Goal: Task Accomplishment & Management: Use online tool/utility

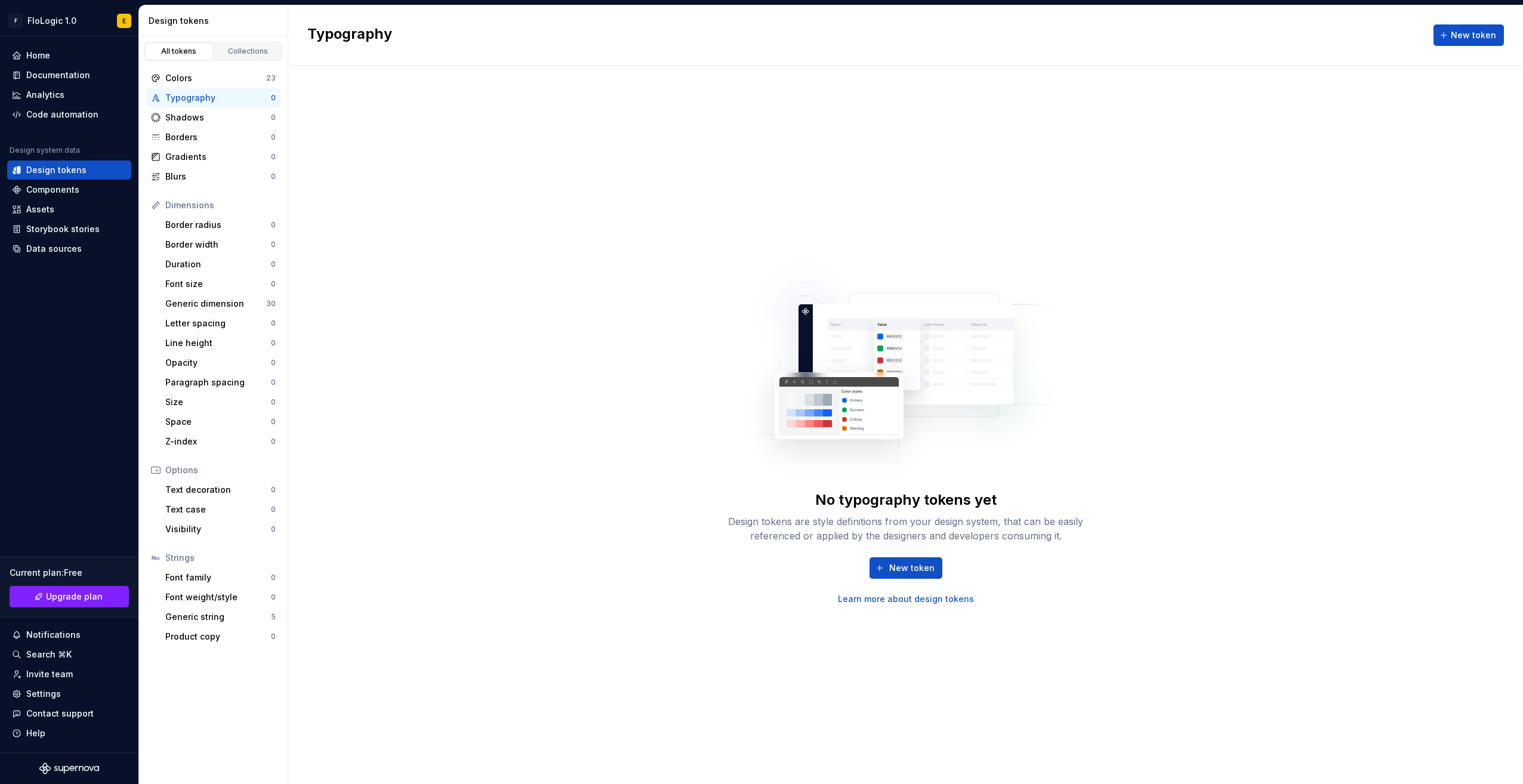
drag, startPoint x: 620, startPoint y: 209, endPoint x: 626, endPoint y: 212, distance: 6.7
click at [625, 211] on div "No typography tokens yet Design tokens are style definitions from your design s…" at bounding box center [905, 424] width 1235 height 718
click at [229, 72] on div "Colors" at bounding box center [216, 78] width 101 height 12
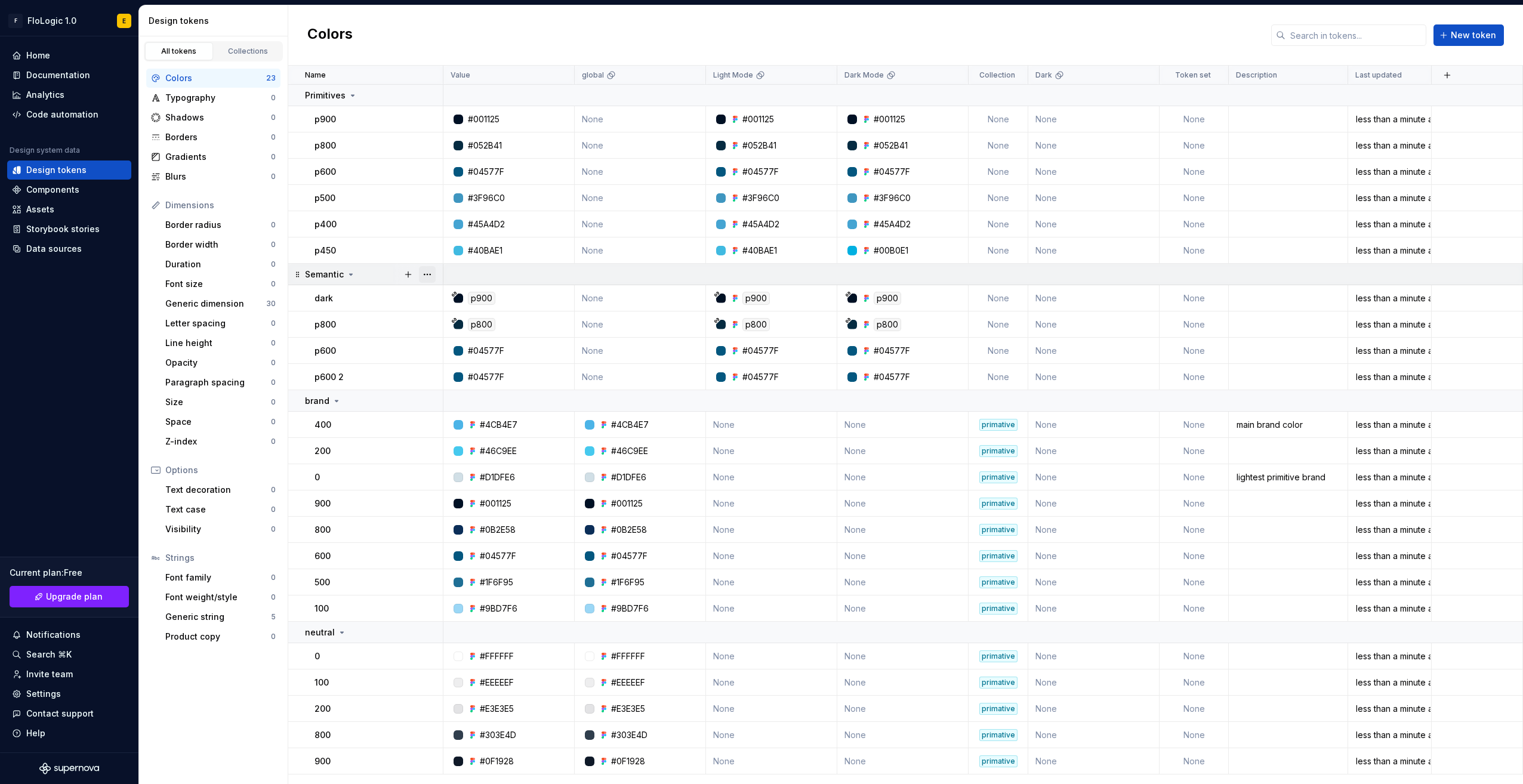
click at [428, 271] on button "button" at bounding box center [427, 274] width 16 height 16
click at [448, 413] on div "Delete group" at bounding box center [480, 409] width 78 height 12
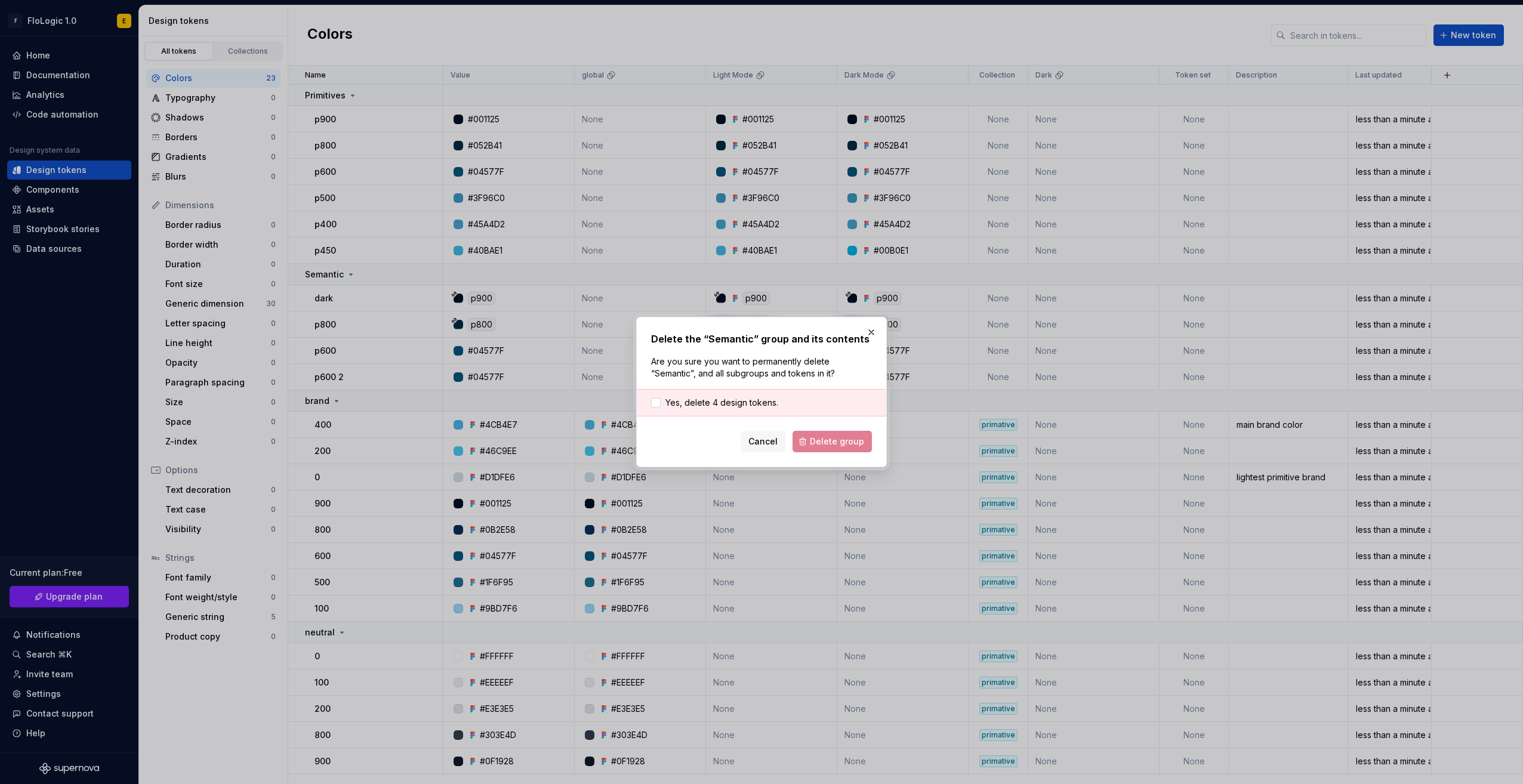
click at [827, 442] on div "Cancel Delete group" at bounding box center [762, 441] width 221 height 21
click at [704, 399] on span "Yes, delete 4 design tokens." at bounding box center [721, 402] width 112 height 12
click at [850, 444] on span "Delete group" at bounding box center [837, 441] width 54 height 12
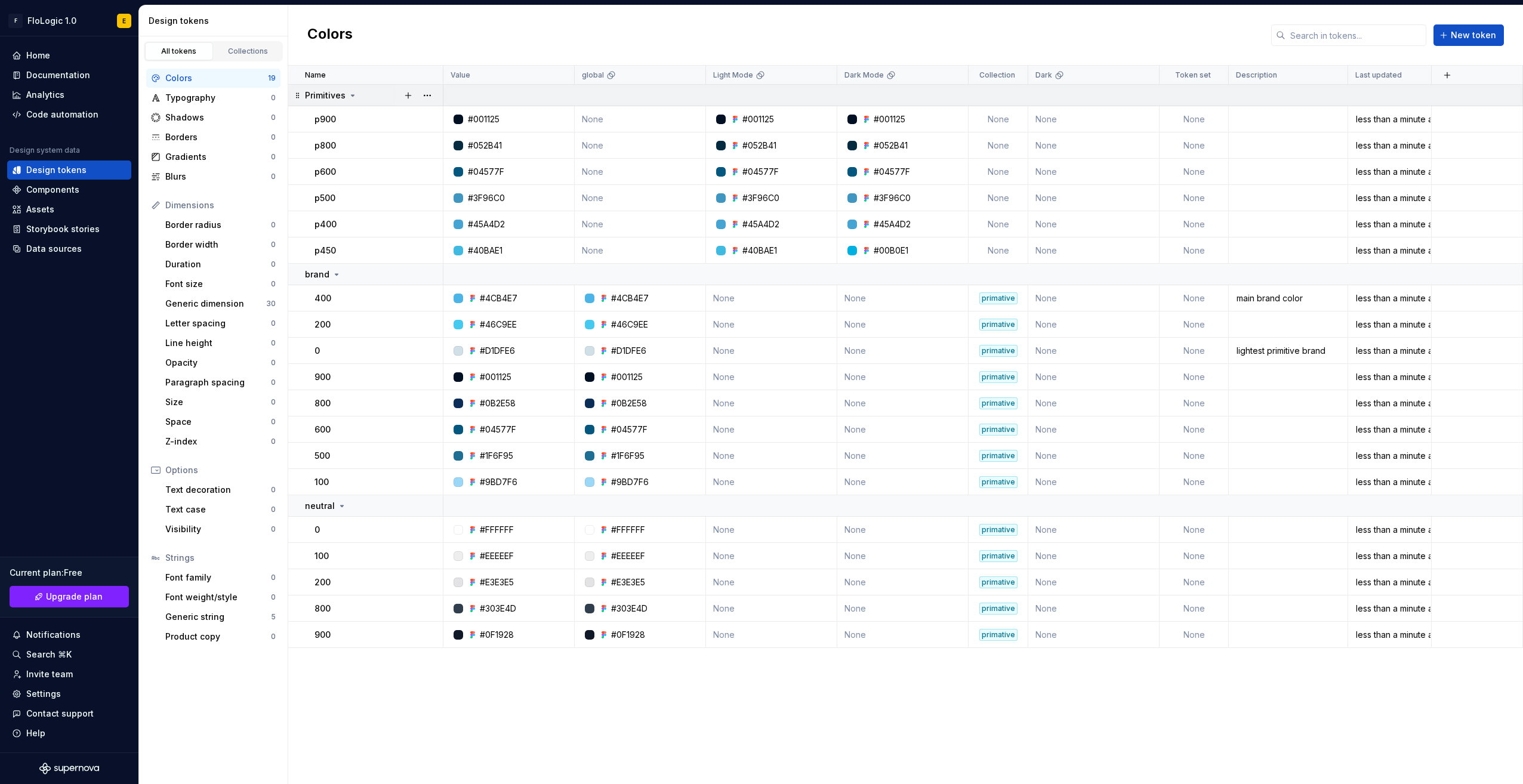
click at [348, 93] on icon at bounding box center [353, 96] width 10 height 10
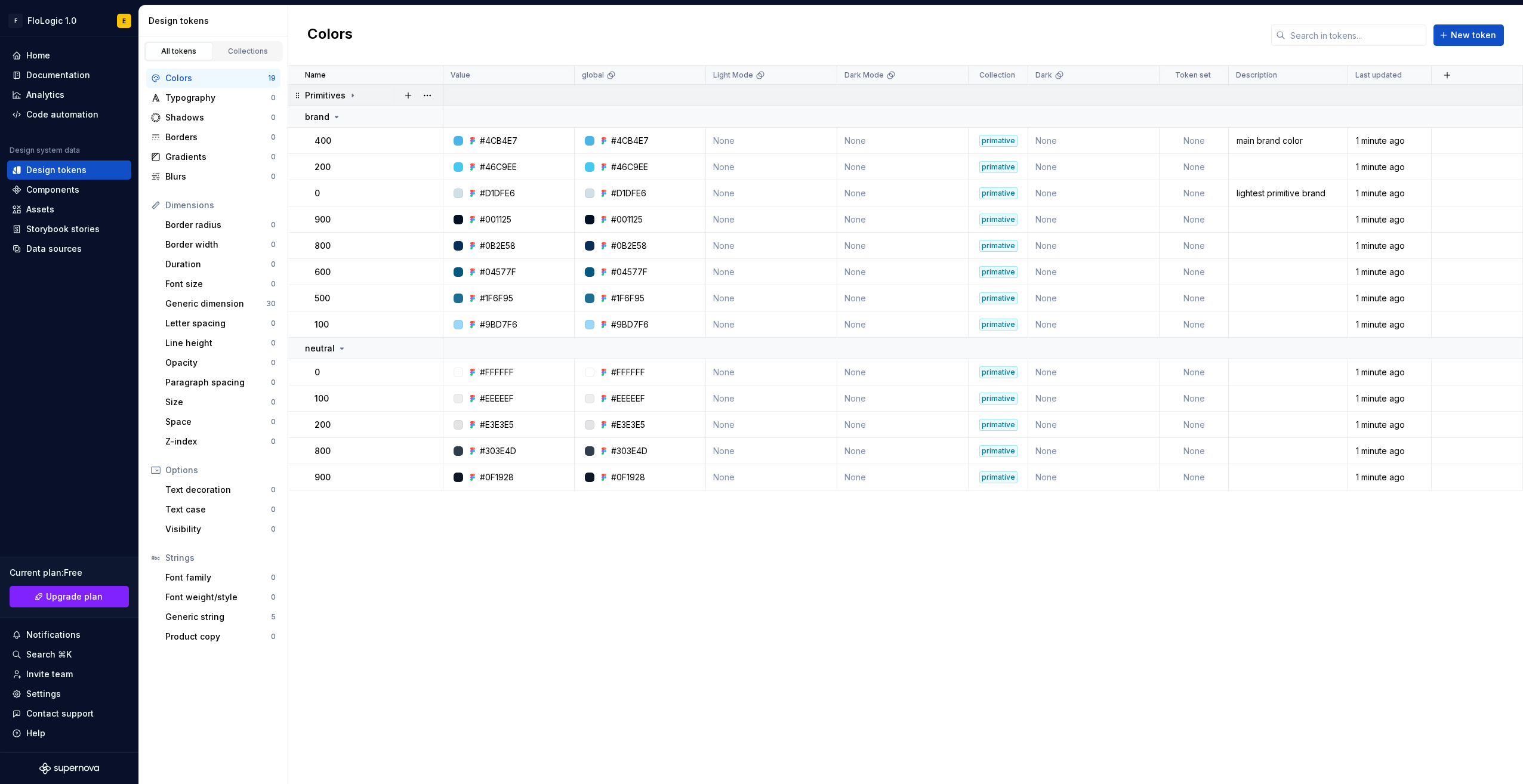
click at [350, 94] on icon at bounding box center [353, 96] width 10 height 10
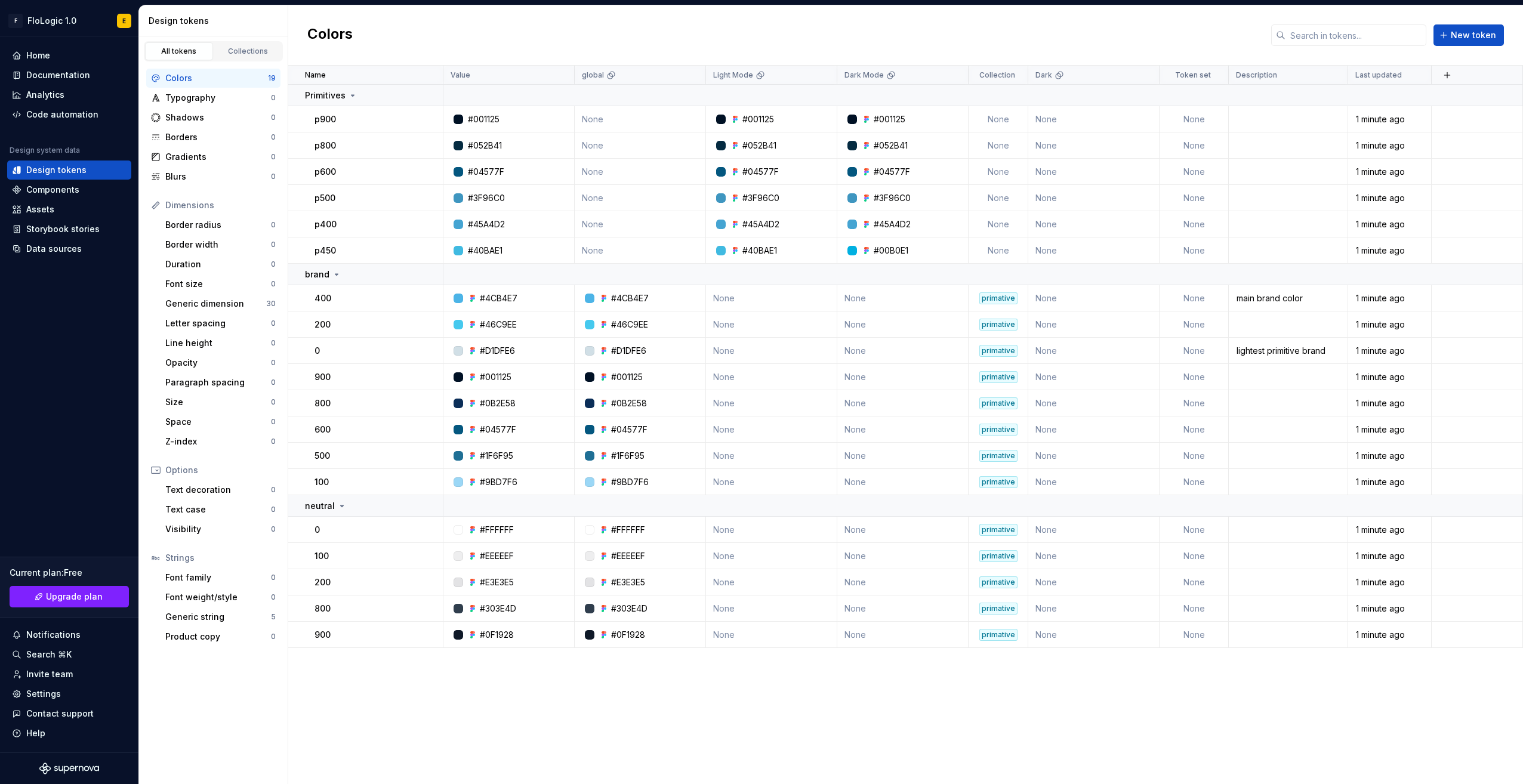
drag, startPoint x: 350, startPoint y: 94, endPoint x: 398, endPoint y: 68, distance: 54.6
click at [398, 64] on div "Colors New token" at bounding box center [905, 36] width 1235 height 60
click at [427, 97] on button "button" at bounding box center [427, 95] width 16 height 16
click at [454, 226] on div "Delete group" at bounding box center [480, 230] width 78 height 12
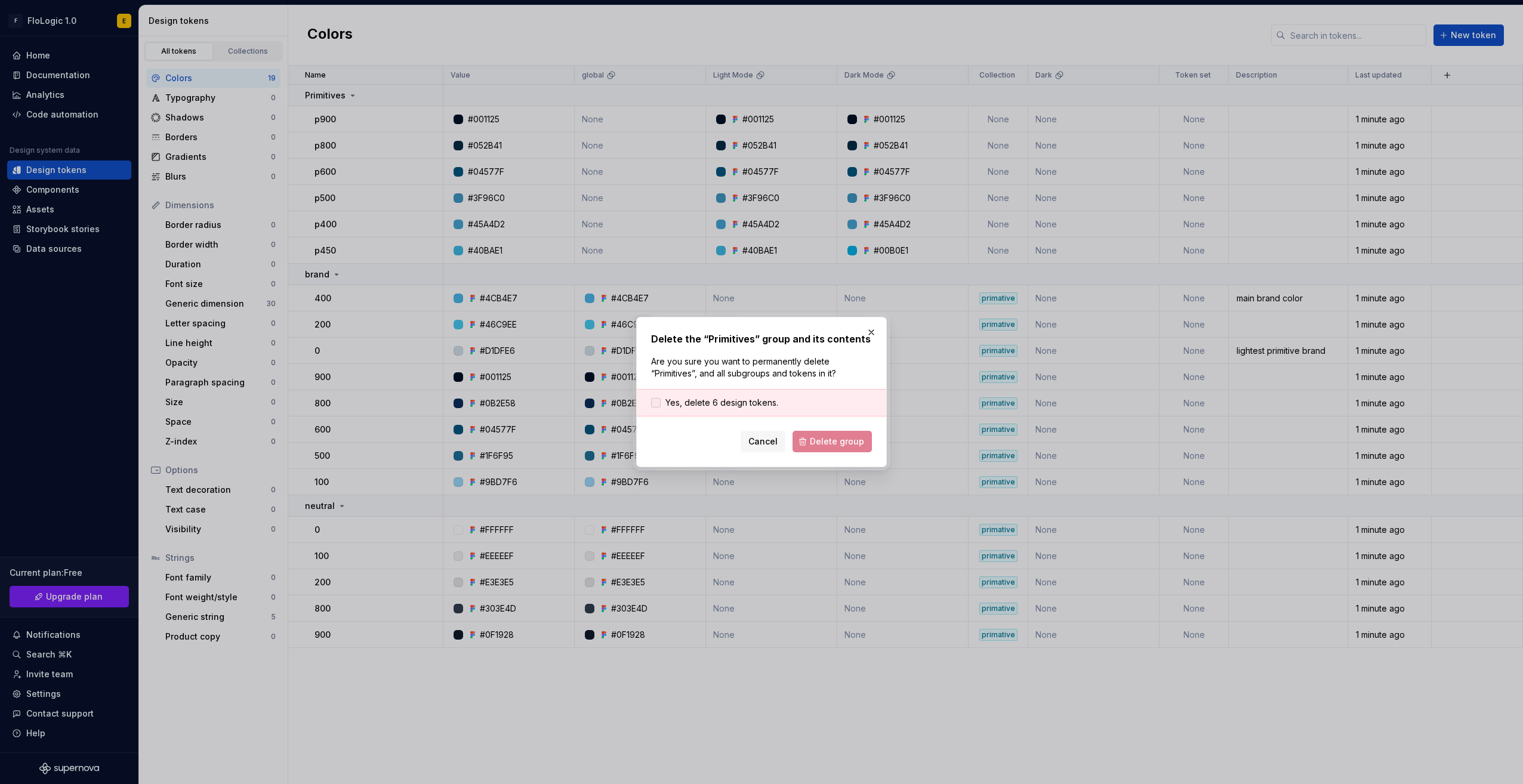
click at [746, 403] on span "Yes, delete 6 design tokens." at bounding box center [721, 402] width 112 height 12
click at [843, 444] on span "Delete group" at bounding box center [837, 441] width 54 height 12
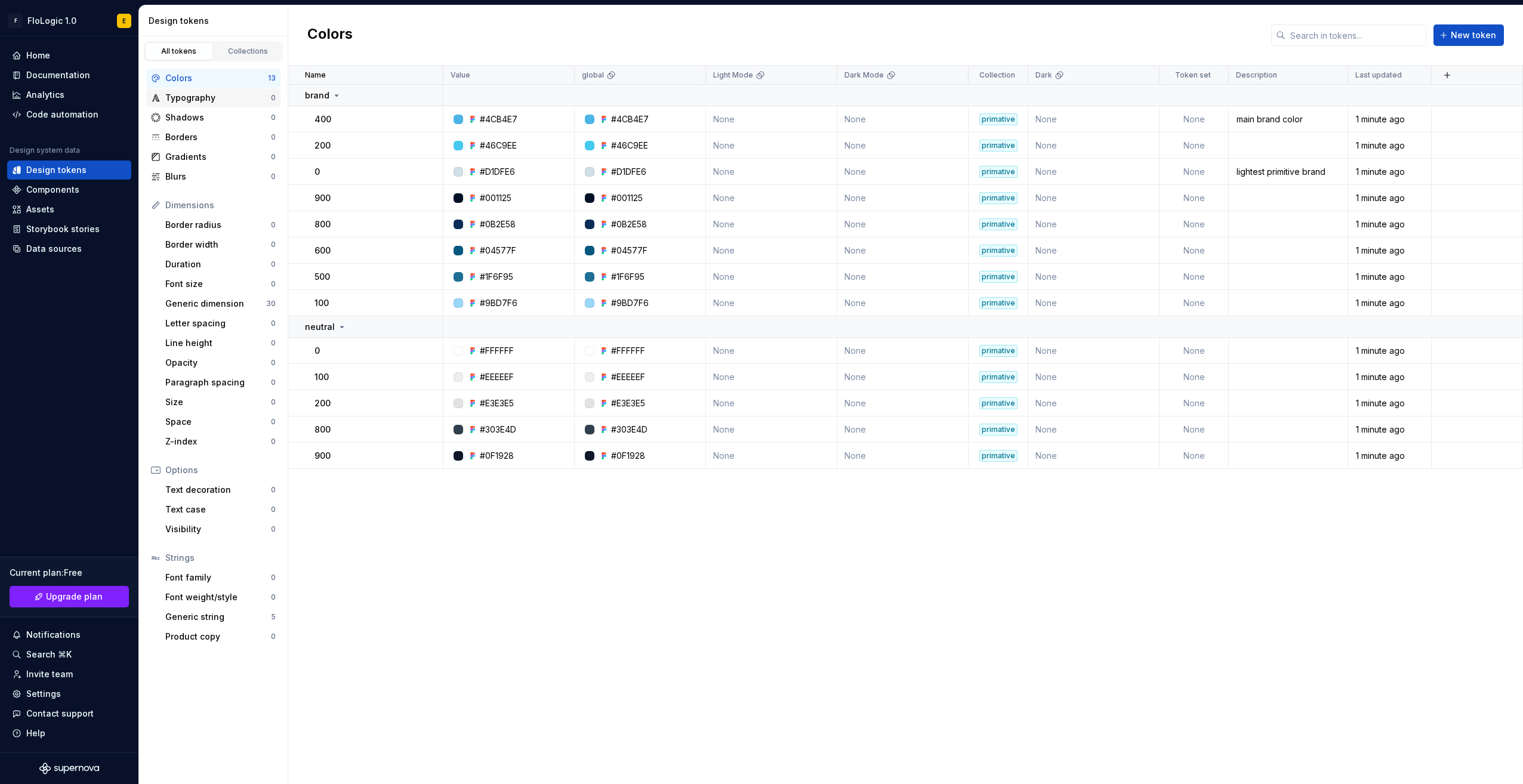
click at [224, 100] on div "Typography" at bounding box center [218, 98] width 106 height 12
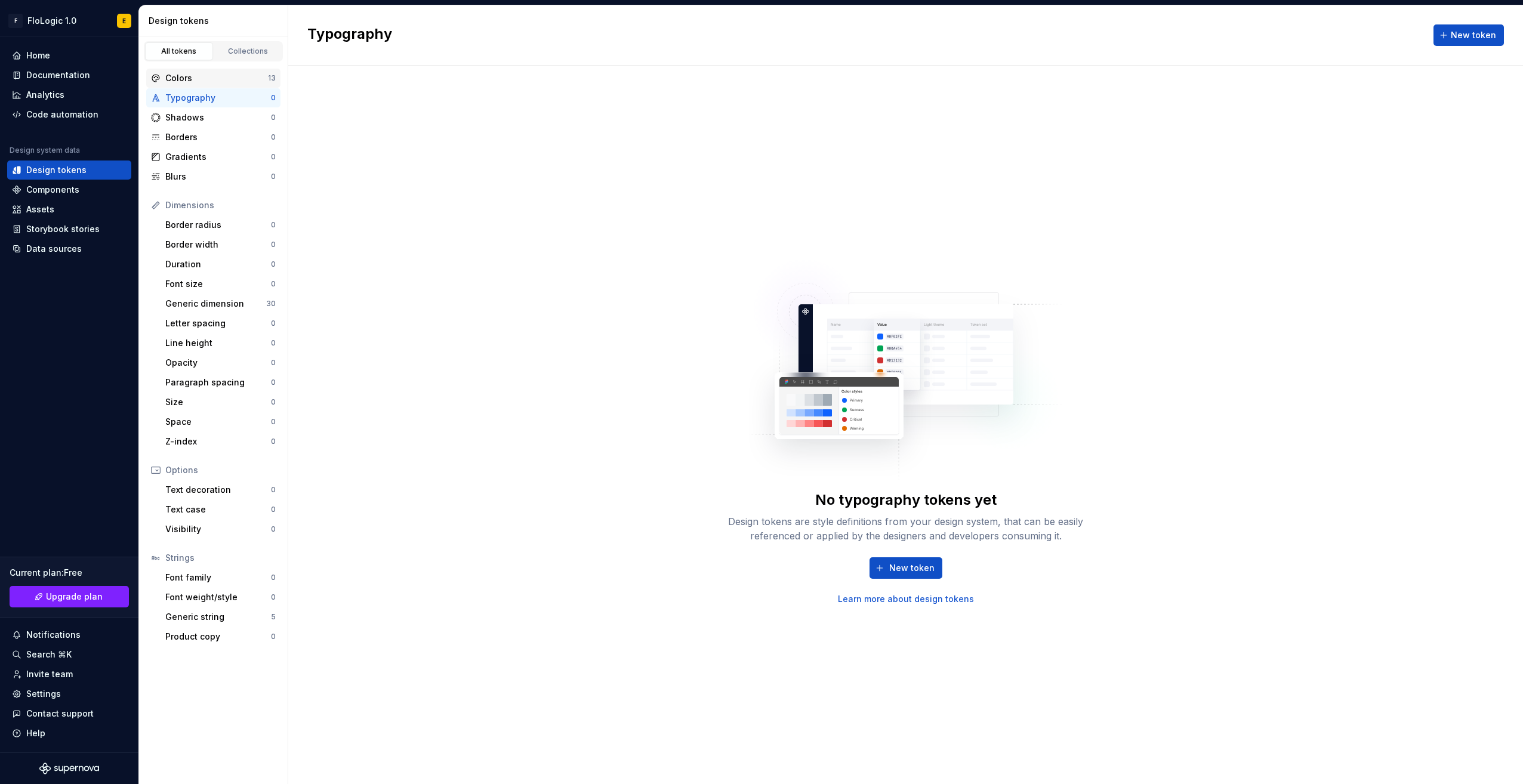
click at [222, 77] on div "Colors" at bounding box center [217, 78] width 103 height 12
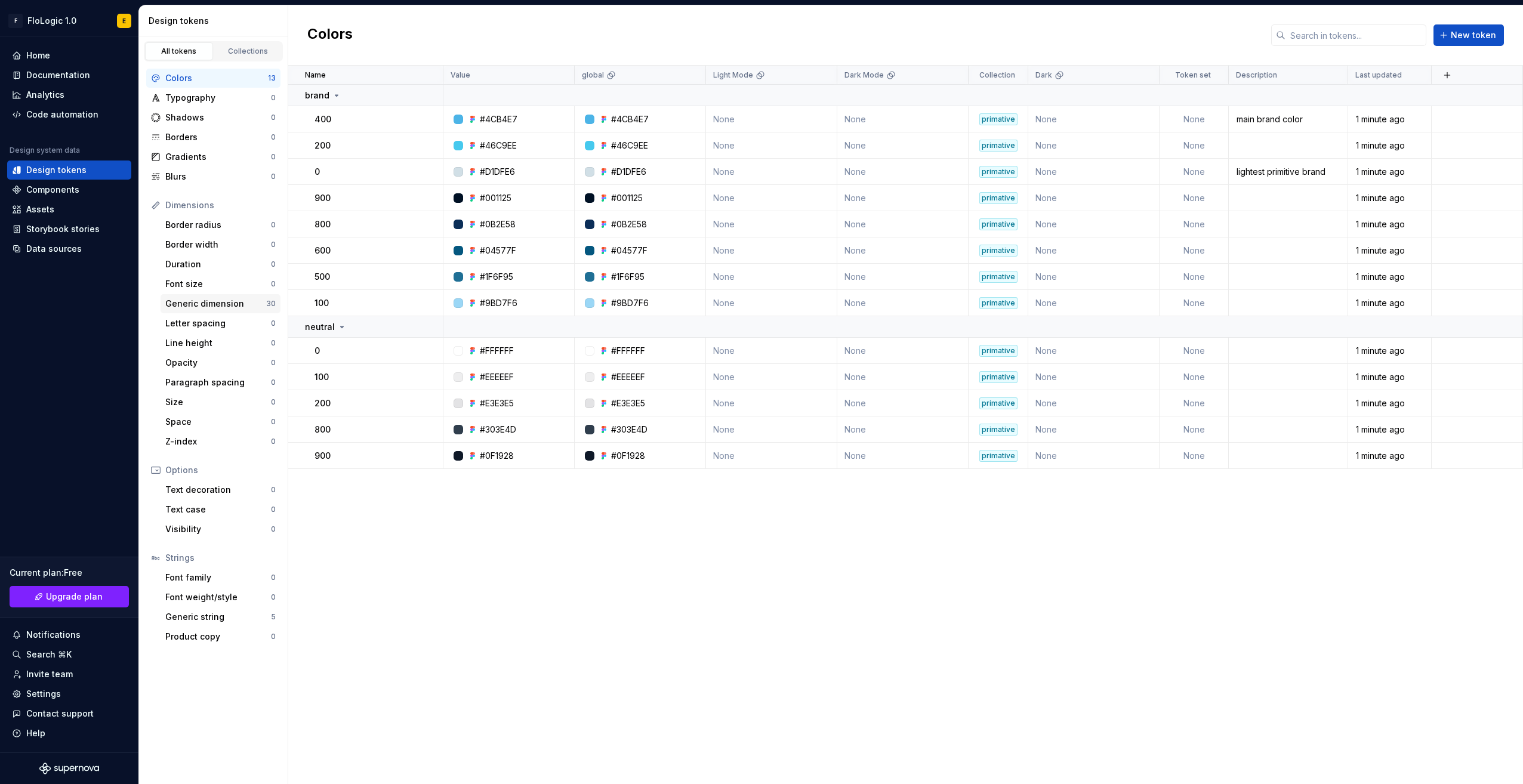
click at [226, 300] on div "Generic dimension" at bounding box center [216, 303] width 101 height 12
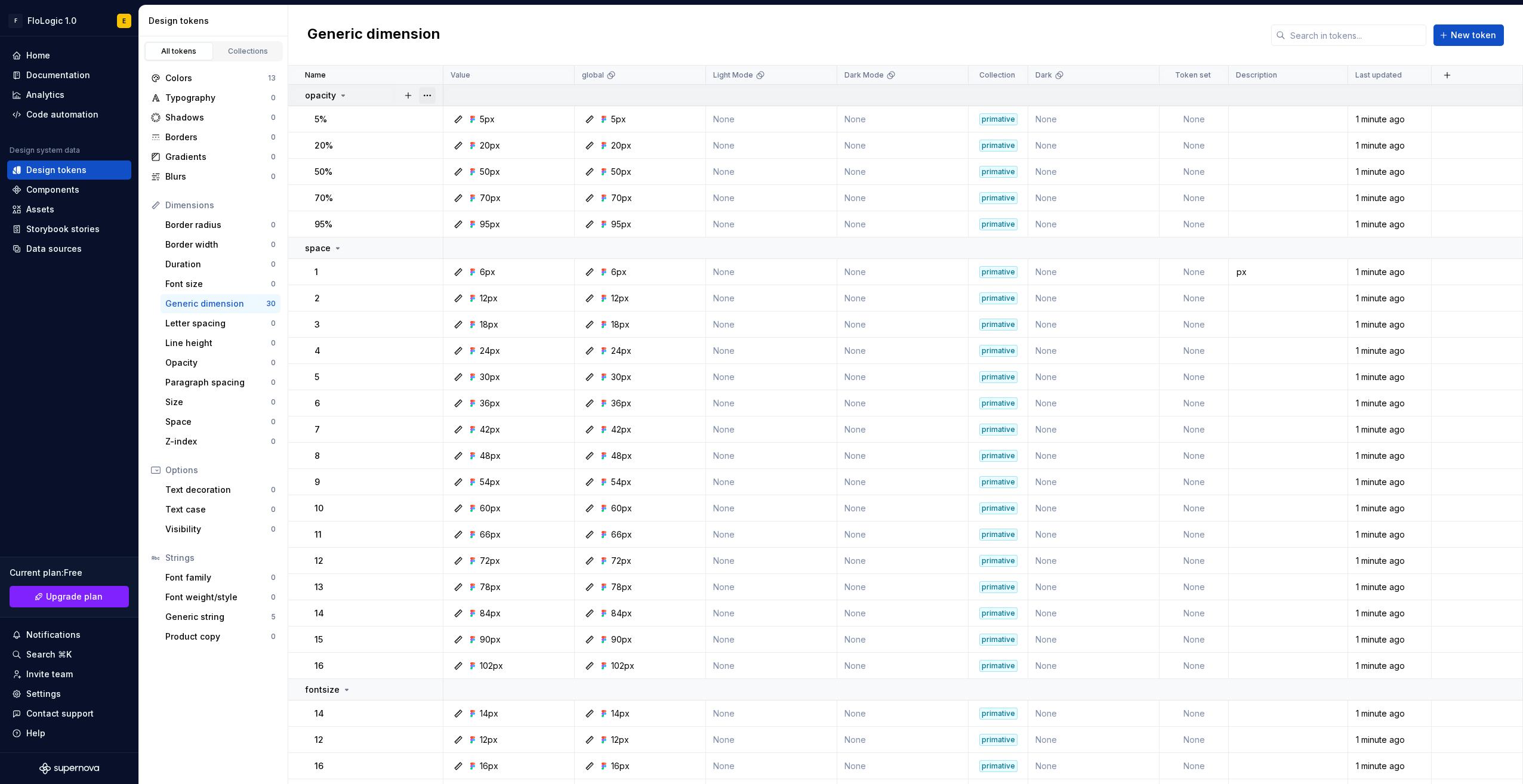
click at [430, 98] on button "button" at bounding box center [427, 95] width 16 height 16
click at [341, 239] on html "F FloLogic 1.0 E Home Documentation Analytics Code automation Design system dat…" at bounding box center [761, 392] width 1523 height 784
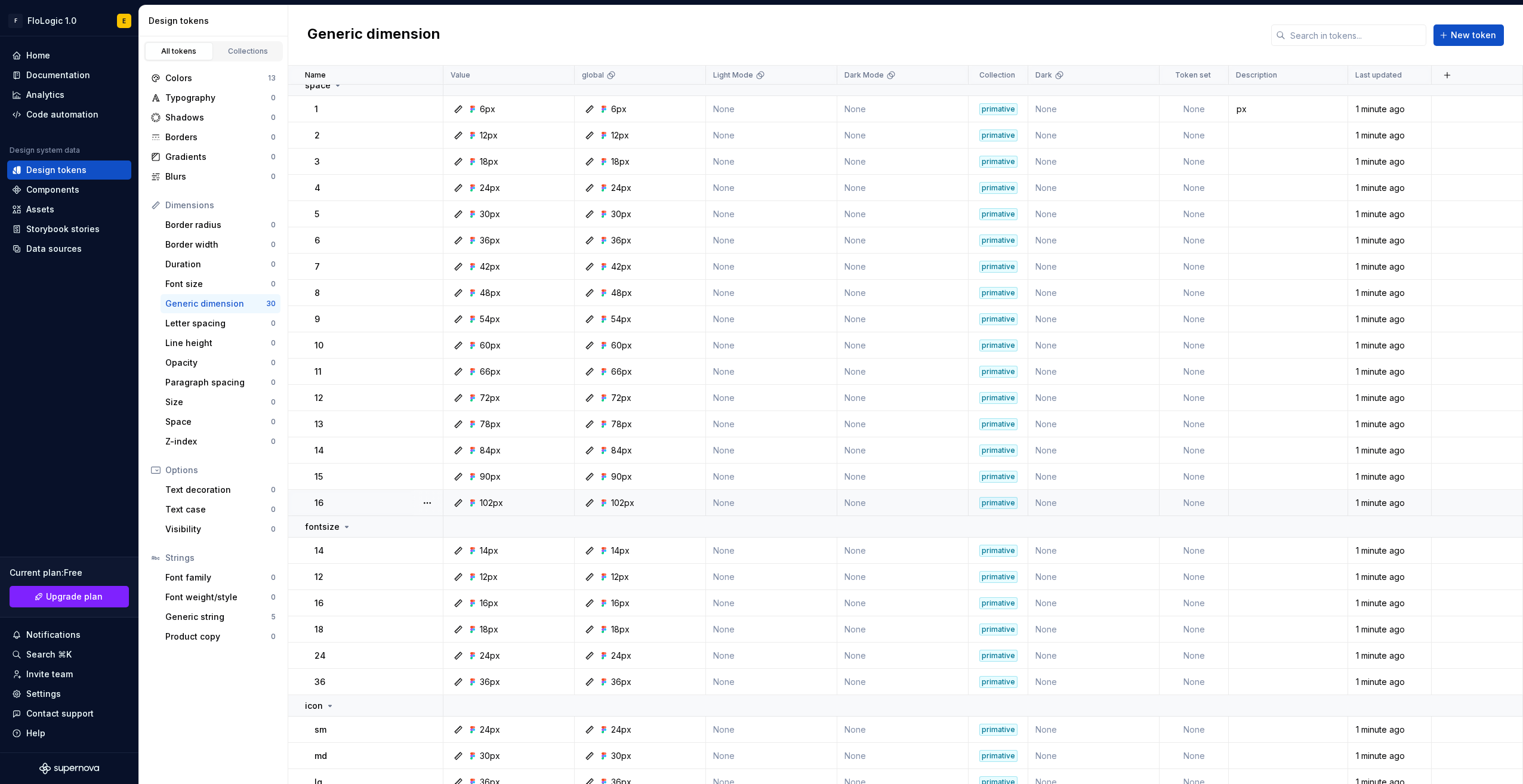
scroll to position [174, 0]
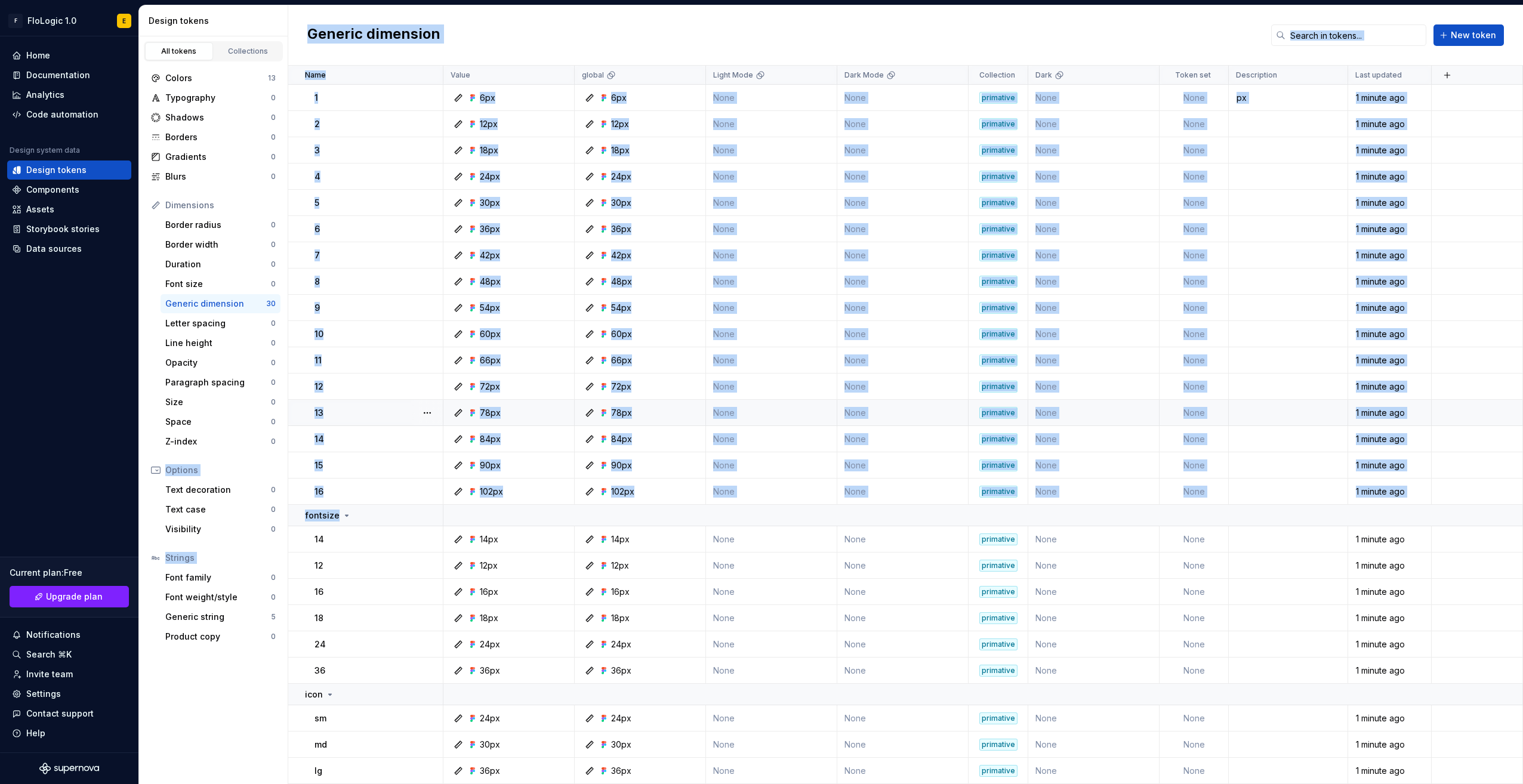
drag, startPoint x: 352, startPoint y: 516, endPoint x: 293, endPoint y: 399, distance: 131.0
click at [293, 399] on tbody "opacity 5% 5px 5px None None primative None None 1 minute ago 20% 20px 20px Non…" at bounding box center [905, 347] width 1235 height 873
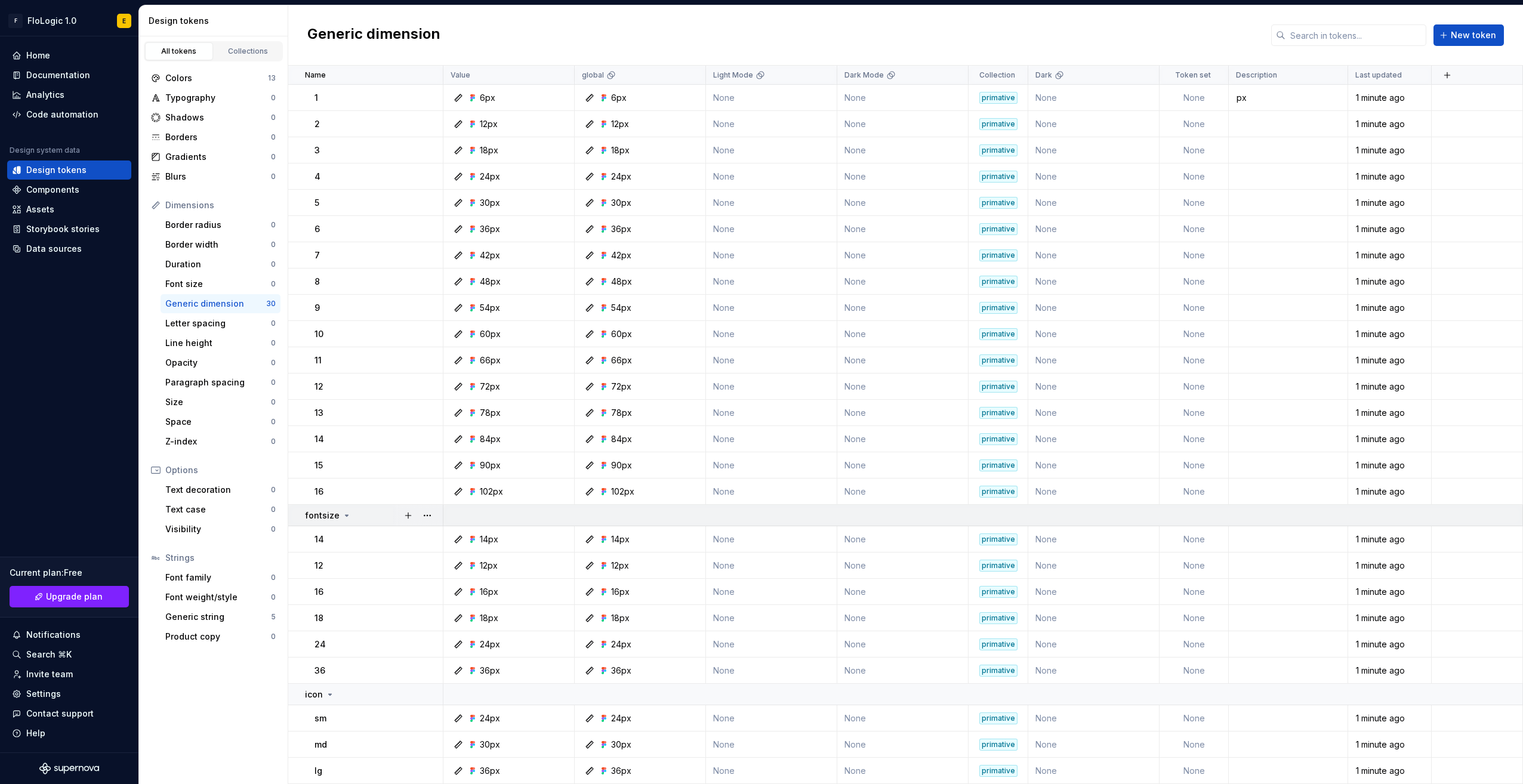
click at [357, 523] on td "fontsize" at bounding box center [365, 516] width 155 height 21
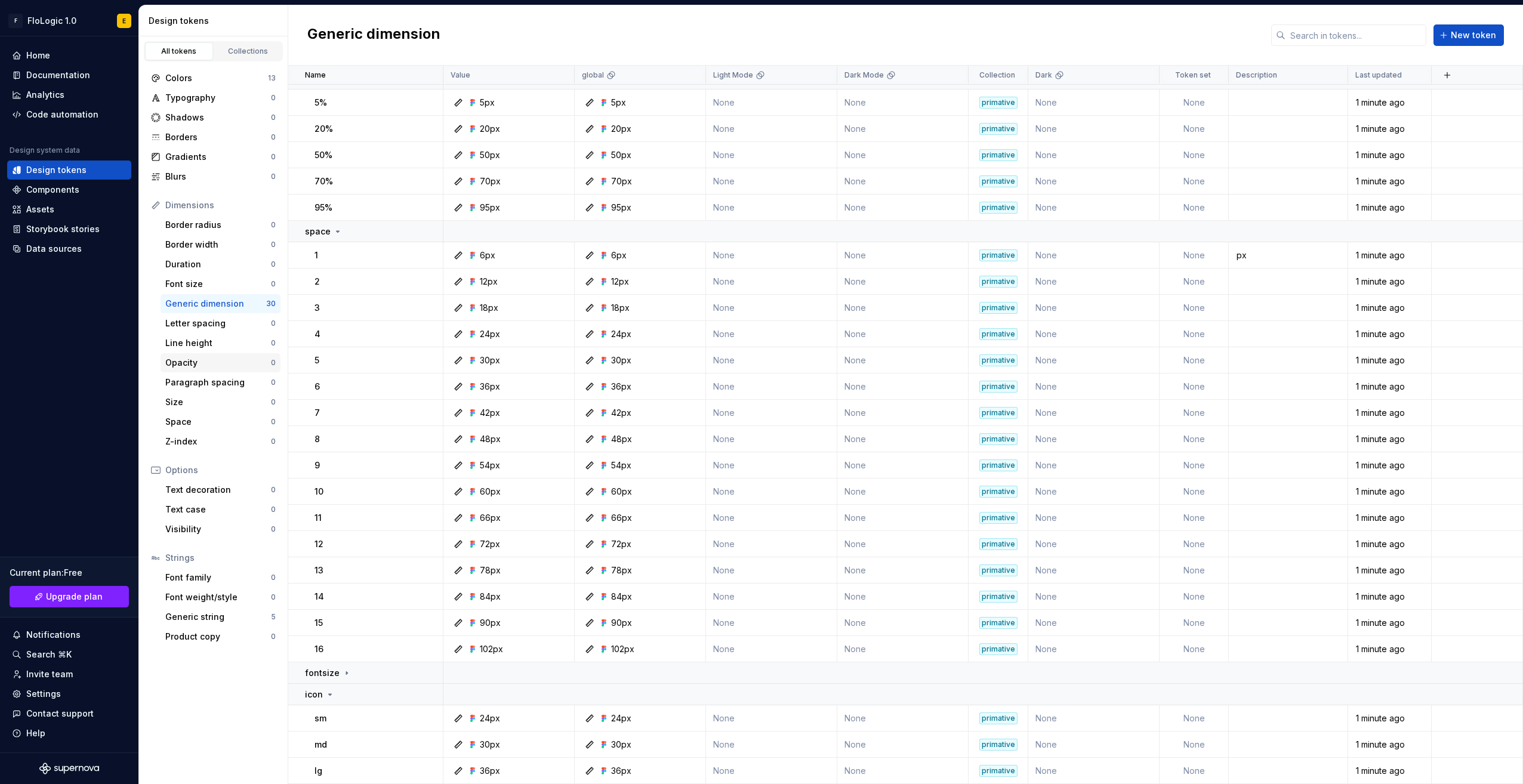
click at [232, 357] on div "Opacity" at bounding box center [218, 362] width 106 height 12
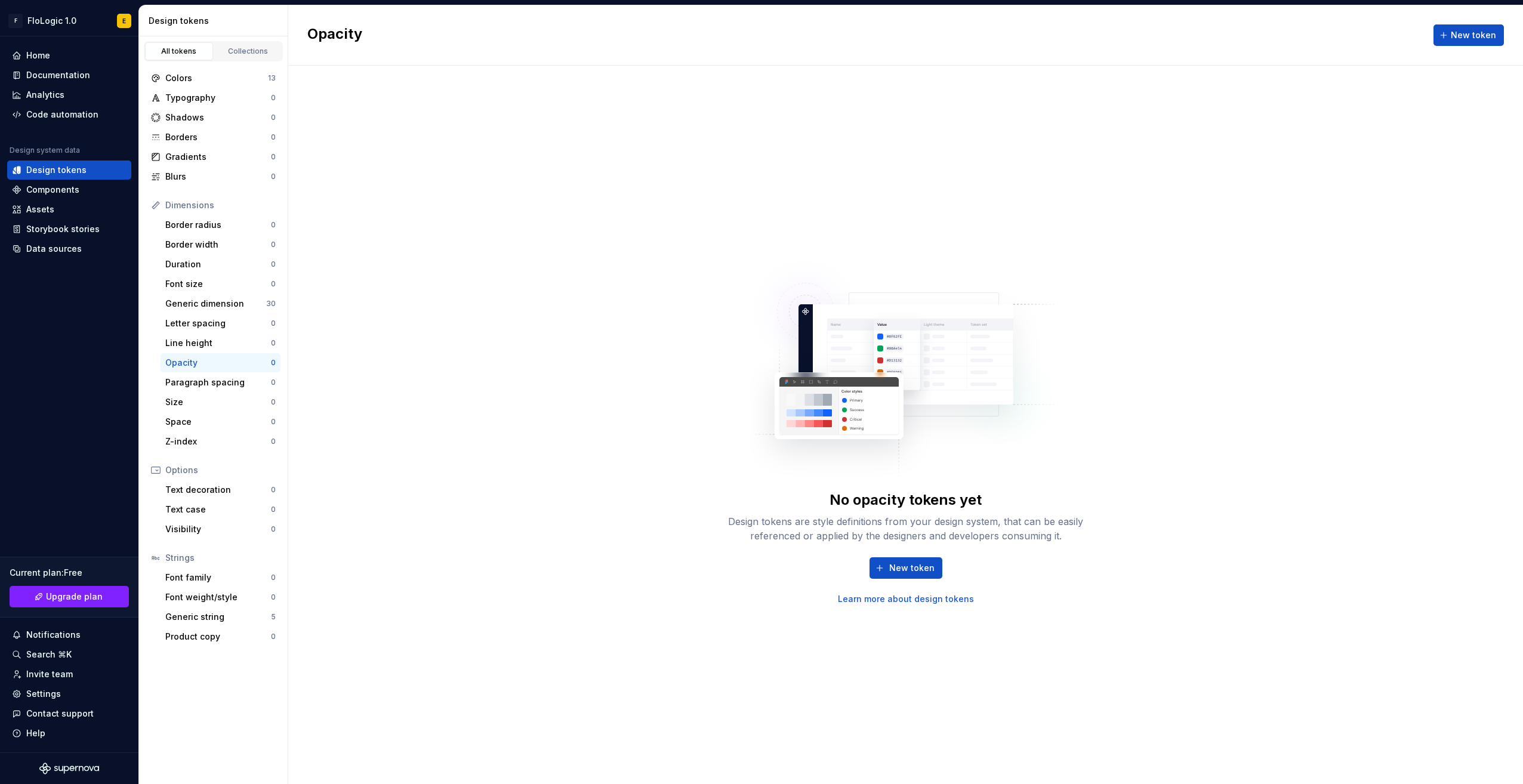
drag, startPoint x: 232, startPoint y: 357, endPoint x: 650, endPoint y: 531, distance: 452.8
click at [633, 533] on div "No opacity tokens yet Design tokens are style definitions from your design syst…" at bounding box center [905, 424] width 1235 height 718
click at [197, 314] on div "Letter spacing 0" at bounding box center [221, 324] width 120 height 19
click at [197, 298] on div "Generic dimension" at bounding box center [216, 303] width 101 height 12
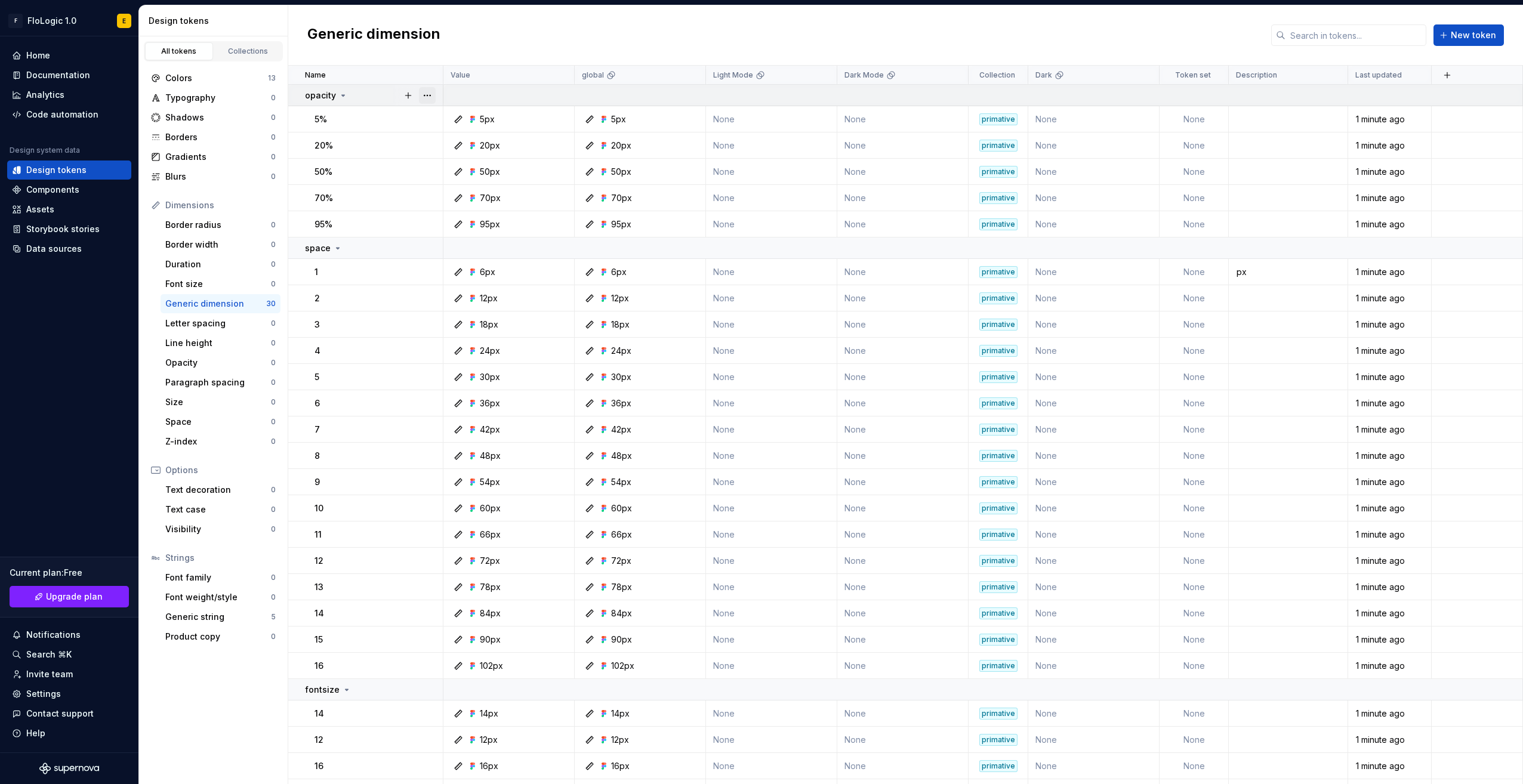
click at [427, 91] on button "button" at bounding box center [427, 95] width 16 height 16
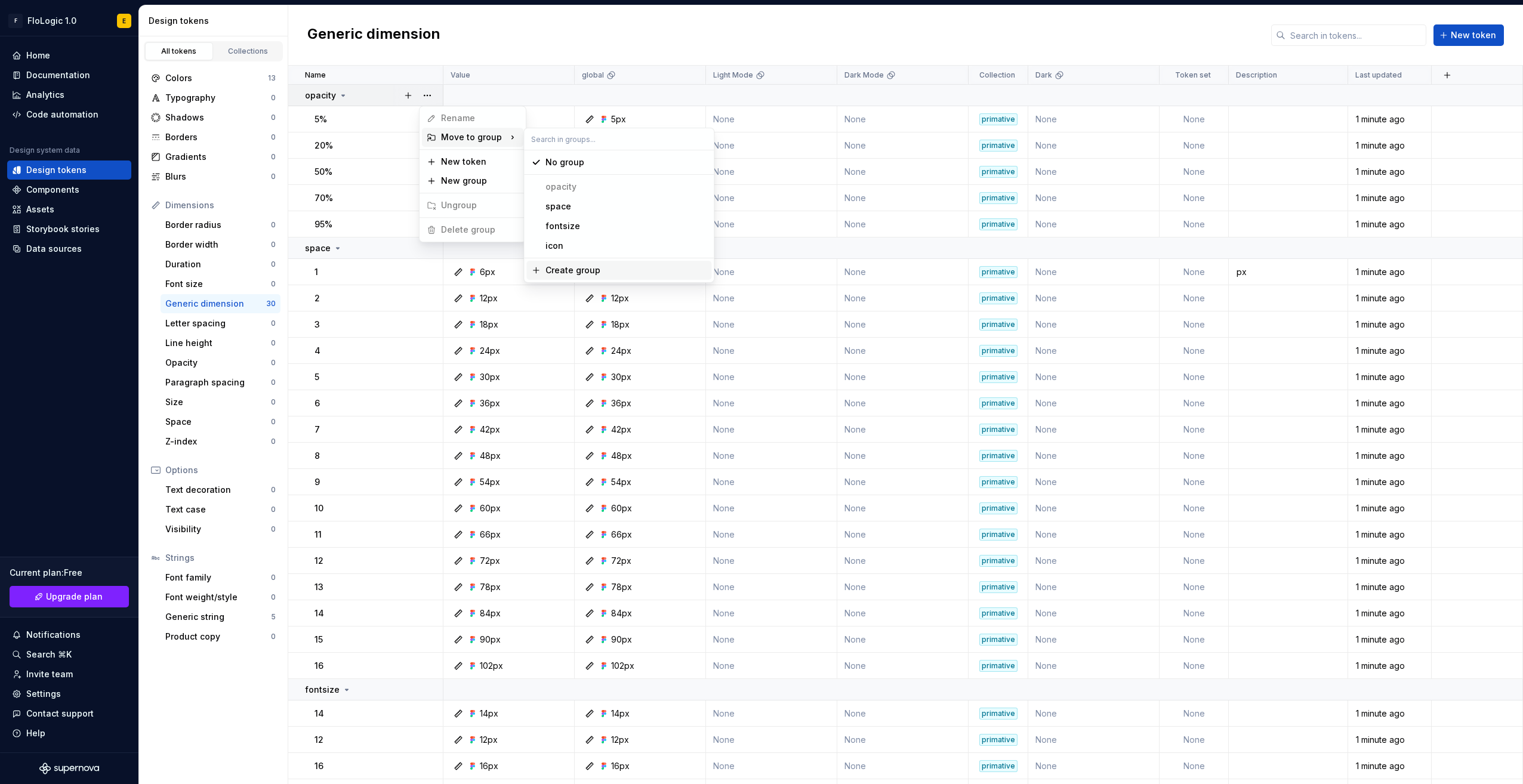
click at [352, 97] on html "F FloLogic 1.0 E Home Documentation Analytics Code automation Design system dat…" at bounding box center [761, 392] width 1523 height 784
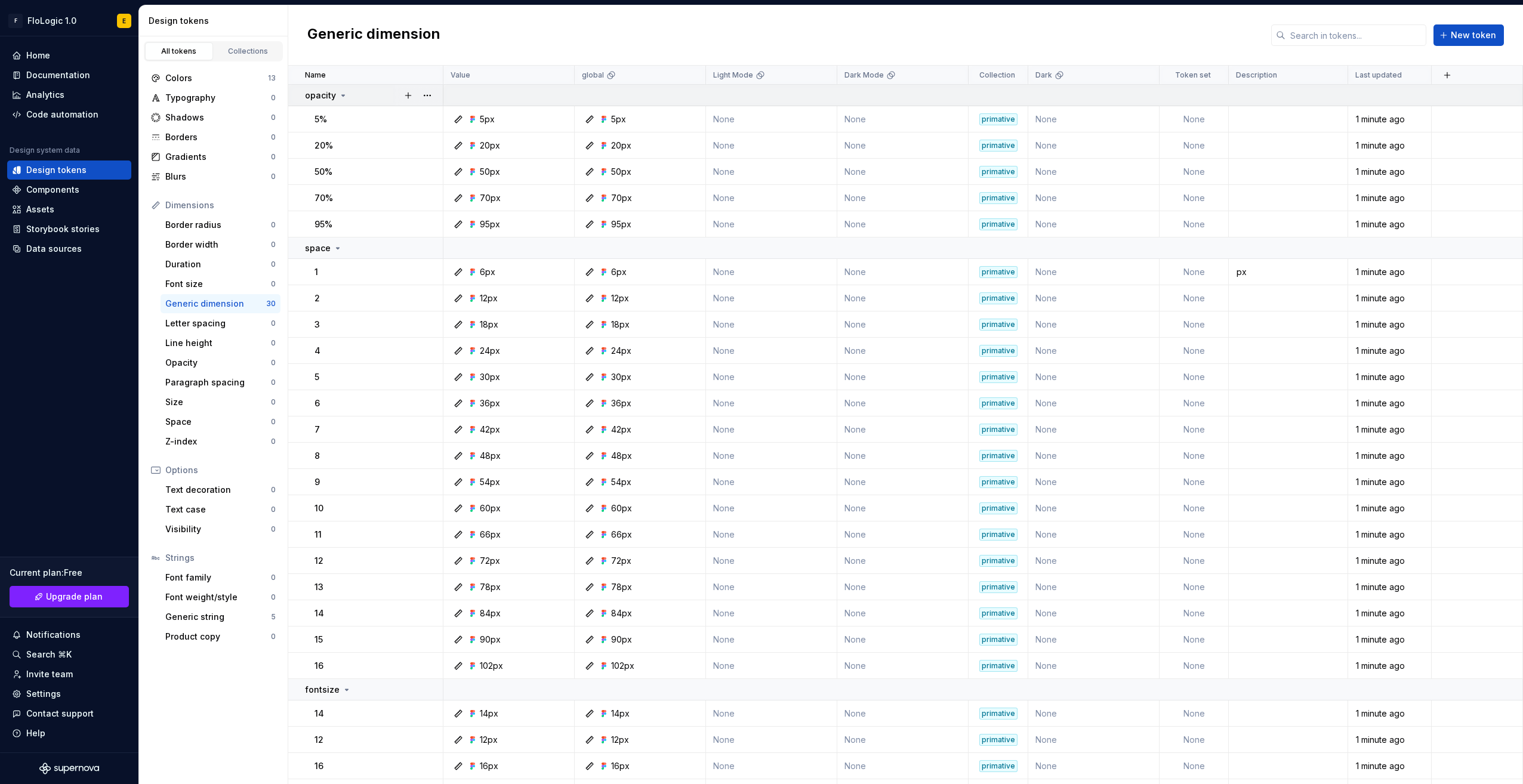
click at [343, 95] on icon at bounding box center [343, 96] width 10 height 10
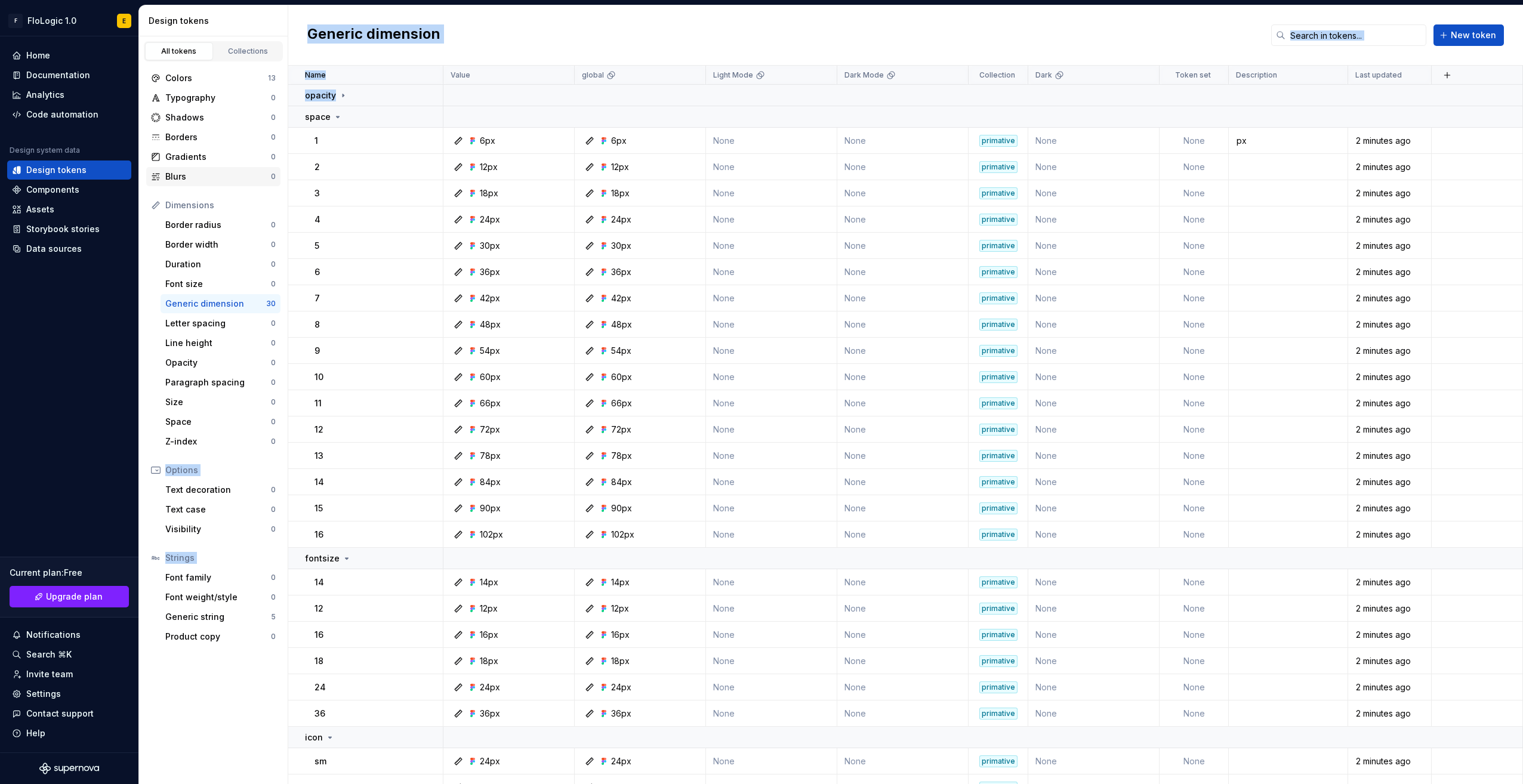
drag, startPoint x: 354, startPoint y: 93, endPoint x: 264, endPoint y: 178, distance: 123.8
click at [254, 190] on div "Design tokens All tokens Collections Colors 13 Typography 0 Shadows 0 Borders 0…" at bounding box center [831, 394] width 1384 height 778
click at [920, 100] on td at bounding box center [983, 95] width 1080 height 21
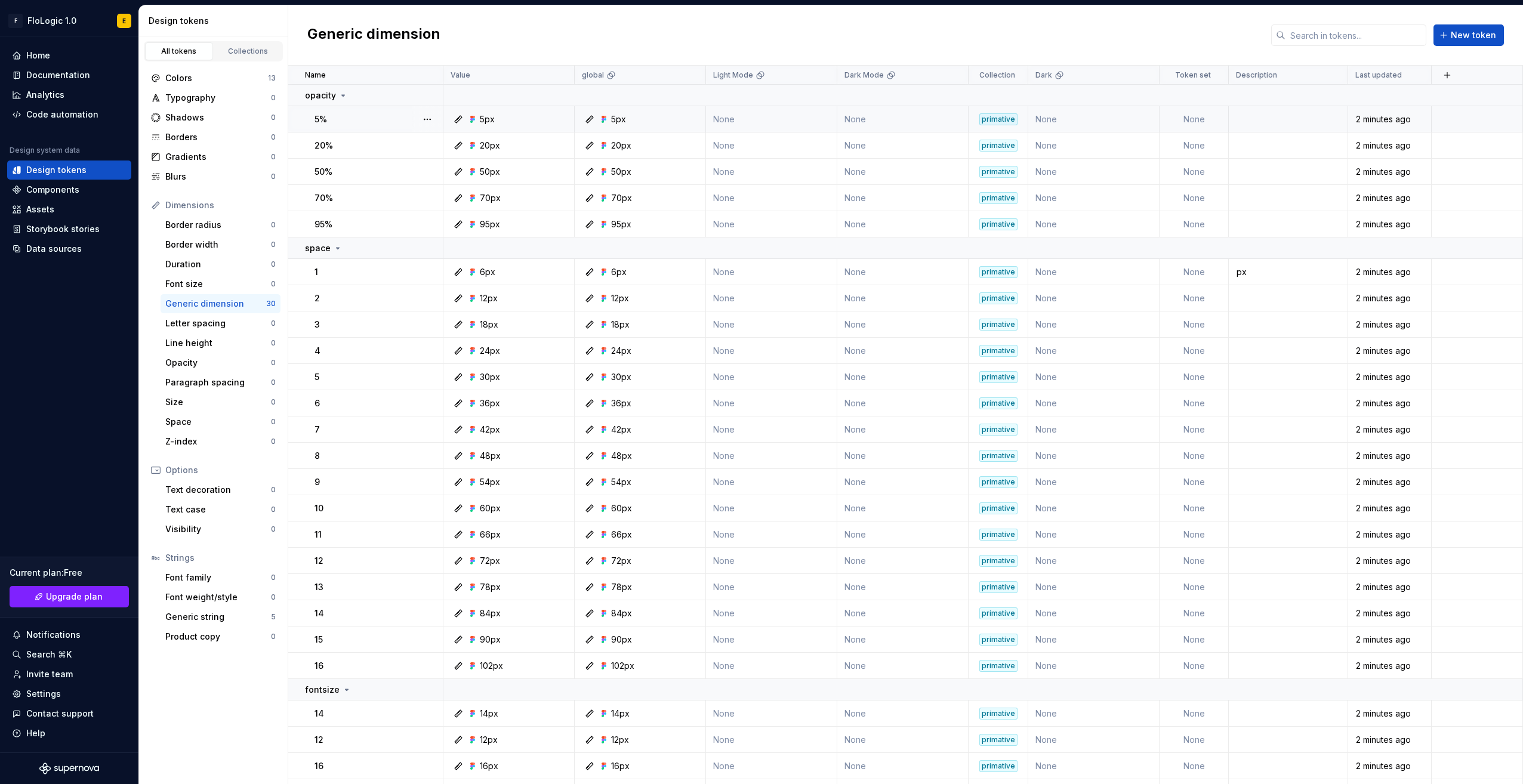
click at [990, 115] on div "primative" at bounding box center [998, 119] width 38 height 12
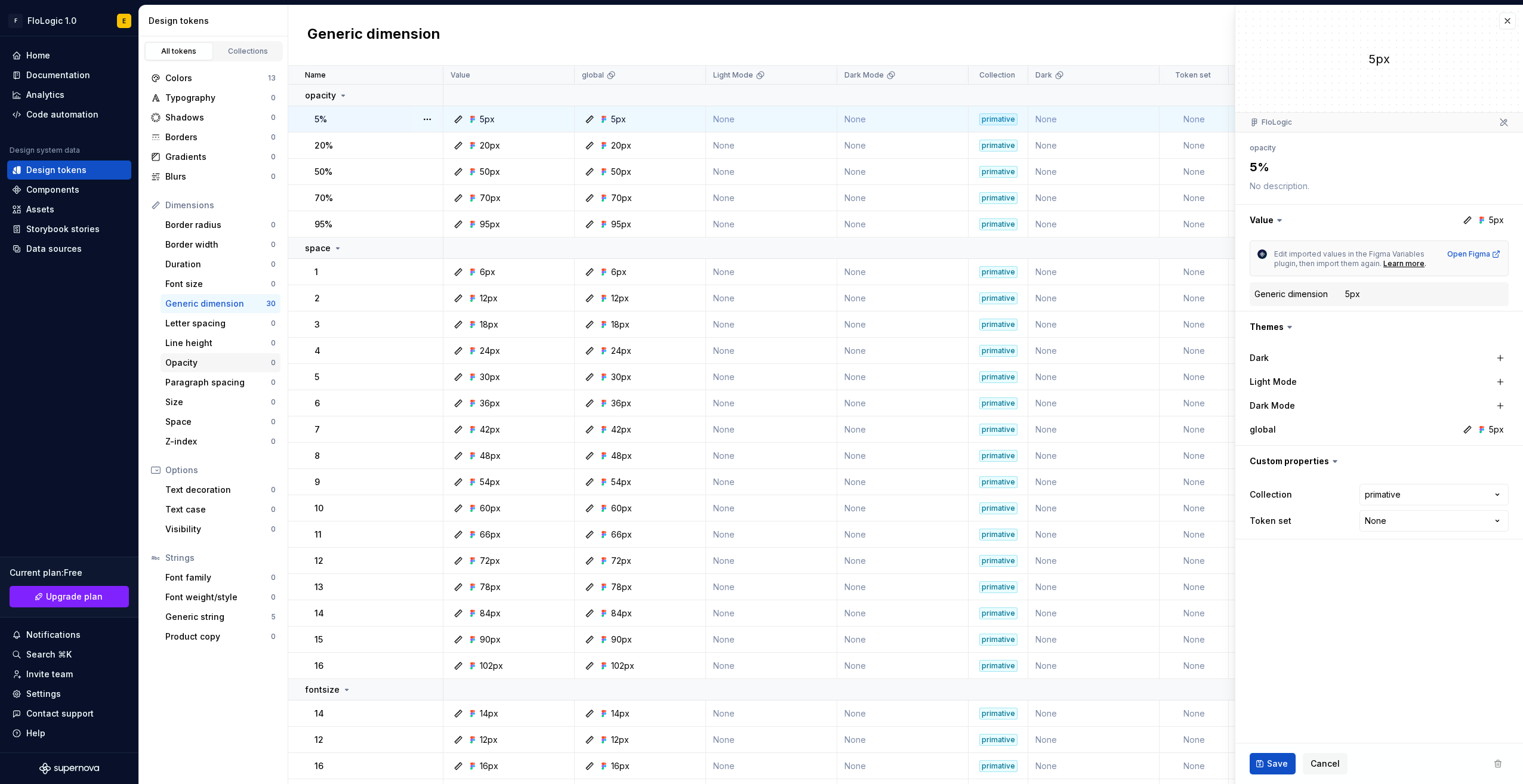
click at [196, 370] on div "Opacity 0" at bounding box center [221, 362] width 120 height 19
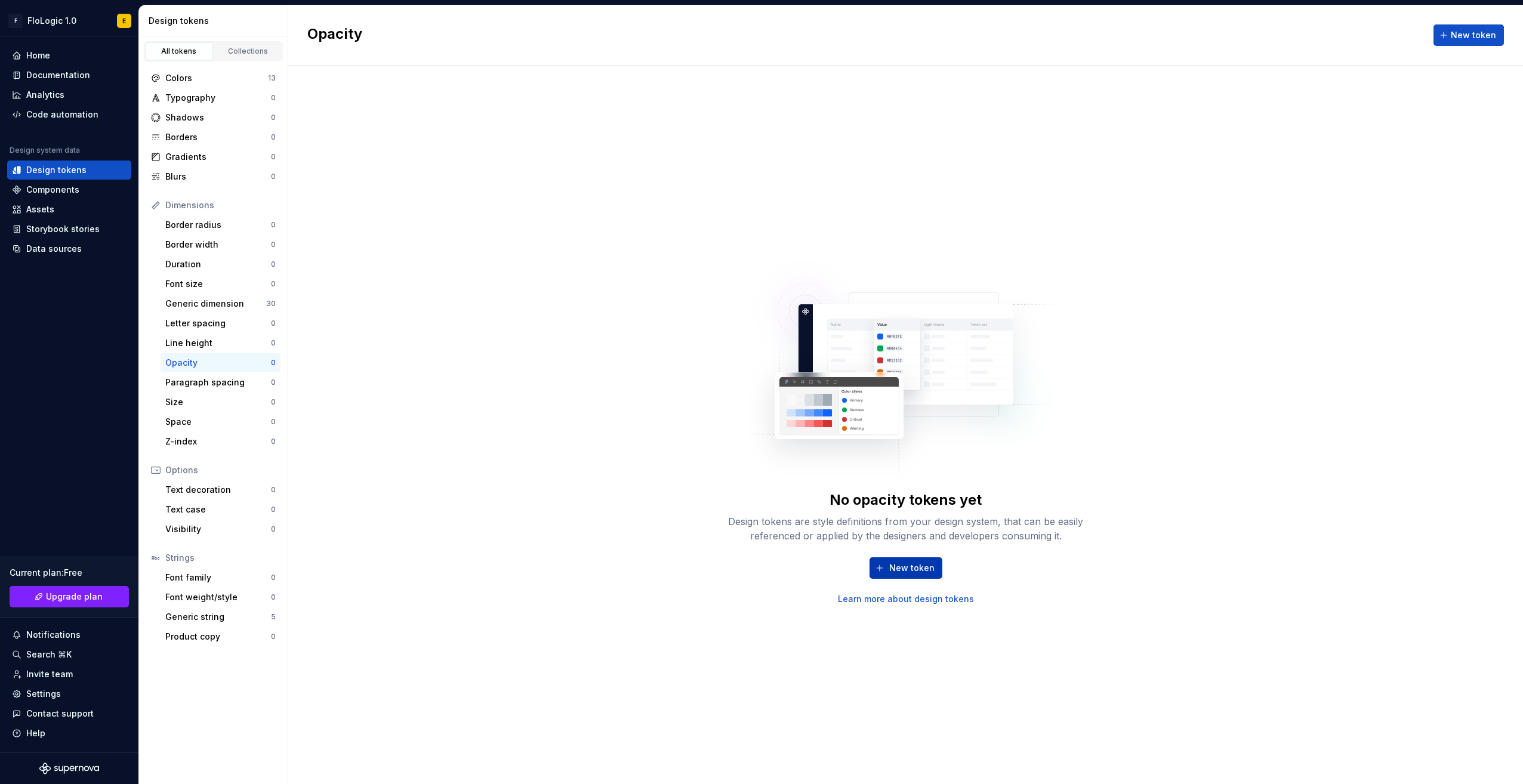
click at [905, 561] on button "New token" at bounding box center [905, 568] width 73 height 21
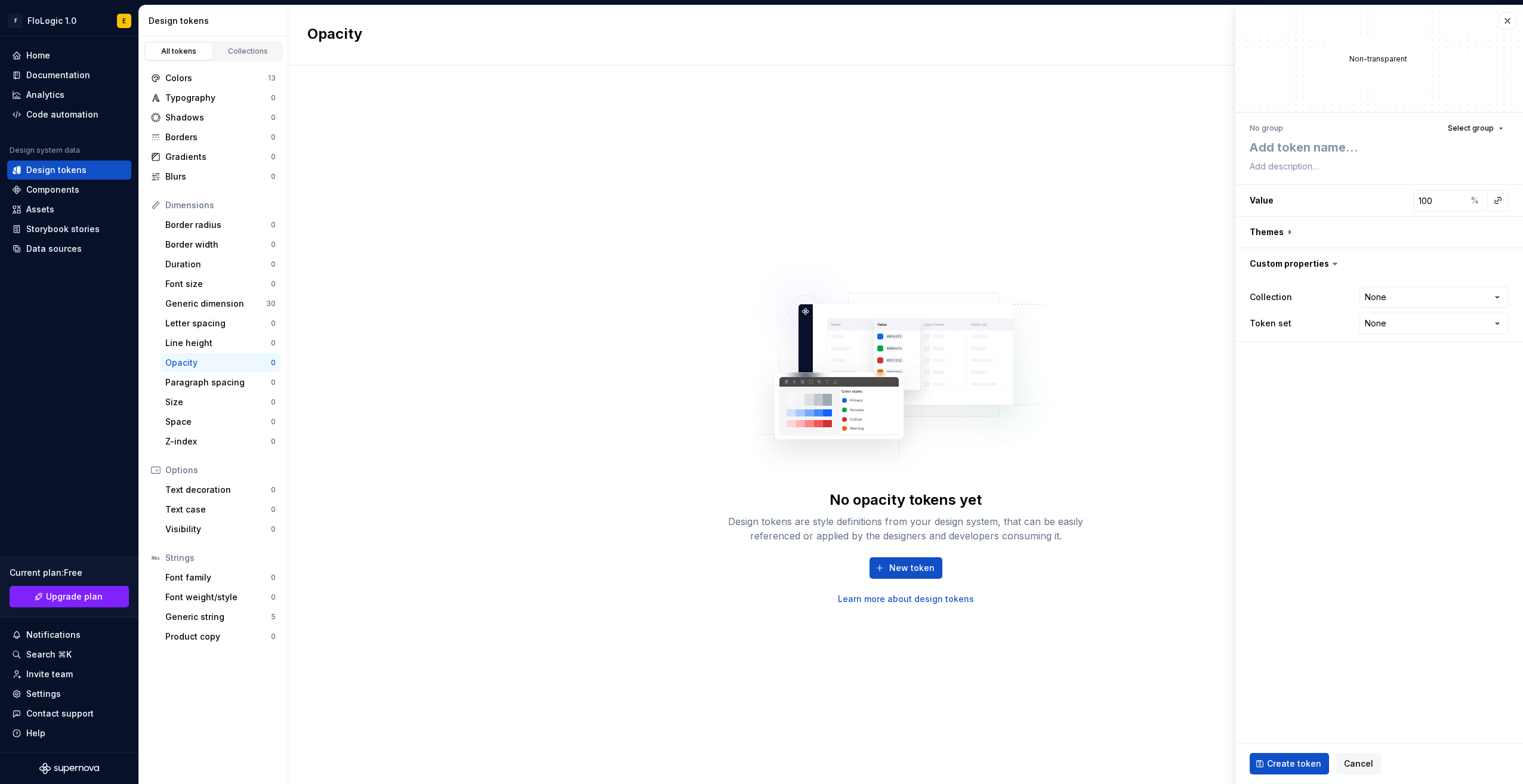
click at [1196, 215] on div "No opacity tokens yet Design tokens are style definitions from your design syst…" at bounding box center [905, 424] width 1235 height 718
click at [1515, 20] on button "button" at bounding box center [1507, 20] width 16 height 16
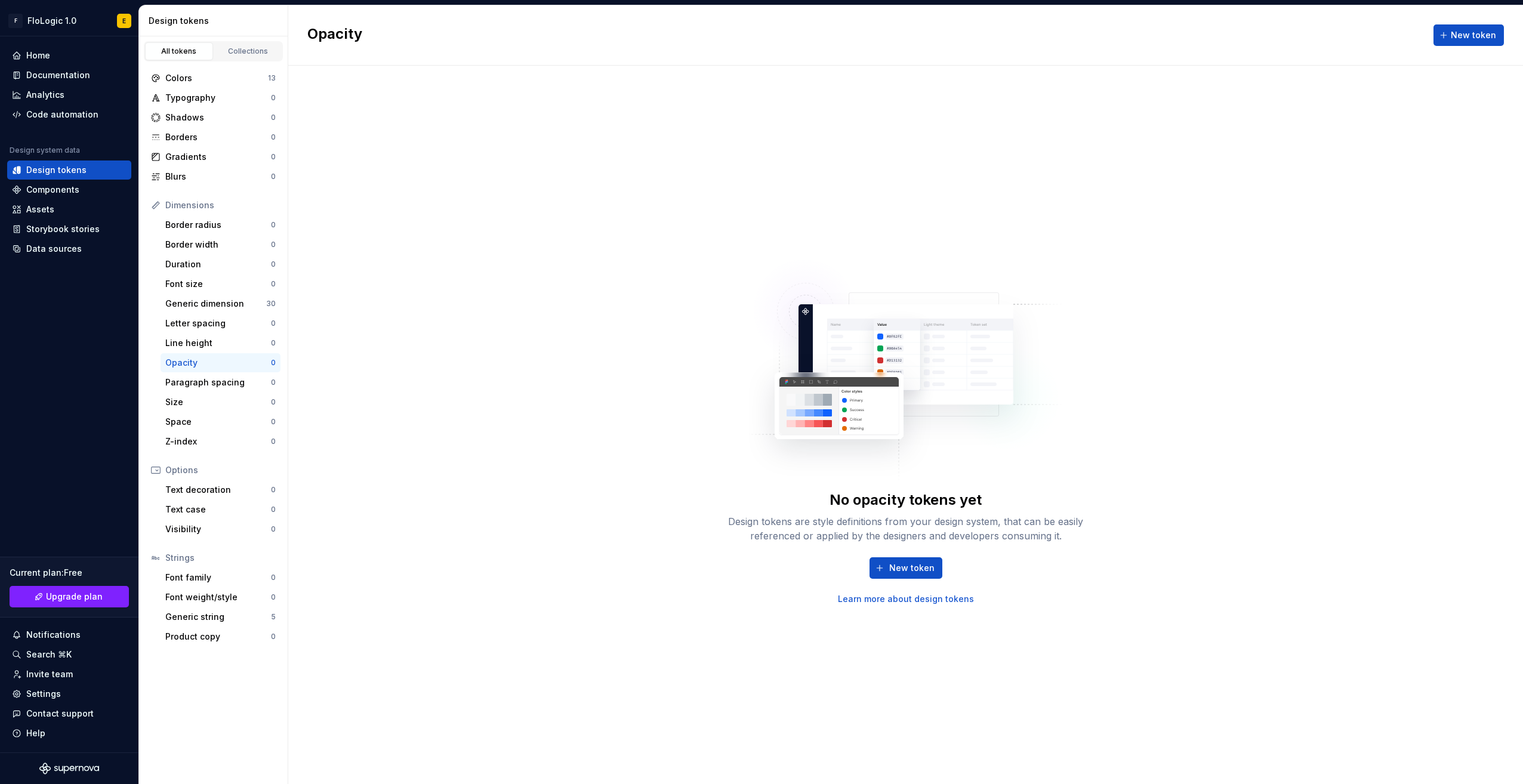
click at [1173, 333] on div "No opacity tokens yet Design tokens are style definitions from your design syst…" at bounding box center [905, 424] width 1235 height 718
click at [246, 53] on div "Collections" at bounding box center [248, 51] width 60 height 10
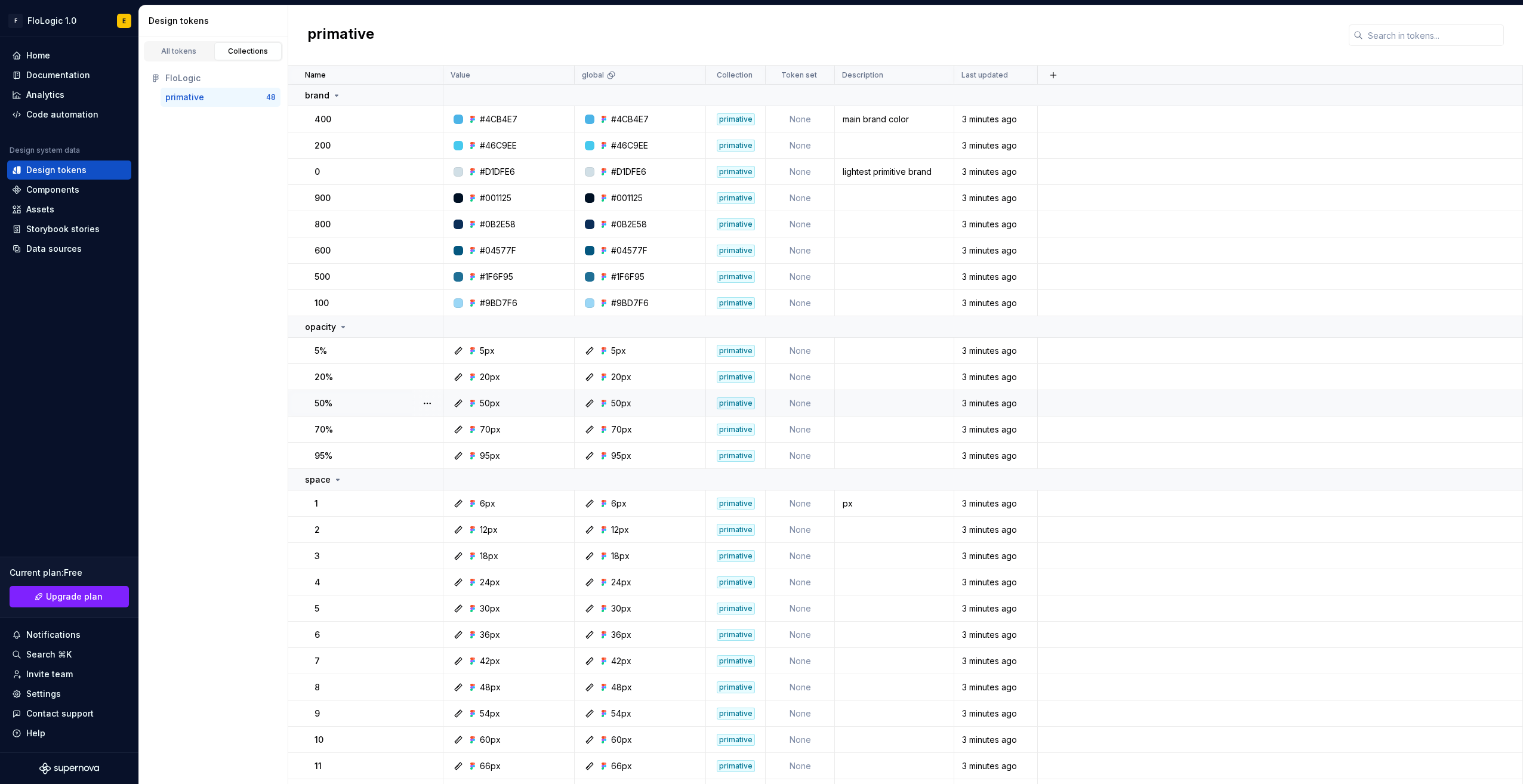
scroll to position [60, 0]
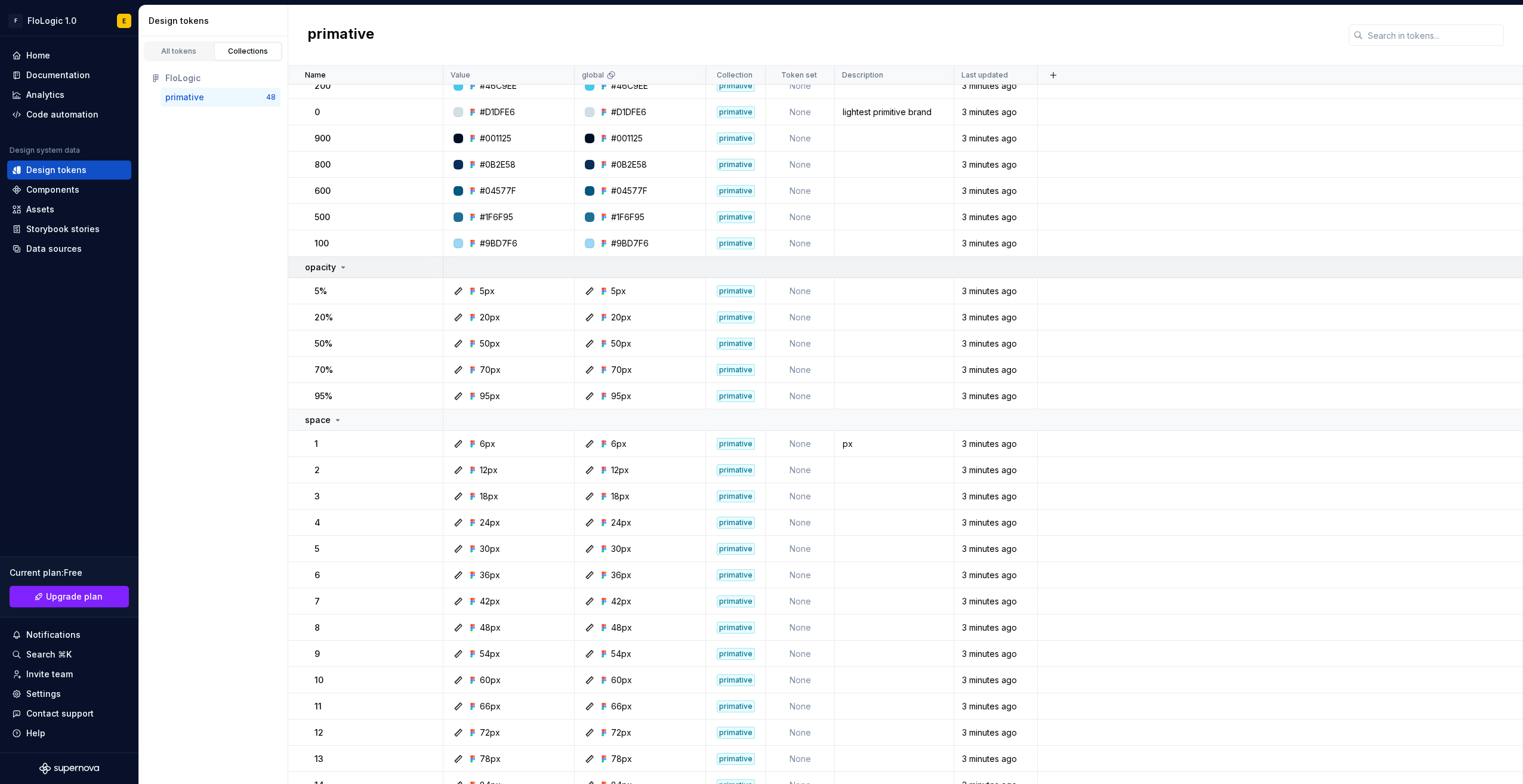
click at [375, 264] on div "opacity" at bounding box center [374, 267] width 138 height 12
click at [358, 263] on div "opacity" at bounding box center [374, 267] width 138 height 12
click at [327, 414] on p "space" at bounding box center [318, 420] width 25 height 12
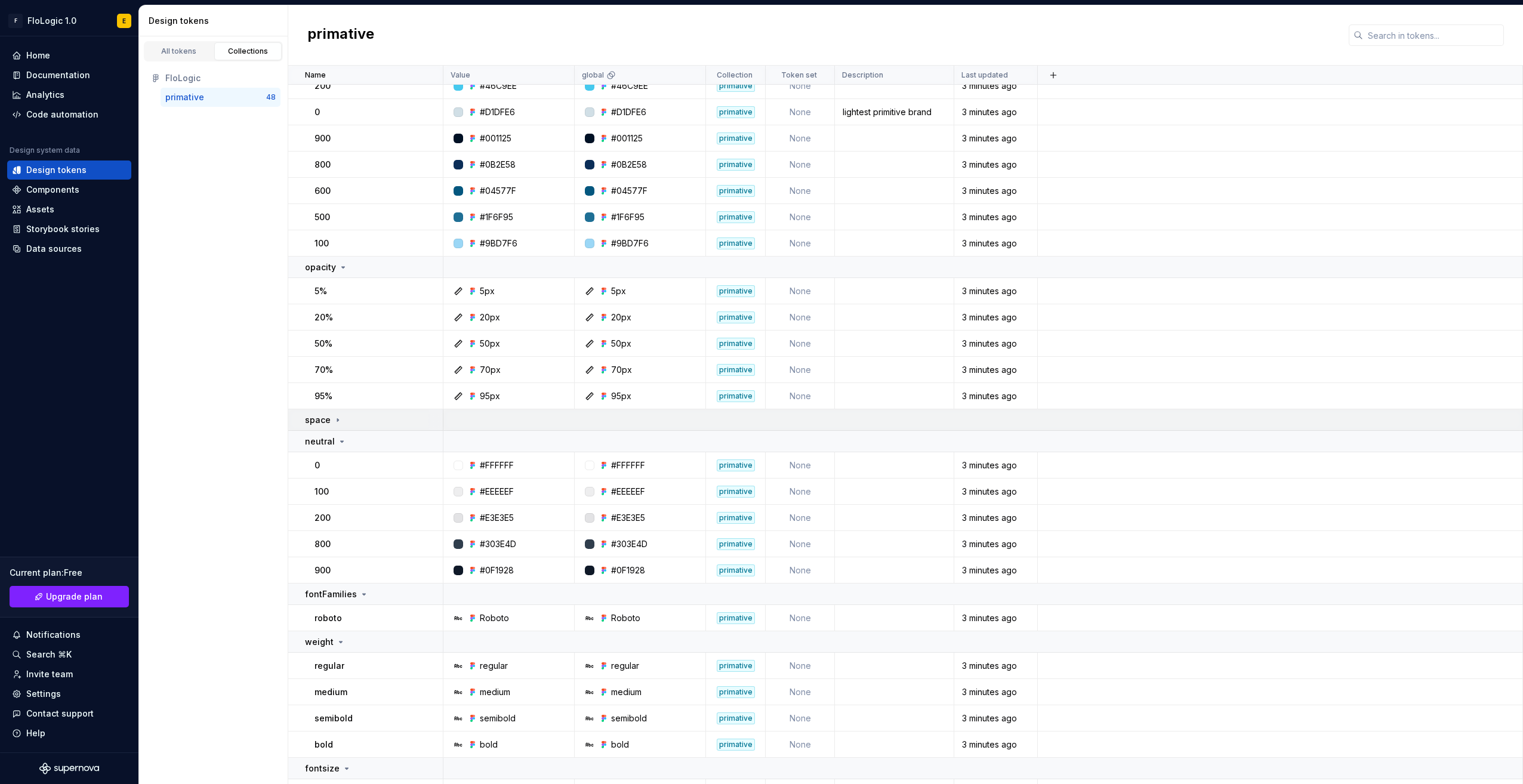
click at [327, 417] on p "space" at bounding box center [318, 420] width 25 height 12
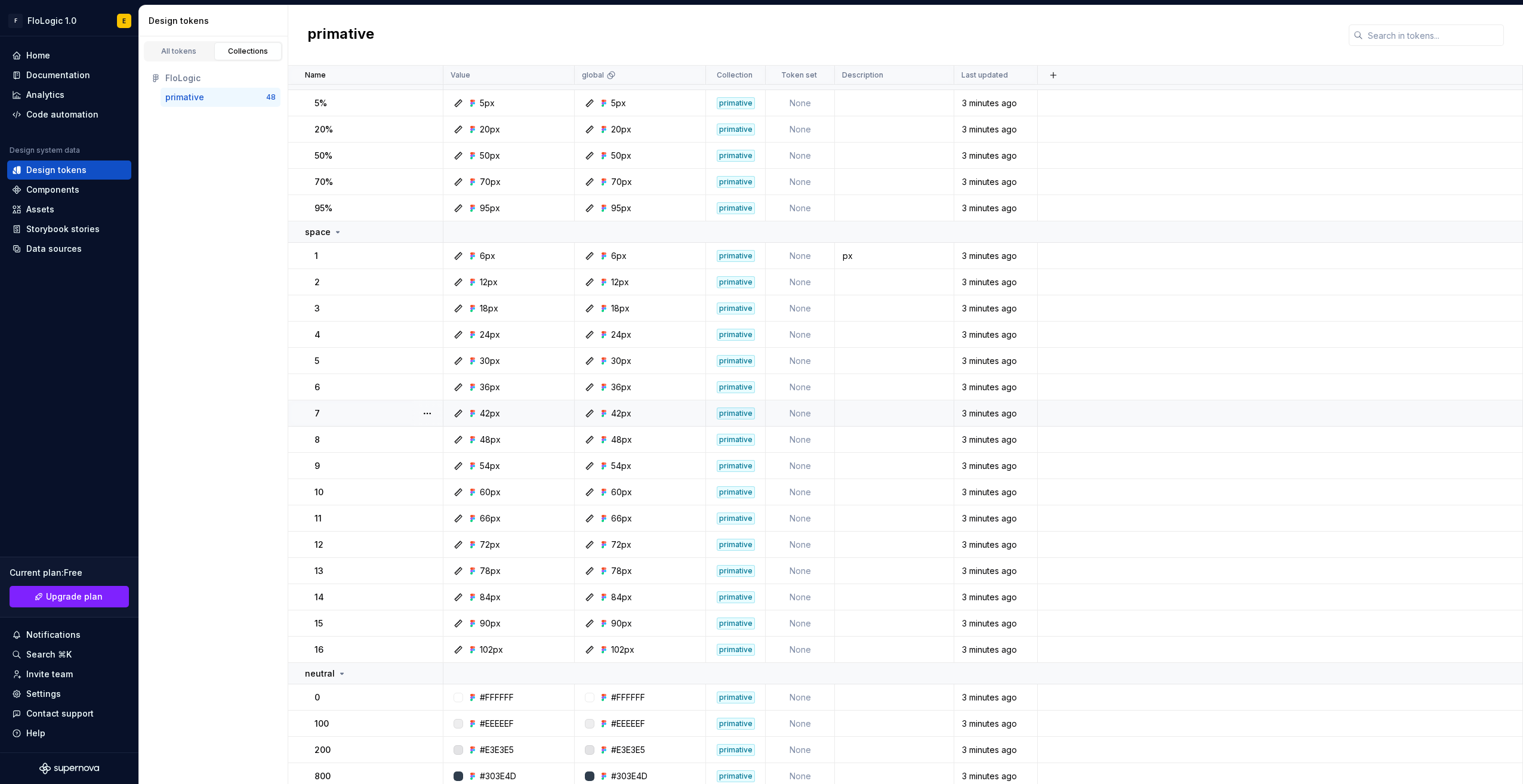
scroll to position [298, 0]
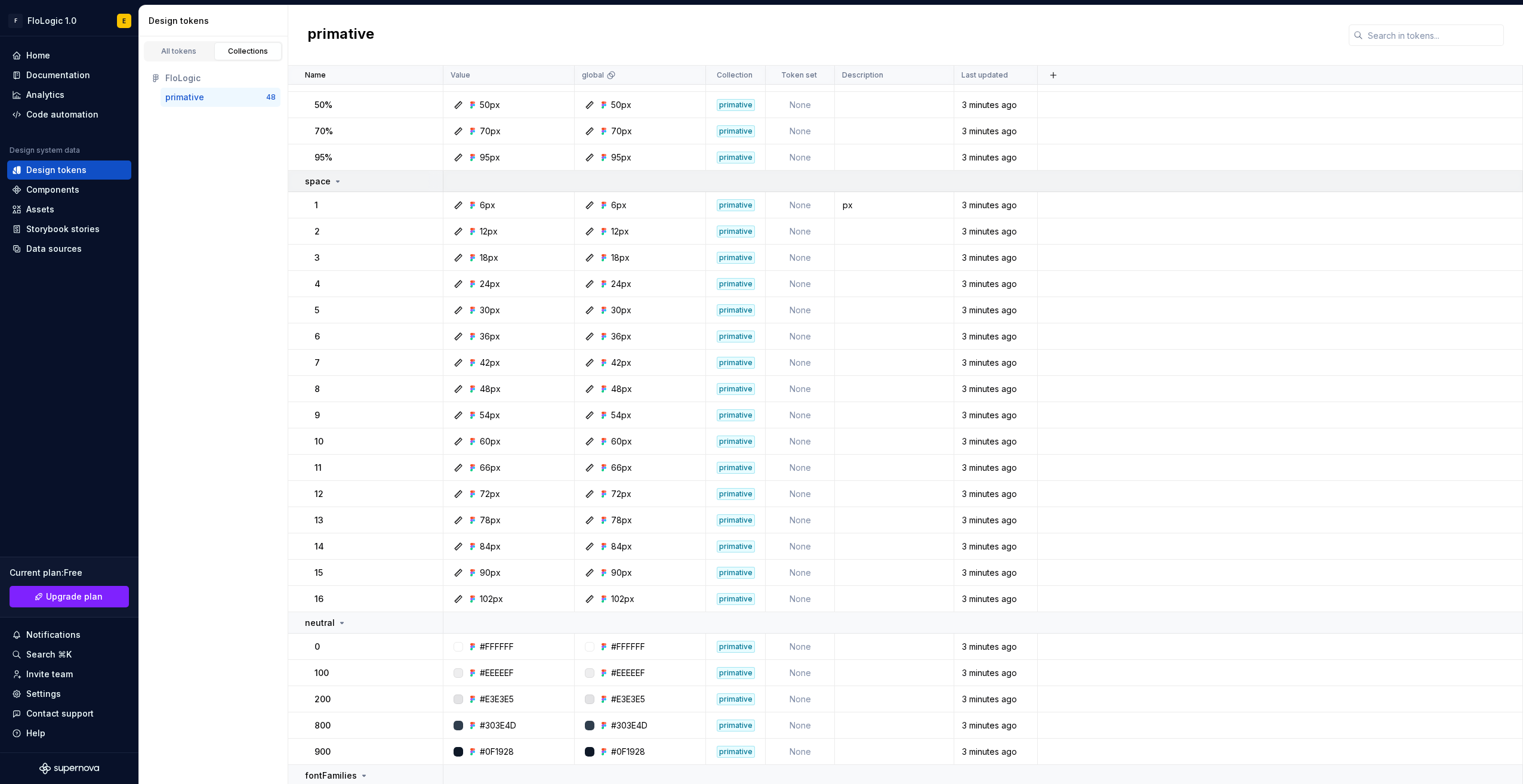
click at [360, 184] on div "space" at bounding box center [374, 181] width 138 height 12
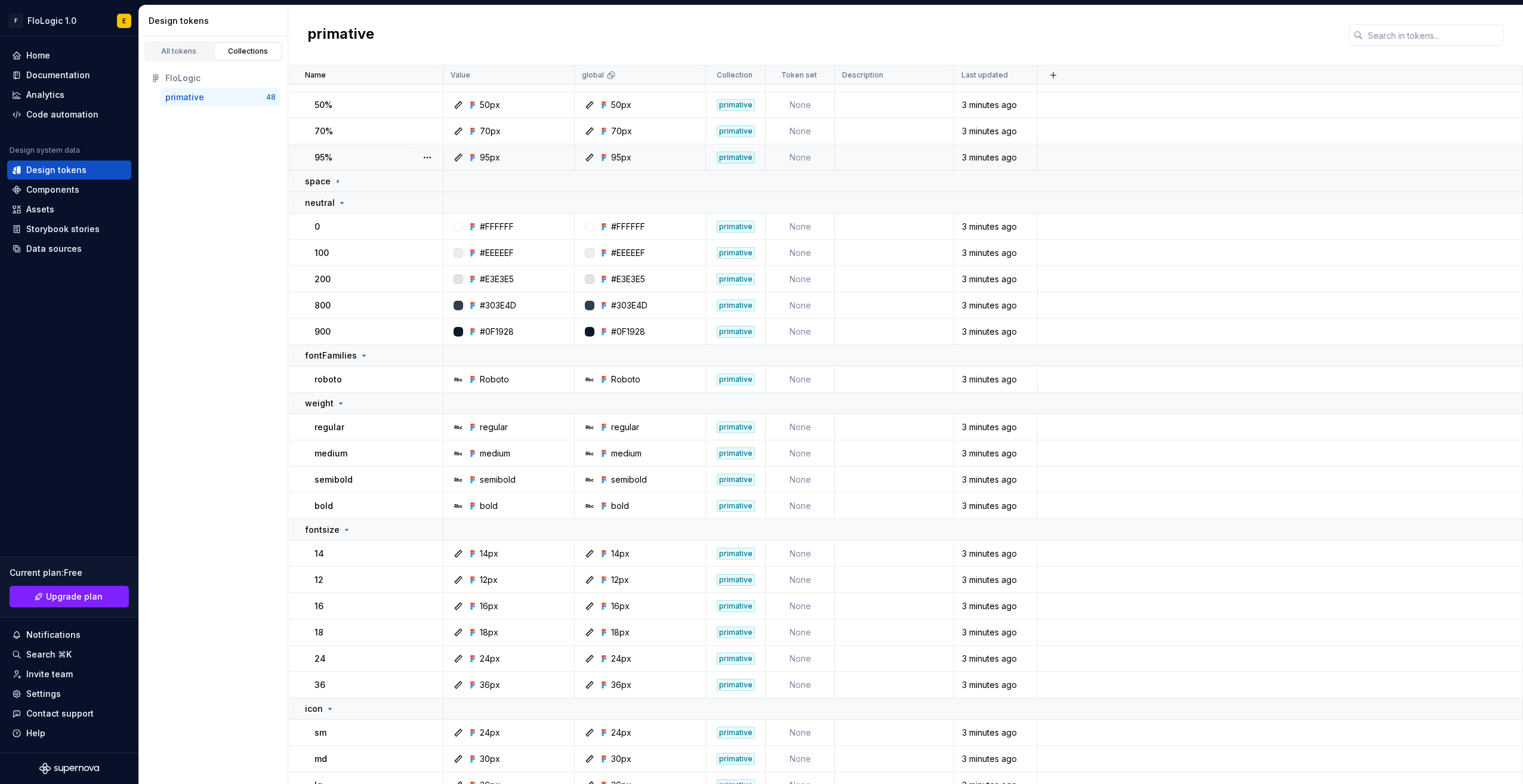
drag, startPoint x: 360, startPoint y: 184, endPoint x: 317, endPoint y: 165, distance: 47.0
click at [317, 164] on td "95%" at bounding box center [365, 157] width 155 height 26
click at [323, 175] on p "space" at bounding box center [318, 181] width 25 height 12
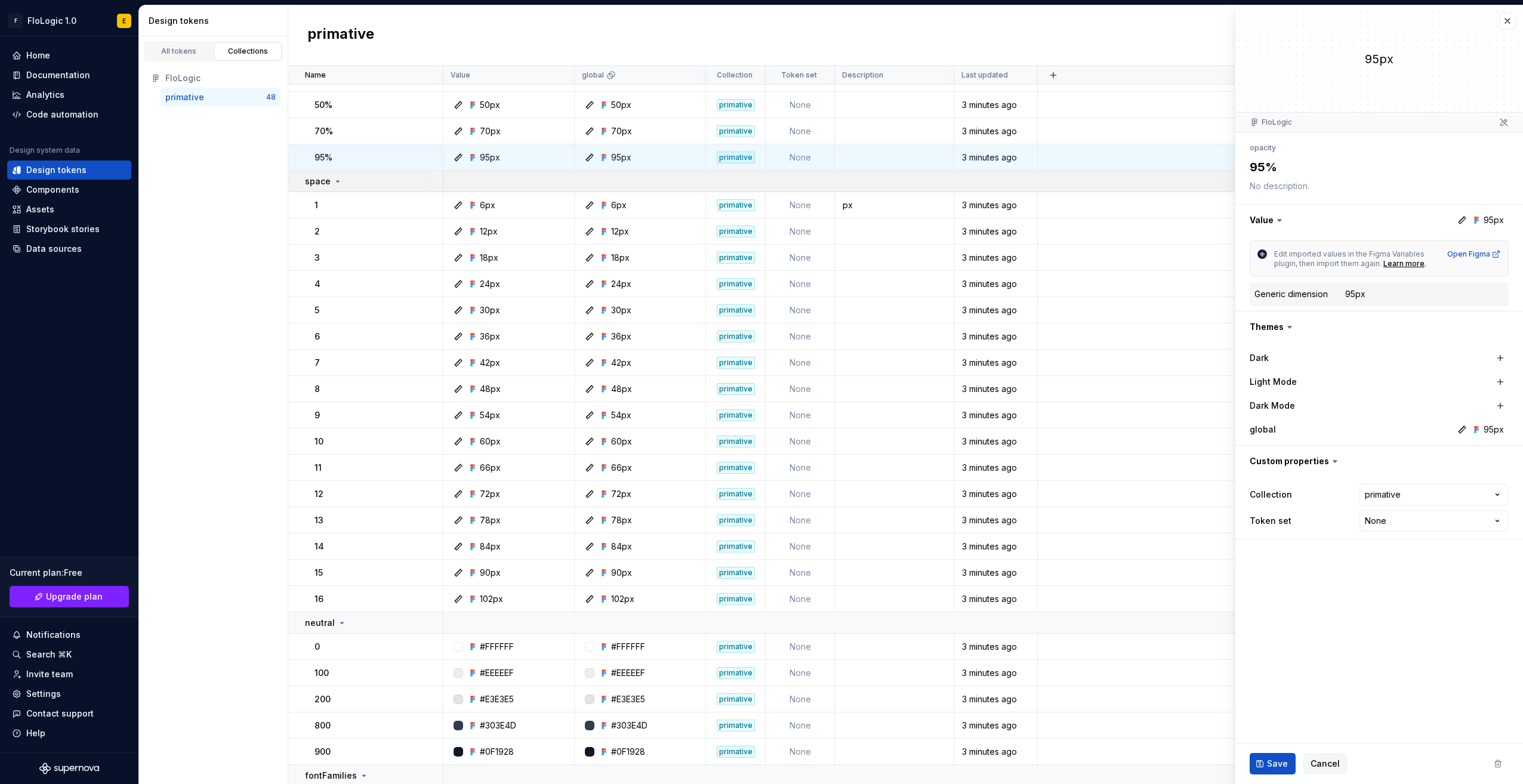
type textarea "*"
click at [332, 175] on div "space" at bounding box center [324, 181] width 38 height 12
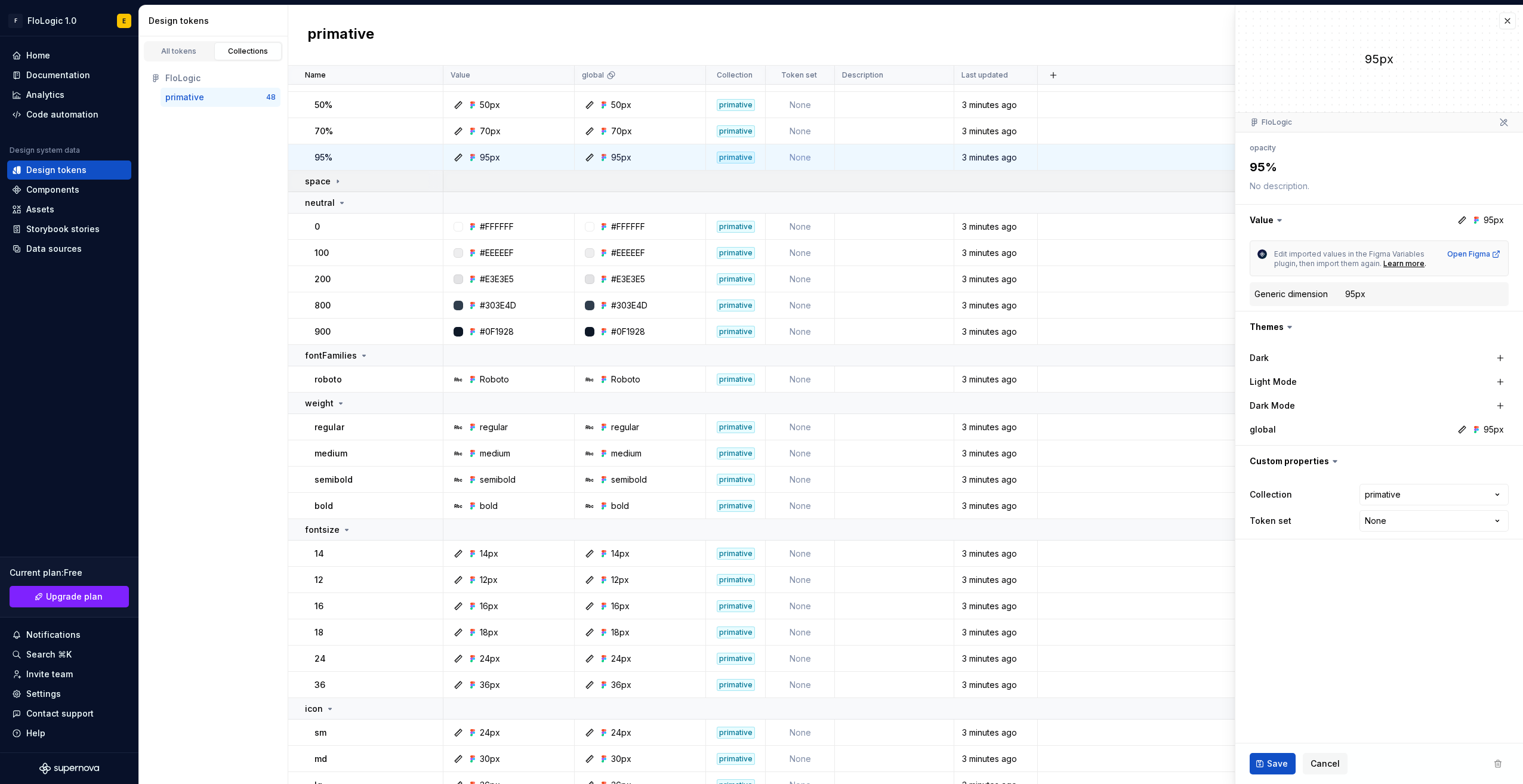
click at [336, 174] on td "space" at bounding box center [365, 181] width 155 height 21
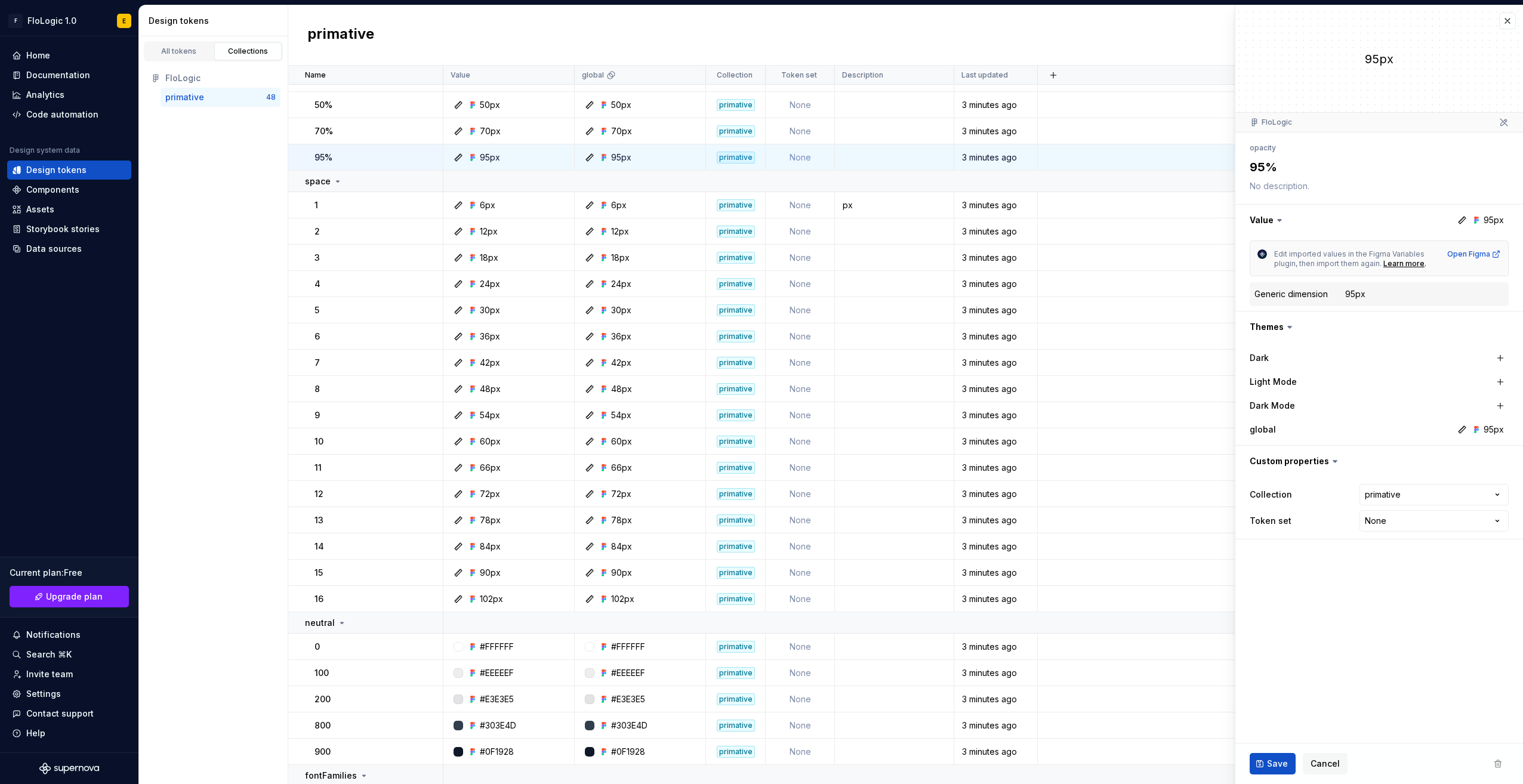
drag, startPoint x: 326, startPoint y: 176, endPoint x: 224, endPoint y: 154, distance: 104.3
click at [224, 154] on div "All tokens Collections FloLogic primative 48" at bounding box center [213, 410] width 149 height 747
click at [164, 47] on div "All tokens" at bounding box center [179, 51] width 60 height 10
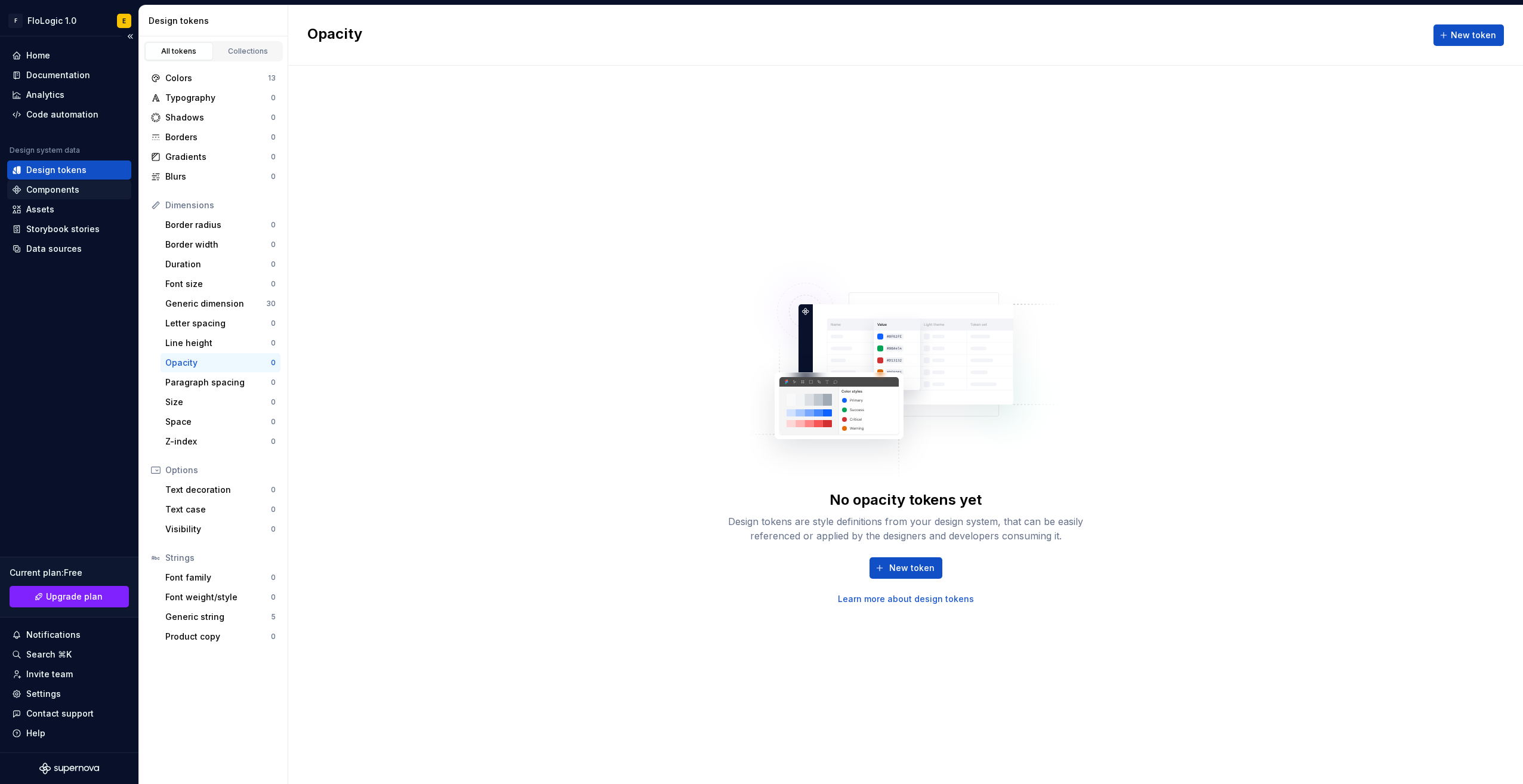
click at [71, 184] on div "Components" at bounding box center [52, 190] width 53 height 12
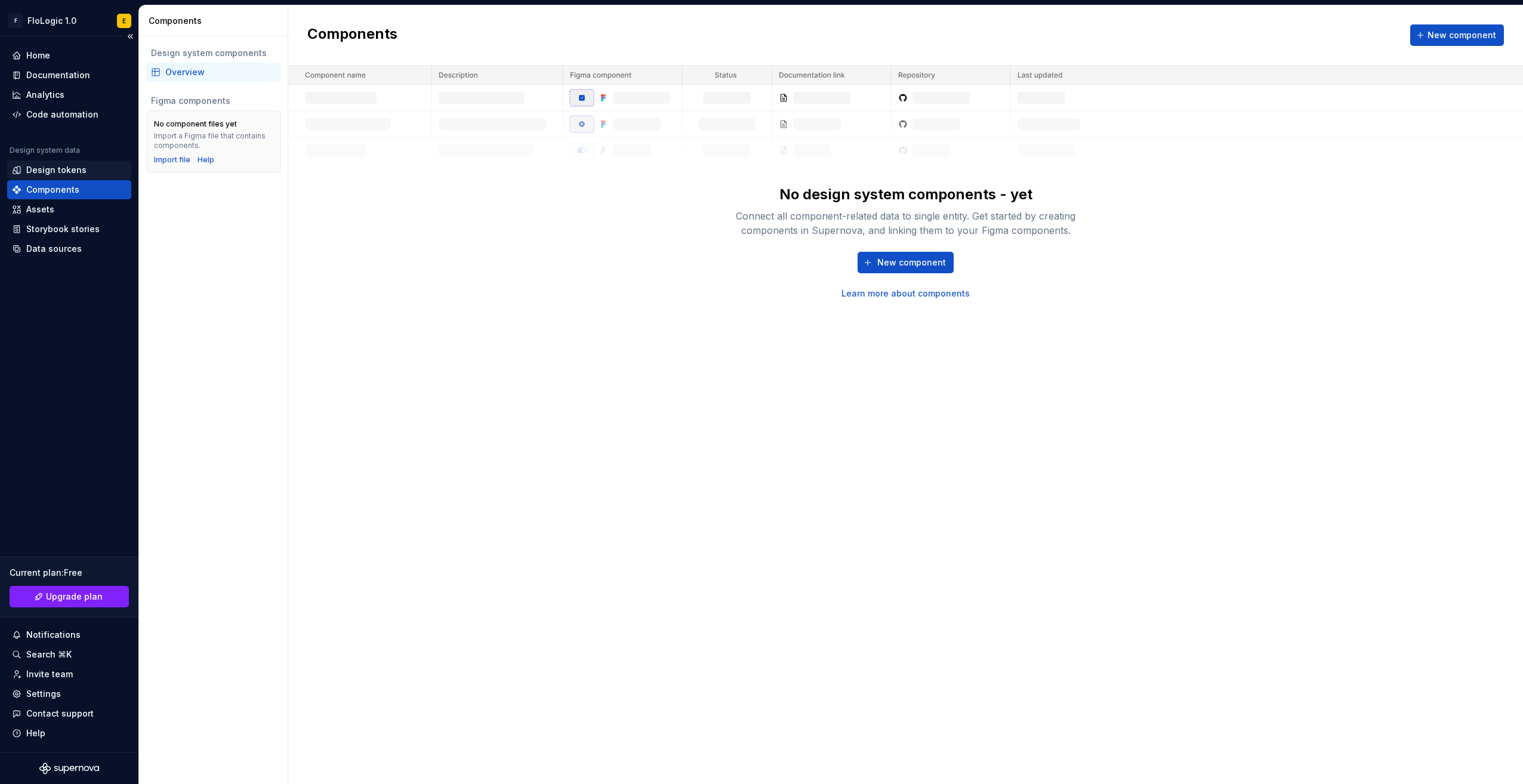
click at [77, 170] on div "Design tokens" at bounding box center [56, 170] width 60 height 12
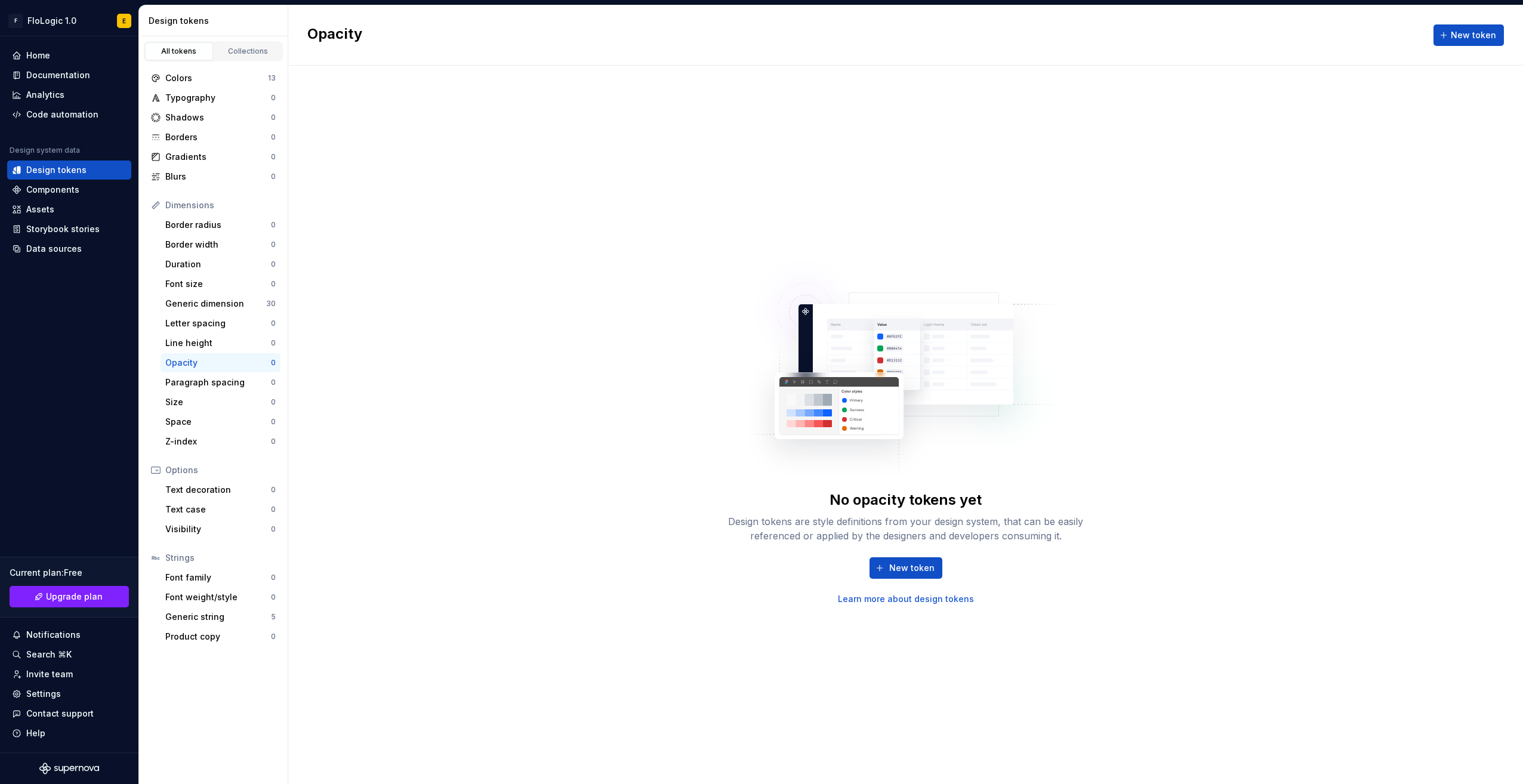
click at [763, 81] on div "No opacity tokens yet Design tokens are style definitions from your design syst…" at bounding box center [905, 424] width 1235 height 718
click at [259, 298] on div "Generic dimension" at bounding box center [216, 303] width 101 height 12
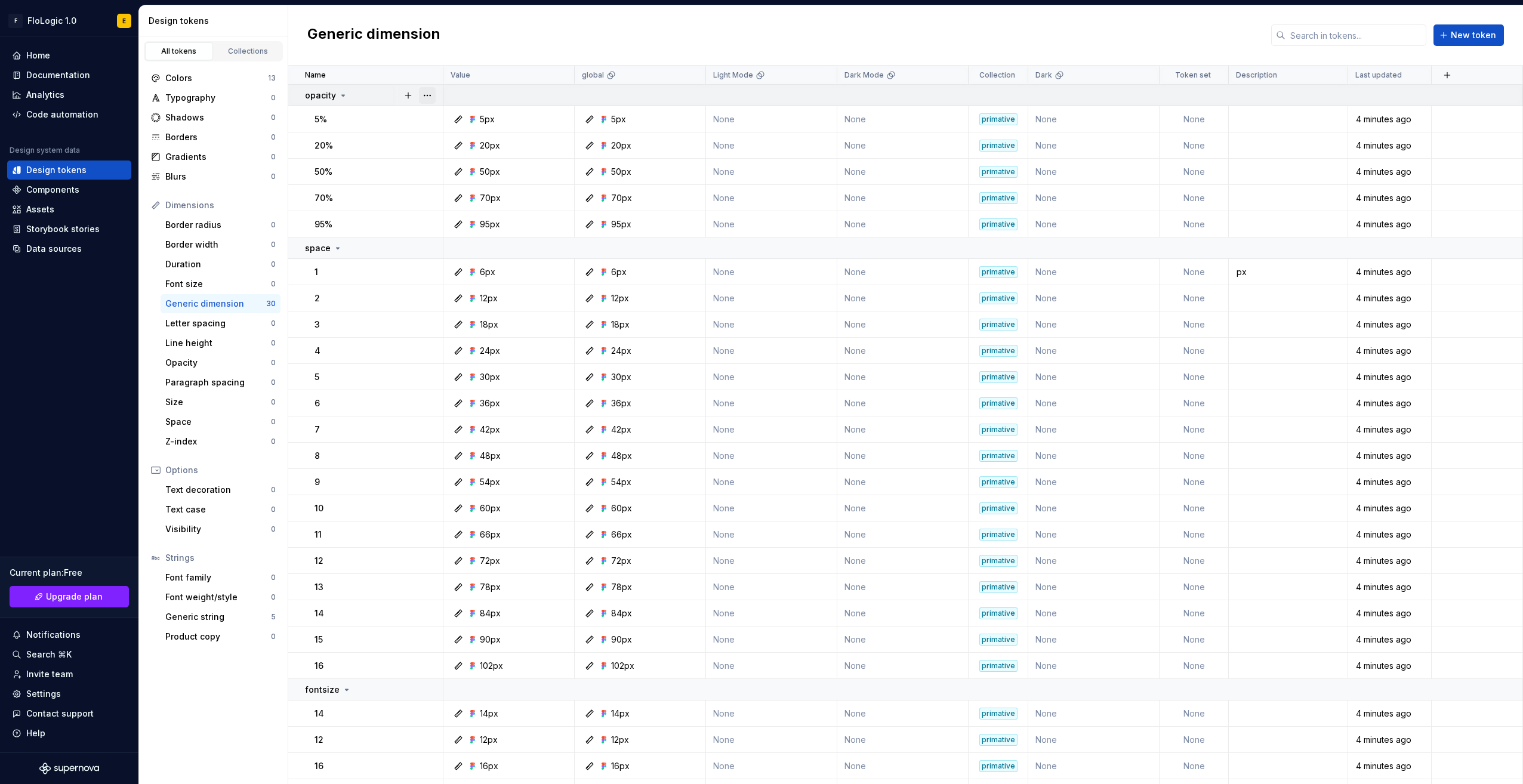
click at [429, 95] on button "button" at bounding box center [427, 95] width 16 height 16
click at [317, 89] on html "F FloLogic 1.0 E Home Documentation Analytics Code automation Design system dat…" at bounding box center [761, 392] width 1523 height 784
click at [325, 90] on p "opacity" at bounding box center [321, 95] width 31 height 12
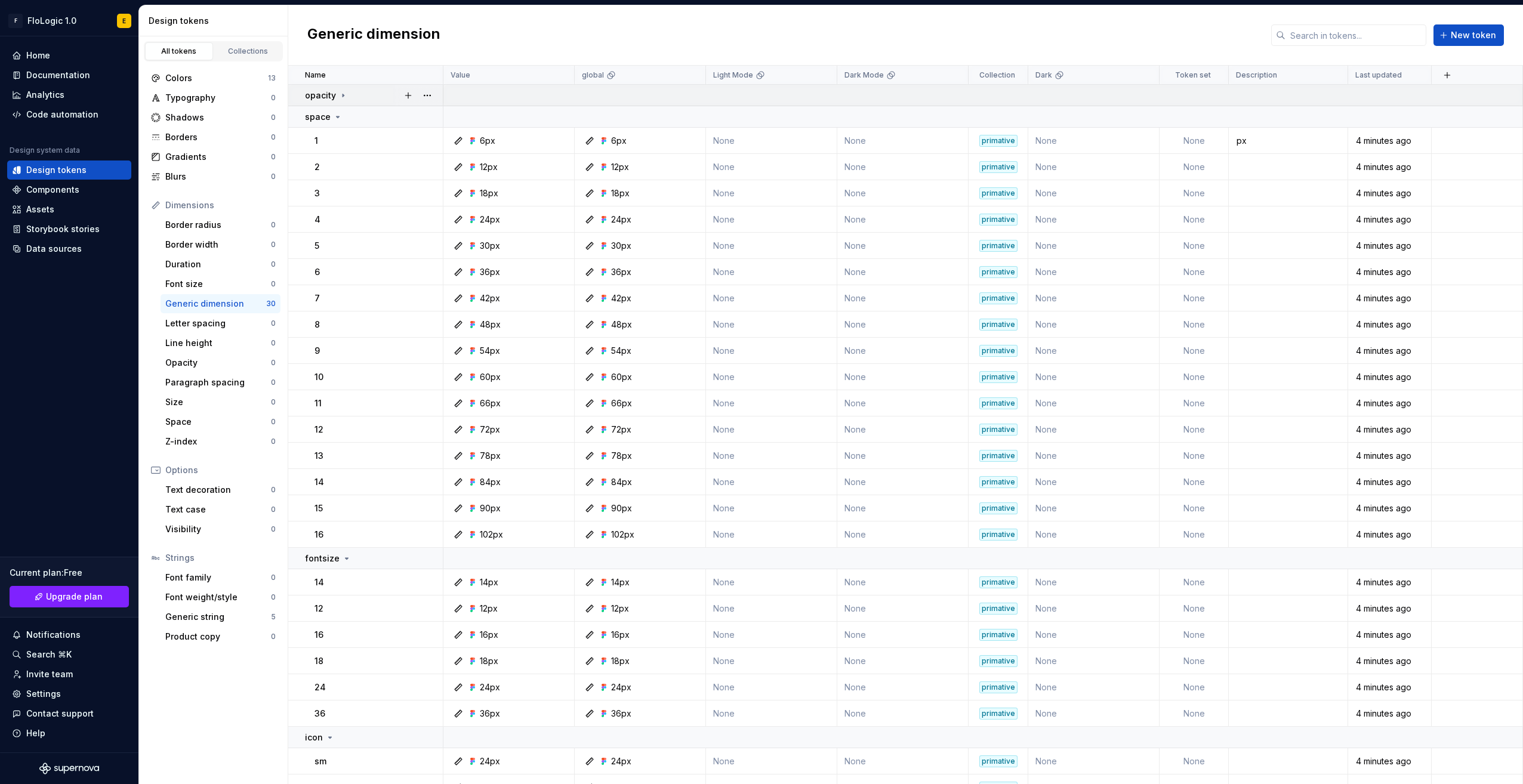
click at [322, 94] on p "opacity" at bounding box center [321, 95] width 31 height 12
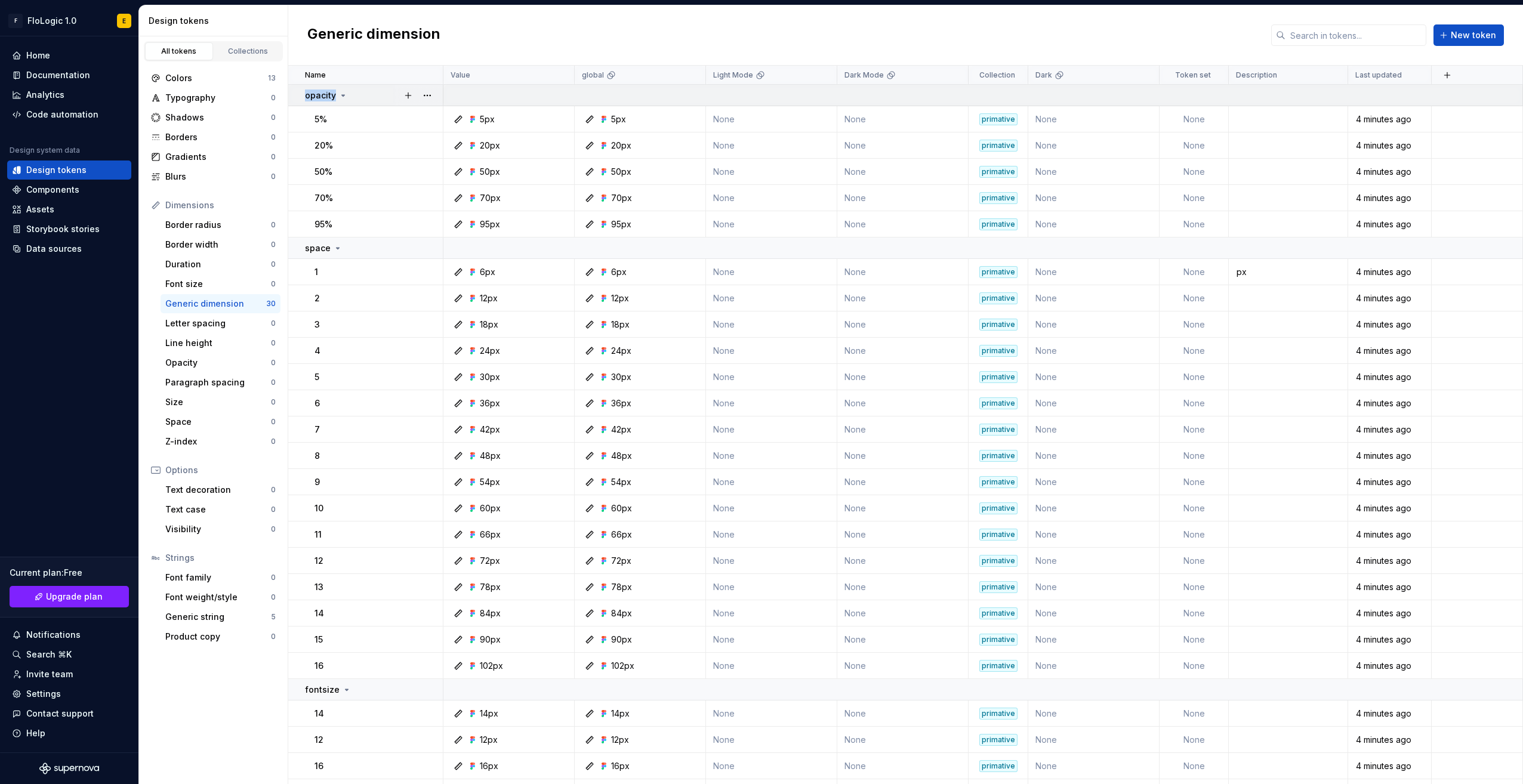
click at [322, 94] on p "opacity" at bounding box center [321, 95] width 31 height 12
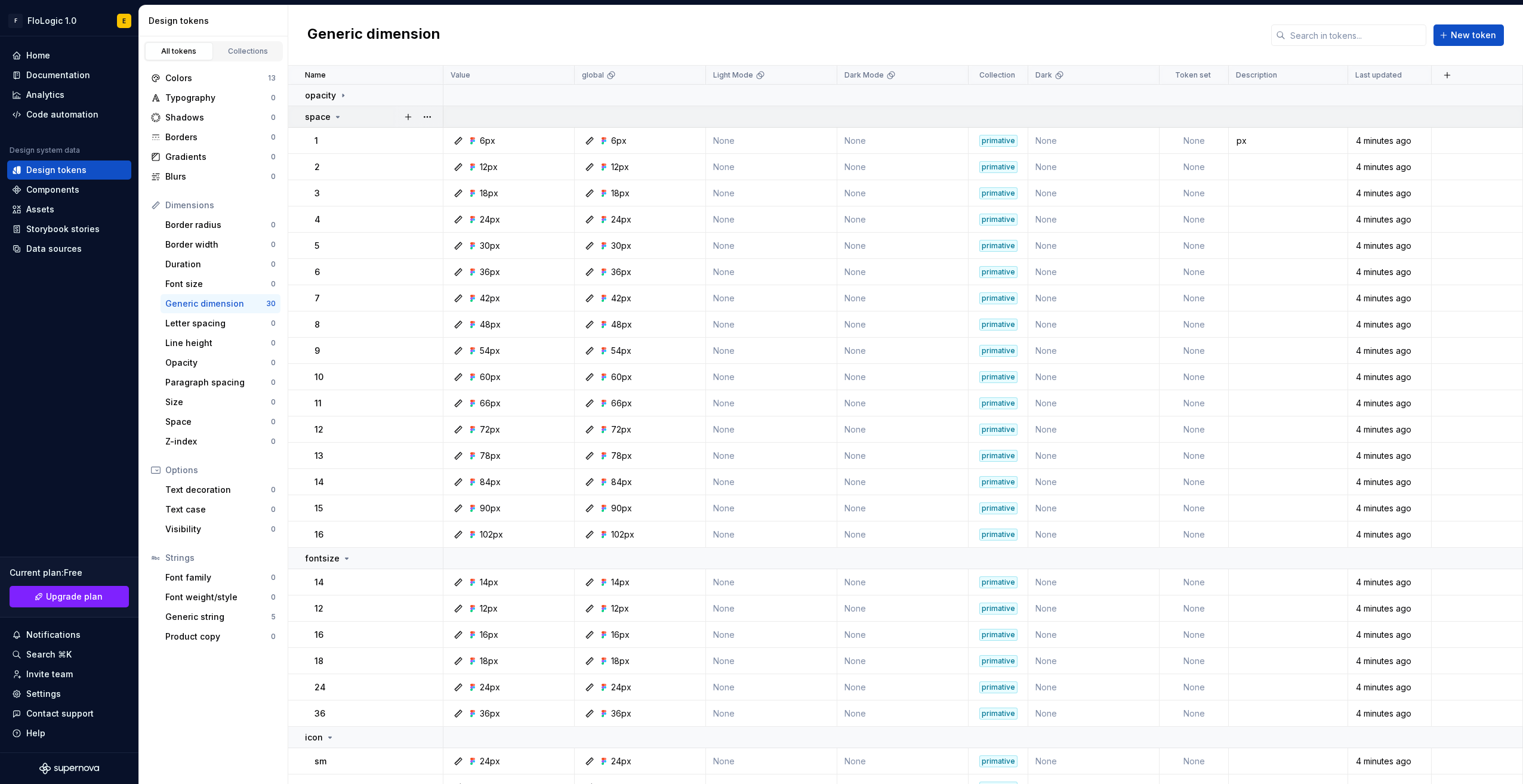
drag, startPoint x: 322, startPoint y: 94, endPoint x: 367, endPoint y: 110, distance: 47.8
click at [367, 110] on td "space" at bounding box center [365, 117] width 155 height 21
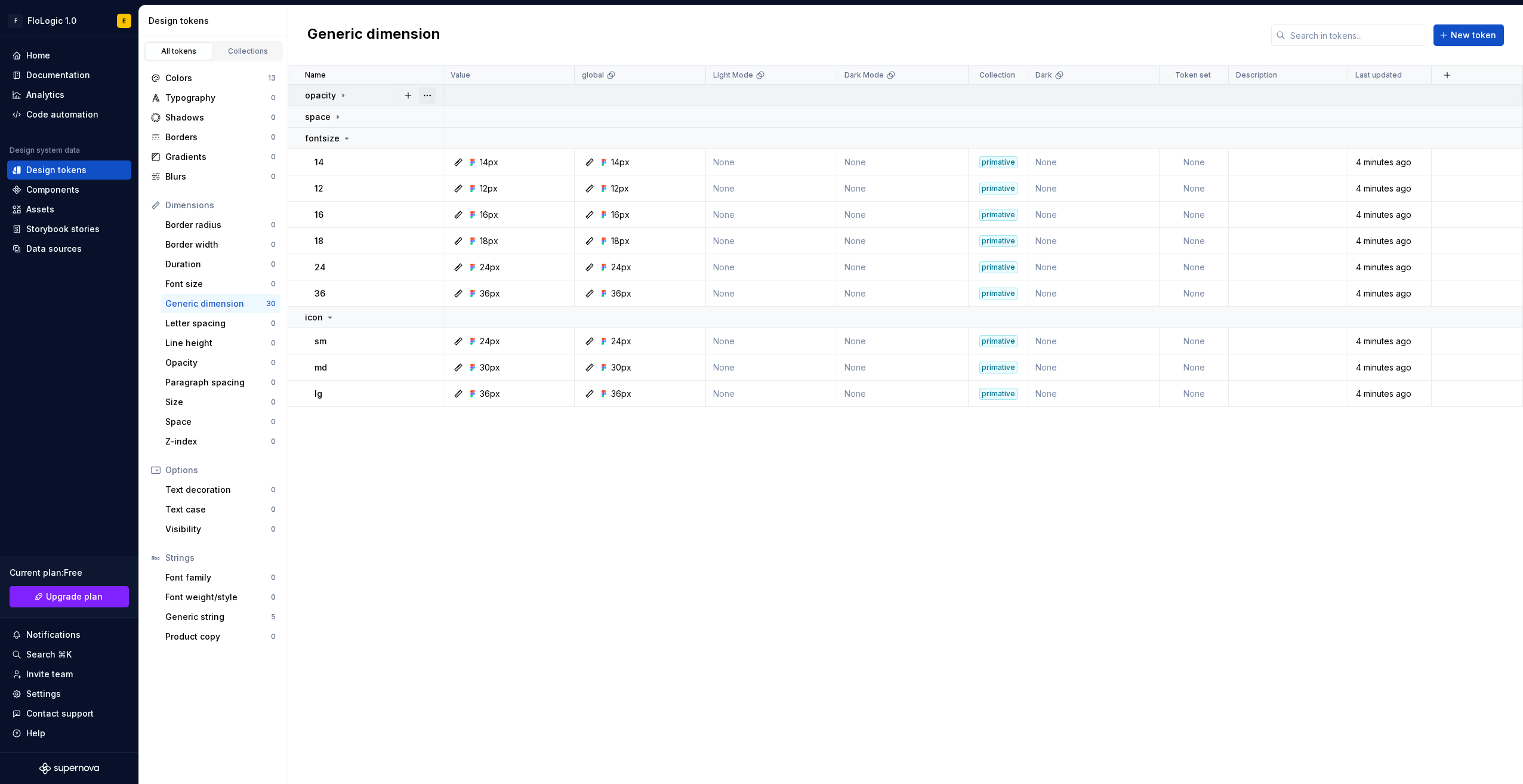
click at [434, 97] on button "button" at bounding box center [427, 95] width 16 height 16
click at [434, 107] on div "Rename Move to group New token New group Ungroup Delete group" at bounding box center [472, 173] width 108 height 137
click at [434, 111] on span "Rename" at bounding box center [472, 118] width 102 height 19
click at [367, 102] on html "F FloLogic 1.0 E Home Documentation Analytics Code automation Design system dat…" at bounding box center [761, 392] width 1523 height 784
click at [333, 138] on p "fontsize" at bounding box center [323, 139] width 35 height 12
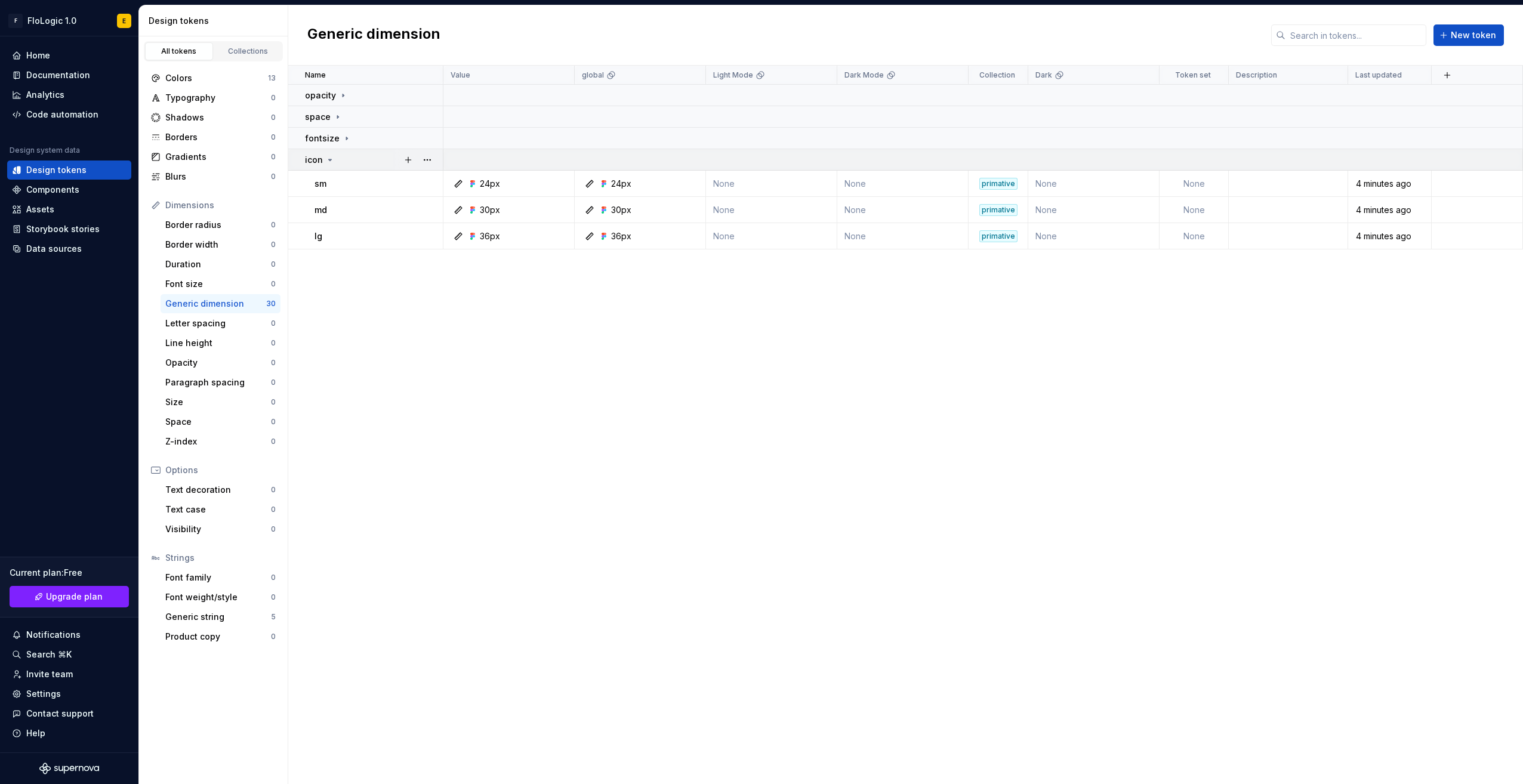
click at [329, 166] on td "icon" at bounding box center [365, 160] width 155 height 21
click at [363, 128] on td "fontsize" at bounding box center [365, 139] width 155 height 21
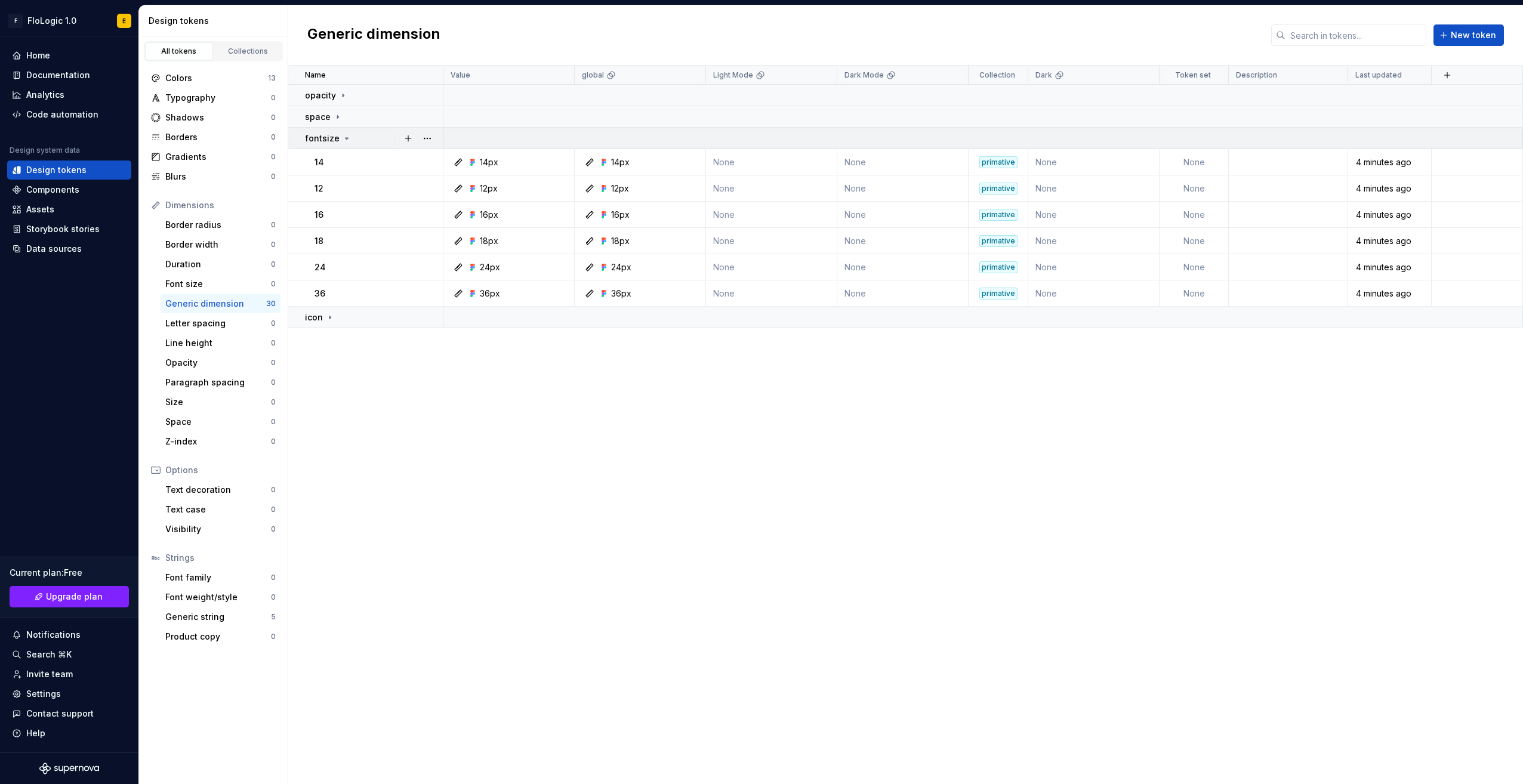
click at [329, 135] on p "fontsize" at bounding box center [323, 139] width 35 height 12
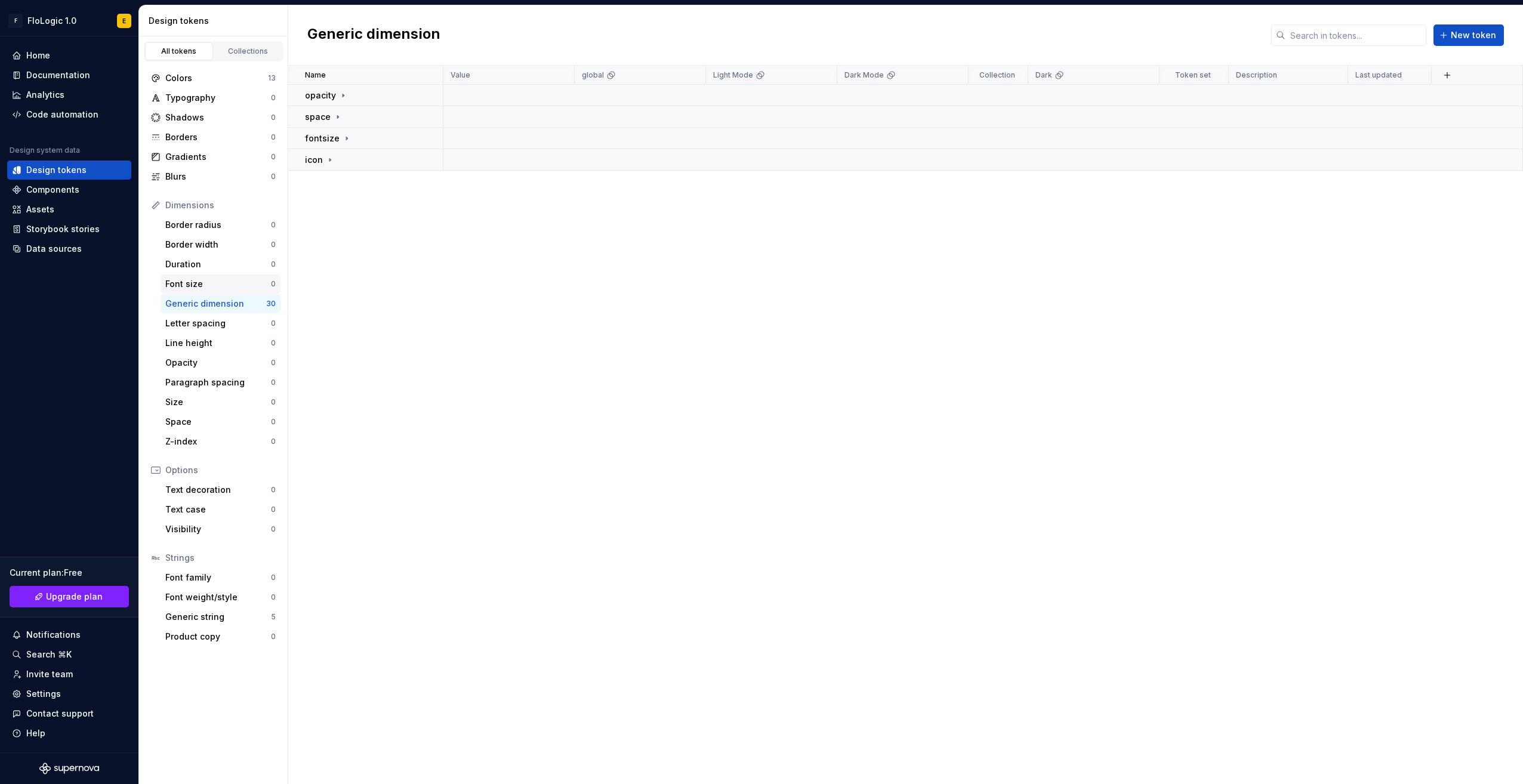
click at [235, 279] on div "Font size" at bounding box center [218, 284] width 106 height 12
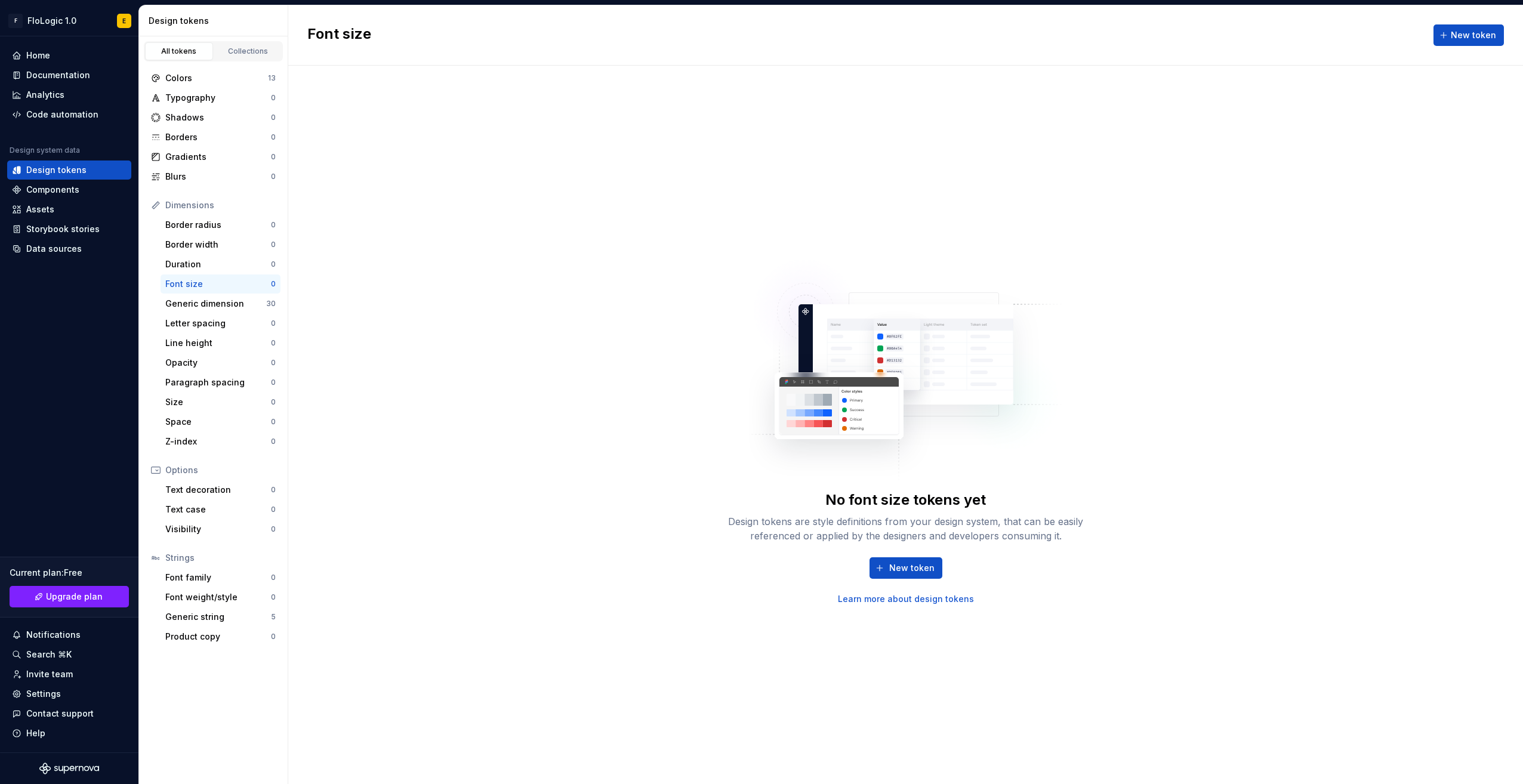
click at [1203, 413] on div "No font size tokens yet Design tokens are style definitions from your design sy…" at bounding box center [905, 424] width 1235 height 718
click at [222, 296] on div "Generic dimension 30" at bounding box center [221, 303] width 120 height 19
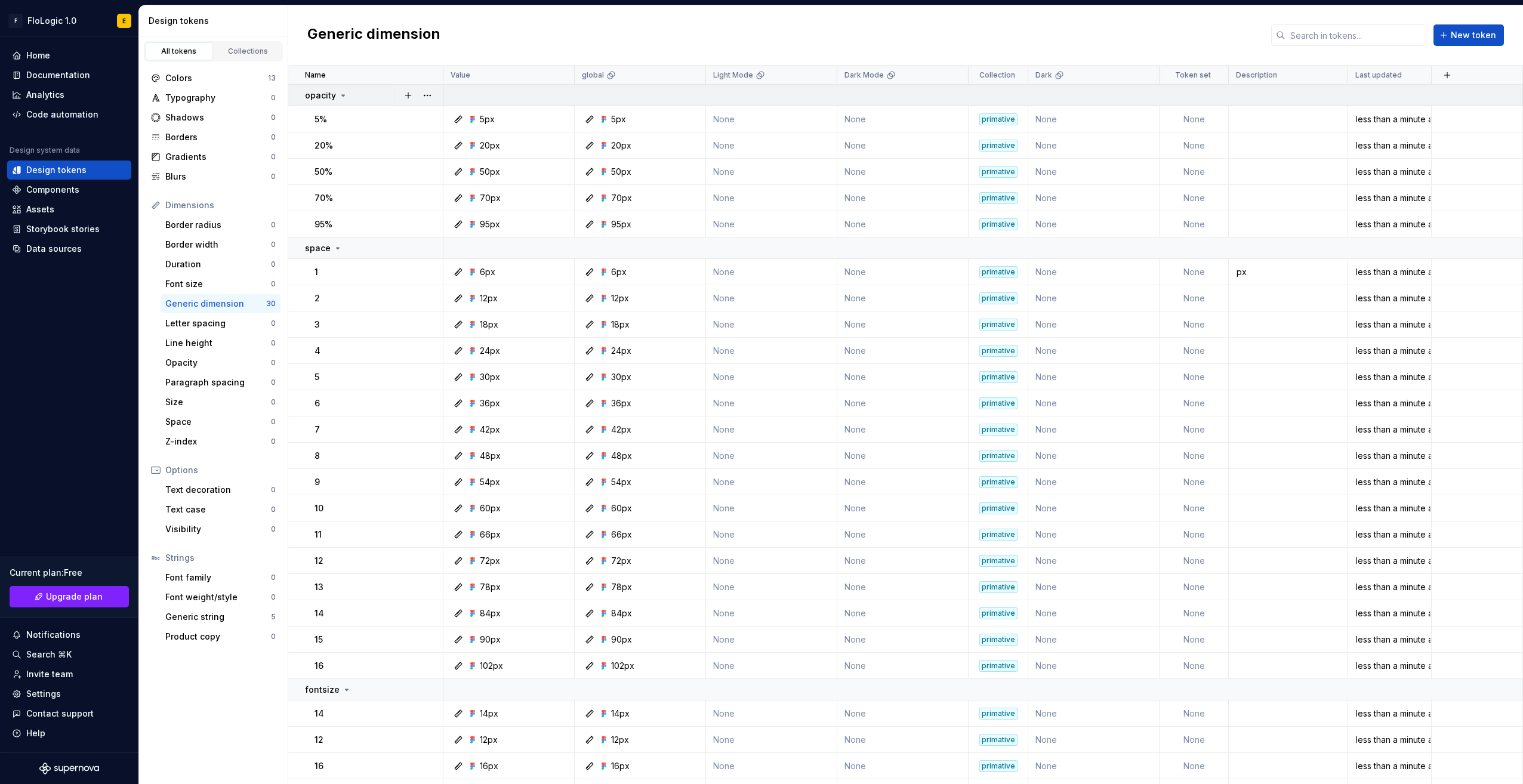
click at [342, 95] on icon at bounding box center [343, 95] width 3 height 1
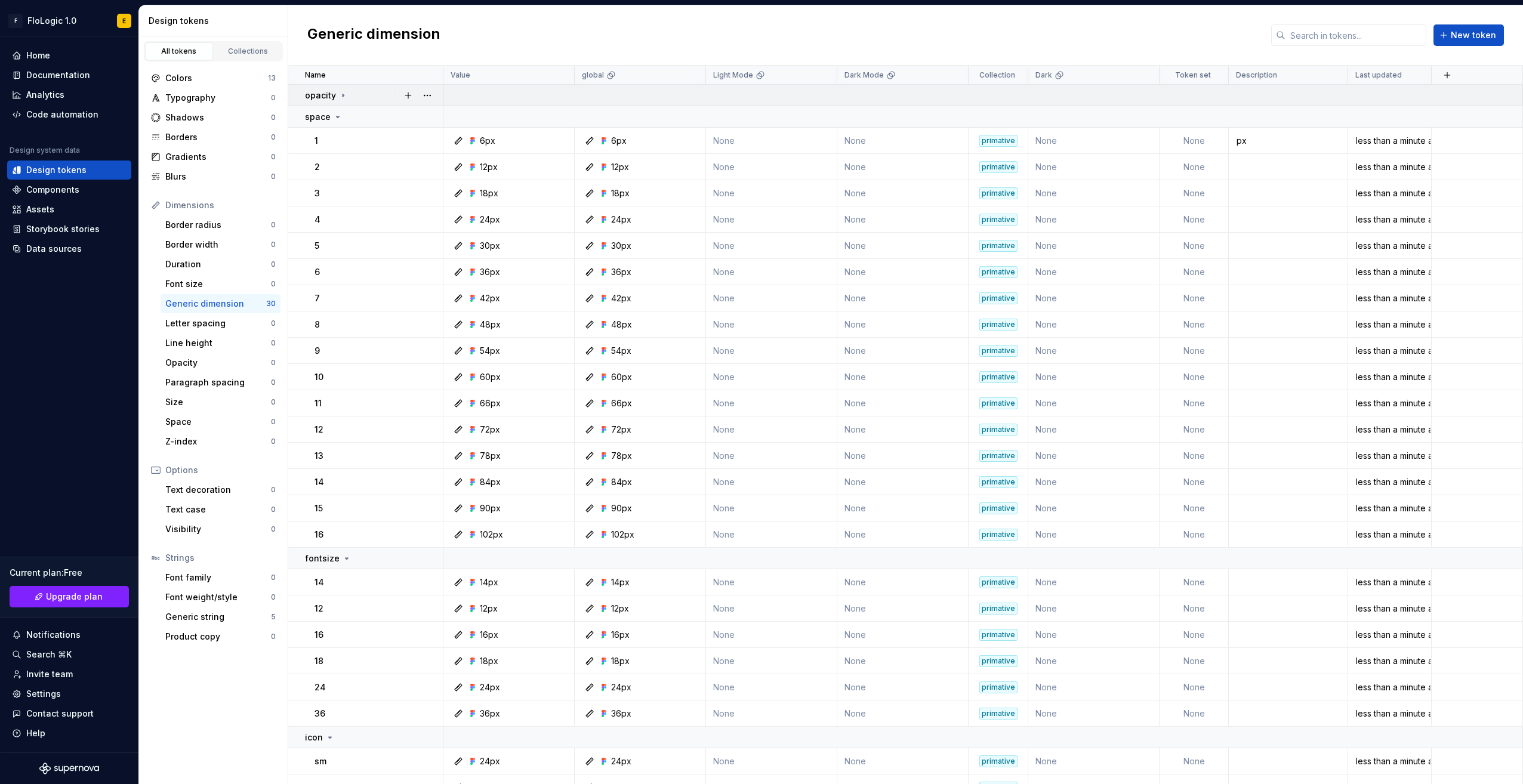
click at [340, 94] on icon at bounding box center [343, 96] width 10 height 10
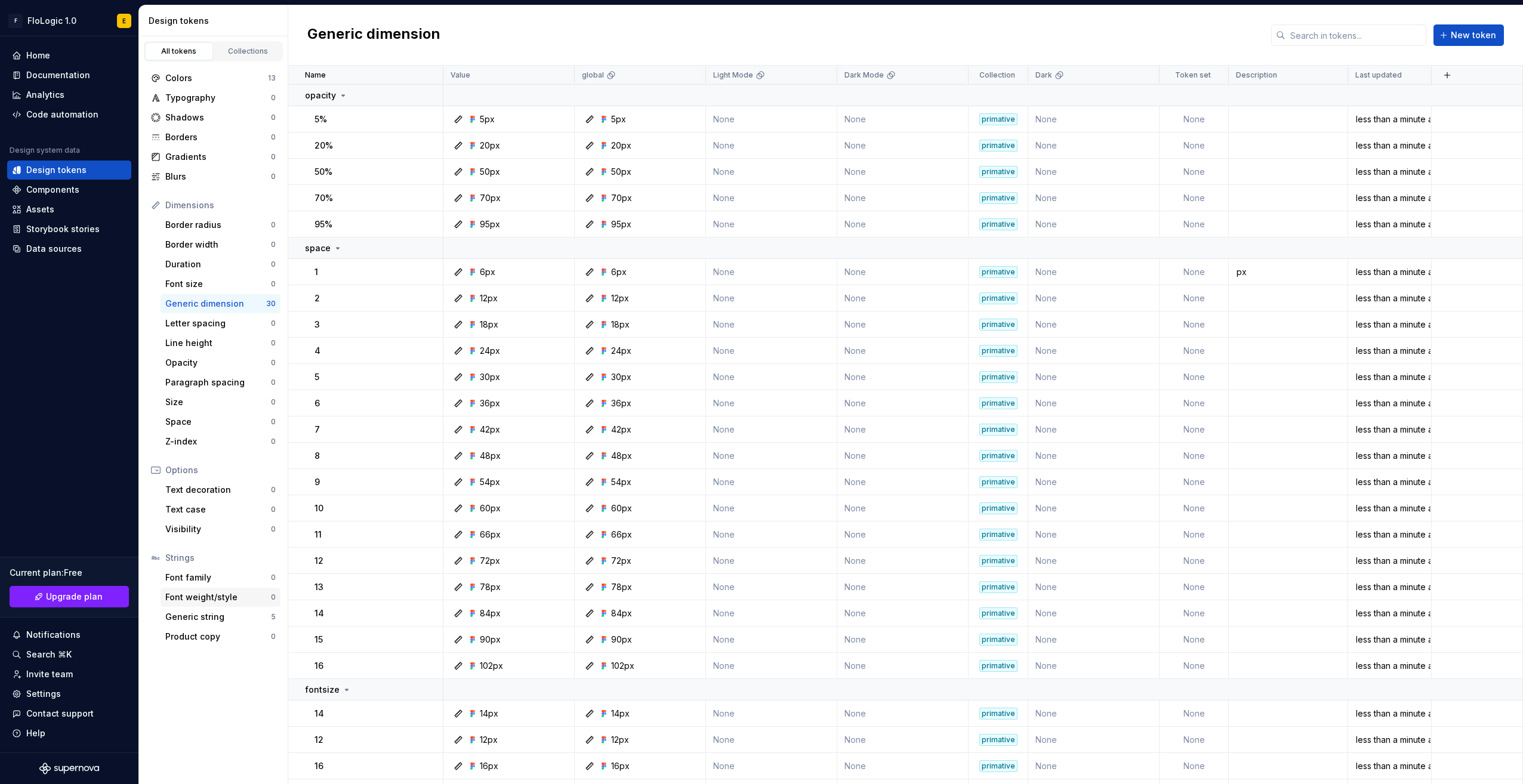
click at [185, 599] on div "Font weight/style" at bounding box center [218, 597] width 106 height 12
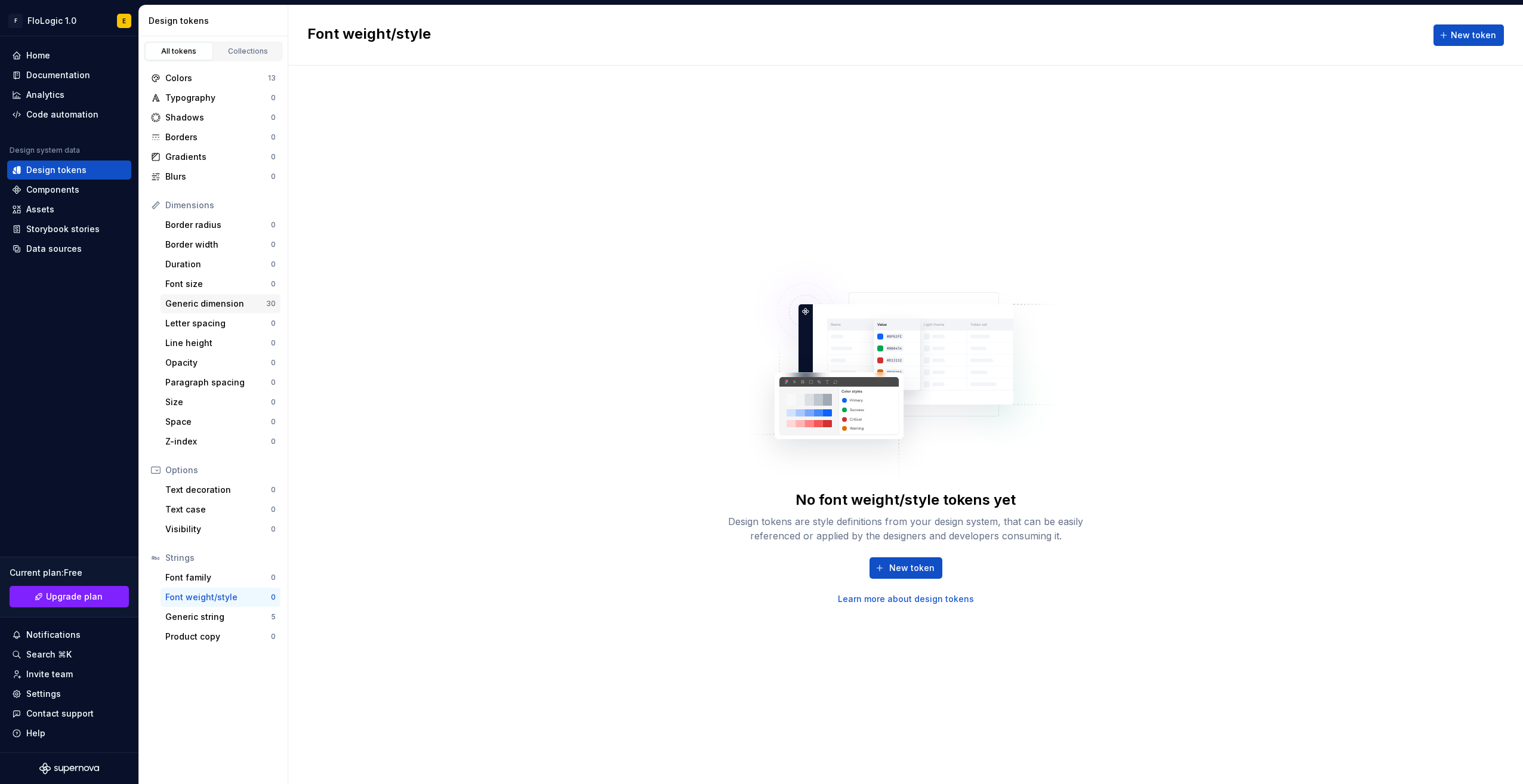
click at [215, 303] on div "Generic dimension" at bounding box center [216, 303] width 101 height 12
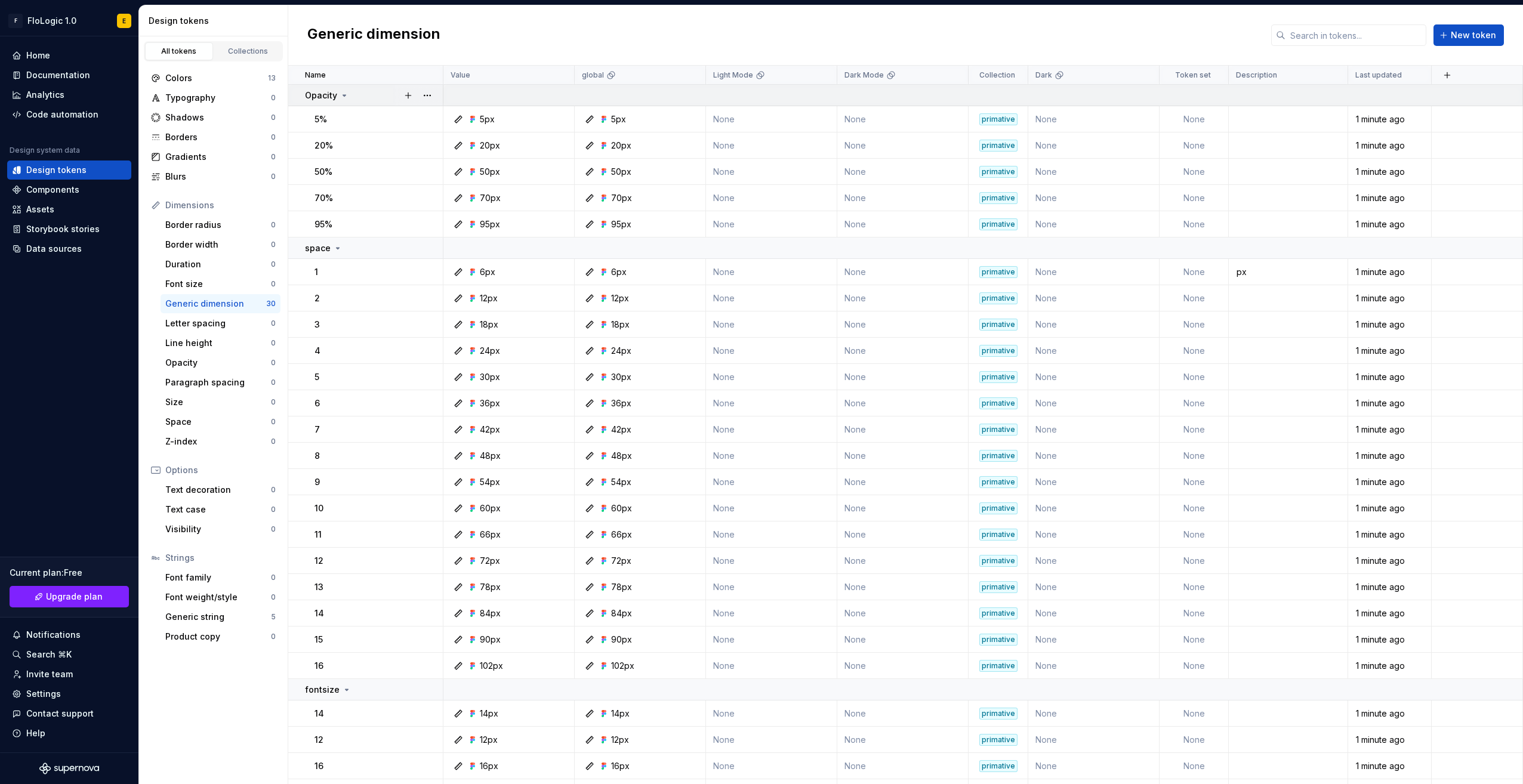
click at [340, 93] on icon at bounding box center [344, 96] width 10 height 10
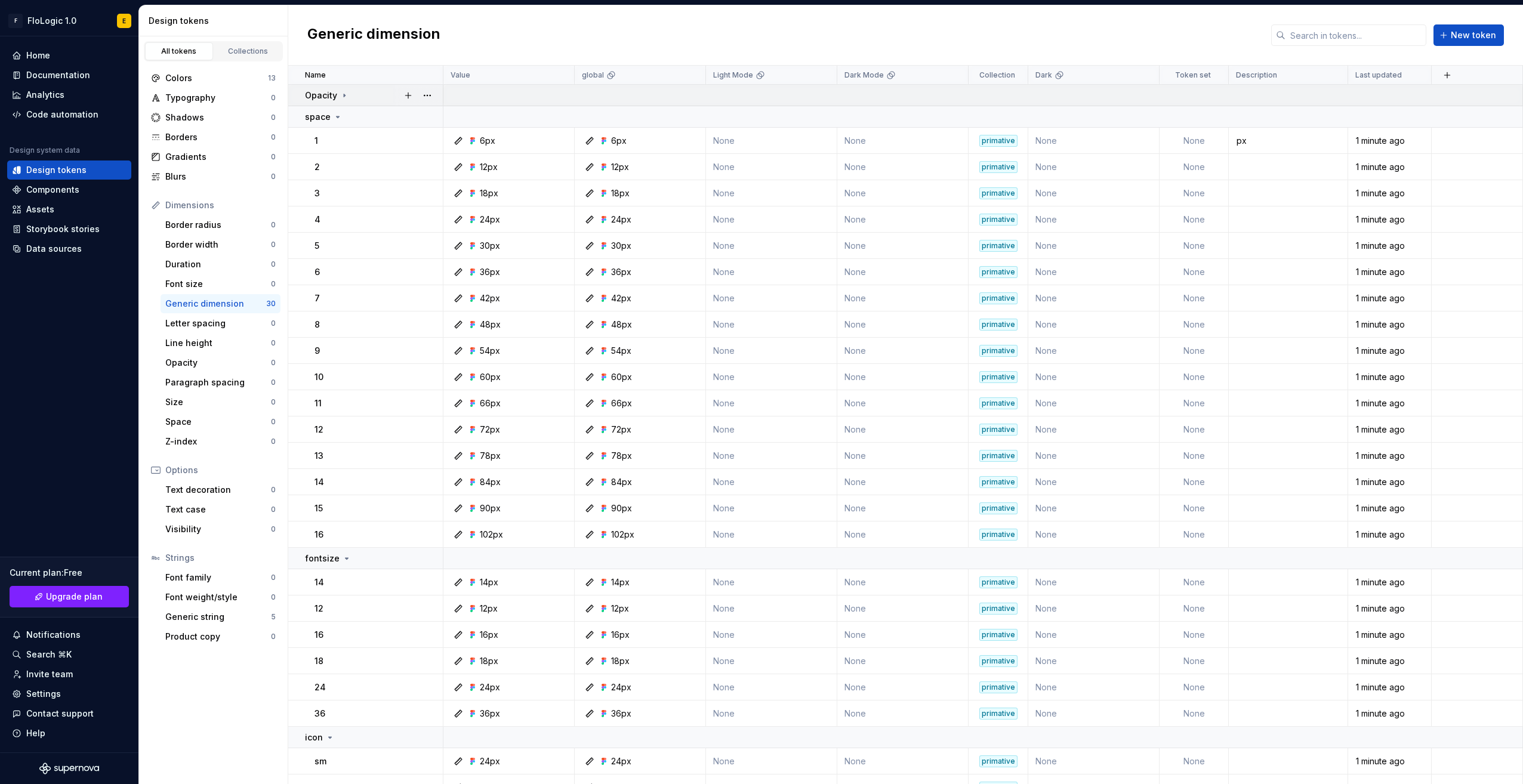
click at [340, 93] on icon at bounding box center [344, 96] width 10 height 10
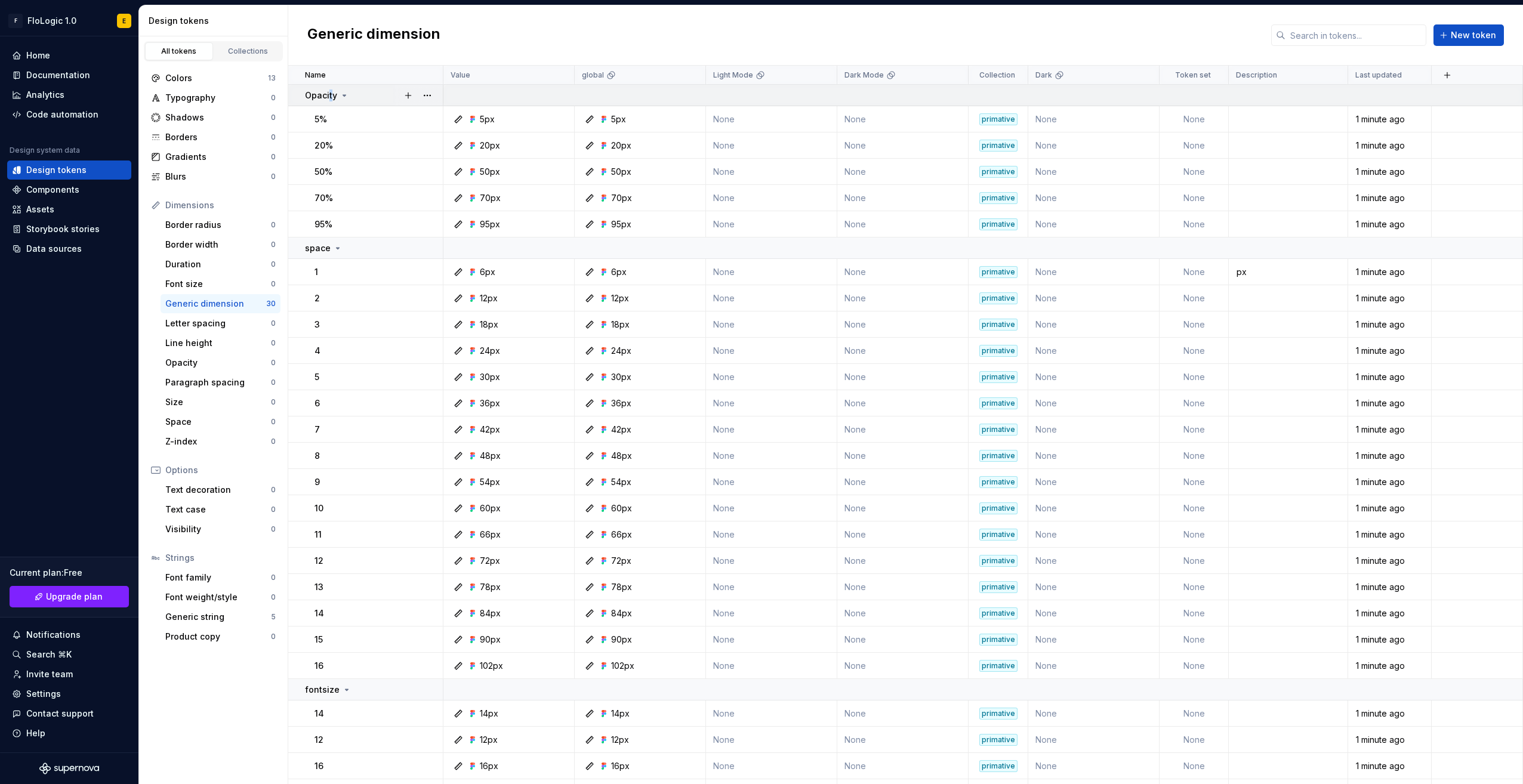
drag, startPoint x: 328, startPoint y: 91, endPoint x: 333, endPoint y: 99, distance: 9.4
click at [333, 99] on p "Opacity" at bounding box center [321, 95] width 32 height 12
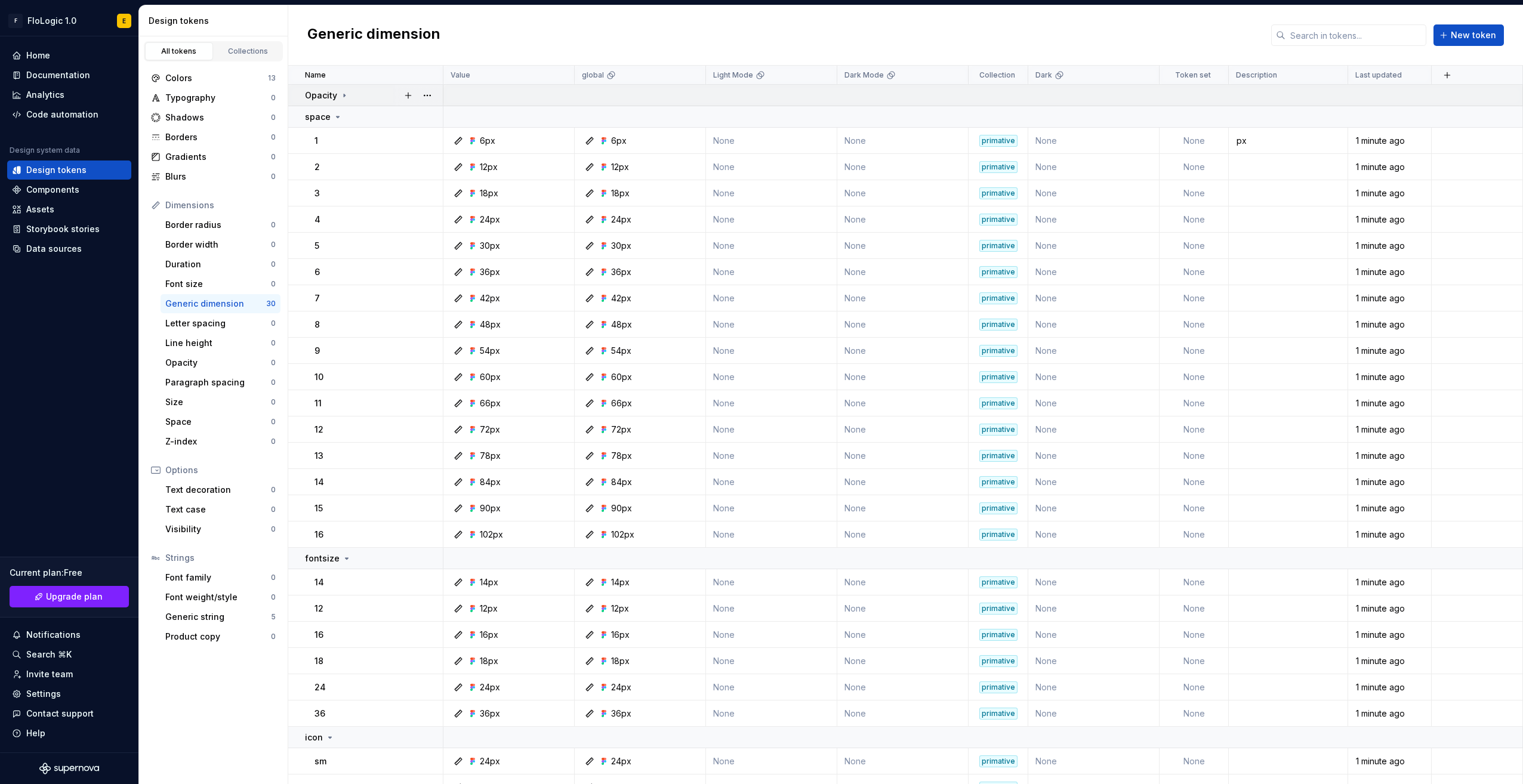
drag, startPoint x: 333, startPoint y: 99, endPoint x: 363, endPoint y: 99, distance: 30.0
click at [363, 99] on div "Opacity" at bounding box center [374, 95] width 138 height 12
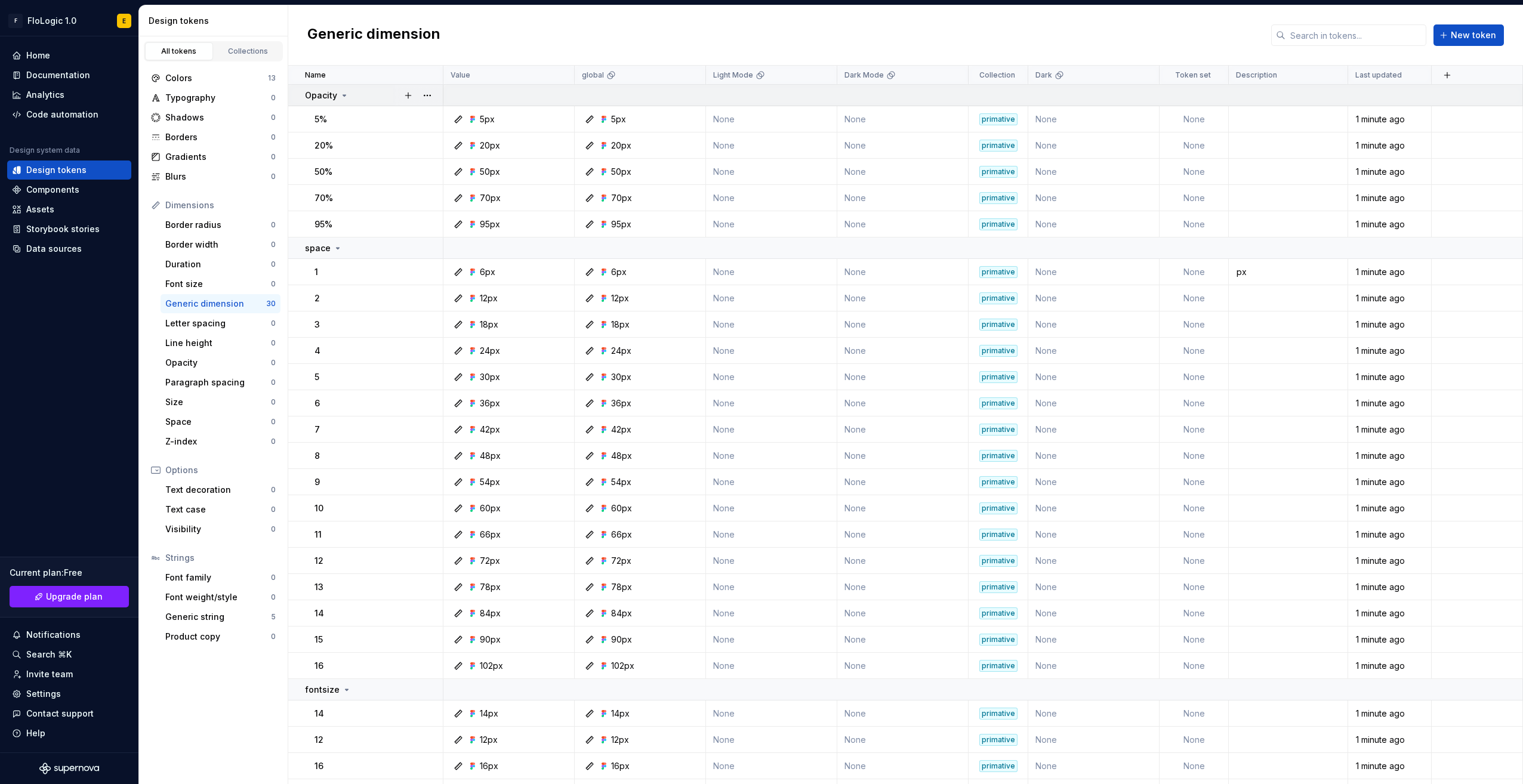
drag, startPoint x: 361, startPoint y: 99, endPoint x: 350, endPoint y: 99, distance: 11.0
click at [350, 105] on td "Opacity" at bounding box center [365, 95] width 155 height 21
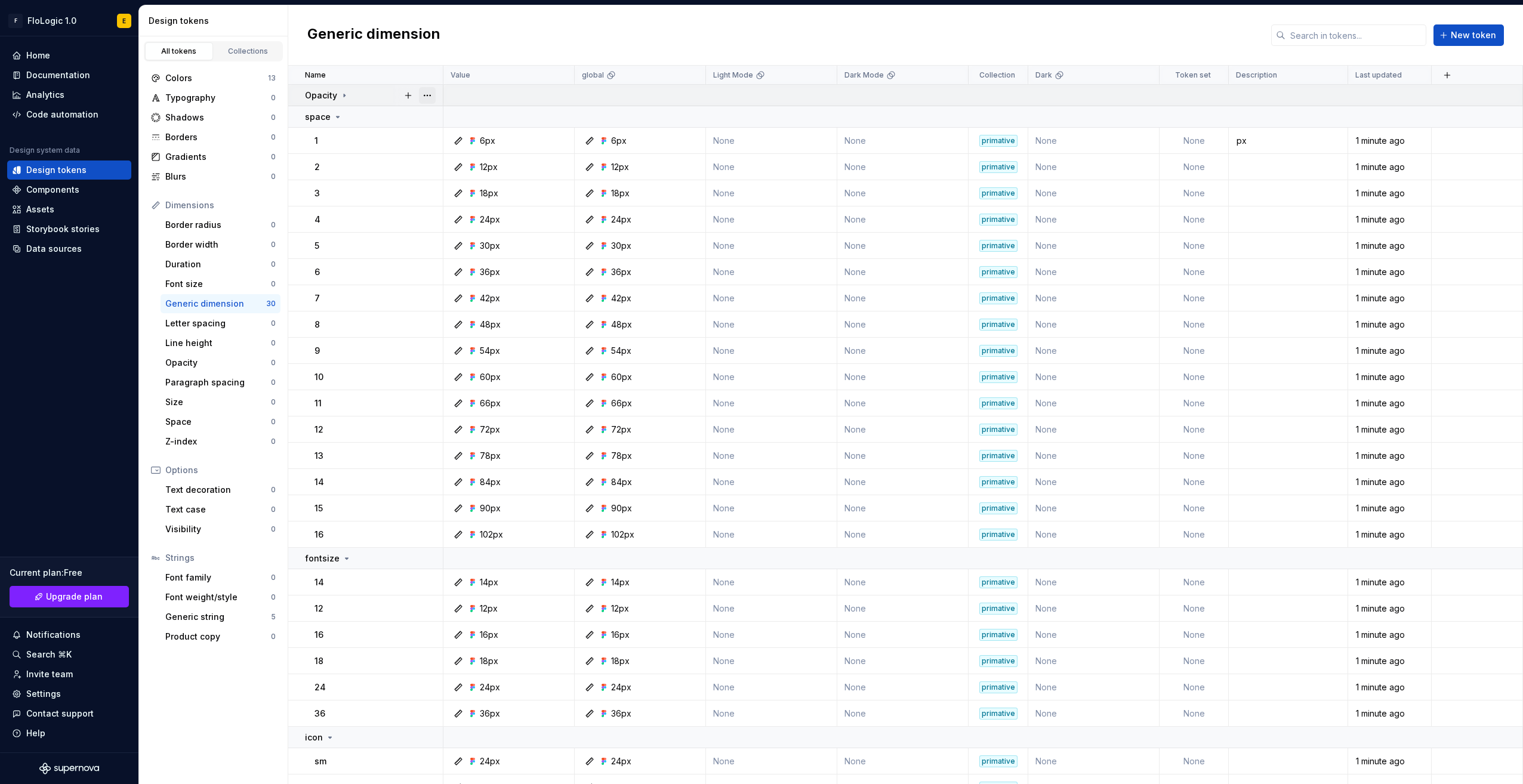
click at [427, 97] on button "button" at bounding box center [427, 95] width 16 height 16
click at [468, 185] on div "New group" at bounding box center [480, 180] width 78 height 12
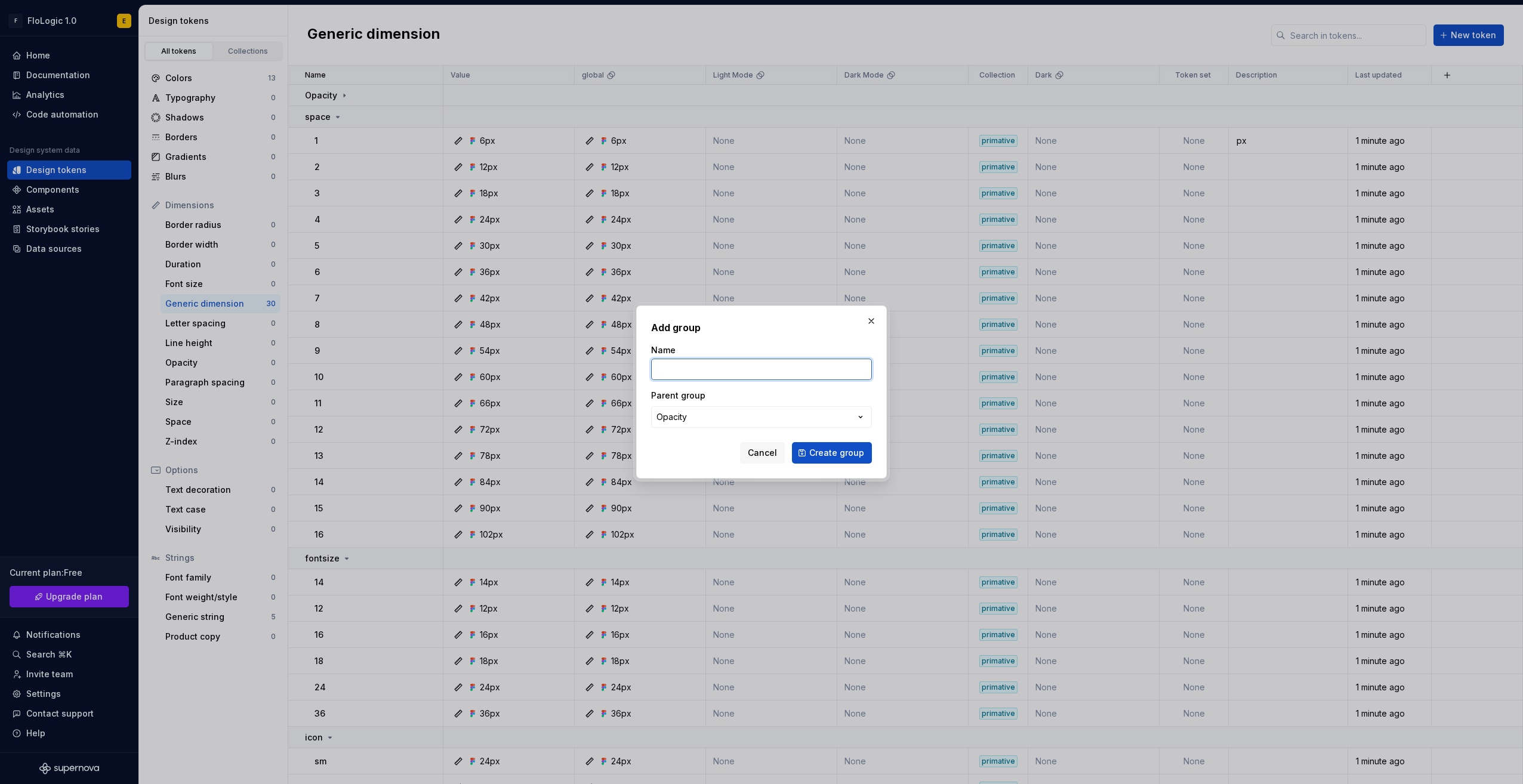
click at [690, 370] on input "Name" at bounding box center [762, 369] width 221 height 21
click at [687, 415] on button "Opacity" at bounding box center [762, 417] width 221 height 21
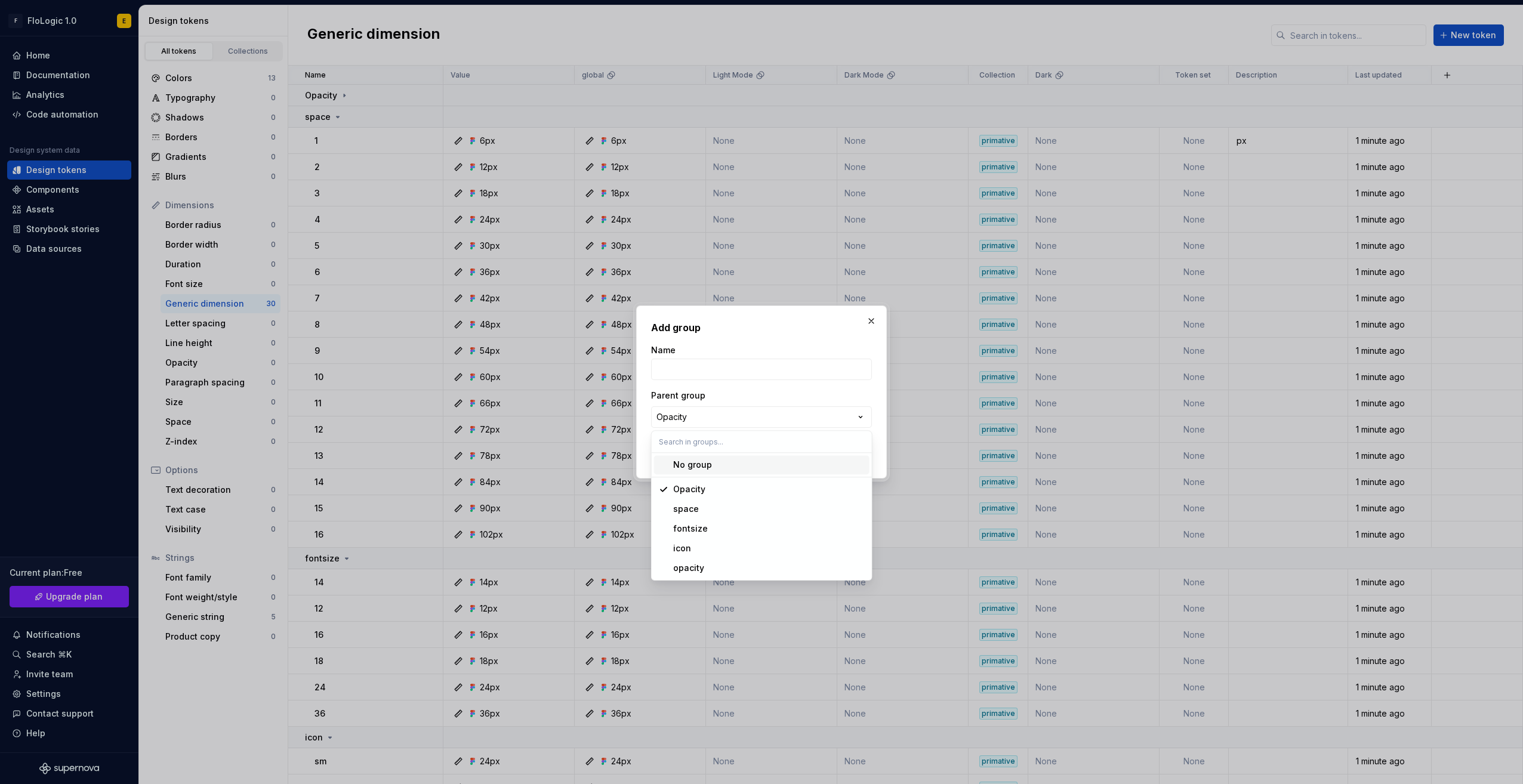
click at [732, 388] on div "Add group Name Parent group Opacity Cancel Create group" at bounding box center [761, 392] width 1523 height 784
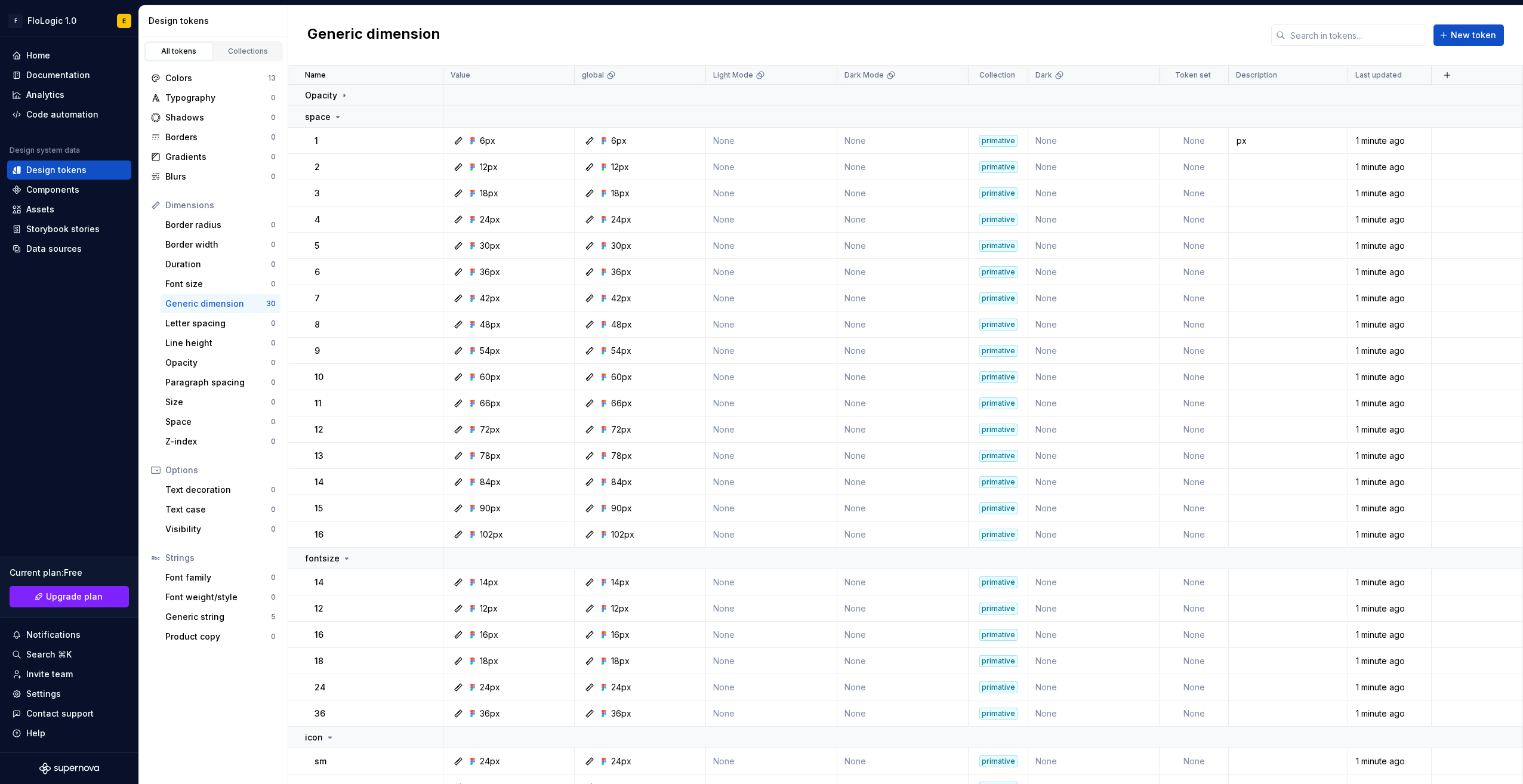
click at [223, 702] on div "All tokens Collections Colors 13 Typography 0 Shadows 0 Borders 0 Gradients 0 B…" at bounding box center [213, 410] width 149 height 747
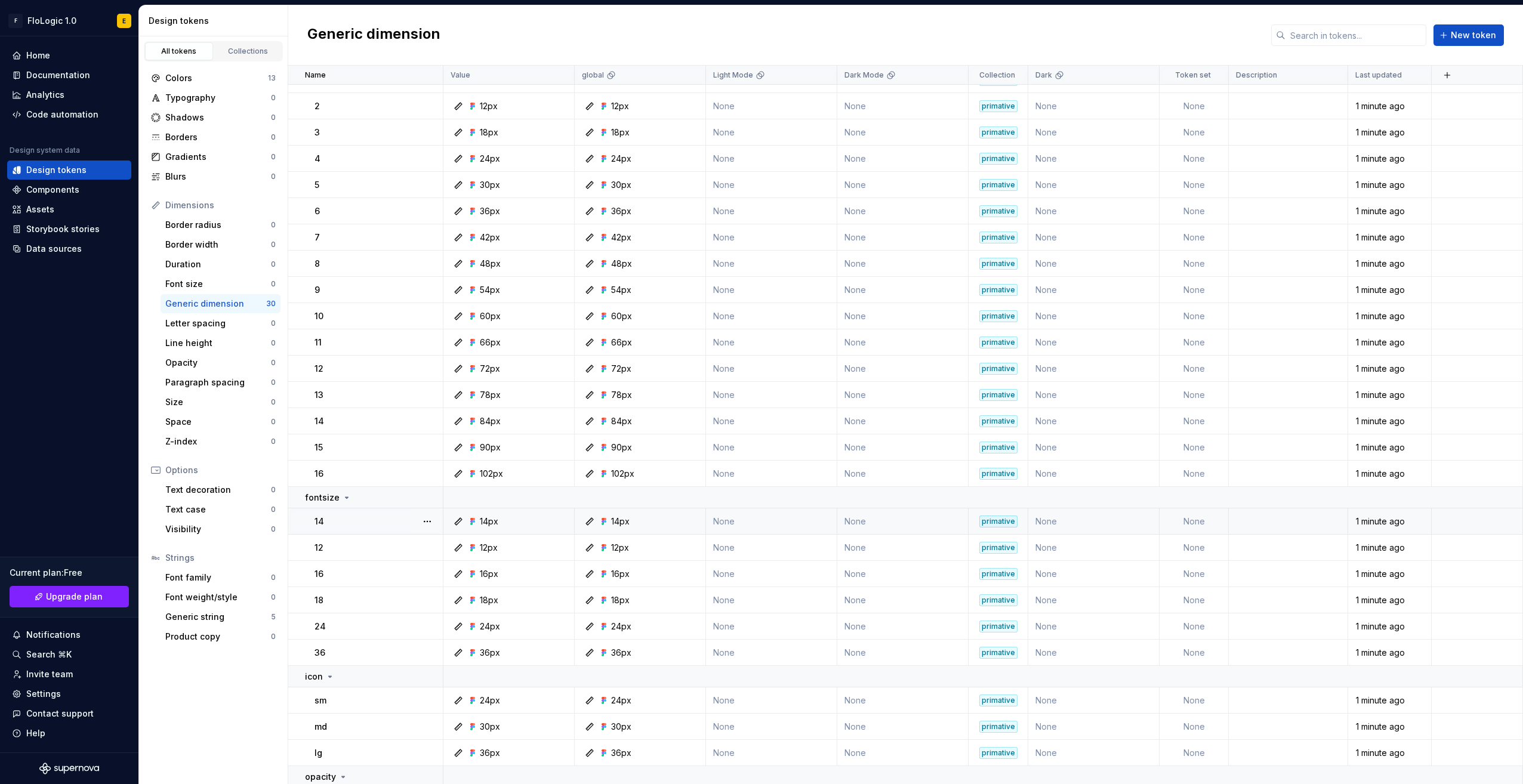
scroll to position [64, 0]
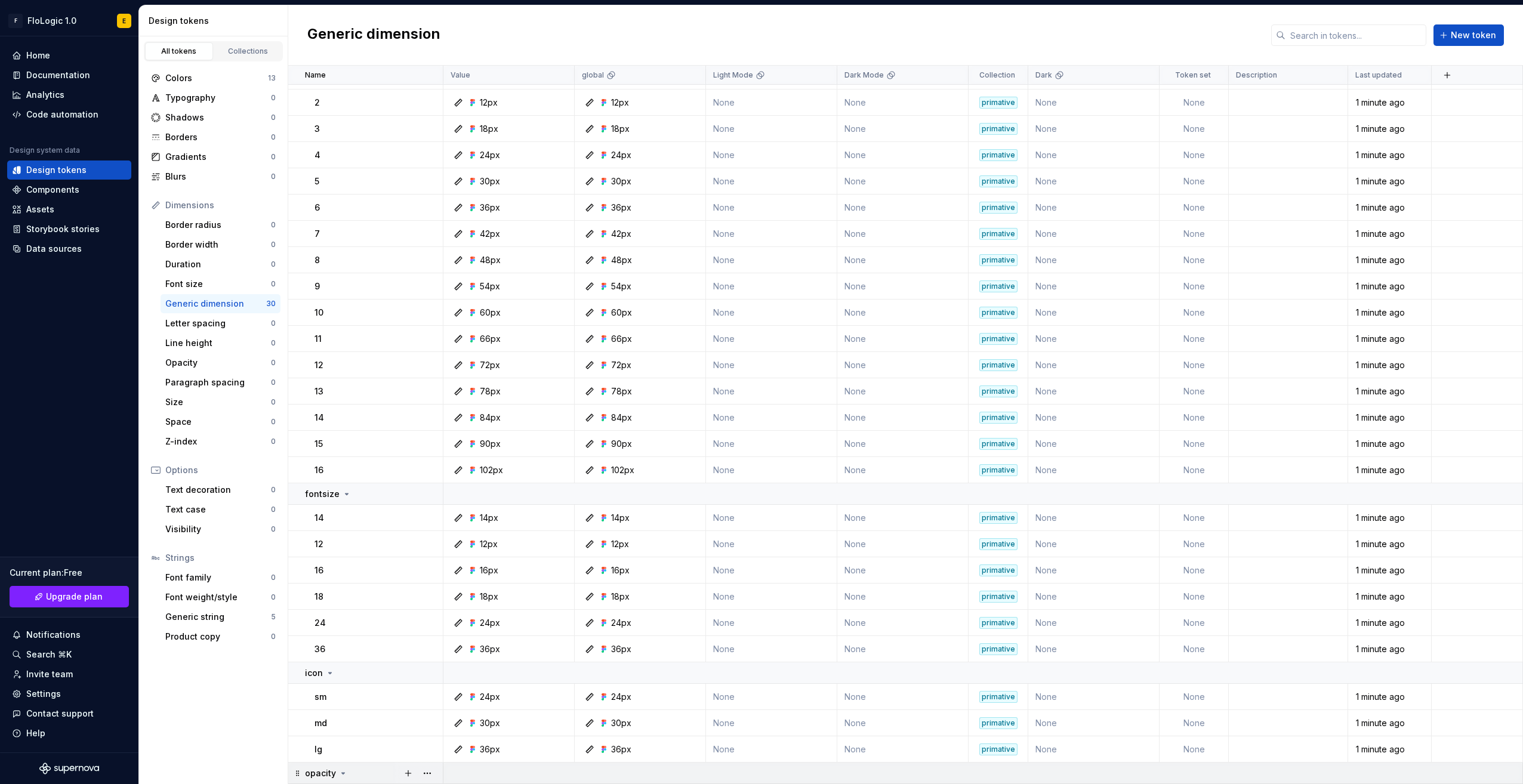
click at [342, 776] on icon at bounding box center [343, 773] width 10 height 10
click at [342, 770] on icon at bounding box center [343, 773] width 10 height 10
drag, startPoint x: 358, startPoint y: 770, endPoint x: 394, endPoint y: 783, distance: 38.3
click at [394, 783] on td "opacity" at bounding box center [365, 773] width 155 height 21
drag, startPoint x: 394, startPoint y: 783, endPoint x: 435, endPoint y: 778, distance: 41.3
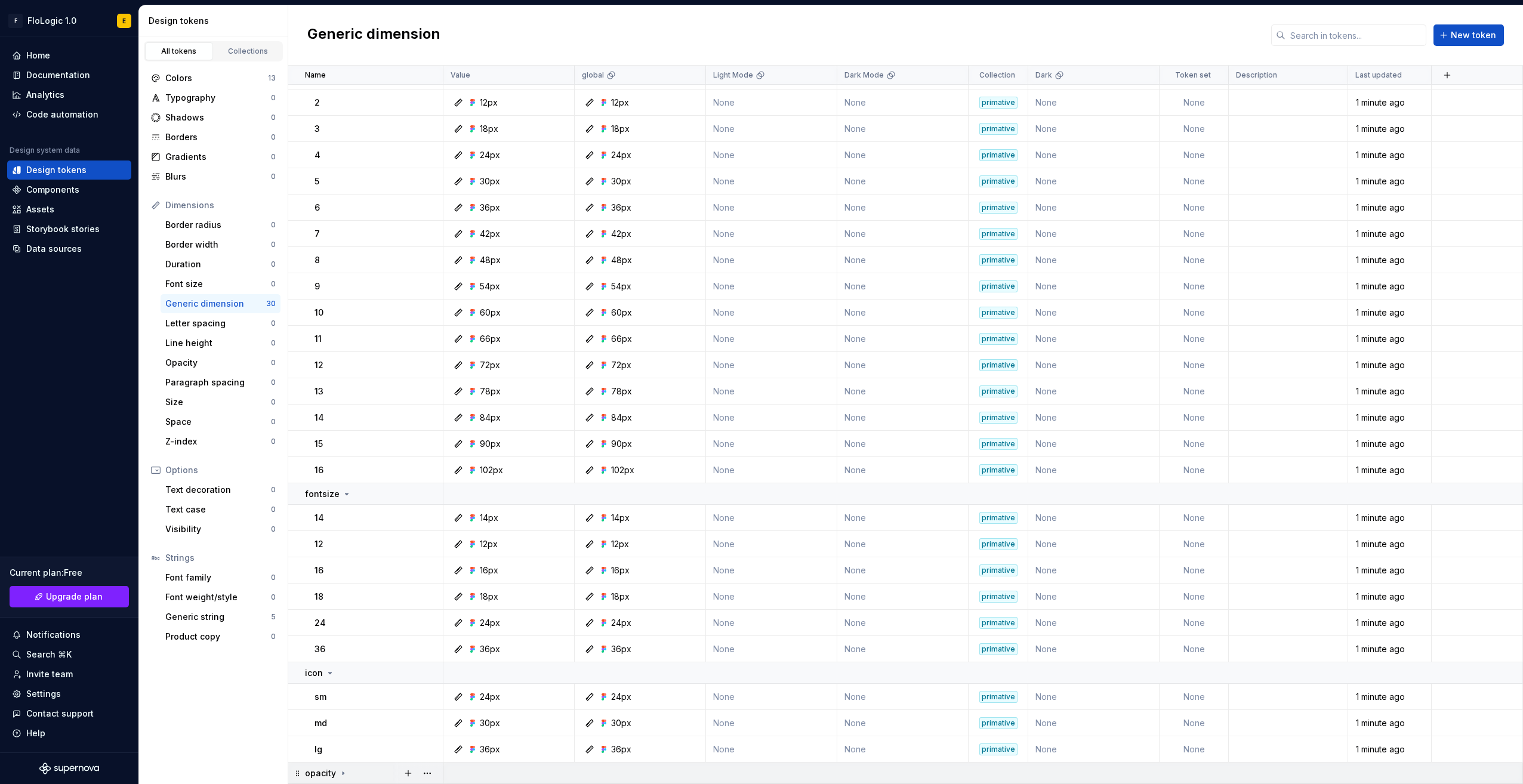
click at [435, 778] on div at bounding box center [418, 773] width 50 height 21
click at [430, 772] on button "button" at bounding box center [427, 772] width 16 height 16
click at [461, 751] on div "Delete group" at bounding box center [480, 750] width 78 height 12
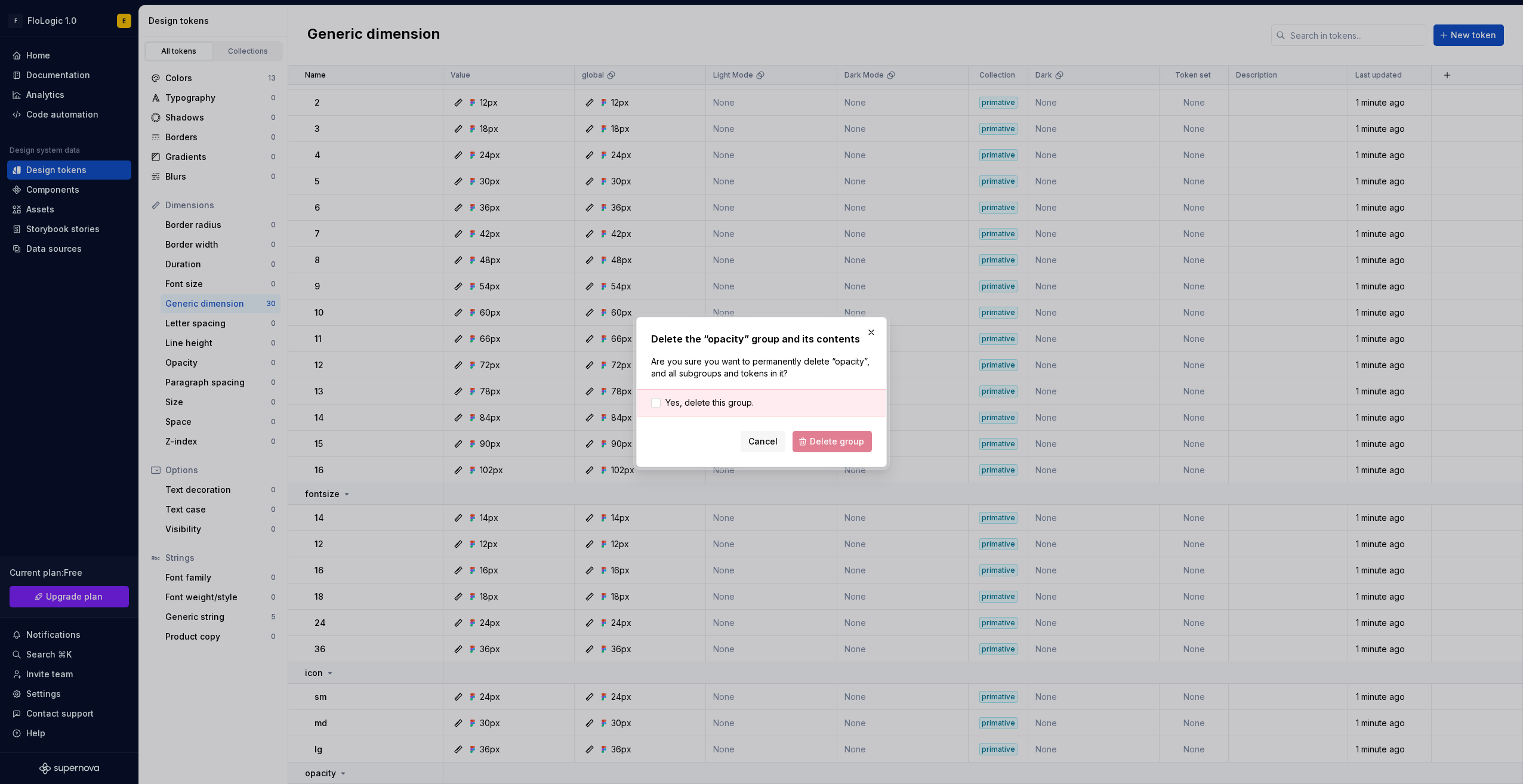
click at [843, 441] on div "Cancel Delete group" at bounding box center [762, 441] width 221 height 21
click at [716, 399] on span "Yes, delete this group." at bounding box center [709, 402] width 88 height 12
click at [848, 455] on div "Delete the “opacity” group and its contents Are you sure you want to permanentl…" at bounding box center [761, 392] width 251 height 150
click at [849, 442] on span "Delete group" at bounding box center [837, 441] width 54 height 12
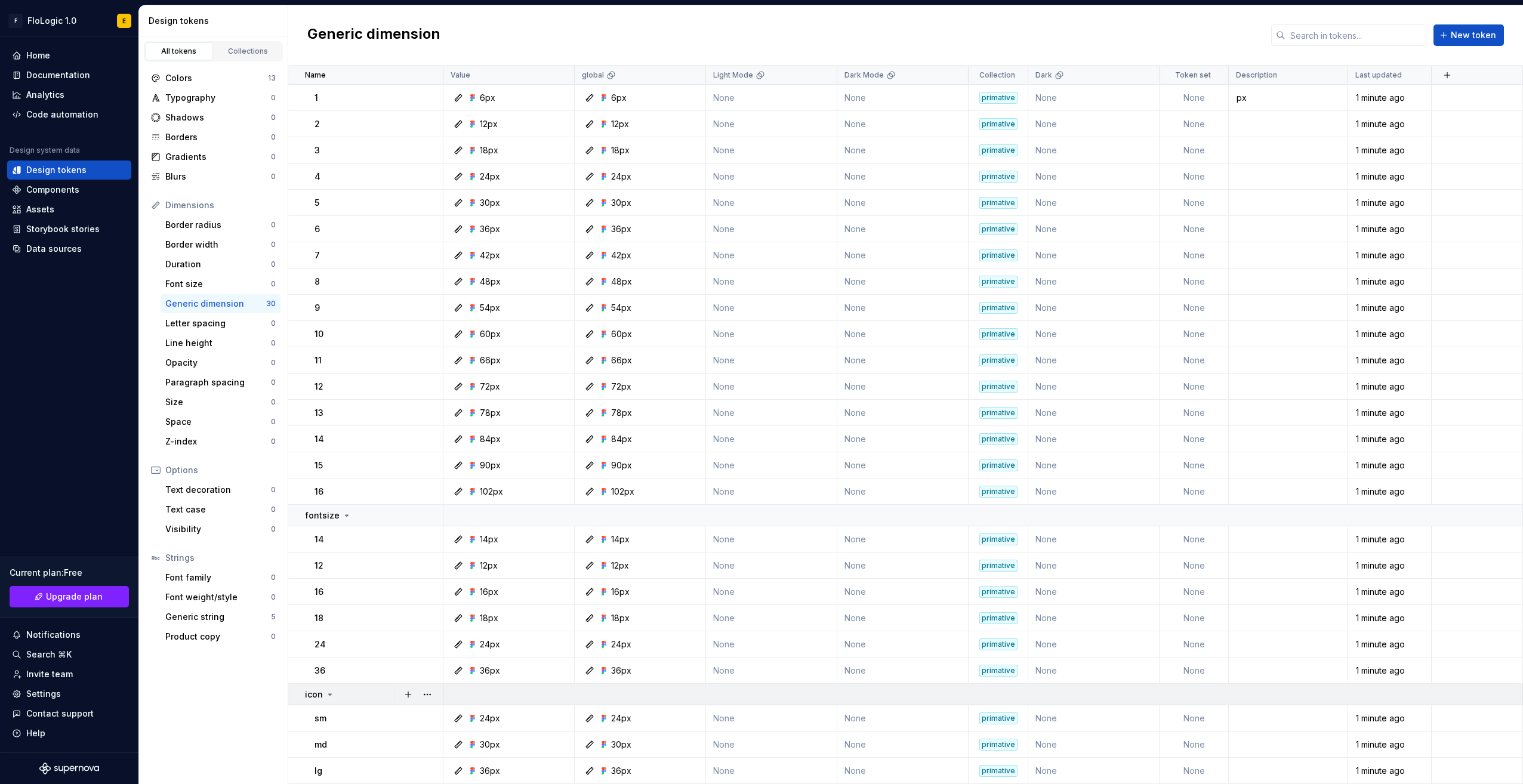
click at [341, 695] on div "icon" at bounding box center [374, 694] width 138 height 12
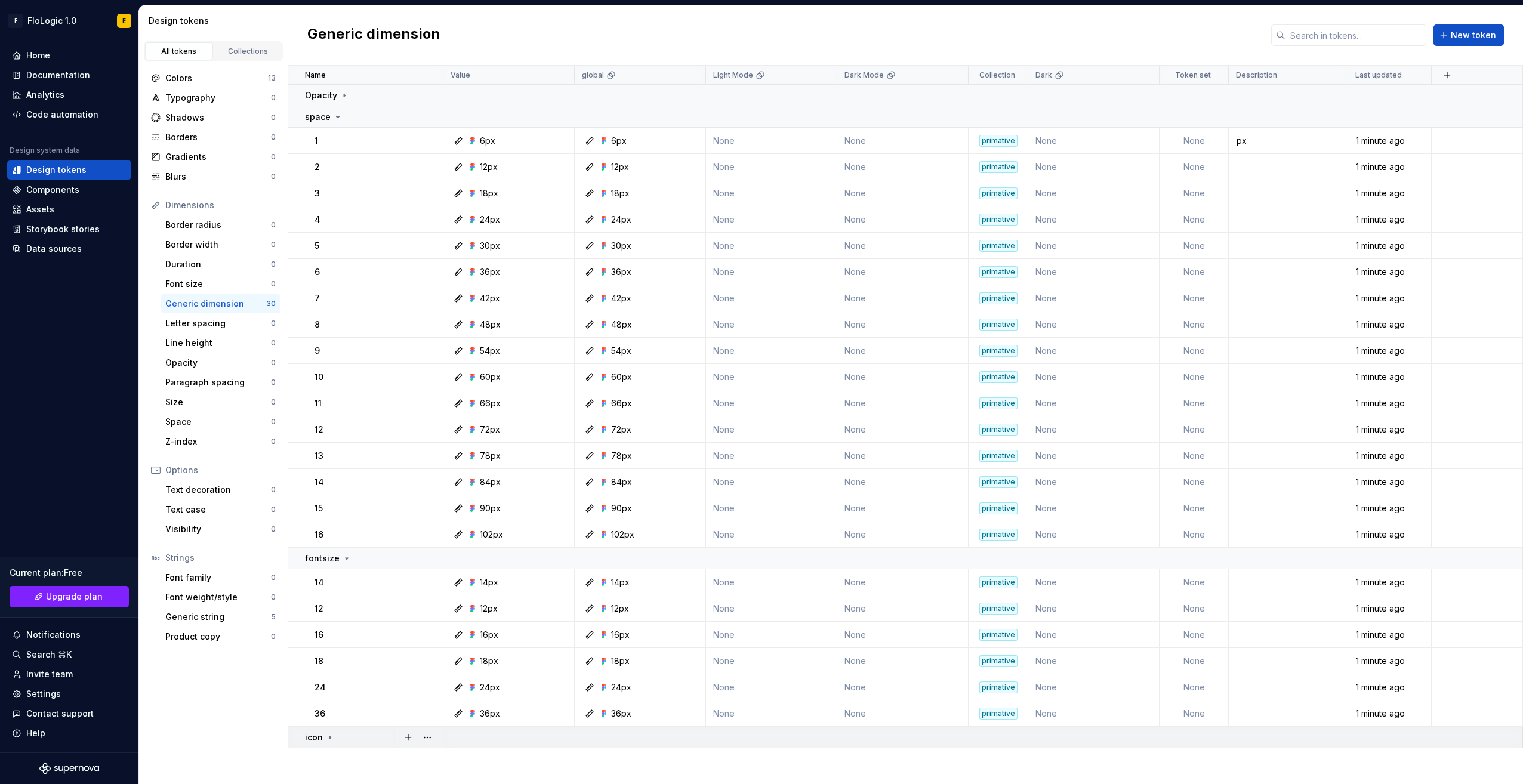
click at [341, 740] on div "icon" at bounding box center [374, 737] width 138 height 12
click at [428, 738] on button "button" at bounding box center [427, 737] width 16 height 16
click at [201, 410] on html "F FloLogic 1.0 E Home Documentation Analytics Code automation Design system dat…" at bounding box center [761, 392] width 1523 height 784
click at [202, 397] on div "Size" at bounding box center [218, 402] width 106 height 12
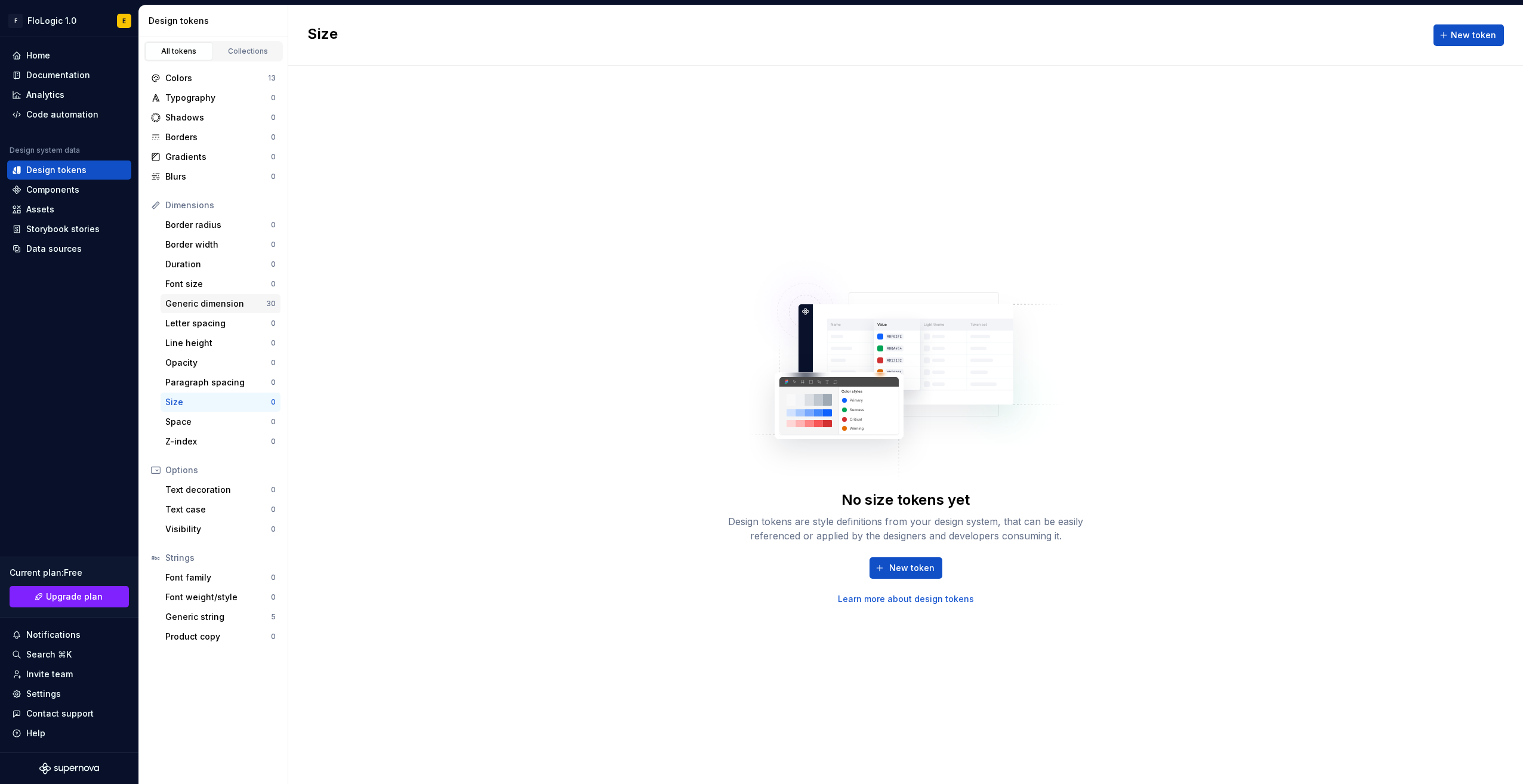
click at [251, 307] on div "Generic dimension" at bounding box center [216, 303] width 101 height 12
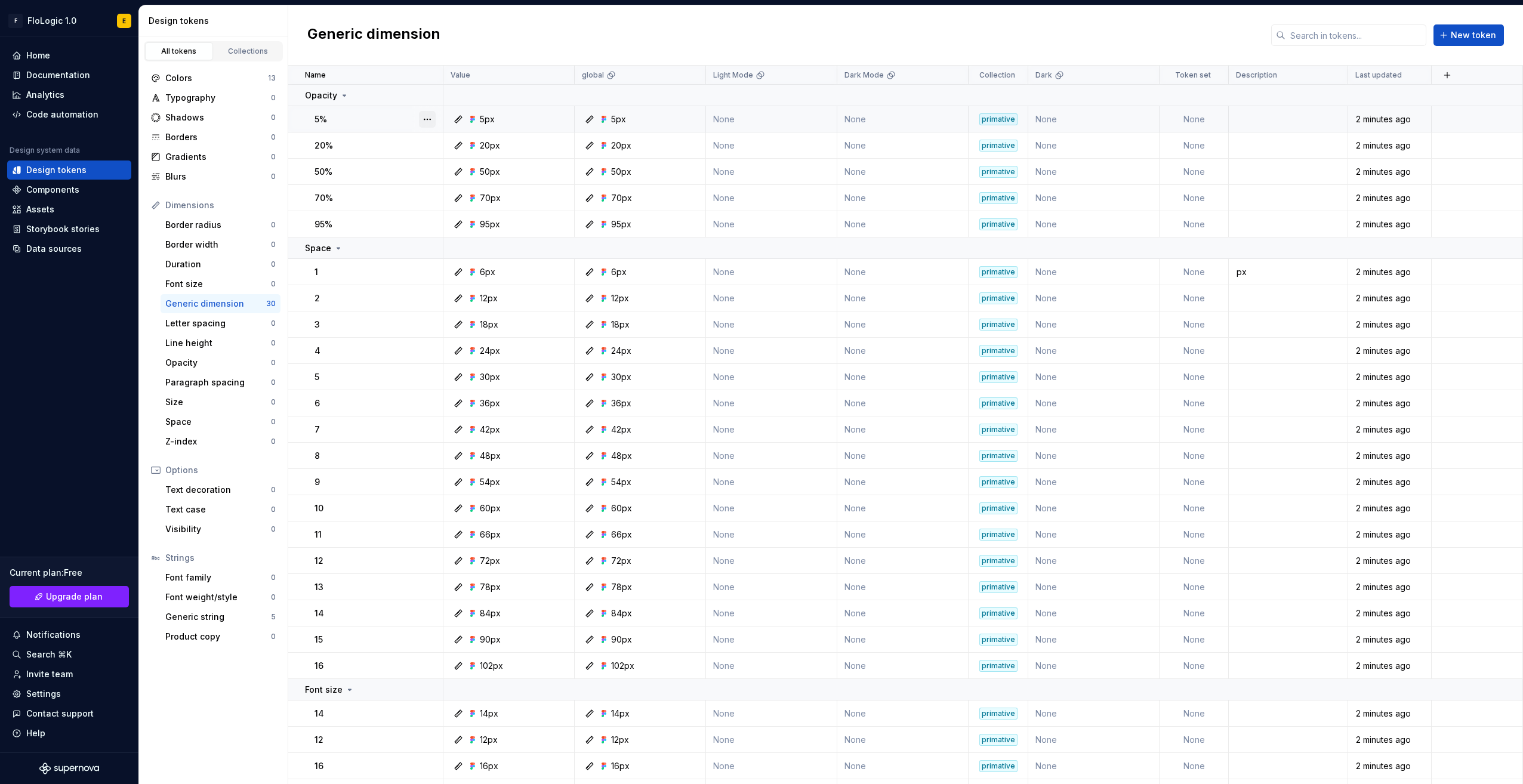
click at [427, 118] on button "button" at bounding box center [427, 118] width 16 height 16
click at [438, 135] on div "Open detail" at bounding box center [472, 142] width 102 height 19
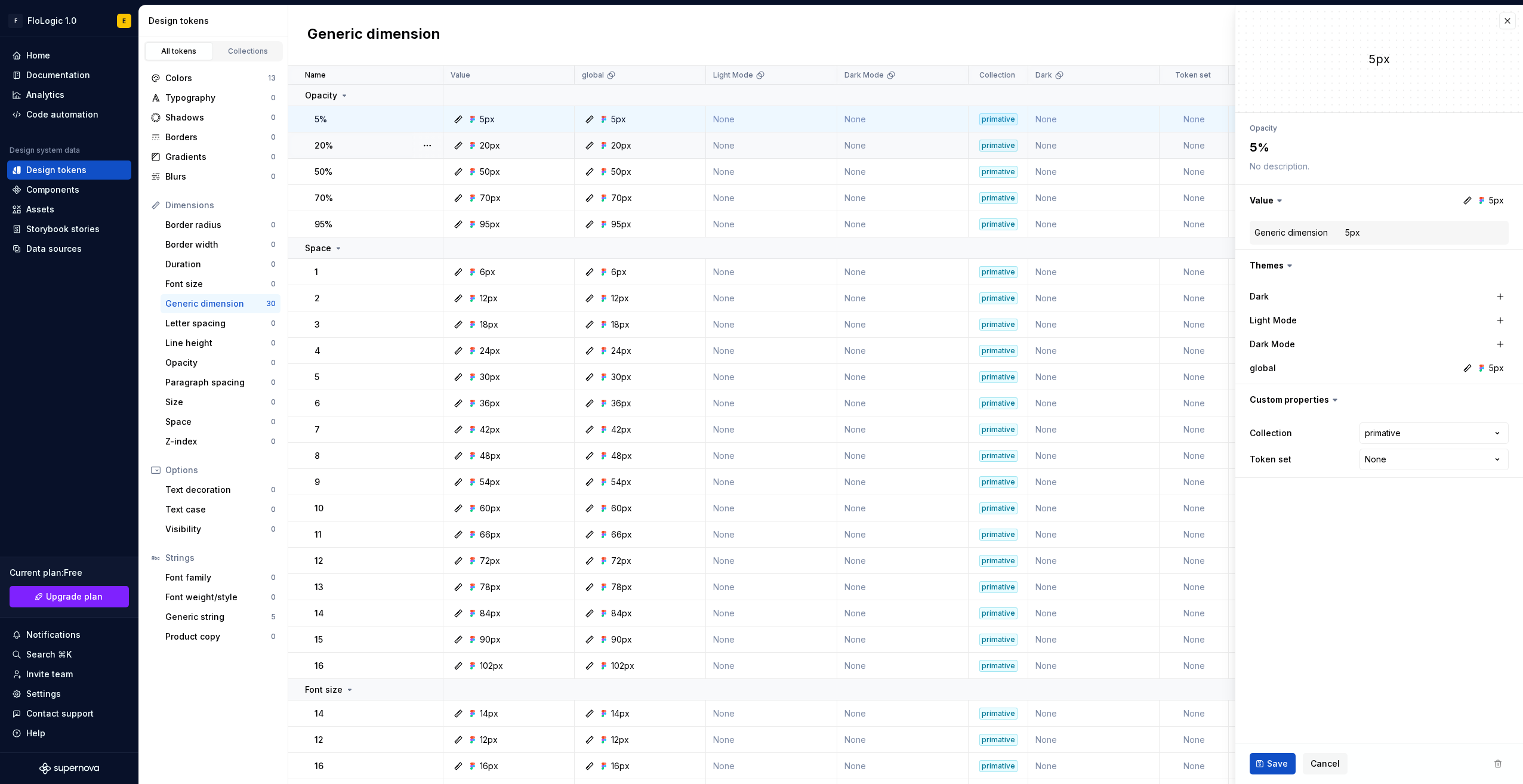
type textarea "*"
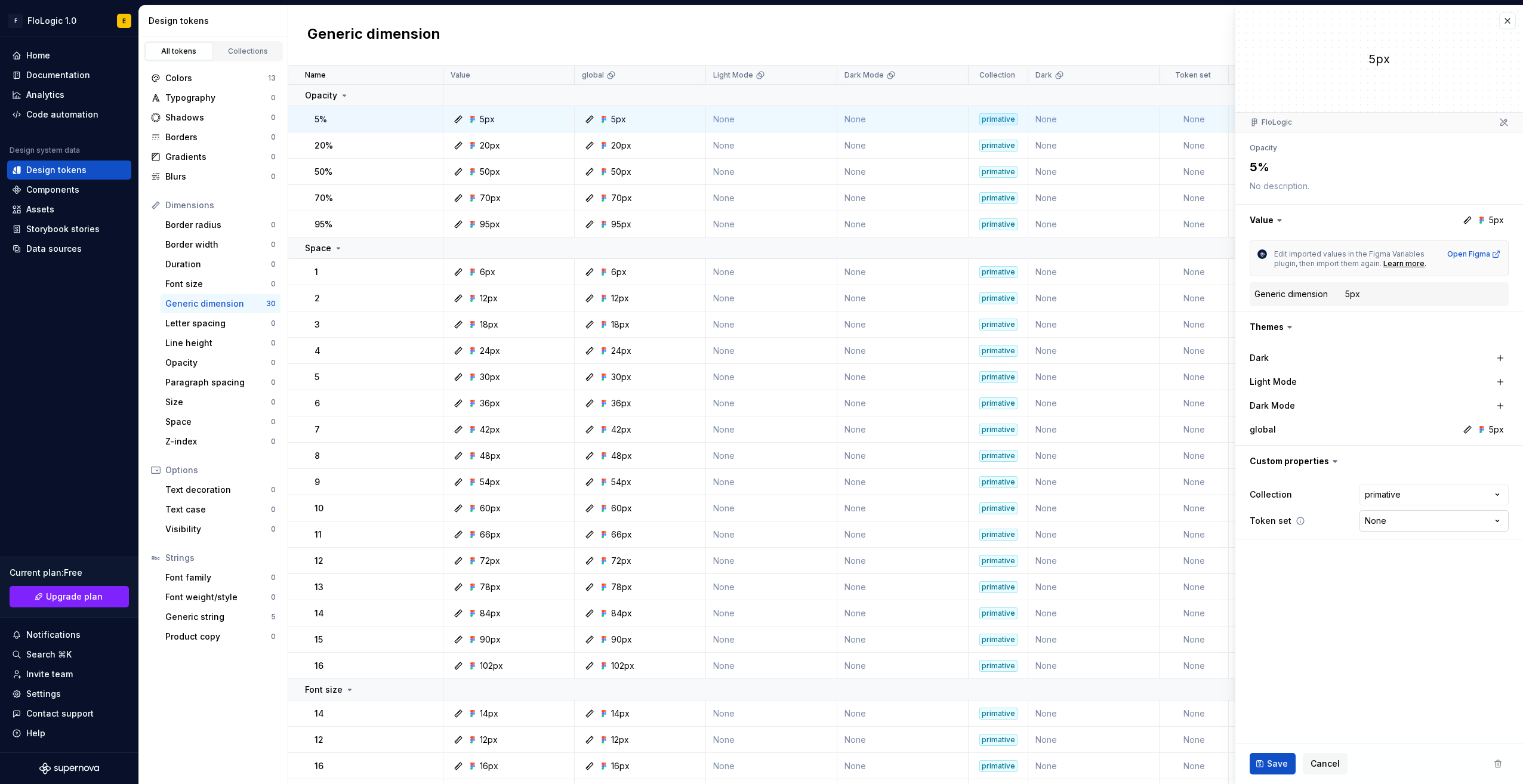
click at [1374, 525] on html "F FloLogic 1.0 E Home Documentation Analytics Code automation Design system dat…" at bounding box center [761, 392] width 1523 height 784
select select "**********"
type textarea "*"
click at [1372, 562] on fieldset "5px FloLogic Opacity 5% Value 5px Edit imported values in the Figma Variables p…" at bounding box center [1379, 394] width 288 height 778
click at [1387, 492] on html "F FloLogic 1.0 E Home Documentation Analytics Code automation Design system dat…" at bounding box center [761, 392] width 1523 height 784
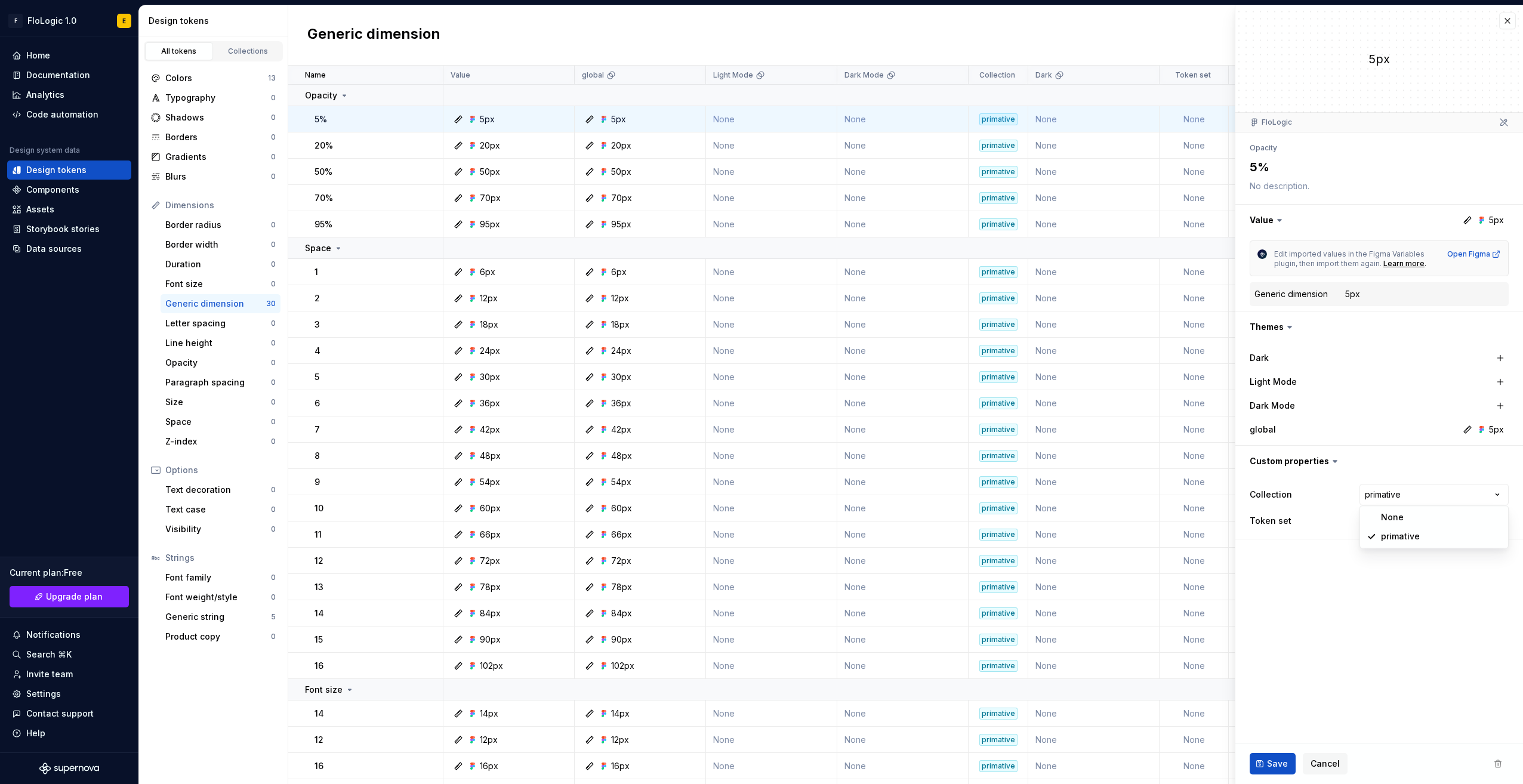
click at [1249, 644] on html "F FloLogic 1.0 E Home Documentation Analytics Code automation Design system dat…" at bounding box center [761, 392] width 1523 height 784
click at [1365, 597] on fieldset "5px FloLogic Opacity 5% Value 5px Edit imported values in the Figma Variables p…" at bounding box center [1379, 394] width 288 height 778
click at [1374, 557] on fieldset "5px FloLogic Opacity 5% Value 5px Edit imported values in the Figma Variables p…" at bounding box center [1379, 394] width 288 height 778
click at [1332, 763] on span "Cancel" at bounding box center [1325, 764] width 29 height 12
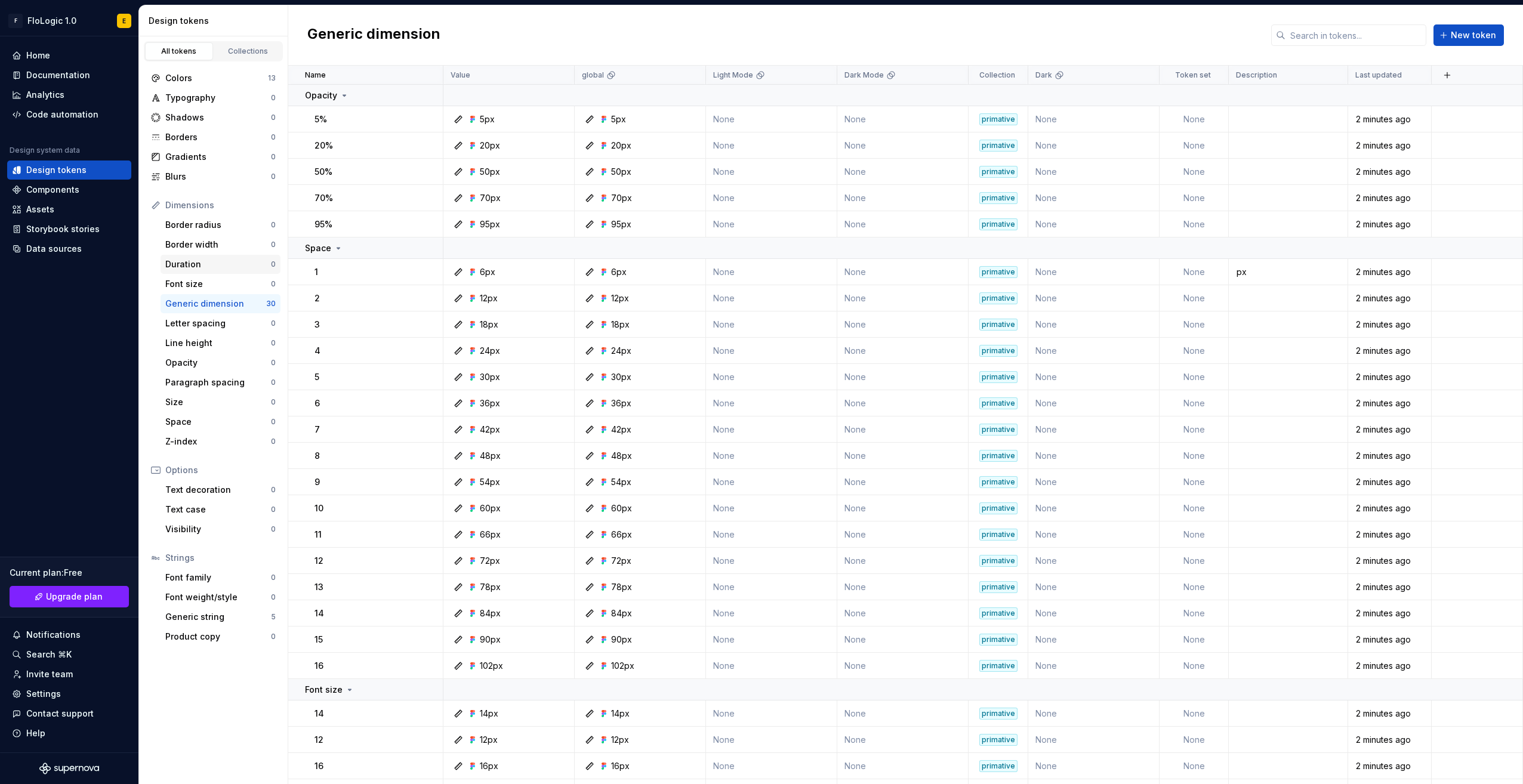
click at [195, 272] on div "Duration 0" at bounding box center [221, 265] width 120 height 19
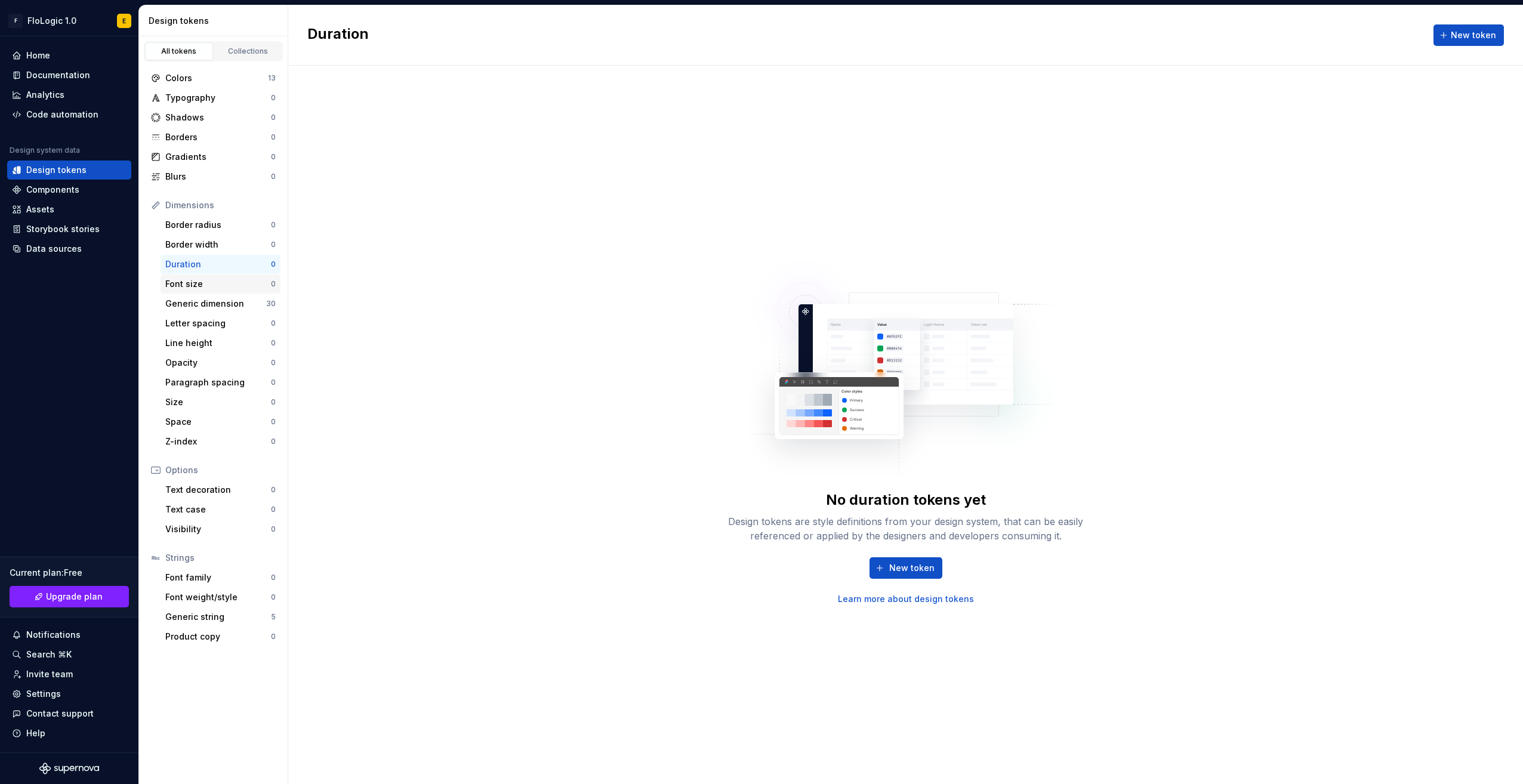
click at [197, 280] on div "Font size" at bounding box center [218, 284] width 106 height 12
click at [201, 295] on div "Generic dimension 30" at bounding box center [221, 303] width 120 height 19
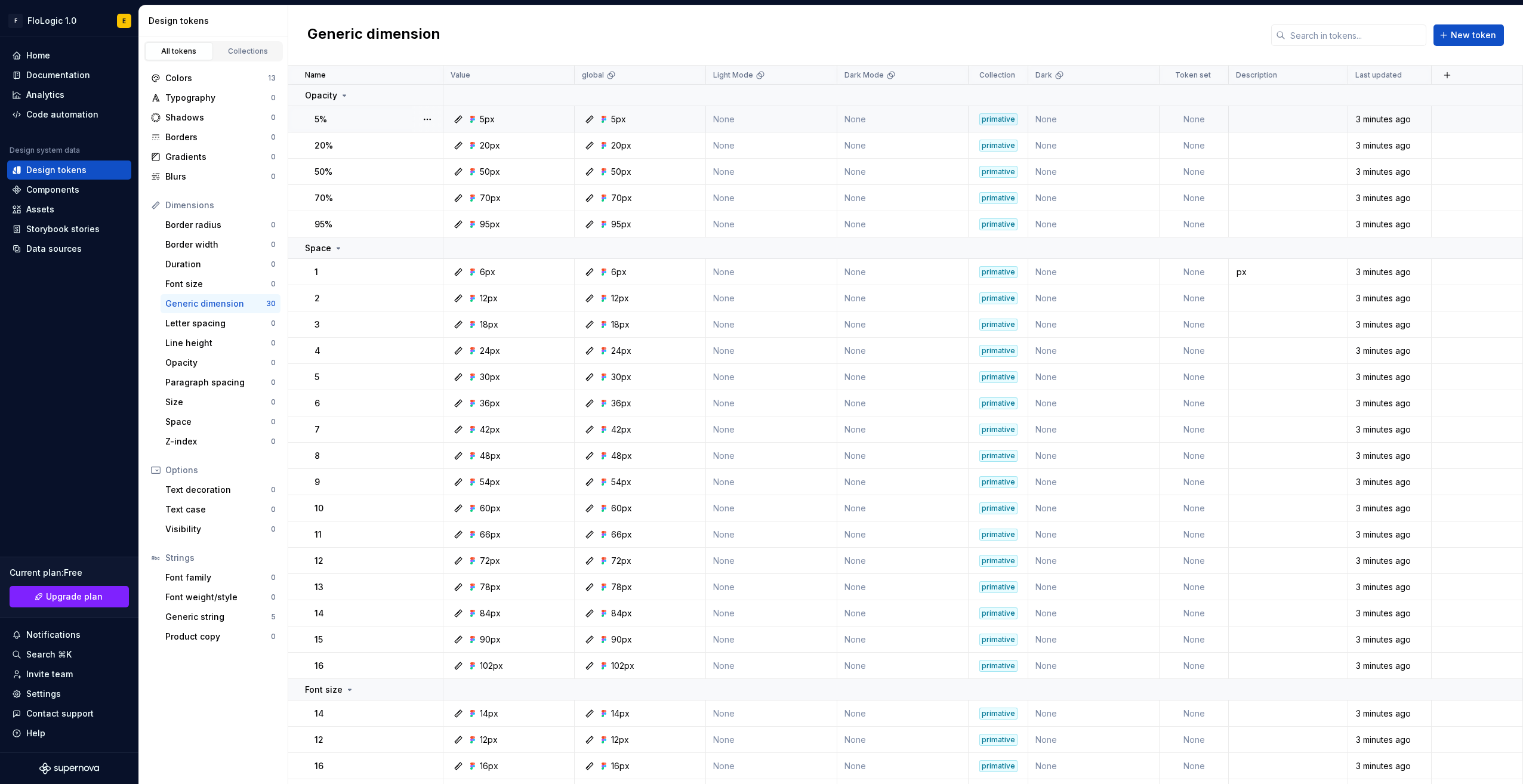
click at [746, 117] on td "None" at bounding box center [771, 119] width 131 height 26
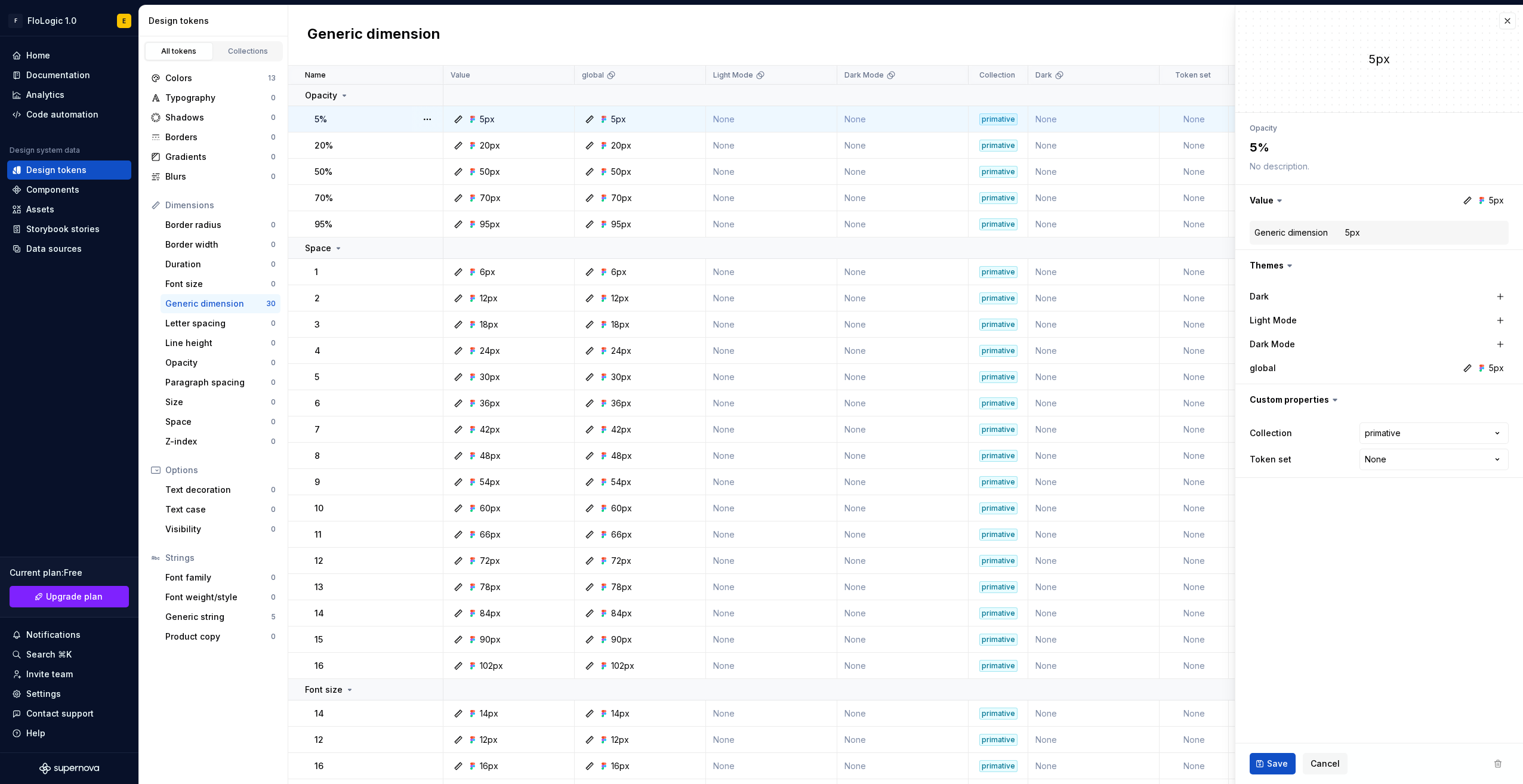
type textarea "*"
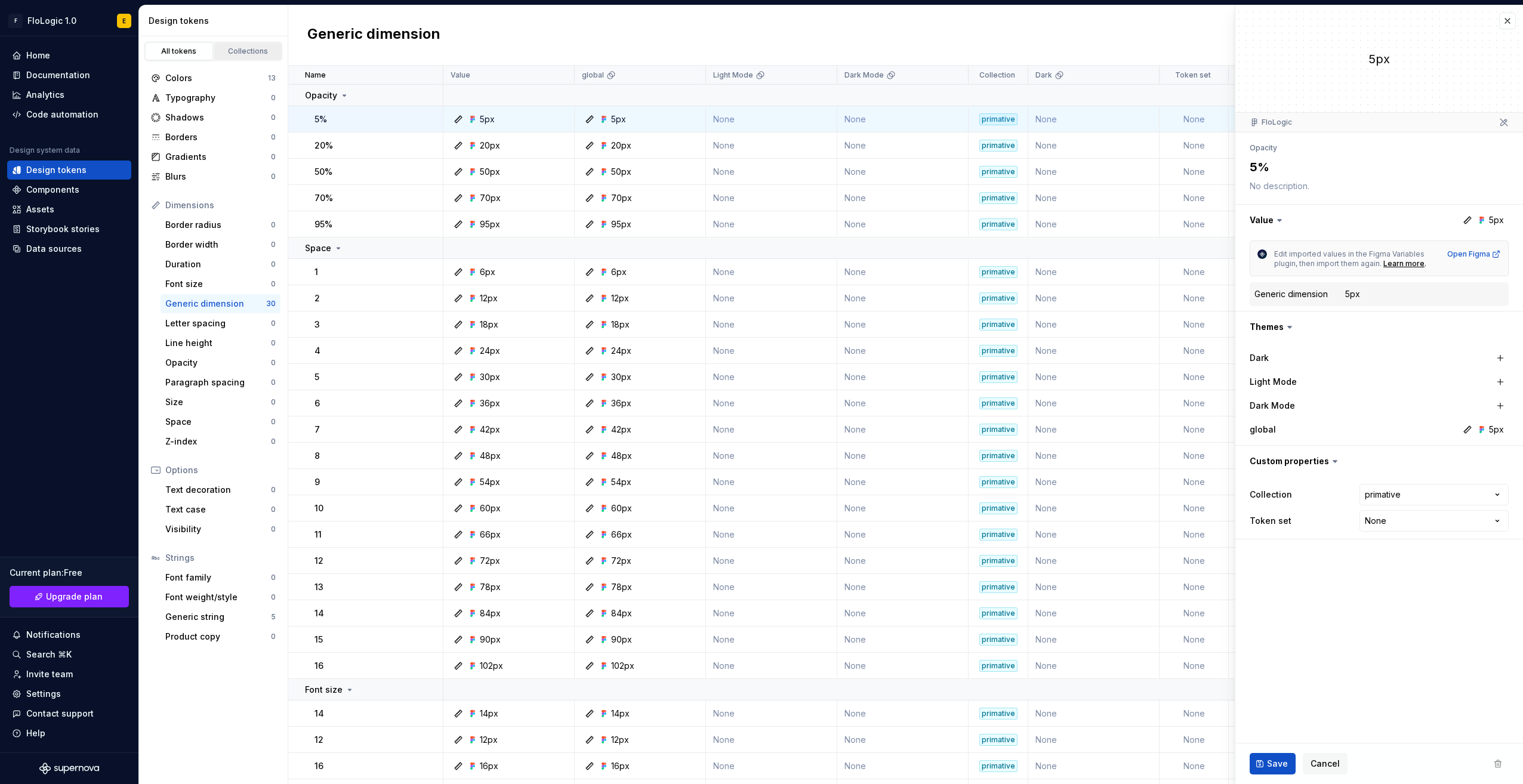
click at [246, 43] on link "Collections" at bounding box center [248, 51] width 68 height 17
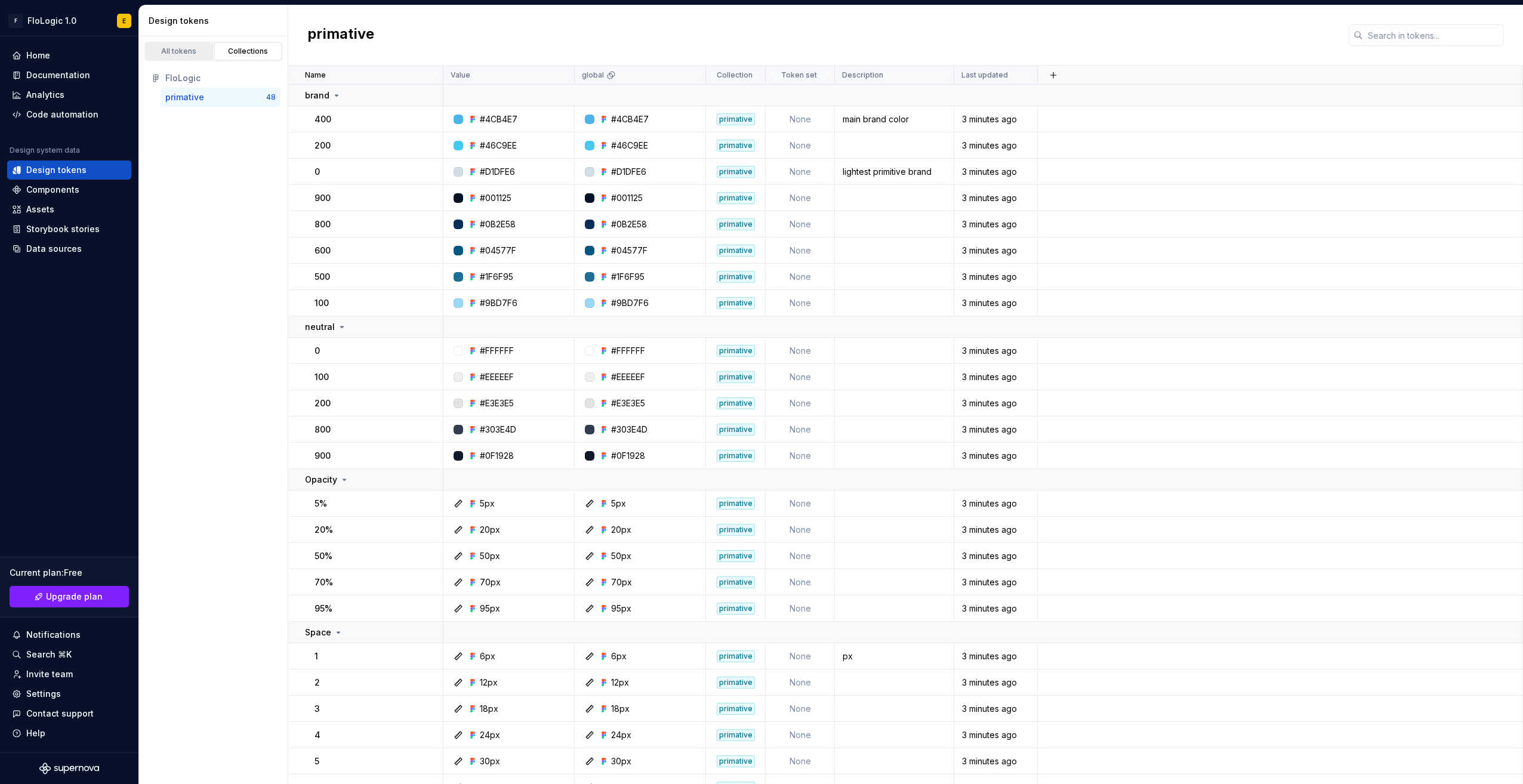
click at [175, 47] on div "All tokens" at bounding box center [179, 51] width 60 height 10
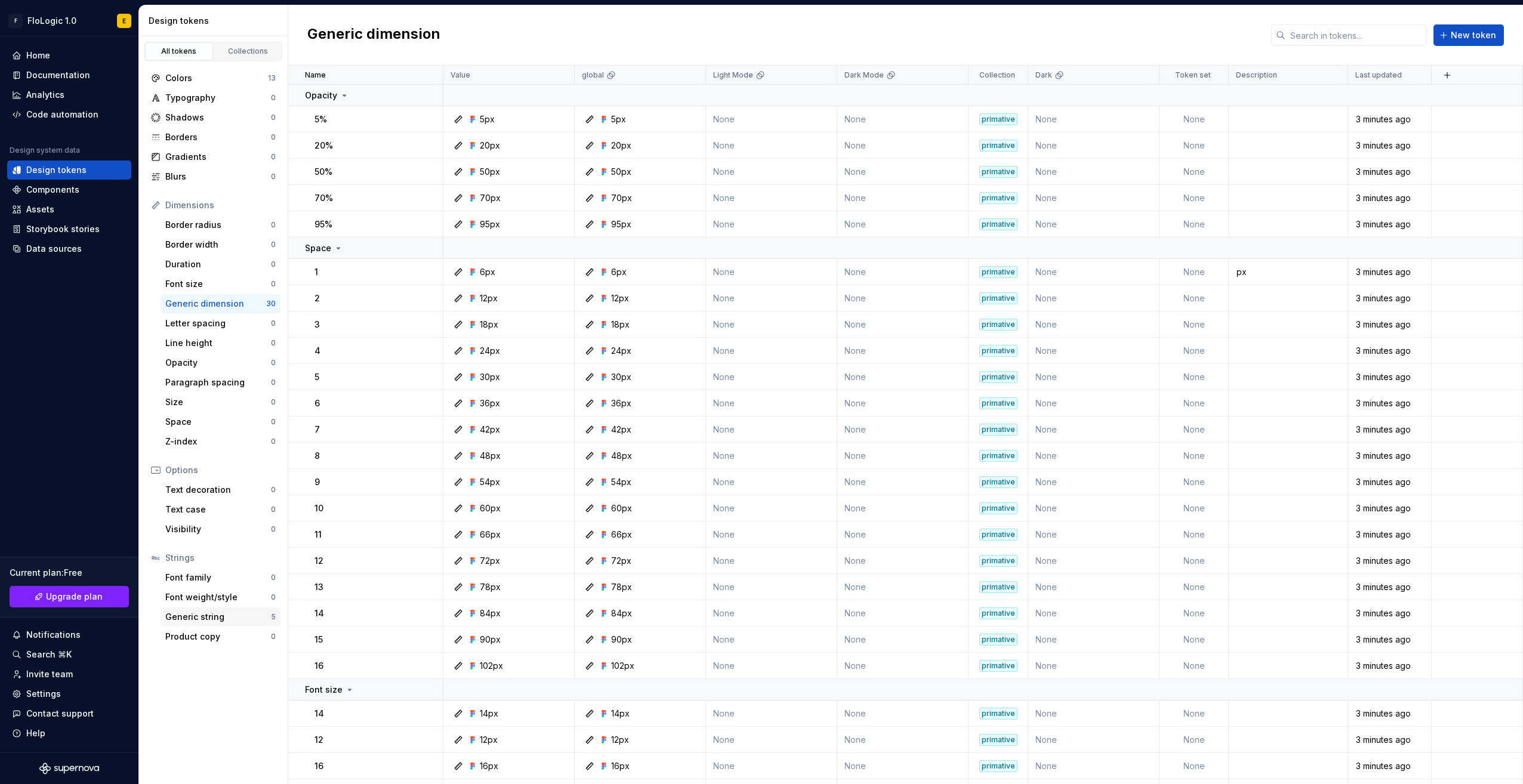
click at [203, 620] on div "Generic string" at bounding box center [218, 616] width 106 height 12
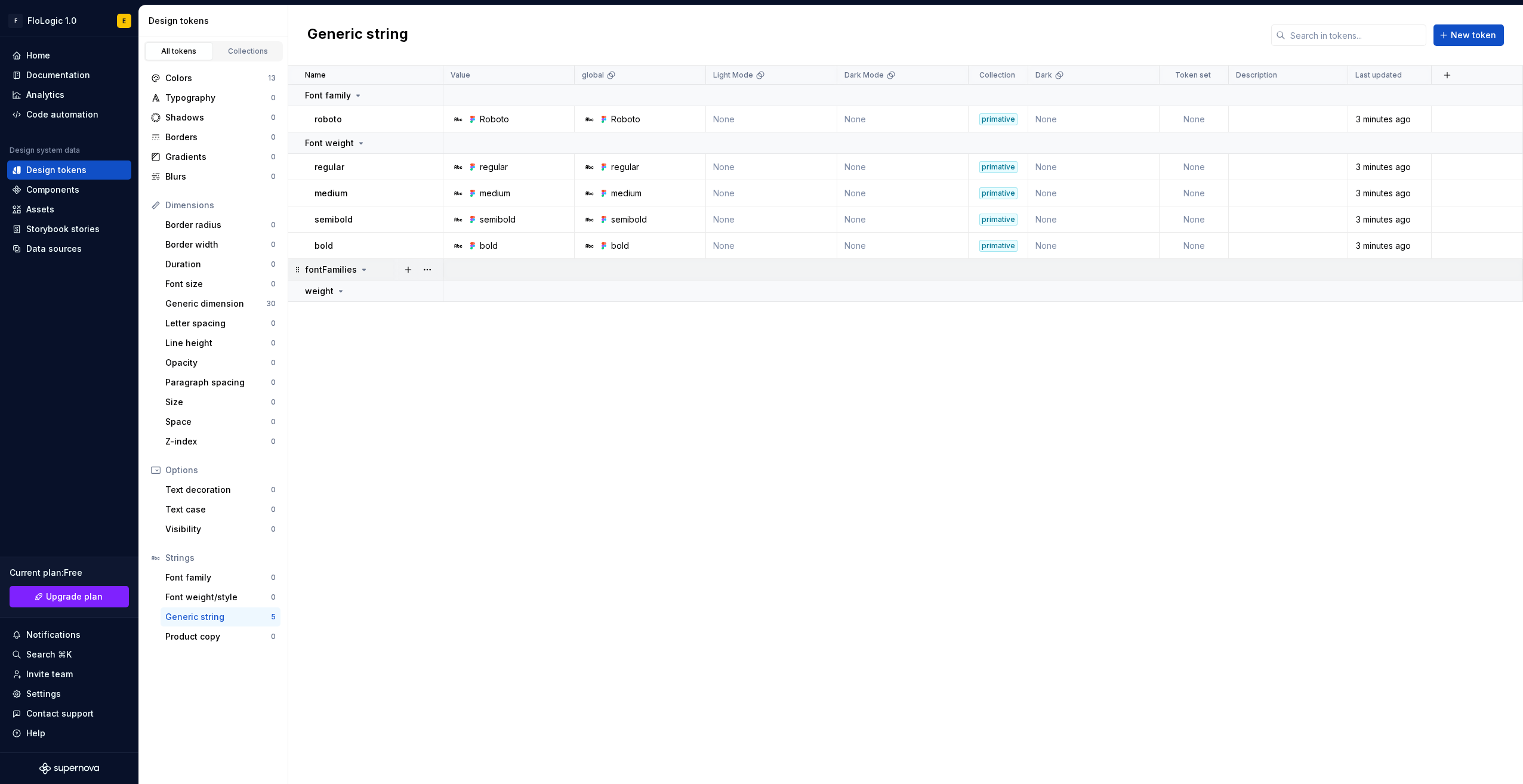
click at [355, 270] on div "fontFamilies" at bounding box center [337, 269] width 64 height 12
click at [329, 291] on p "weight" at bounding box center [320, 291] width 29 height 12
click at [344, 269] on p "fontFamilies" at bounding box center [332, 269] width 52 height 12
click at [332, 288] on div "weight" at bounding box center [326, 291] width 41 height 12
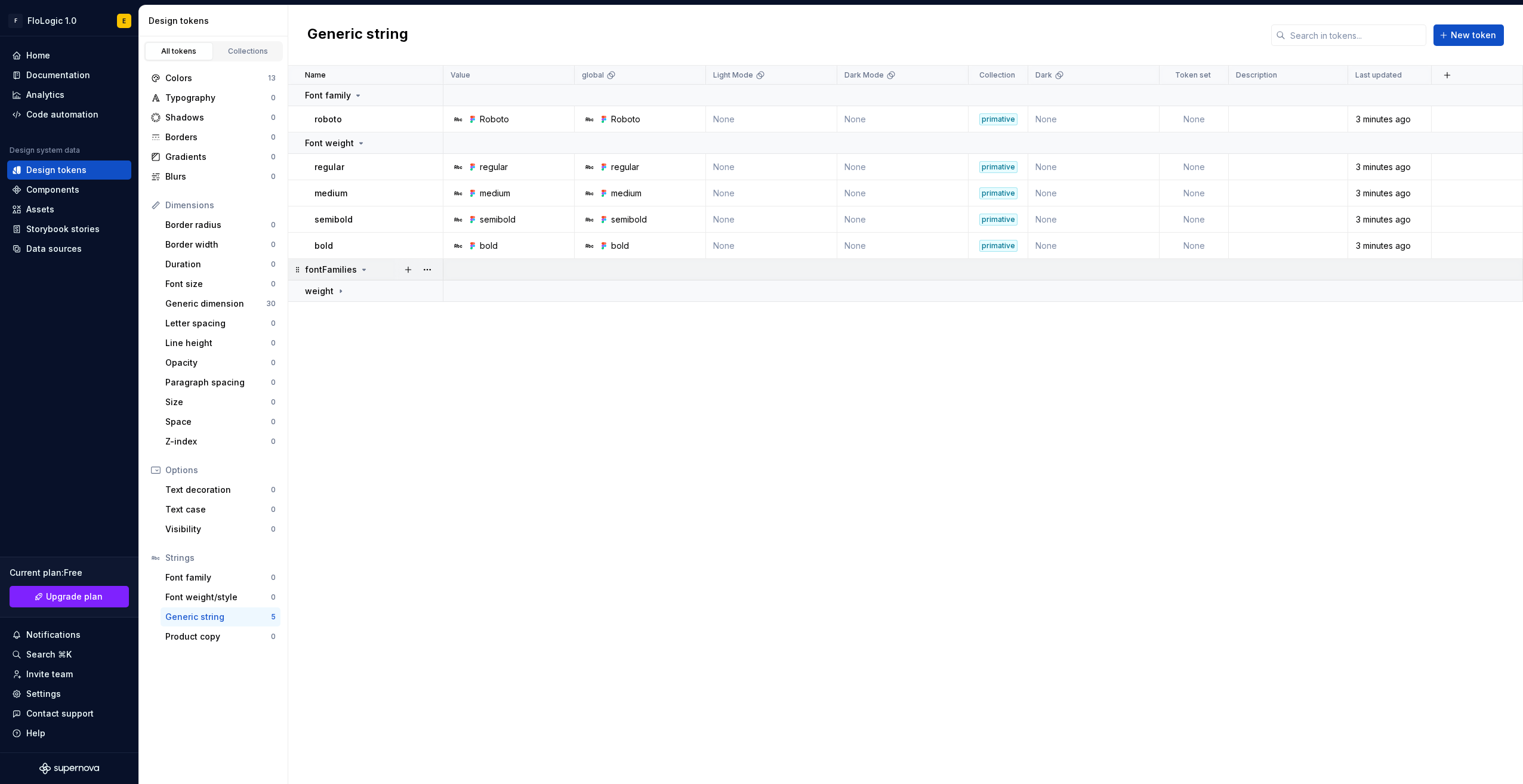
click at [341, 270] on p "fontFamilies" at bounding box center [332, 269] width 52 height 12
click at [423, 269] on button "button" at bounding box center [427, 269] width 16 height 16
click at [464, 403] on div "Delete group" at bounding box center [480, 404] width 78 height 12
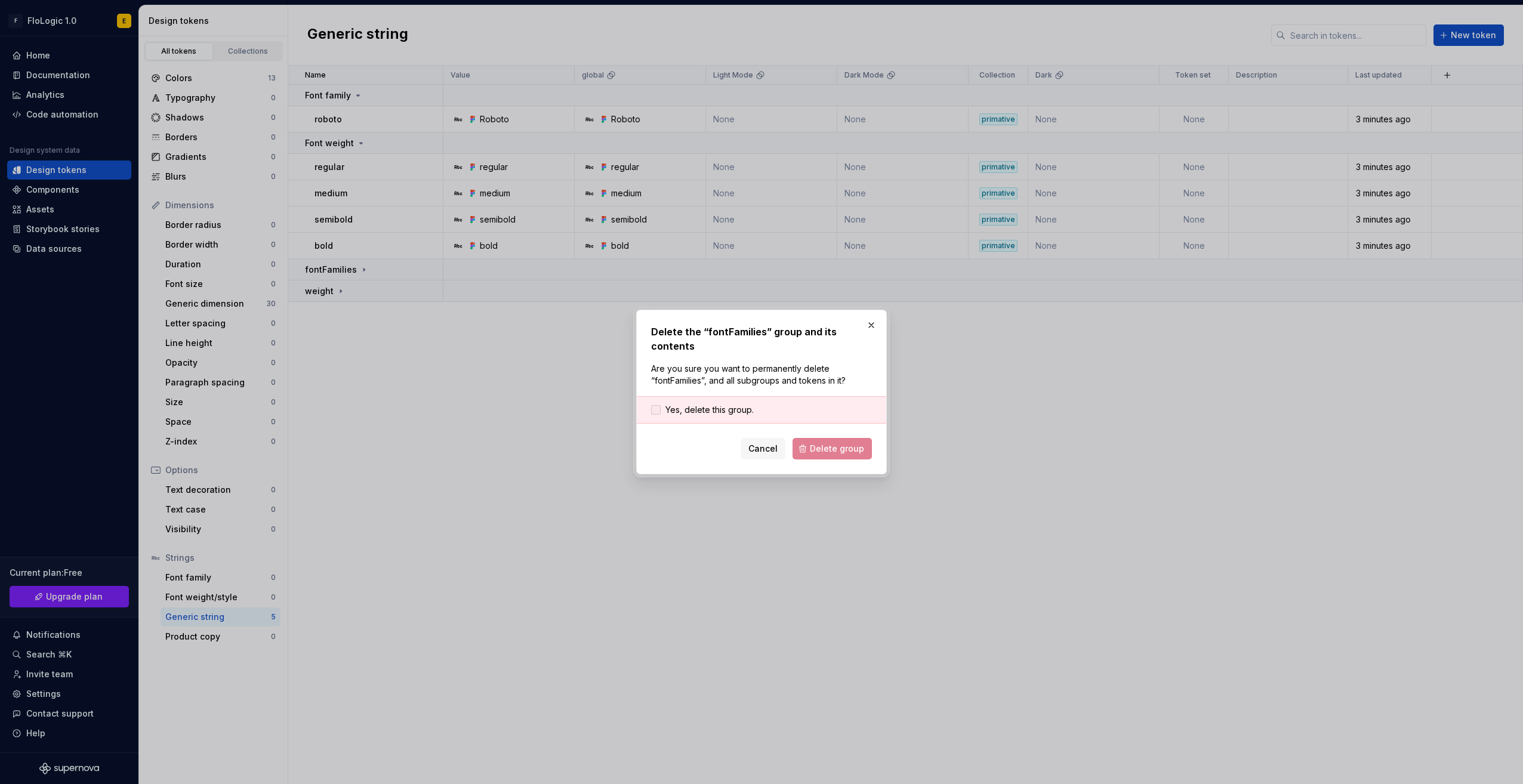
click at [713, 411] on span "Yes, delete this group." at bounding box center [709, 410] width 88 height 12
click at [829, 450] on span "Delete group" at bounding box center [837, 449] width 54 height 12
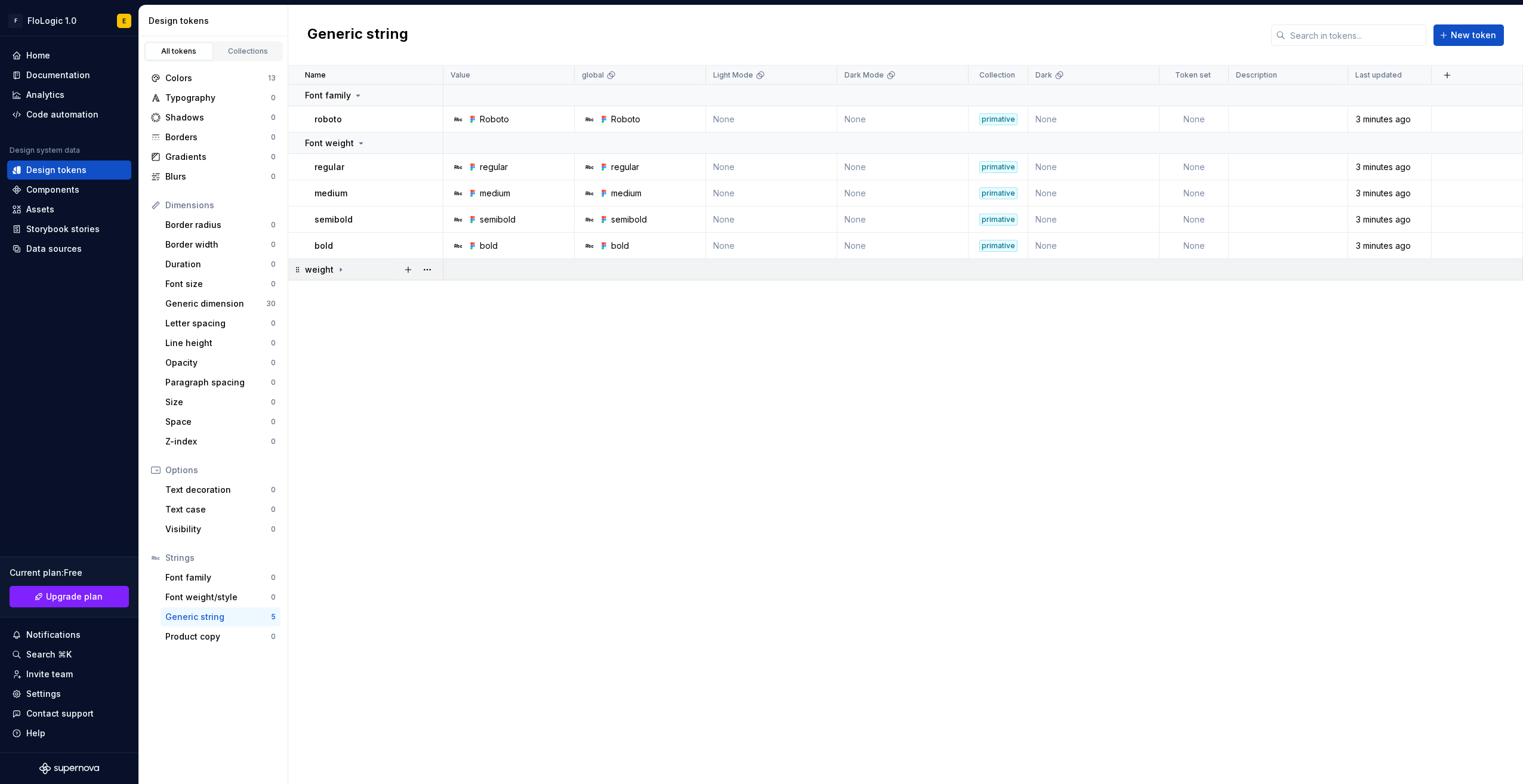
click at [320, 272] on p "weight" at bounding box center [320, 269] width 29 height 12
click at [425, 267] on button "button" at bounding box center [427, 269] width 16 height 16
click at [453, 412] on div "Delete group" at bounding box center [472, 404] width 102 height 19
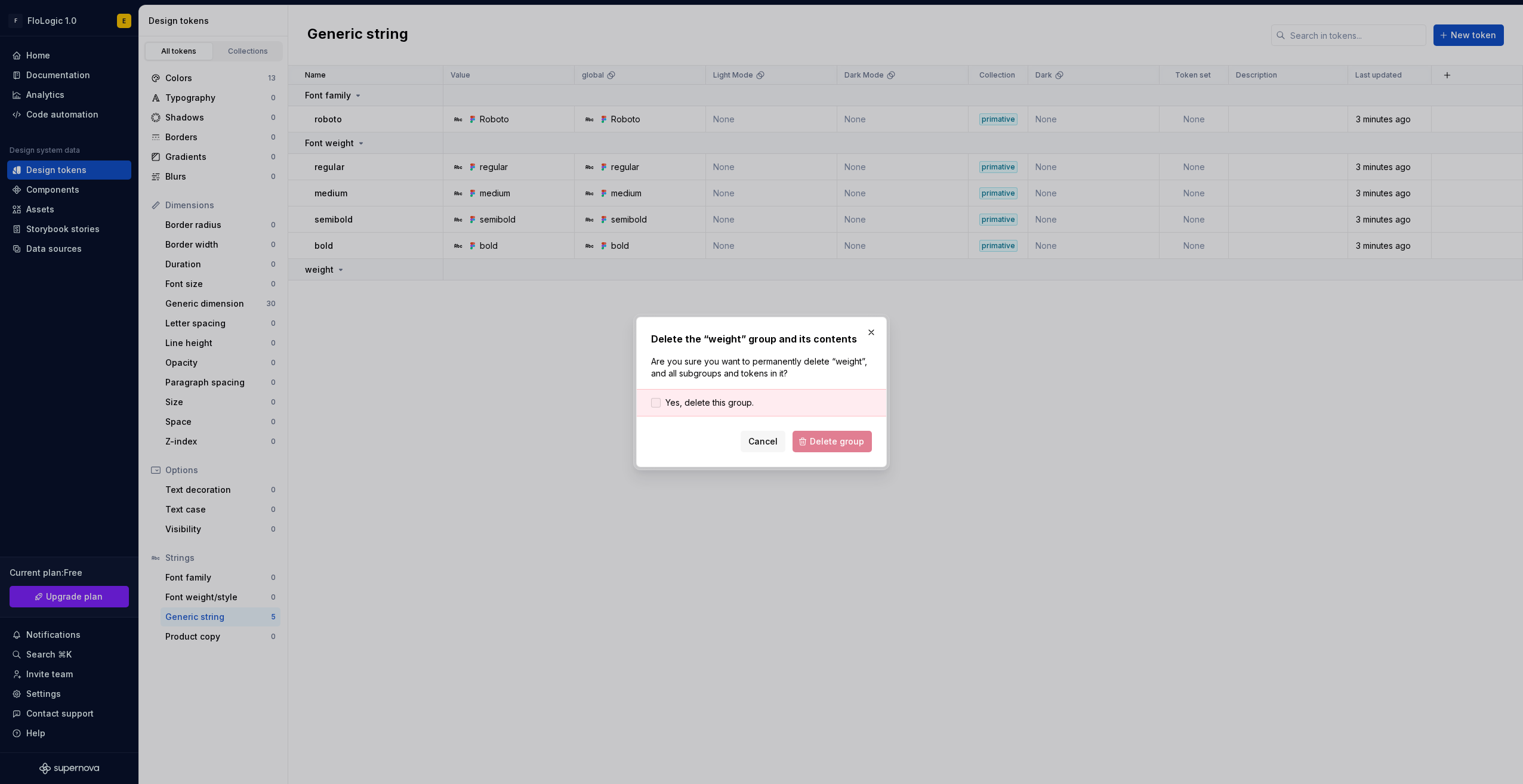
click at [747, 399] on span "Yes, delete this group." at bounding box center [709, 402] width 88 height 12
click at [832, 444] on span "Delete group" at bounding box center [837, 441] width 54 height 12
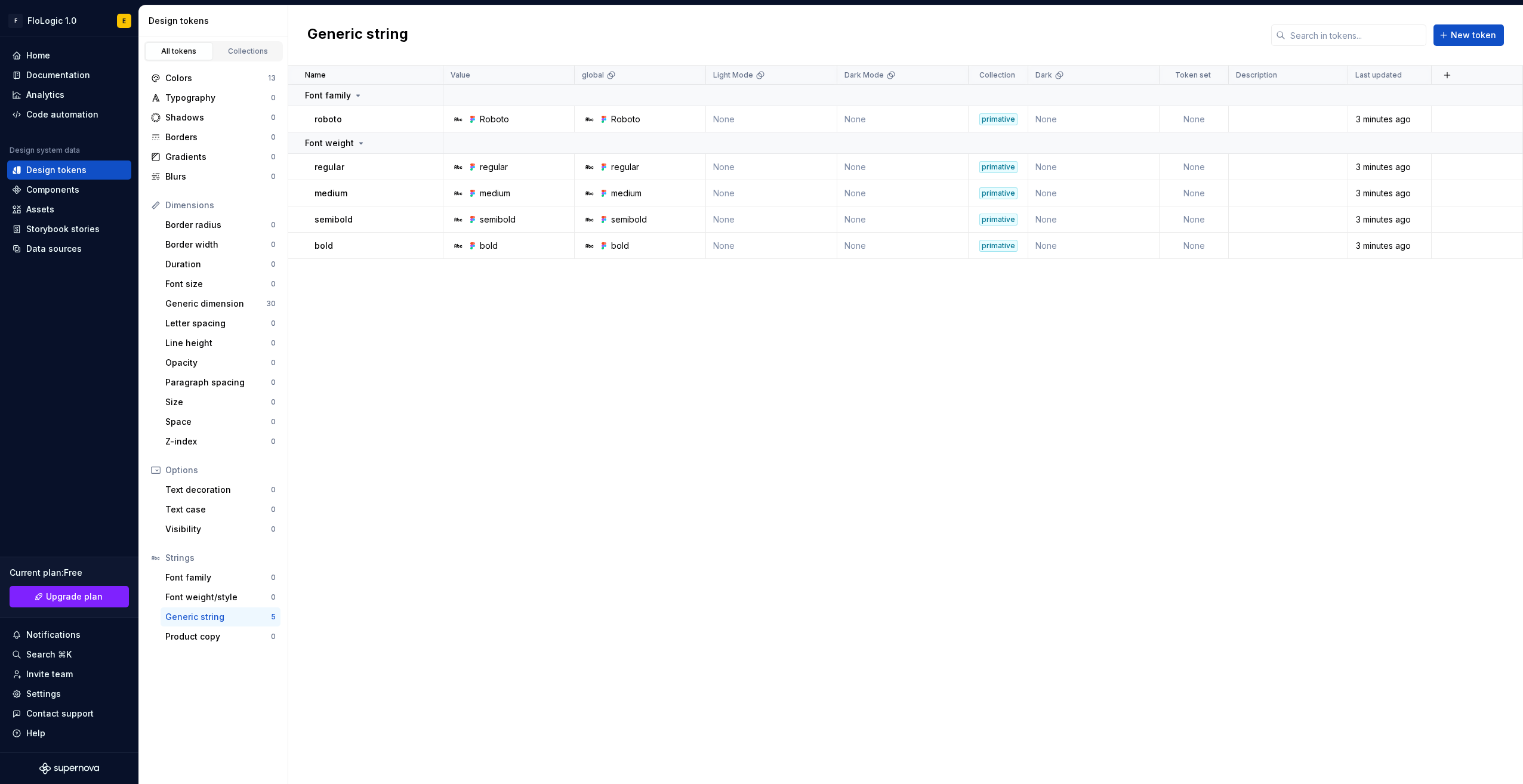
click at [351, 347] on div "Name Value global Light Mode Dark Mode Collection Dark Token set Description La…" at bounding box center [905, 424] width 1235 height 718
click at [721, 371] on div "Name Value global Light Mode Dark Mode Collection Dark Token set Description La…" at bounding box center [905, 424] width 1235 height 718
click at [247, 224] on div "Border radius" at bounding box center [218, 225] width 106 height 12
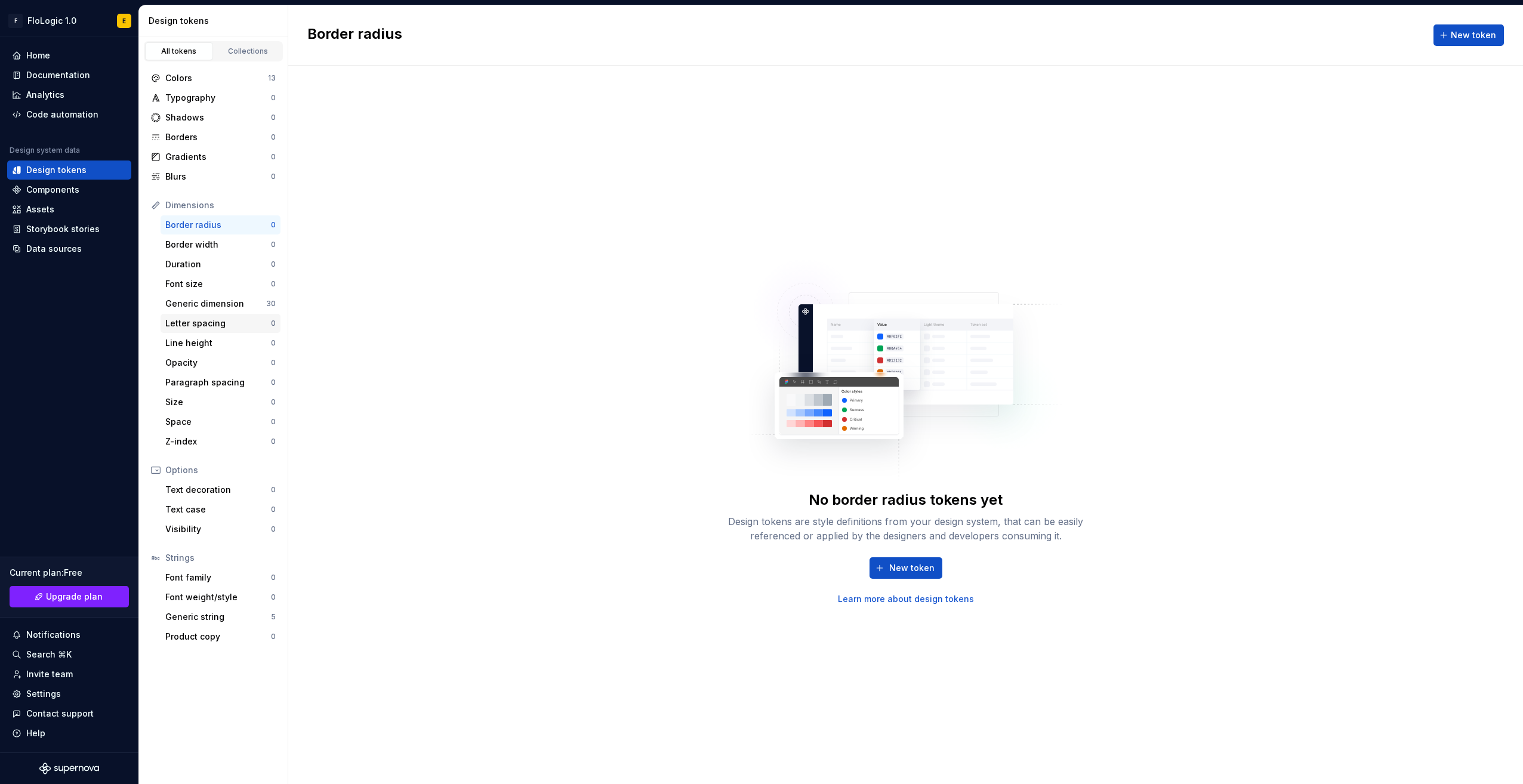
click at [234, 314] on div "Letter spacing 0" at bounding box center [221, 324] width 120 height 19
click at [236, 305] on div "Generic dimension" at bounding box center [216, 303] width 101 height 12
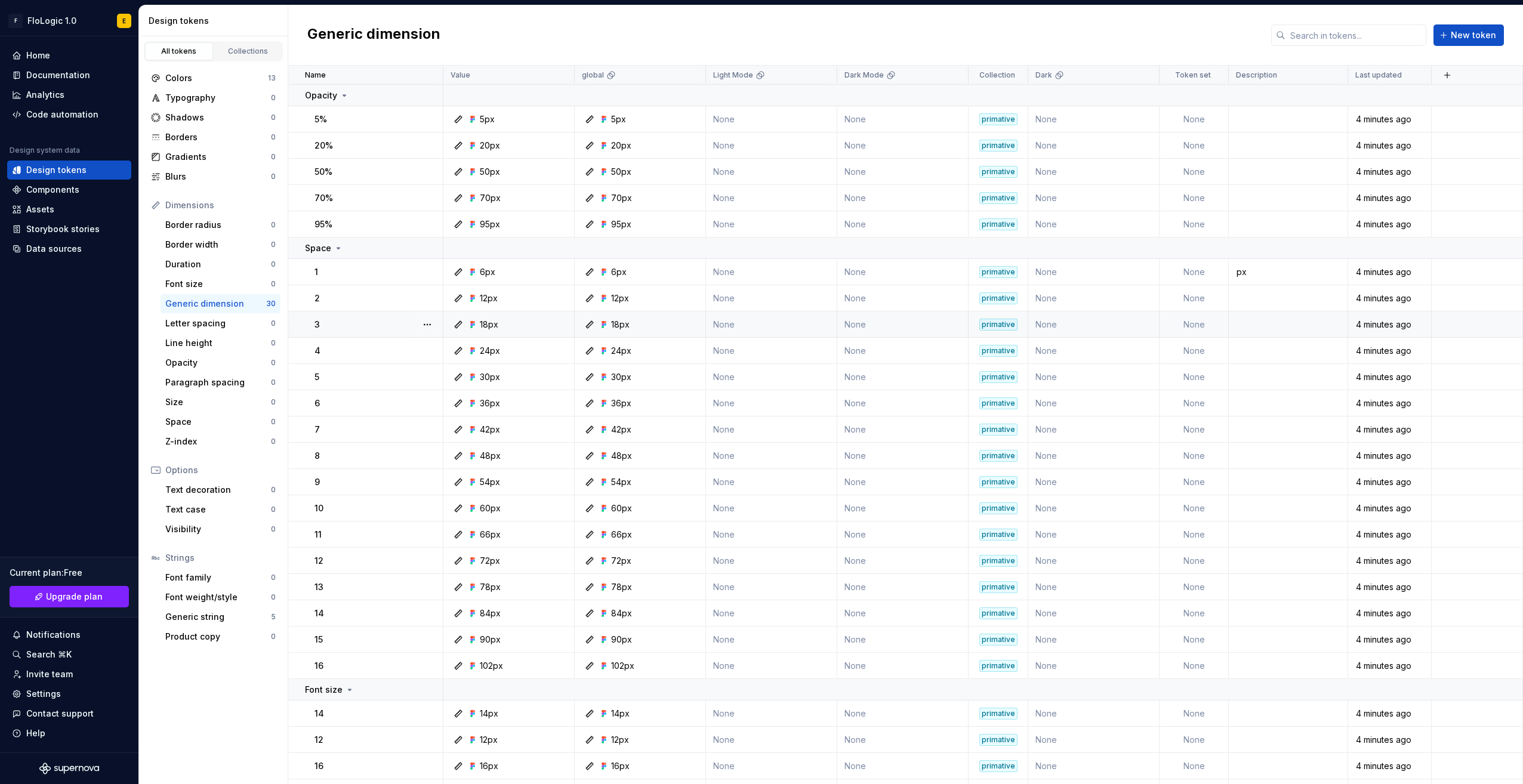
scroll to position [238, 0]
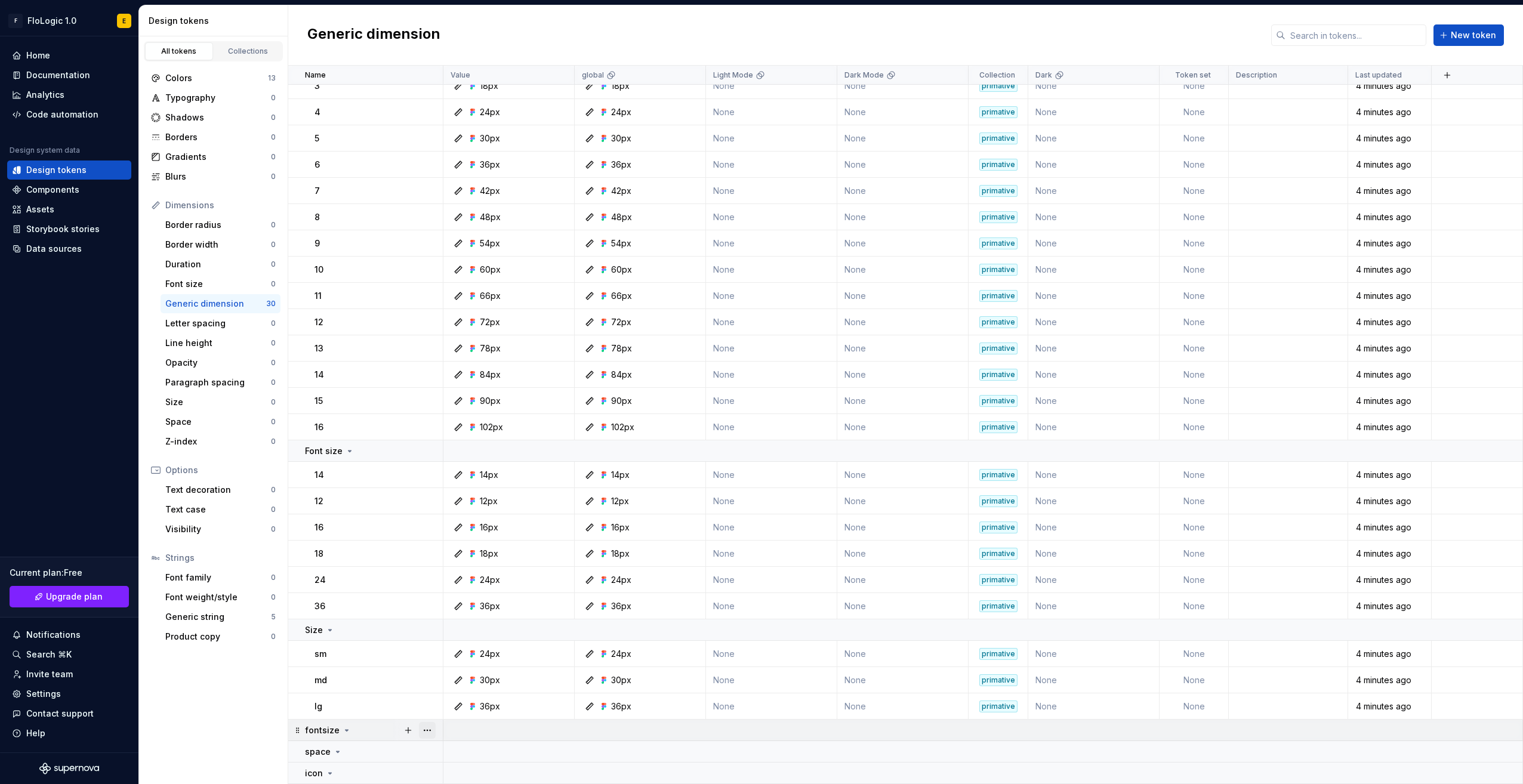
click at [426, 728] on button "button" at bounding box center [427, 730] width 16 height 16
click at [474, 710] on div "Delete group" at bounding box center [480, 706] width 78 height 12
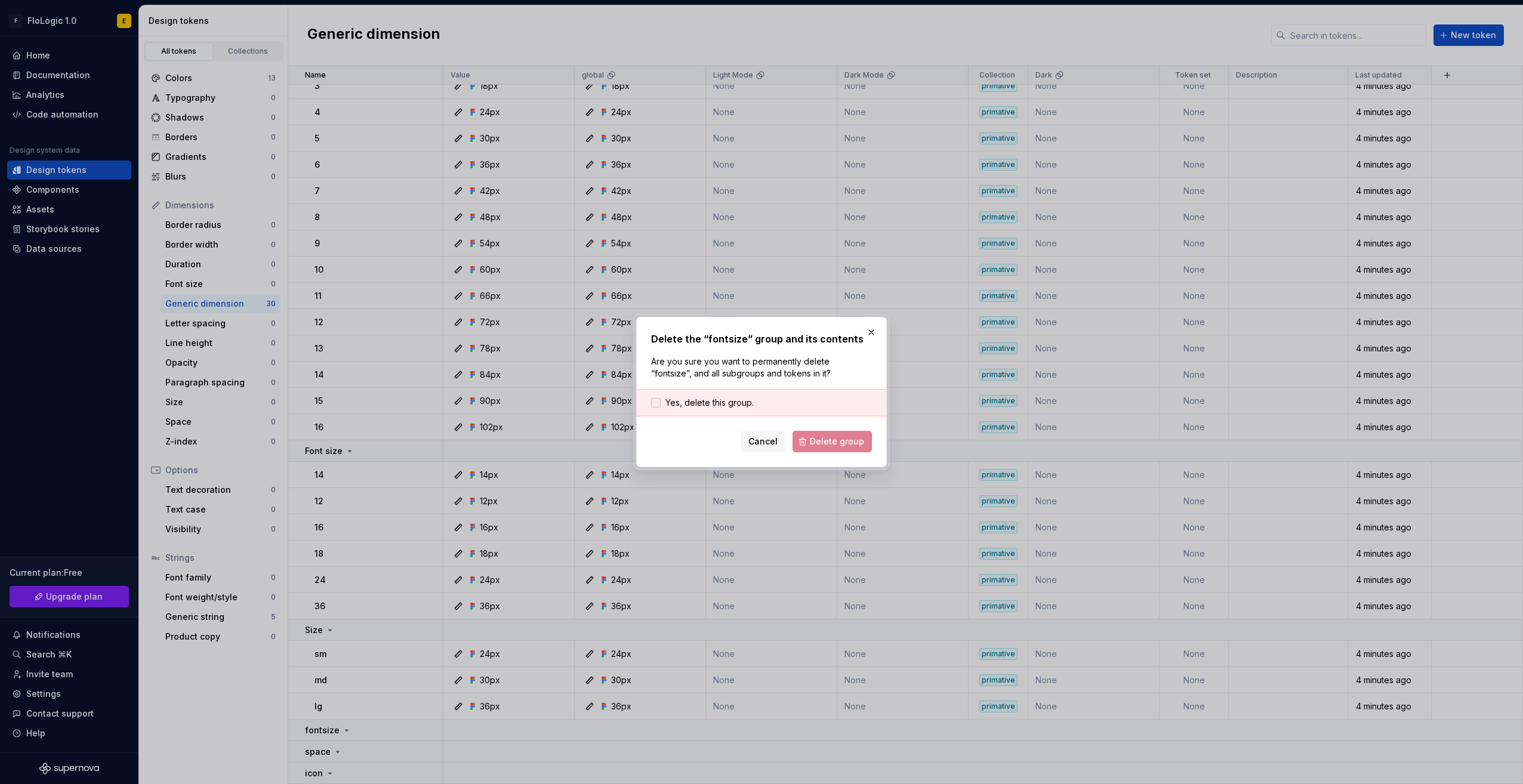
click at [678, 401] on span "Yes, delete this group." at bounding box center [709, 402] width 88 height 12
click at [846, 445] on span "Delete group" at bounding box center [837, 441] width 54 height 12
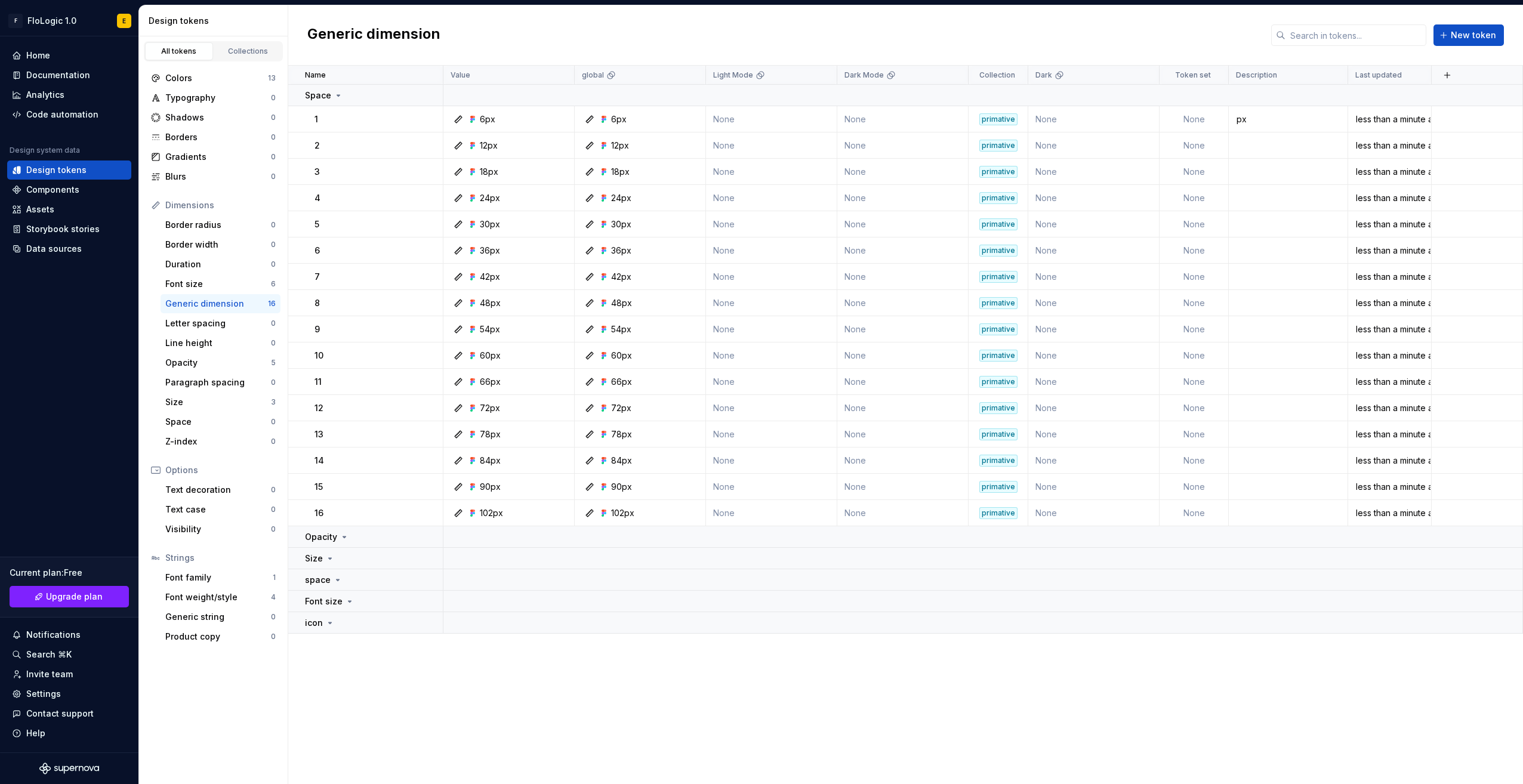
scroll to position [0, 0]
click at [231, 282] on div "Font size" at bounding box center [218, 284] width 106 height 12
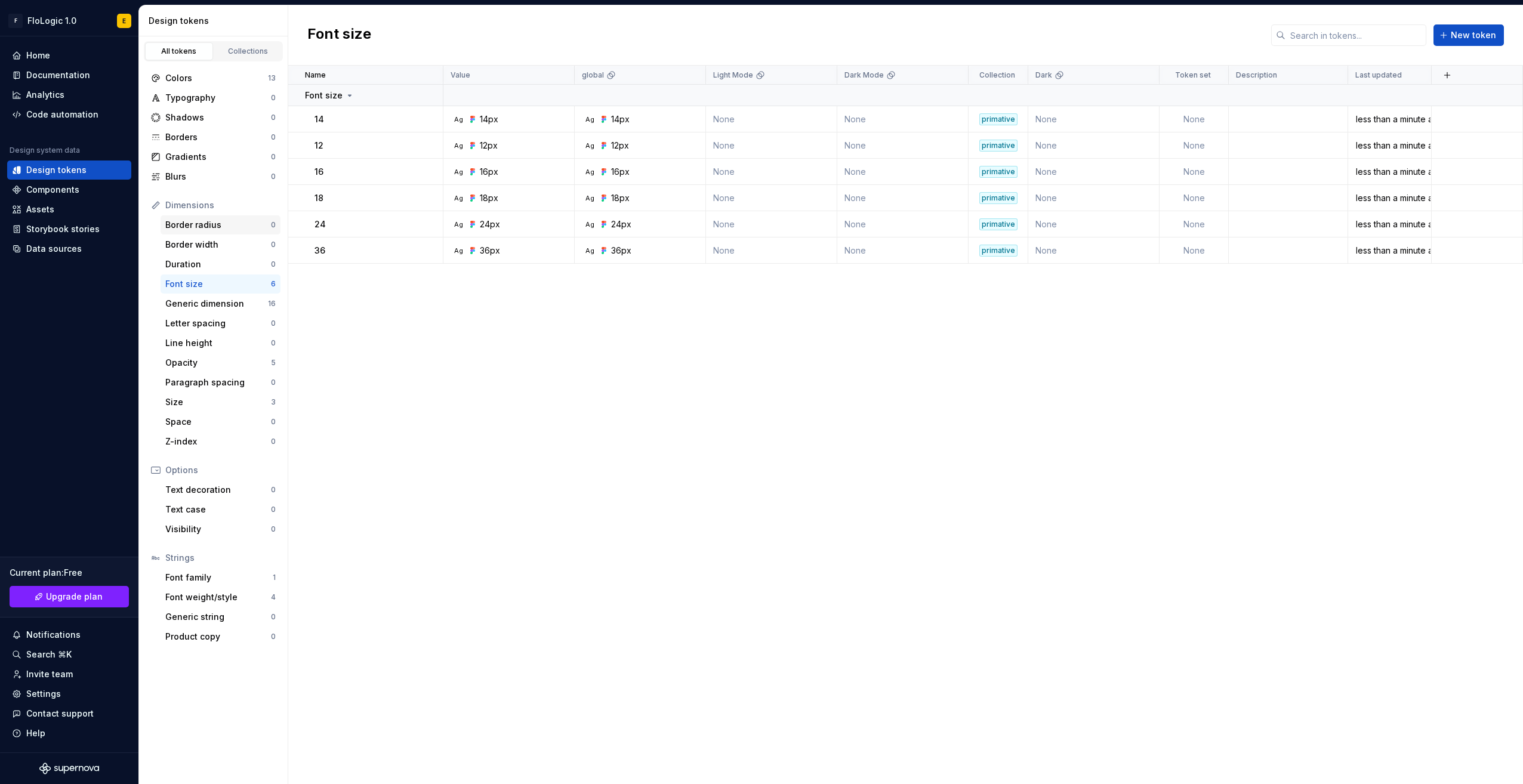
click at [230, 220] on div "Border radius" at bounding box center [218, 225] width 106 height 12
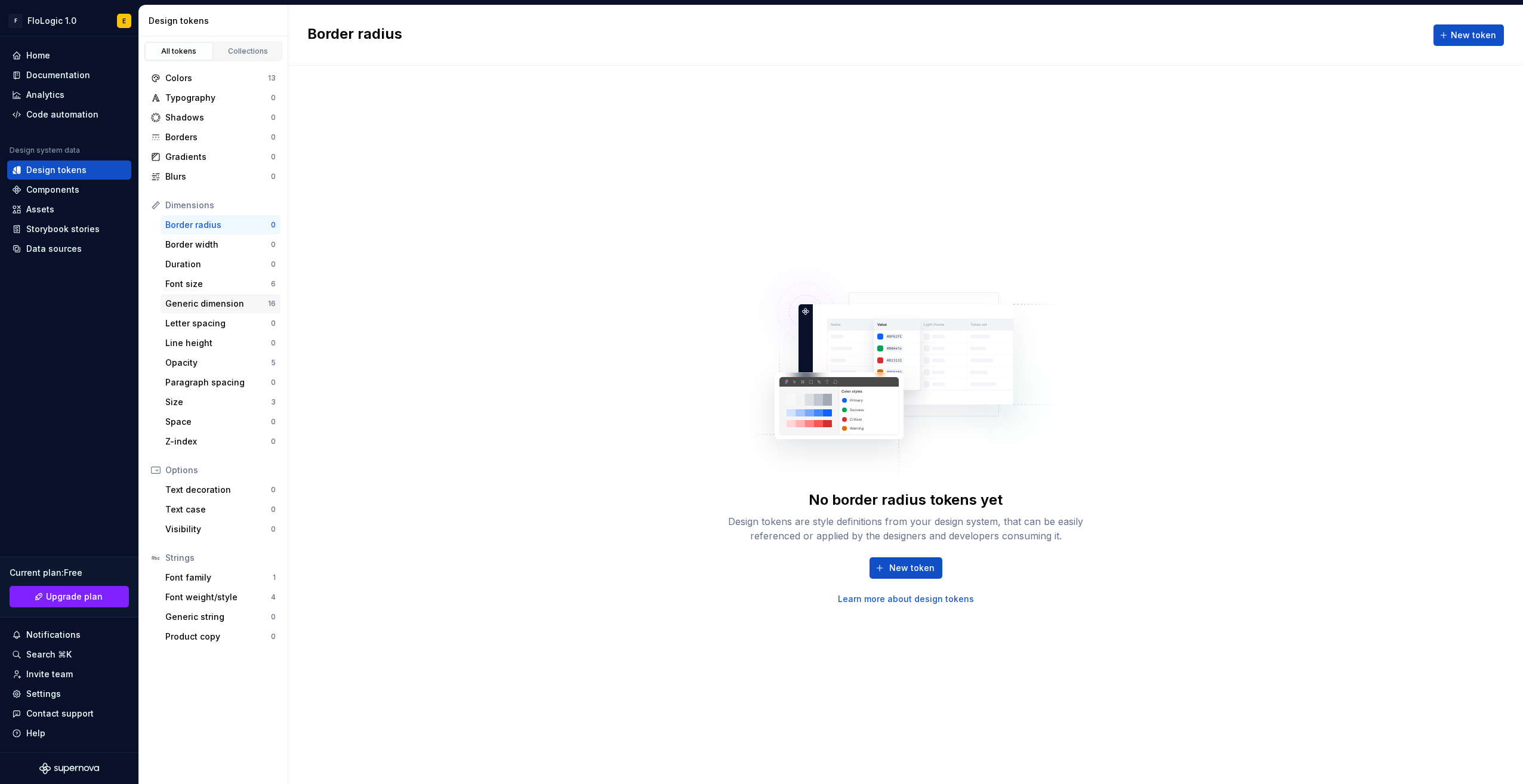
click at [226, 306] on div "Generic dimension" at bounding box center [217, 303] width 103 height 12
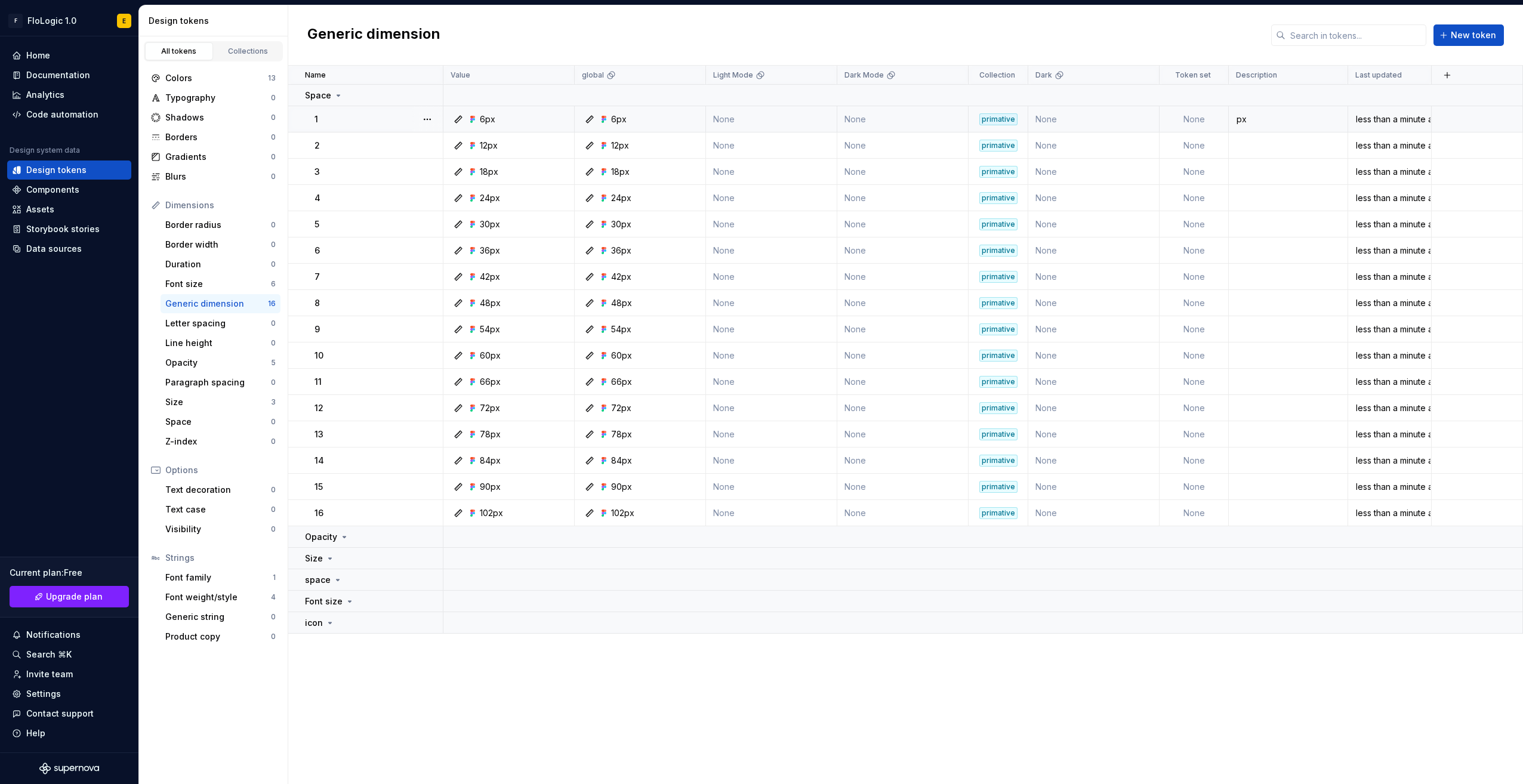
click at [506, 117] on div "6px" at bounding box center [512, 119] width 122 height 12
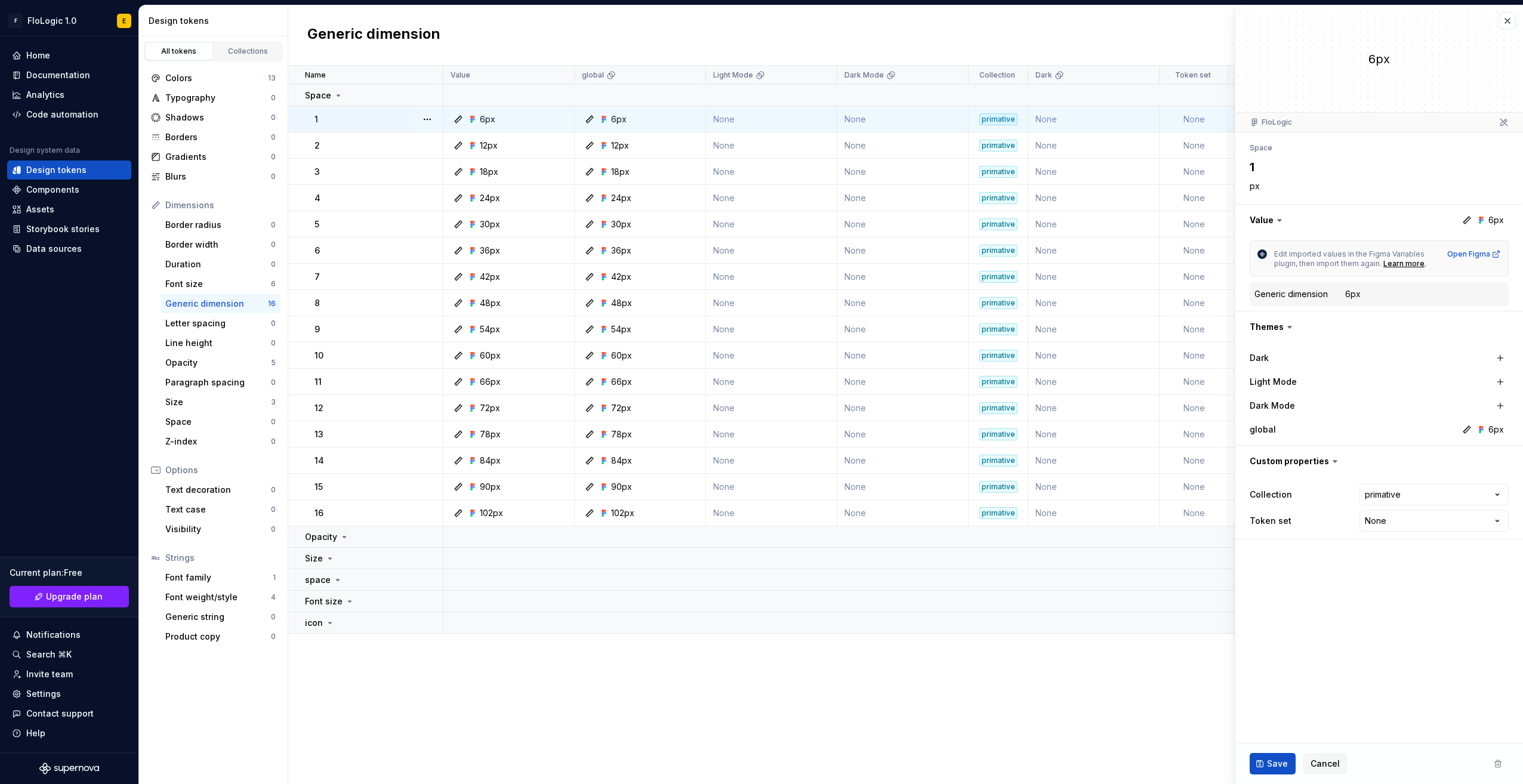
click at [1398, 296] on dd "6px" at bounding box center [1425, 294] width 159 height 12
click at [1354, 293] on div "6px" at bounding box center [1353, 294] width 16 height 12
drag, startPoint x: 1361, startPoint y: 297, endPoint x: 1361, endPoint y: 305, distance: 8.0
click at [1361, 298] on dd "6px" at bounding box center [1425, 294] width 159 height 12
click at [1274, 630] on fieldset "6px FloLogic Space 1 px Value 6px Edit imported values in the Figma Variables p…" at bounding box center [1379, 394] width 288 height 778
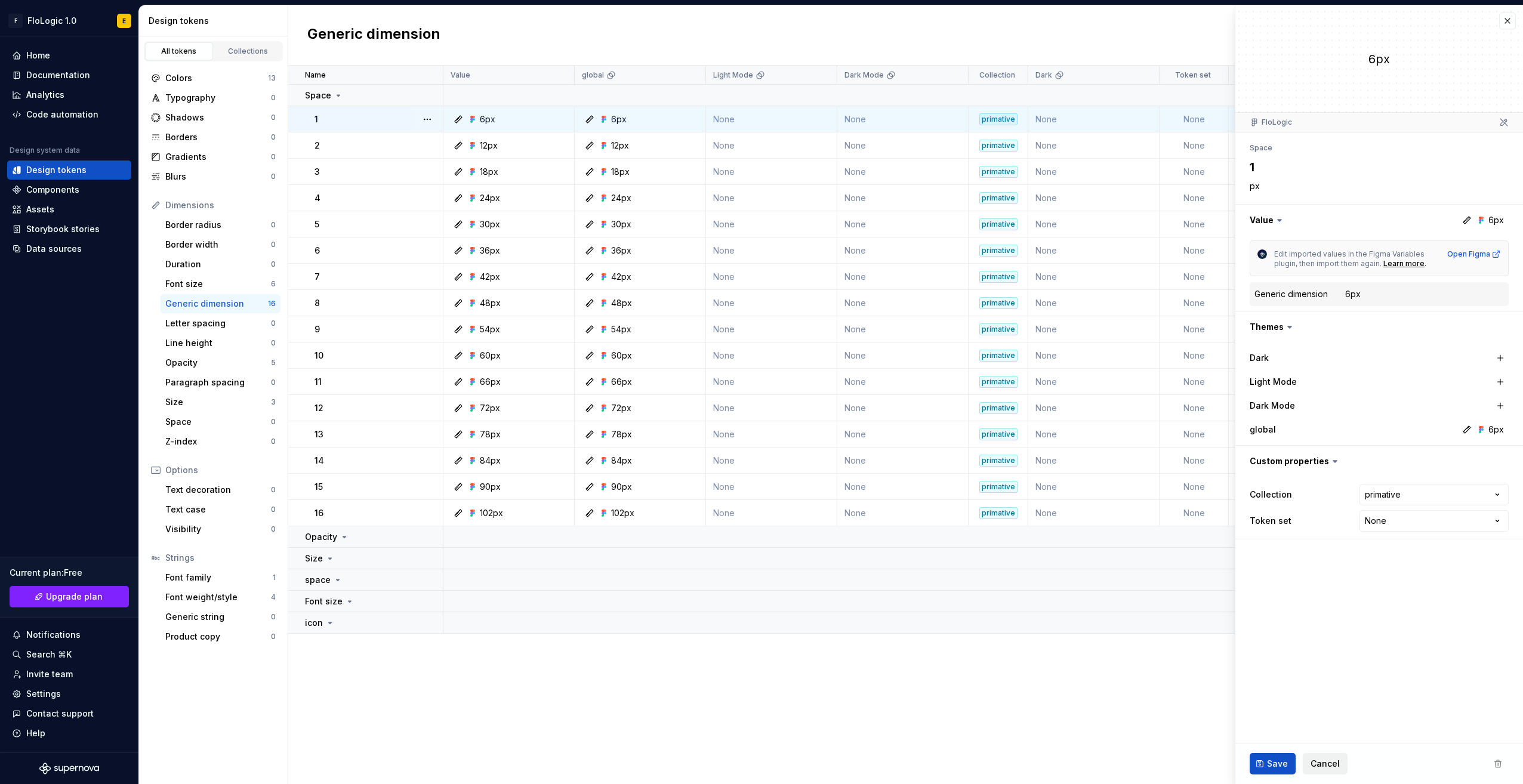
click at [1313, 761] on span "Cancel" at bounding box center [1325, 764] width 29 height 12
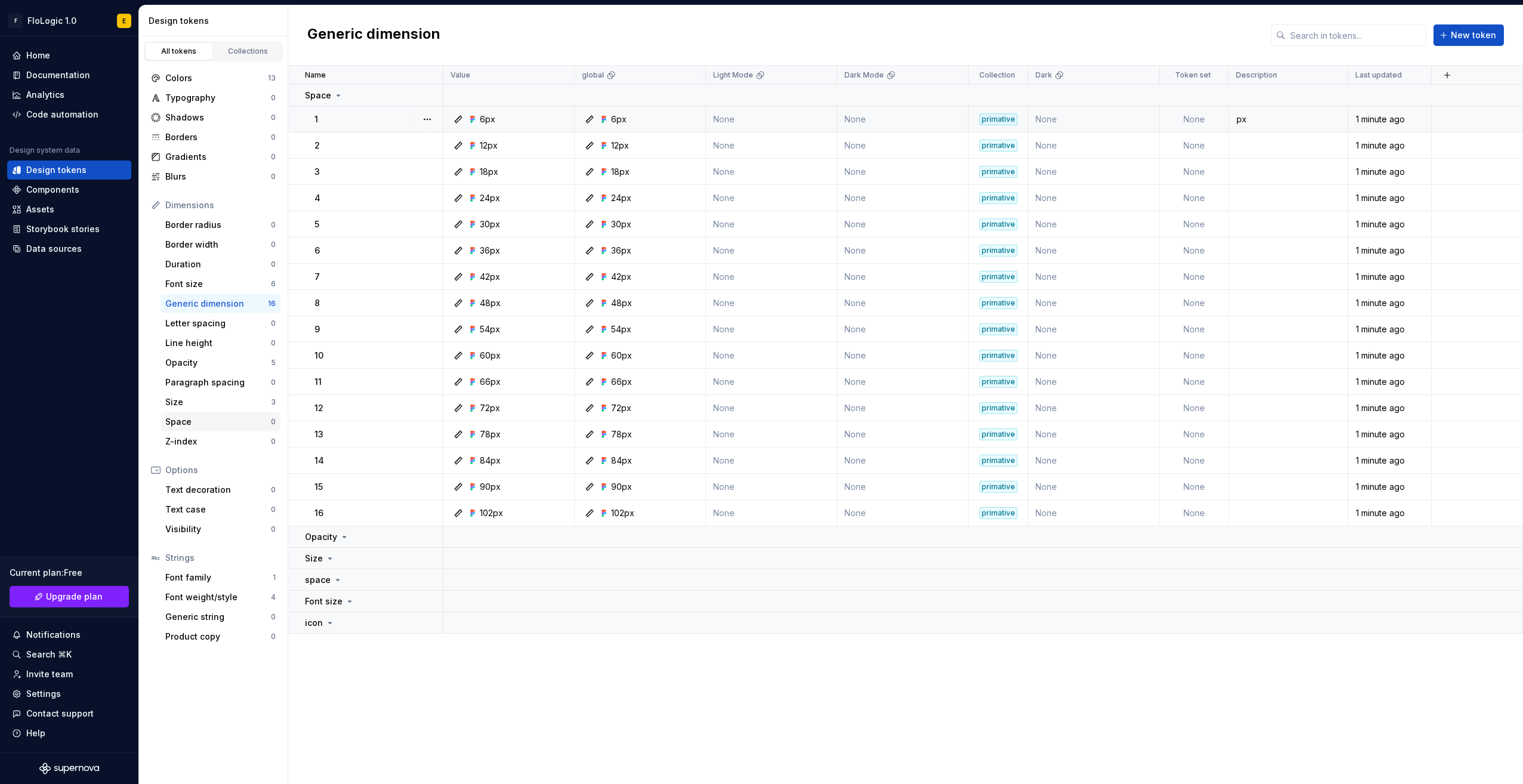
click at [196, 419] on div "Space" at bounding box center [218, 422] width 106 height 12
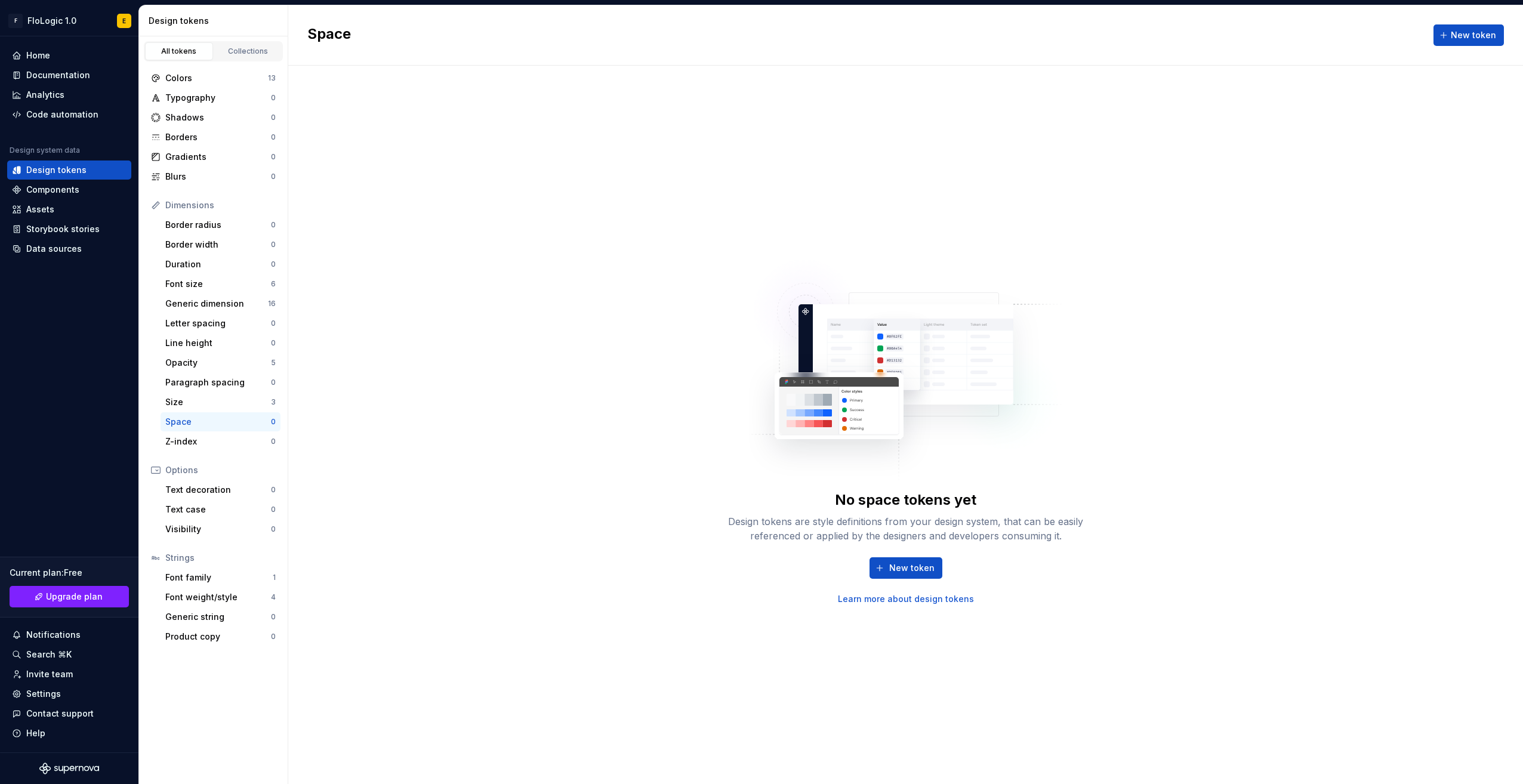
click at [687, 696] on div "No space tokens yet Design tokens are style definitions from your design system…" at bounding box center [905, 424] width 1235 height 718
click at [397, 379] on div "No space tokens yet Design tokens are style definitions from your design system…" at bounding box center [905, 424] width 1235 height 718
click at [195, 363] on div "Opacity" at bounding box center [218, 362] width 106 height 12
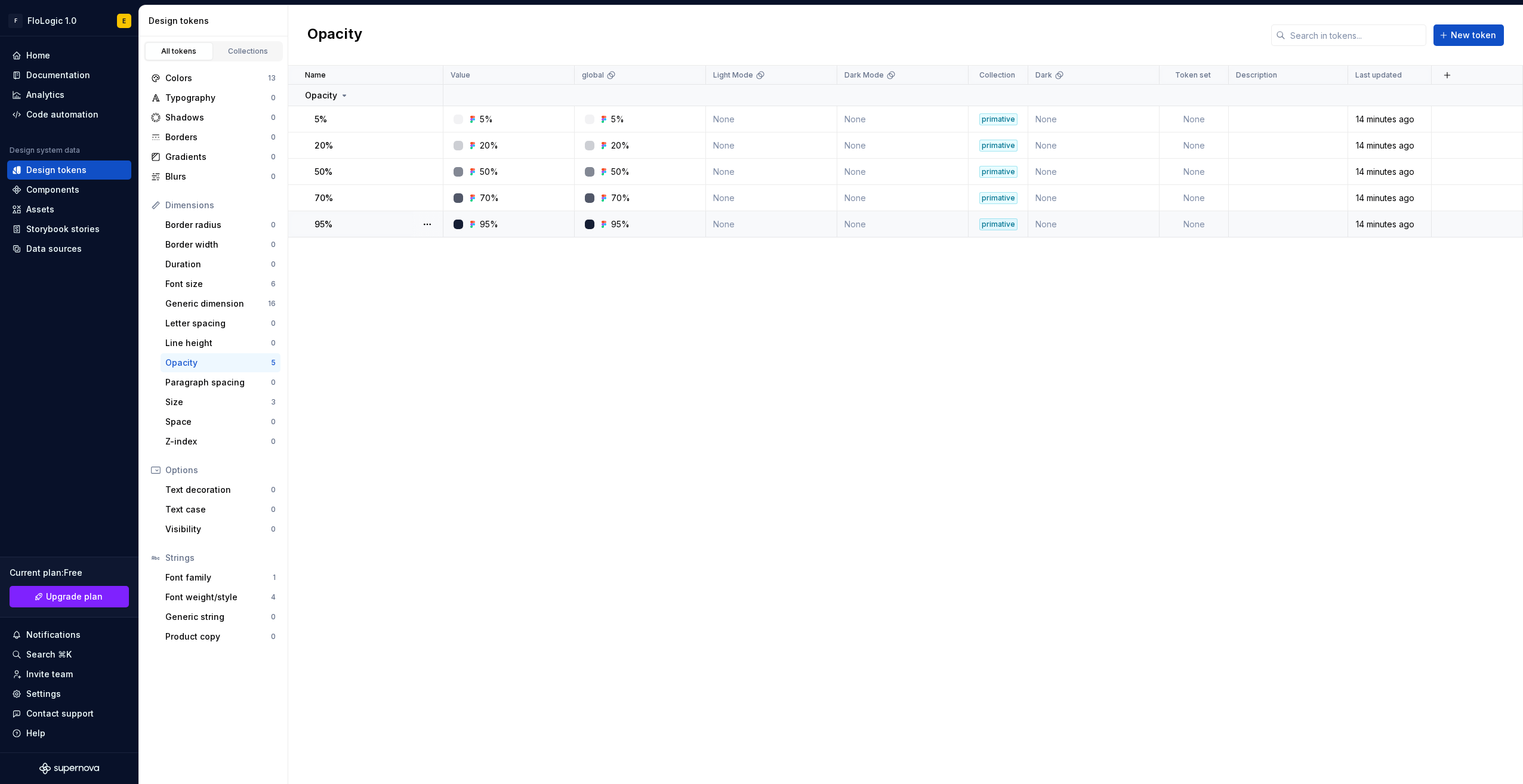
click at [585, 224] on div at bounding box center [589, 225] width 10 height 10
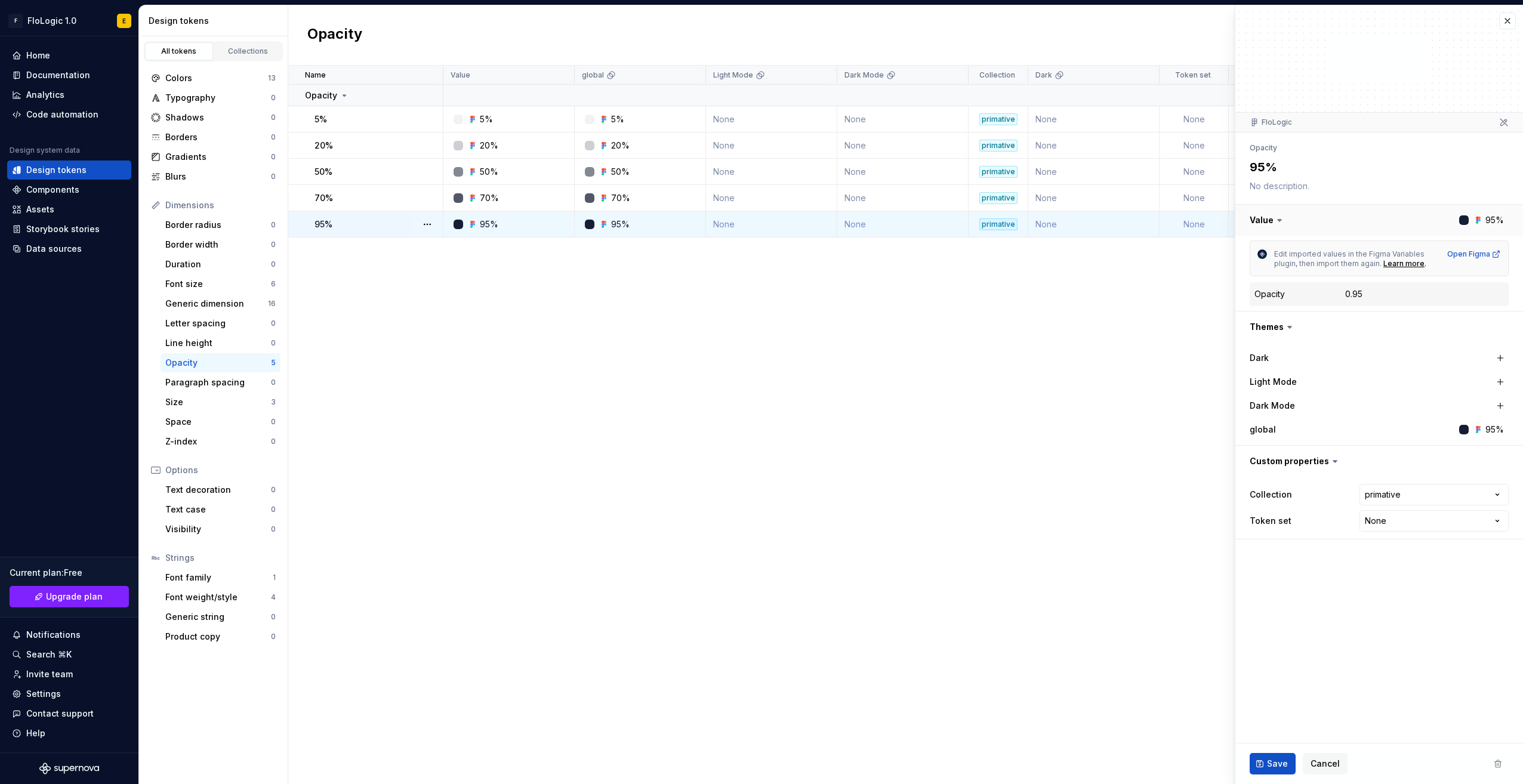
click at [1270, 224] on button "button" at bounding box center [1379, 220] width 288 height 31
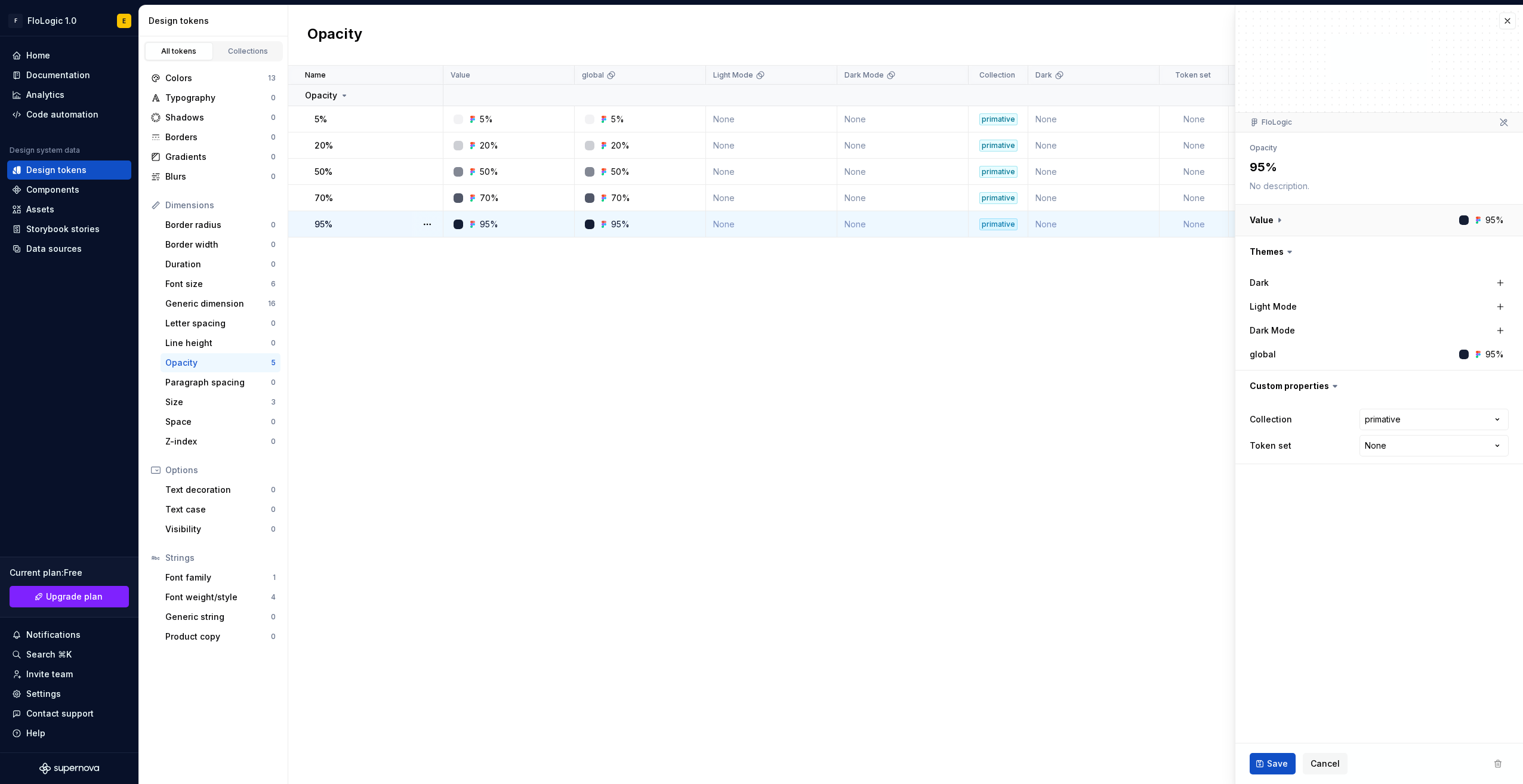
click at [1270, 224] on button "button" at bounding box center [1379, 220] width 288 height 31
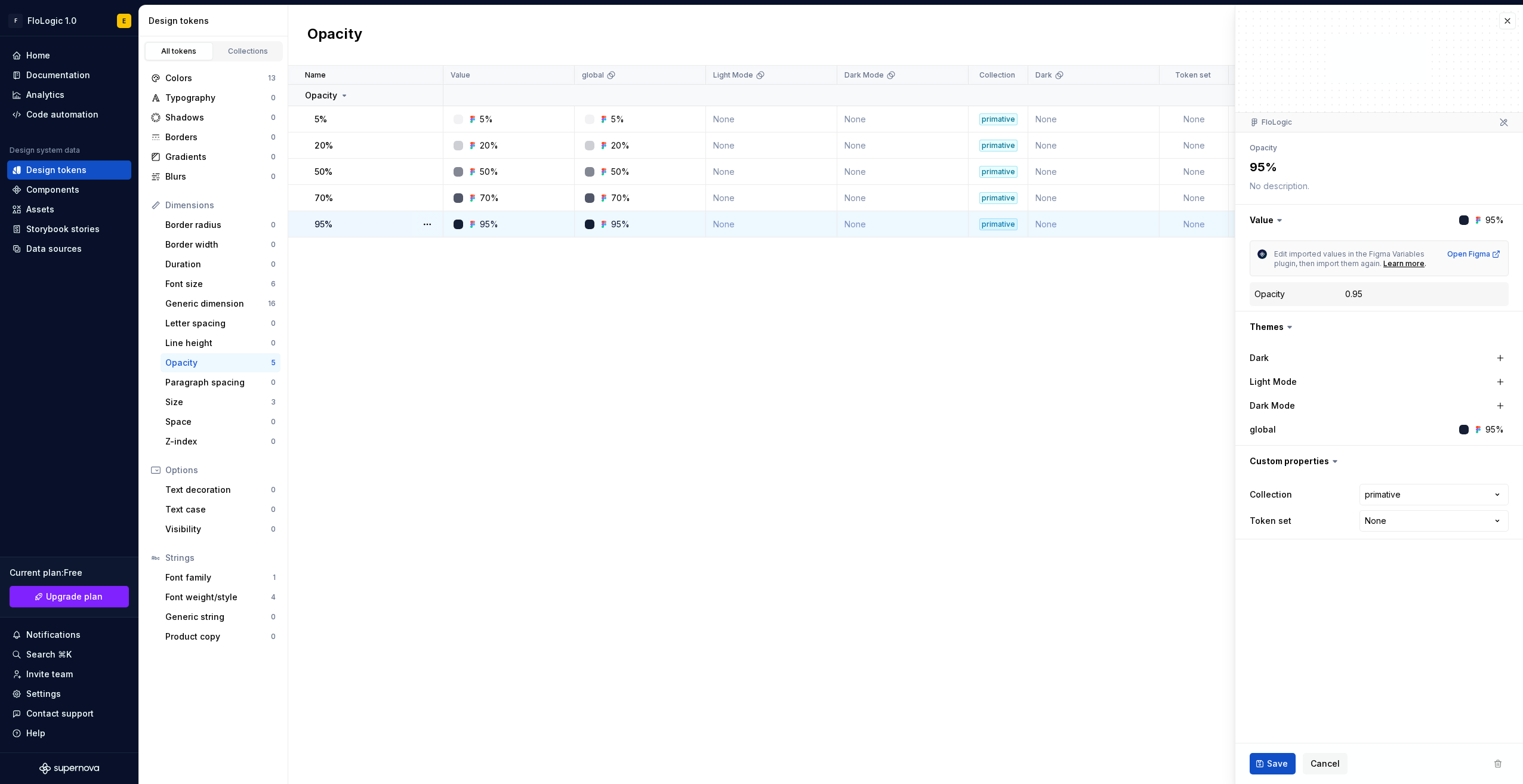
click at [1285, 330] on icon at bounding box center [1289, 327] width 12 height 12
click at [1285, 321] on icon at bounding box center [1289, 327] width 12 height 12
click at [1289, 329] on icon at bounding box center [1289, 327] width 12 height 12
click at [994, 465] on div "Name Value global Light Mode Dark Mode Collection Dark Token set Description La…" at bounding box center [905, 424] width 1235 height 718
click at [608, 286] on div "Name Value global Light Mode Dark Mode Collection Dark Token set Description La…" at bounding box center [905, 424] width 1235 height 718
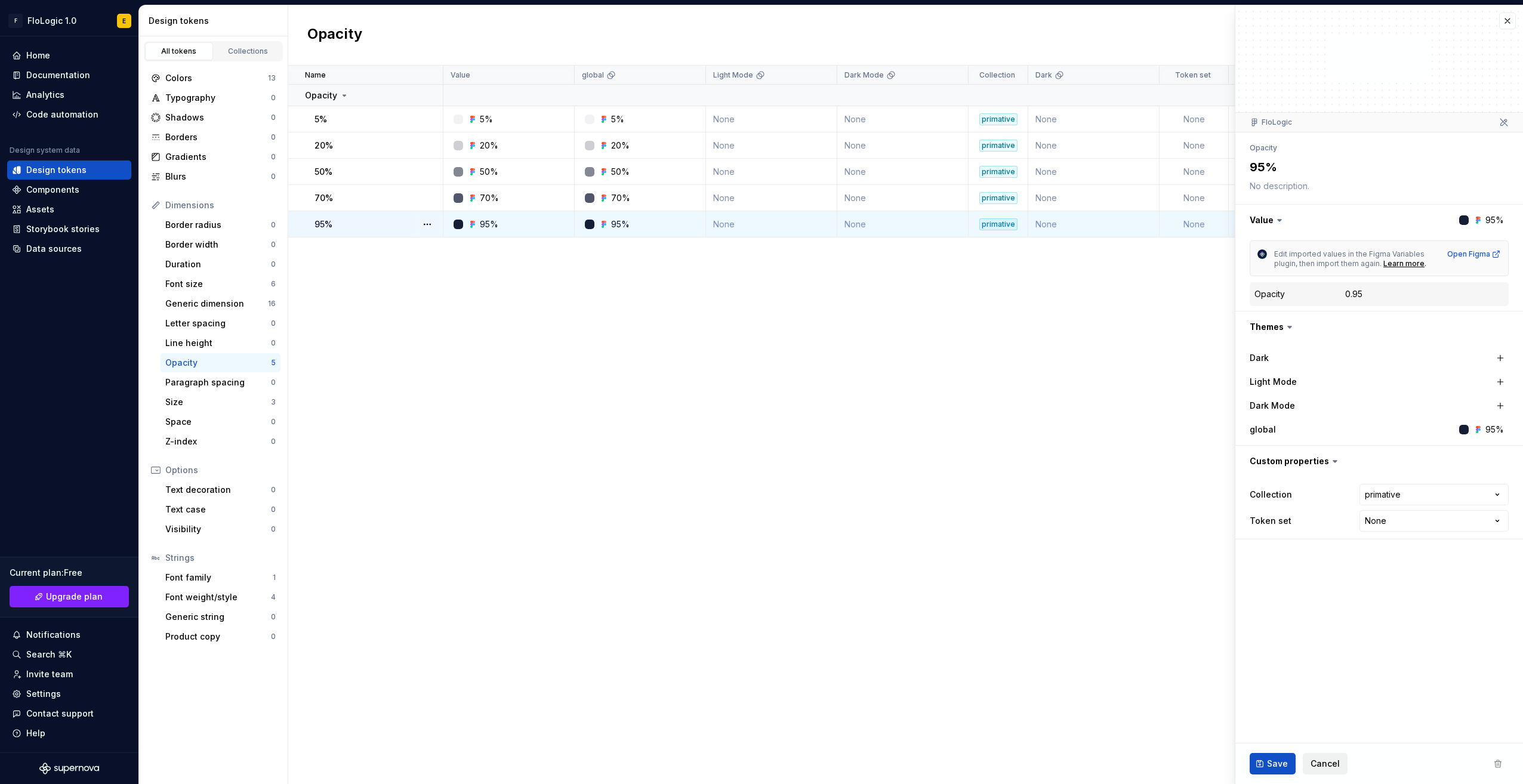
click at [1311, 763] on span "Cancel" at bounding box center [1325, 764] width 29 height 12
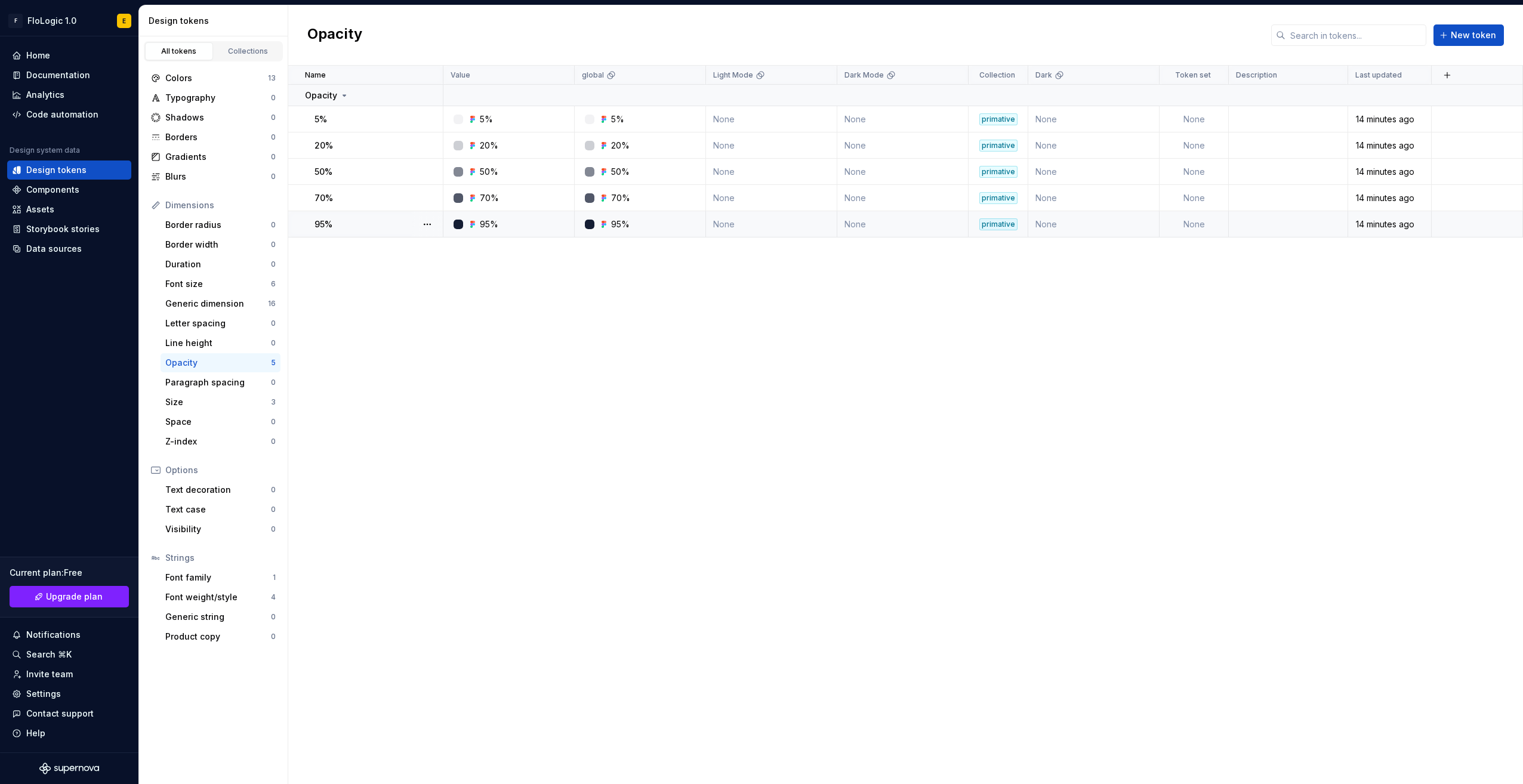
click at [521, 418] on div "Name Value global Light Mode Dark Mode Collection Dark Token set Description La…" at bounding box center [905, 424] width 1235 height 718
click at [1005, 317] on div "Name Value global Light Mode Dark Mode Collection Dark Token set Description La…" at bounding box center [905, 424] width 1235 height 718
click at [190, 383] on div "Paragraph spacing" at bounding box center [218, 382] width 106 height 12
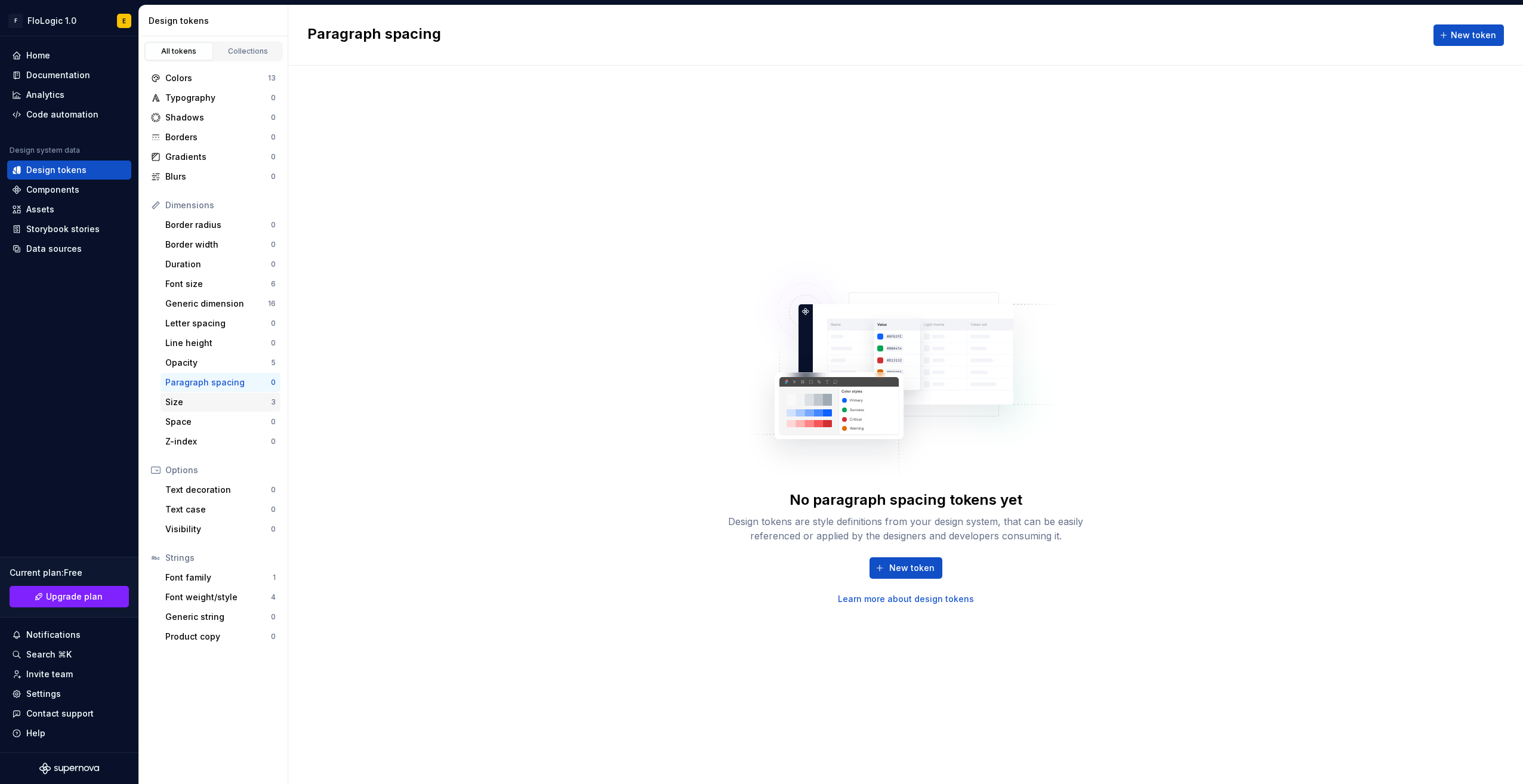
click at [184, 398] on div "Size" at bounding box center [218, 402] width 106 height 12
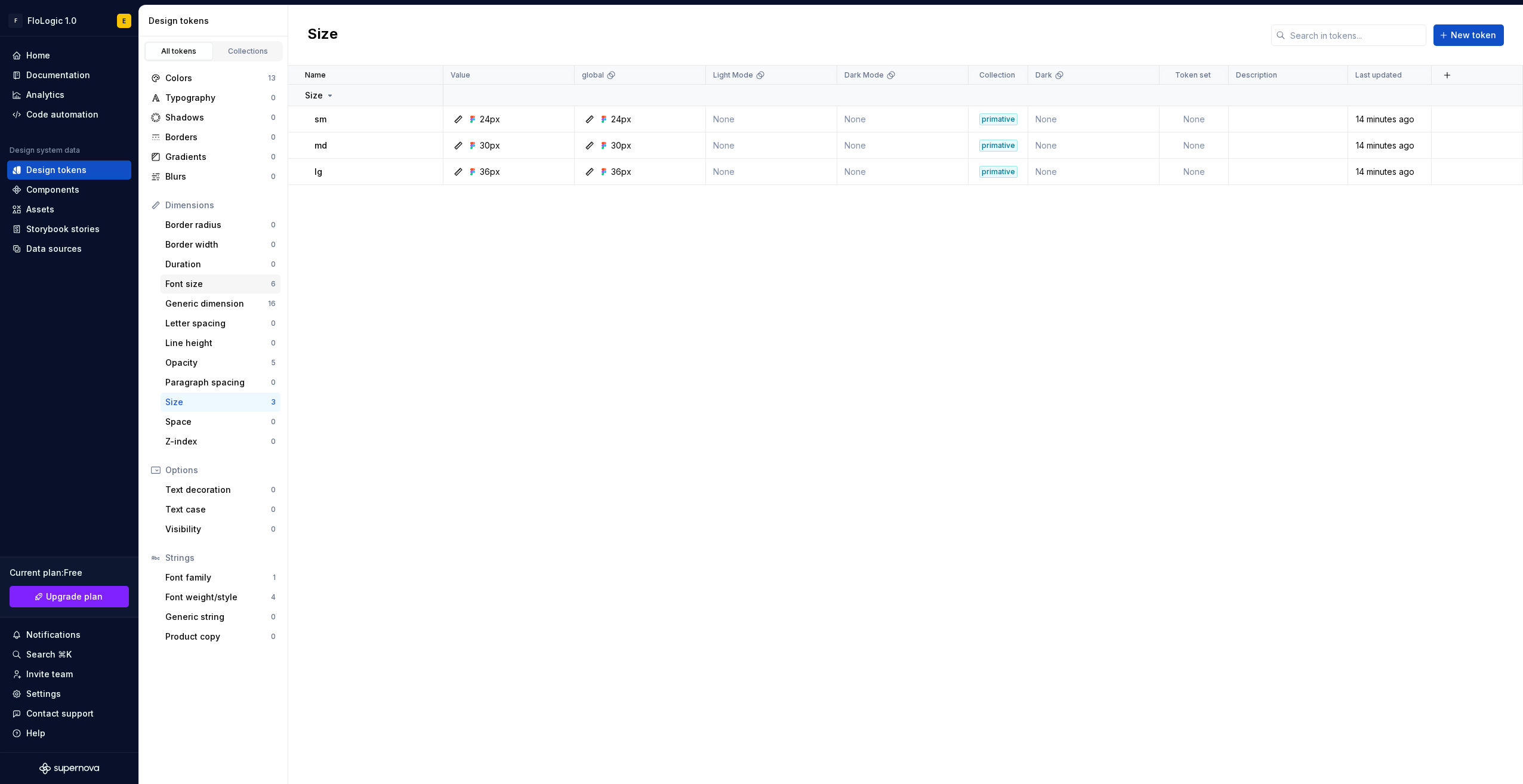
click at [187, 282] on div "Font size" at bounding box center [218, 284] width 106 height 12
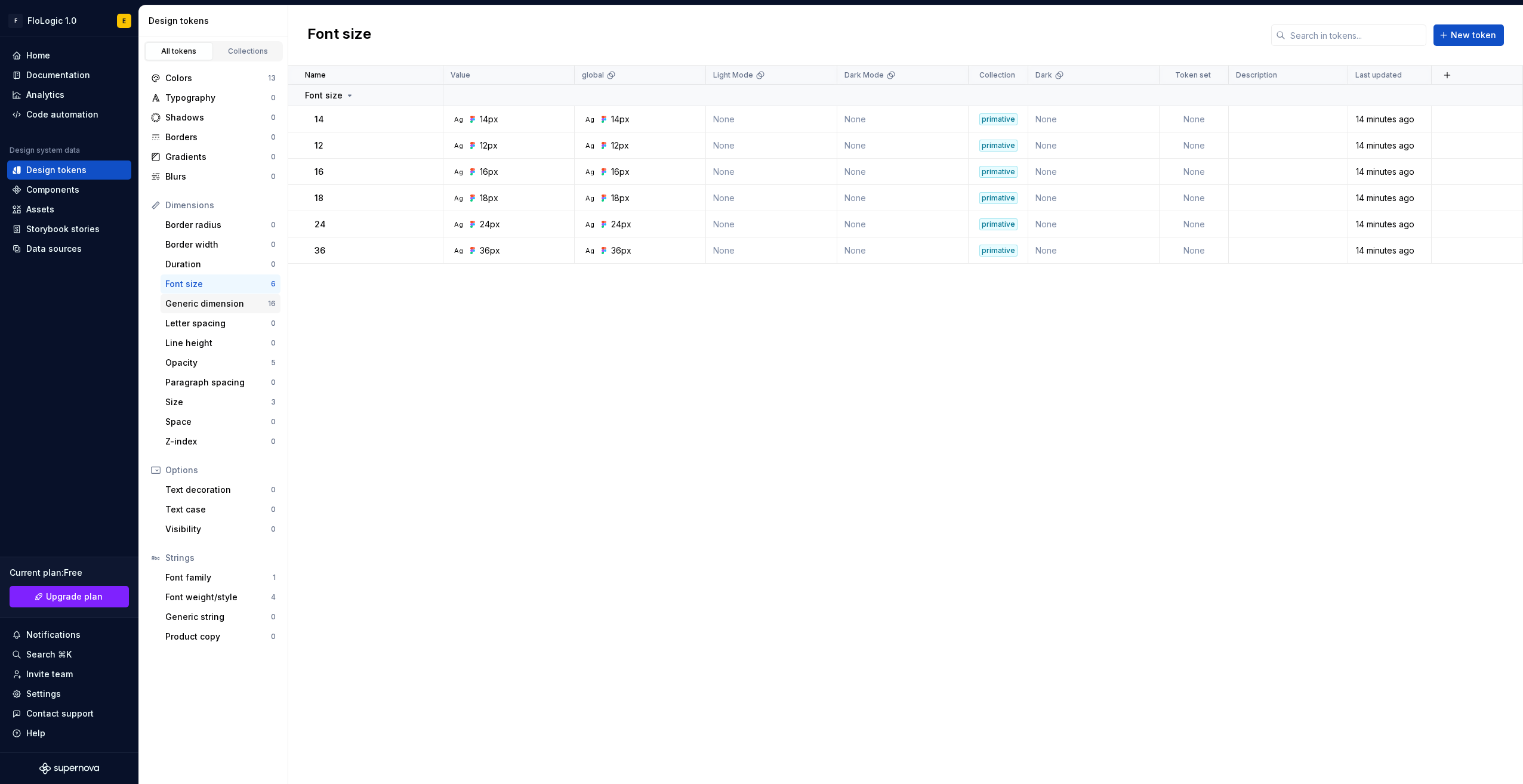
click at [187, 298] on div "Generic dimension" at bounding box center [217, 303] width 103 height 12
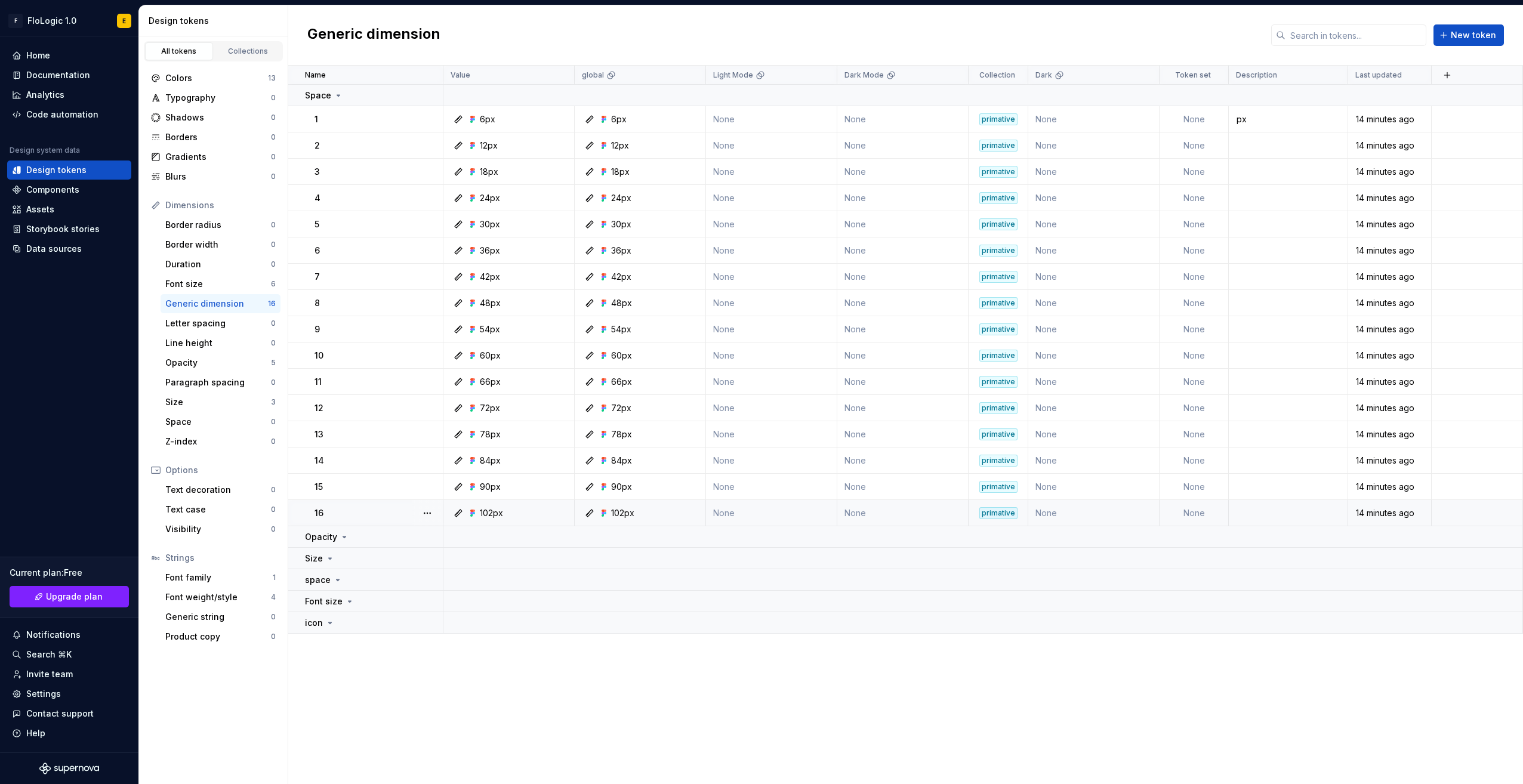
click at [530, 508] on div "102px" at bounding box center [512, 513] width 122 height 12
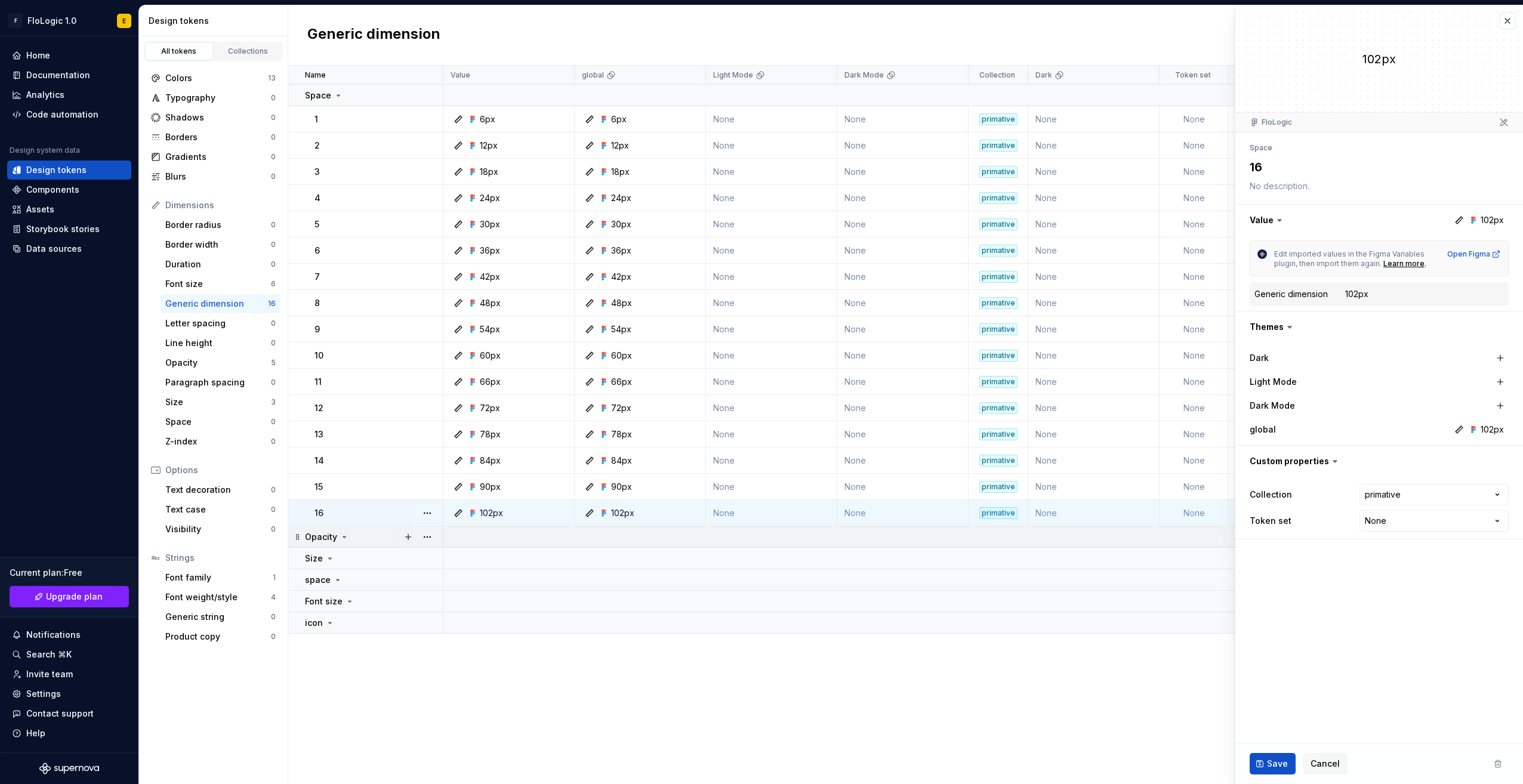
click at [347, 536] on icon at bounding box center [344, 537] width 10 height 10
click at [344, 536] on icon at bounding box center [344, 537] width 10 height 10
click at [433, 537] on button "button" at bounding box center [427, 536] width 16 height 16
click at [448, 671] on div "Delete group" at bounding box center [480, 671] width 78 height 12
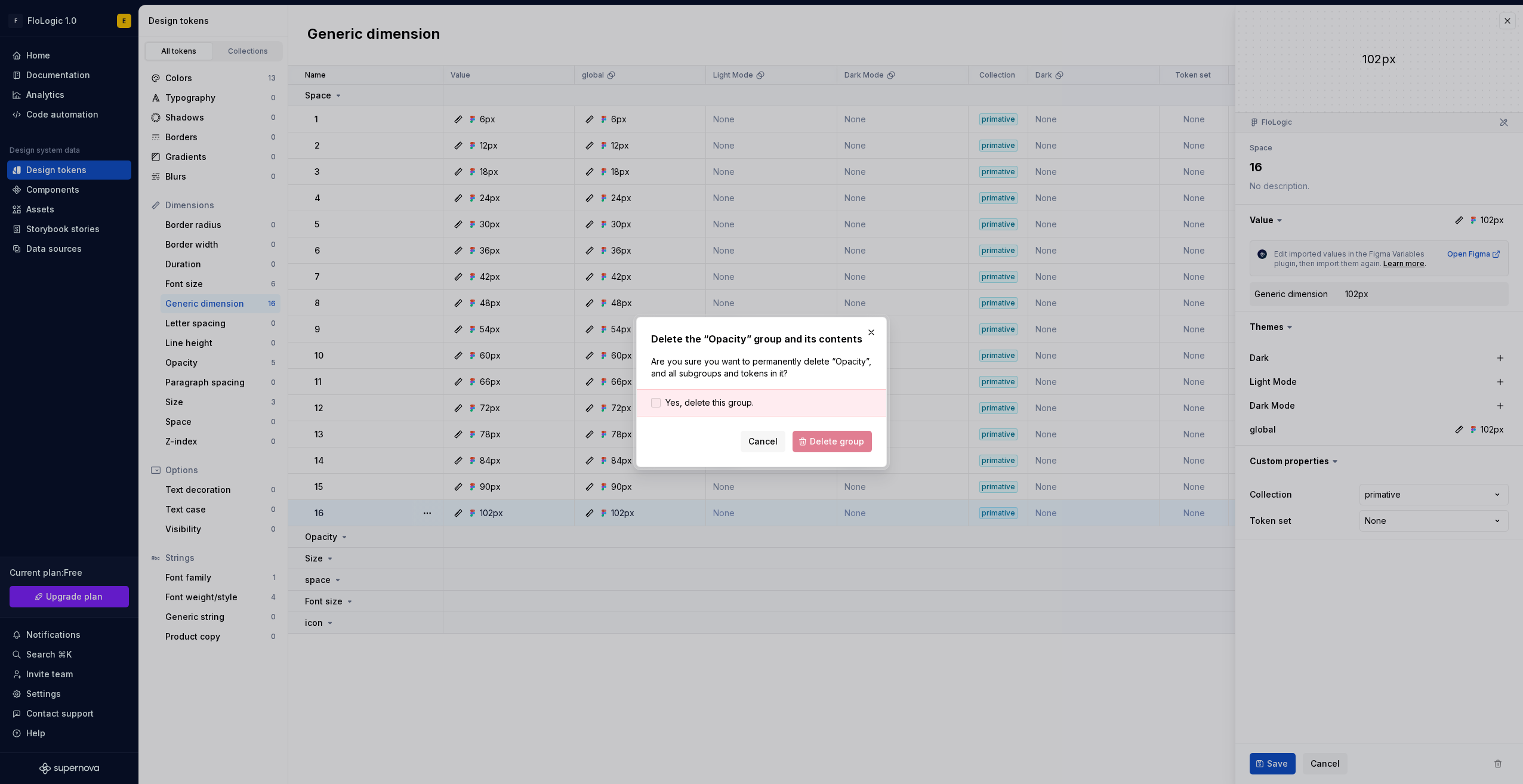
click at [721, 404] on span "Yes, delete this group." at bounding box center [709, 402] width 88 height 12
click at [856, 439] on span "Delete group" at bounding box center [837, 441] width 54 height 12
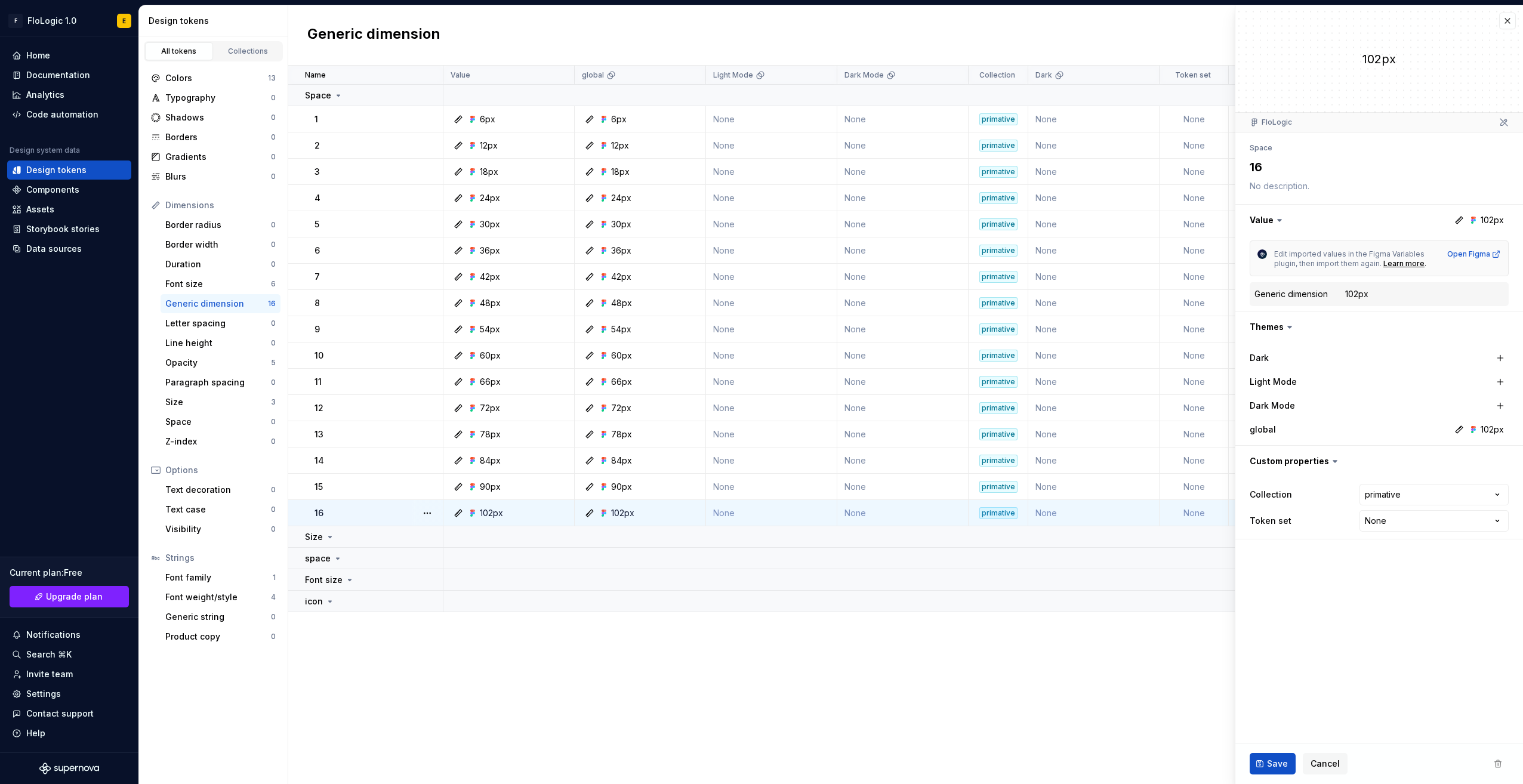
click at [306, 644] on div "Name Value global Light Mode Dark Mode Collection Dark Token set Description La…" at bounding box center [905, 424] width 1235 height 718
click at [428, 531] on button "button" at bounding box center [427, 536] width 16 height 16
click at [442, 670] on div "Delete group" at bounding box center [480, 671] width 78 height 12
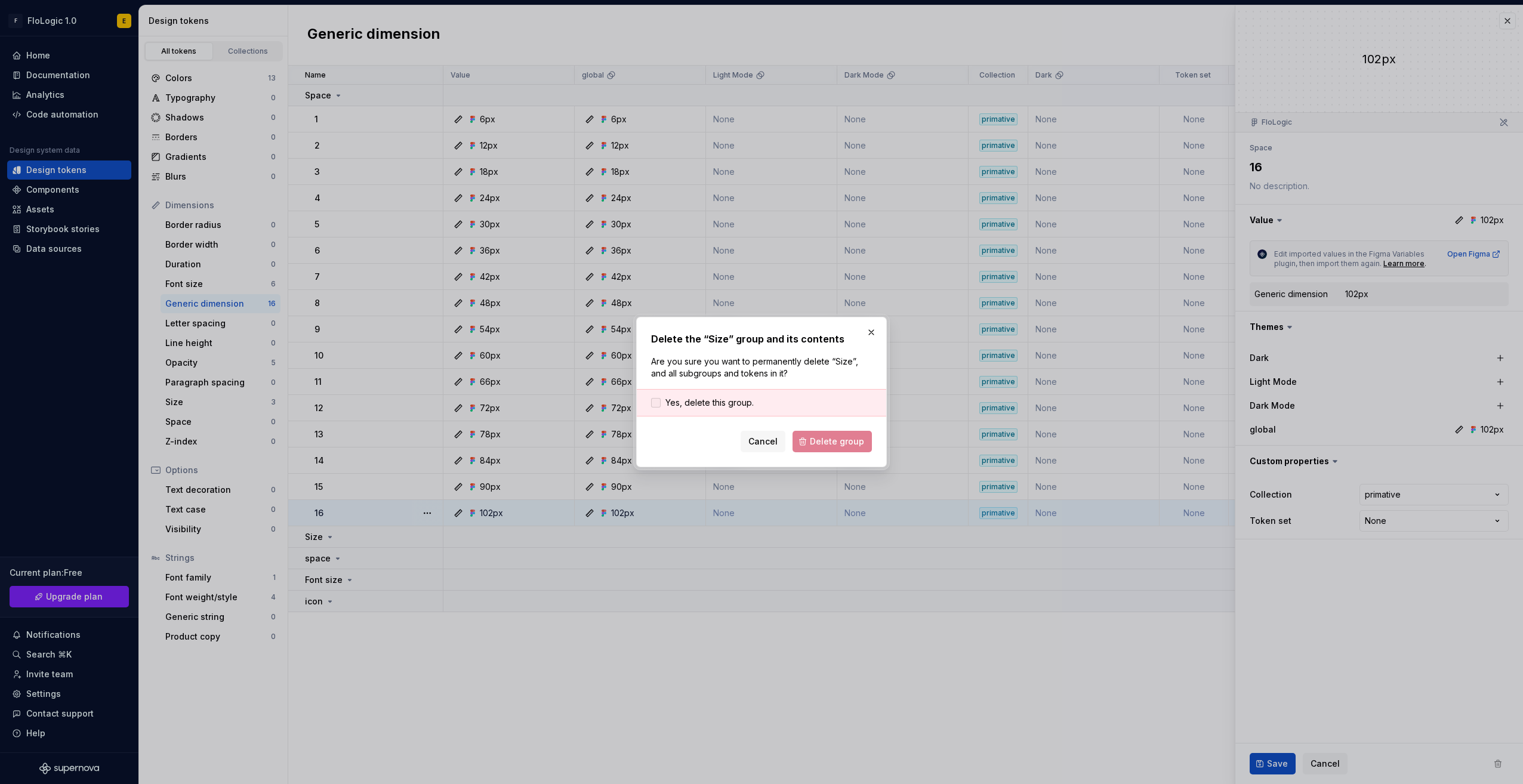
click at [711, 398] on span "Yes, delete this group." at bounding box center [709, 402] width 88 height 12
click at [843, 443] on span "Delete group" at bounding box center [837, 441] width 54 height 12
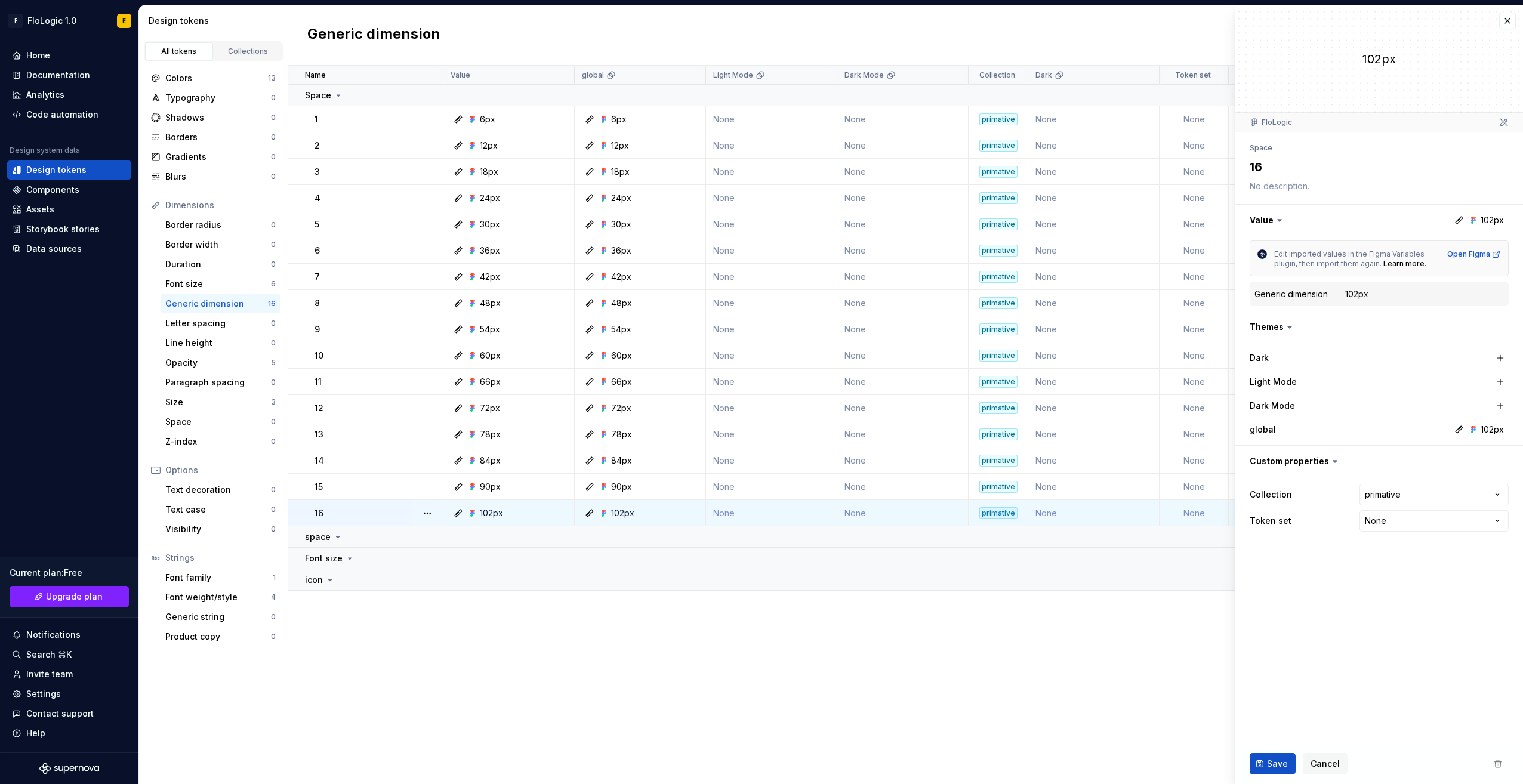
click at [430, 663] on div "Name Value global Light Mode Dark Mode Collection Dark Token set Description La…" at bounding box center [905, 424] width 1235 height 718
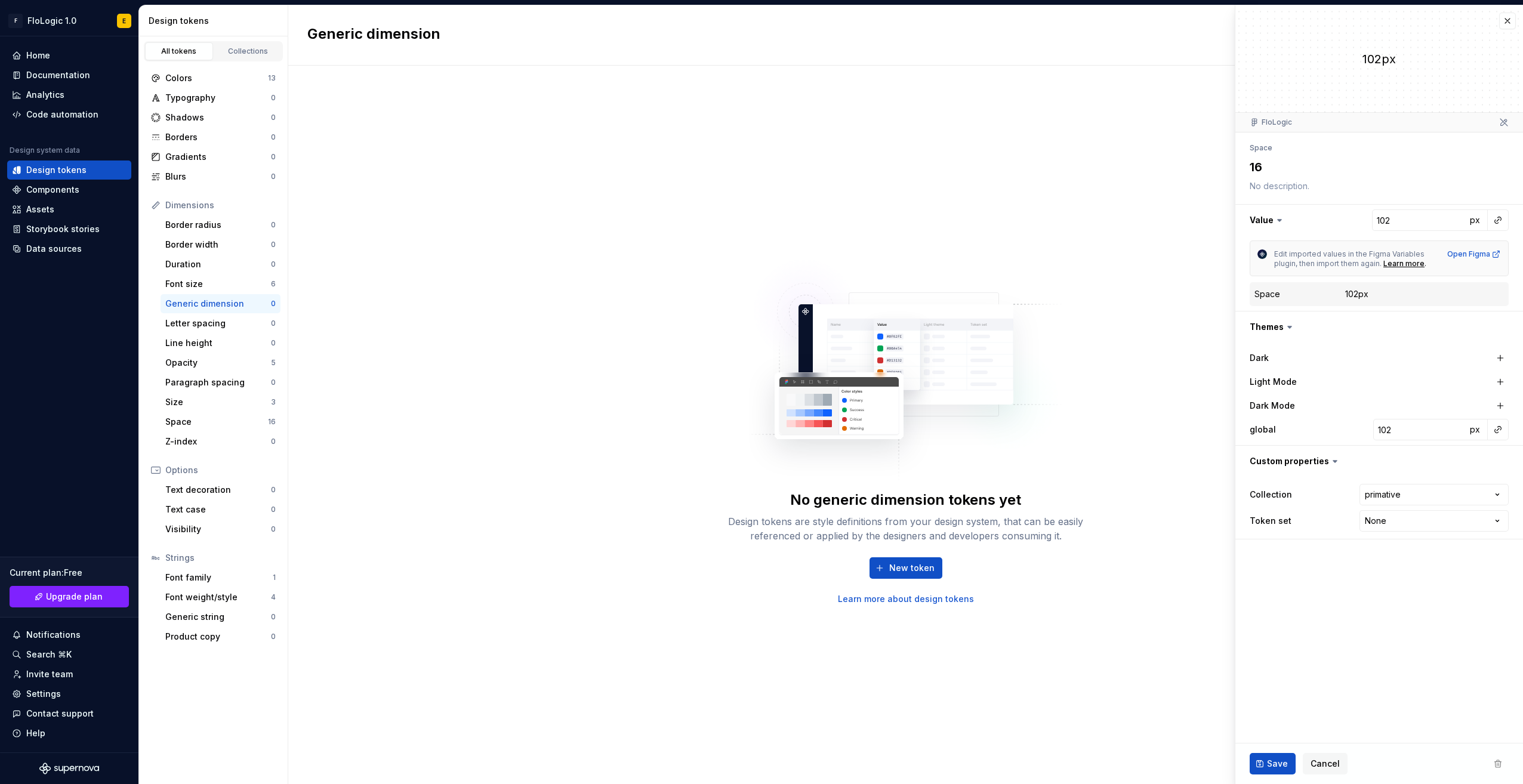
click at [417, 491] on div "No generic dimension tokens yet Design tokens are style definitions from your d…" at bounding box center [905, 424] width 1235 height 718
click at [208, 422] on div "Space" at bounding box center [217, 422] width 103 height 12
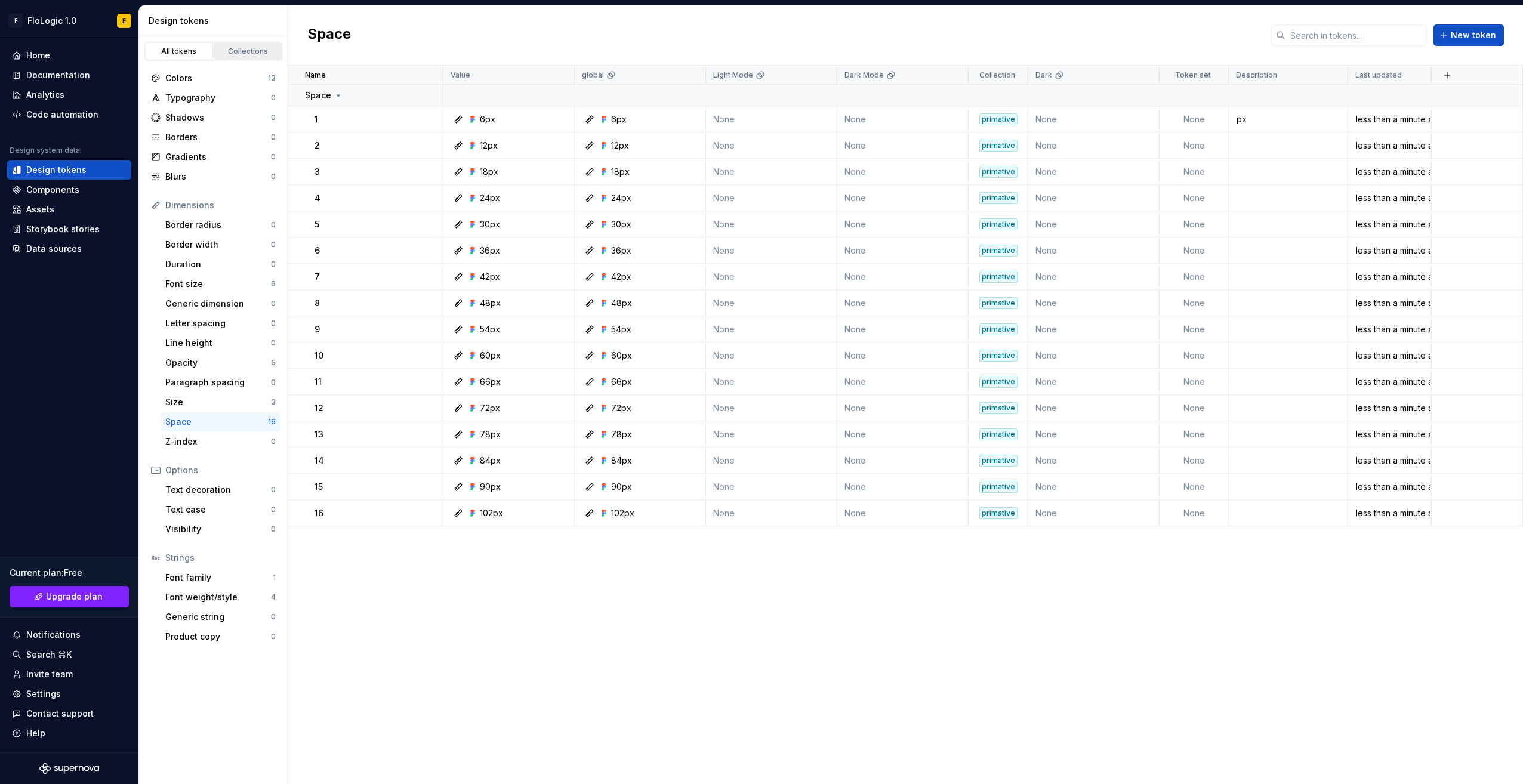
click at [238, 55] on div "Collections" at bounding box center [248, 51] width 60 height 10
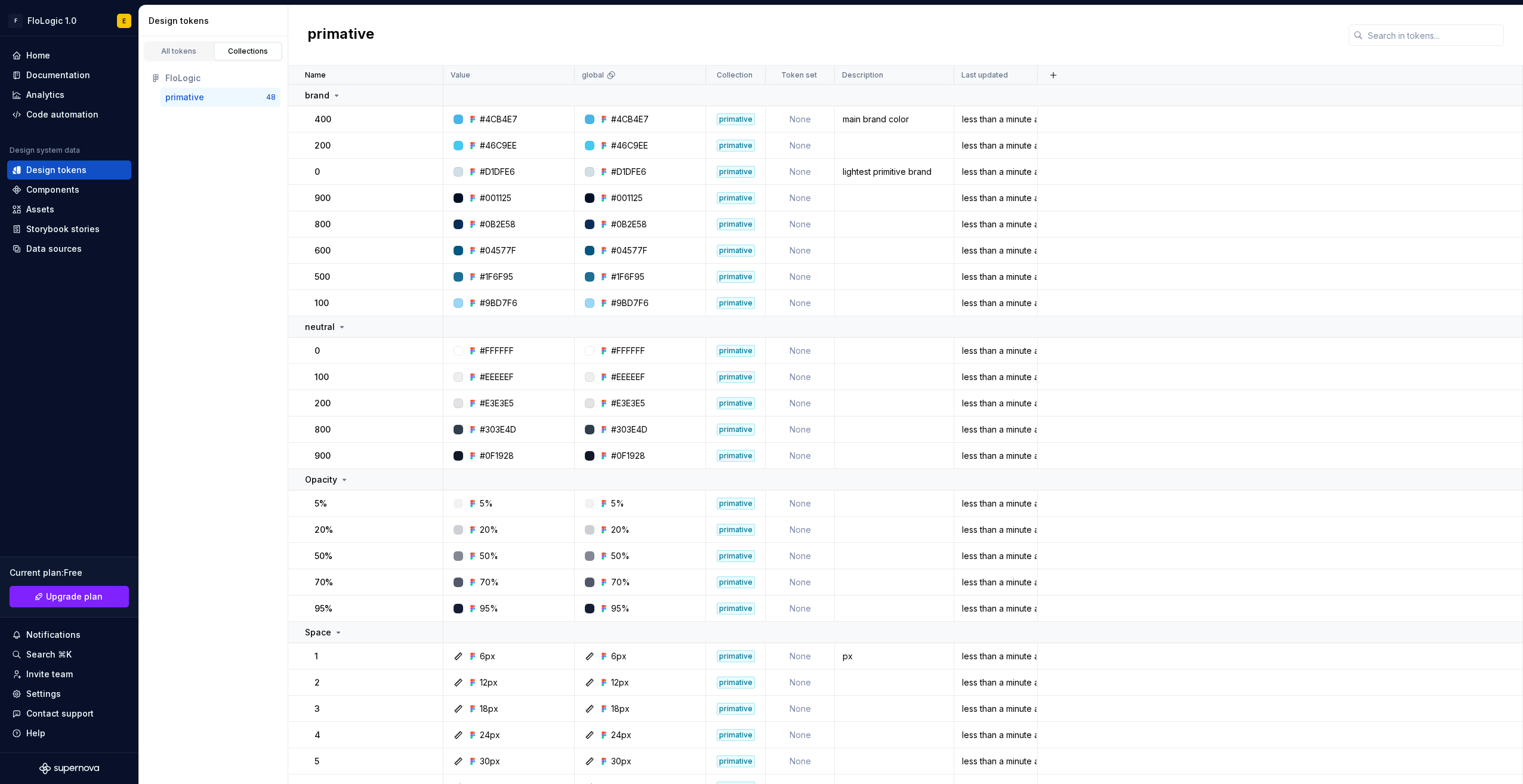
click at [232, 95] on div "primative" at bounding box center [216, 97] width 101 height 12
drag, startPoint x: 345, startPoint y: 170, endPoint x: 348, endPoint y: 110, distance: 60.1
drag, startPoint x: 348, startPoint y: 110, endPoint x: 368, endPoint y: 172, distance: 65.1
click at [368, 172] on div "0" at bounding box center [378, 172] width 128 height 12
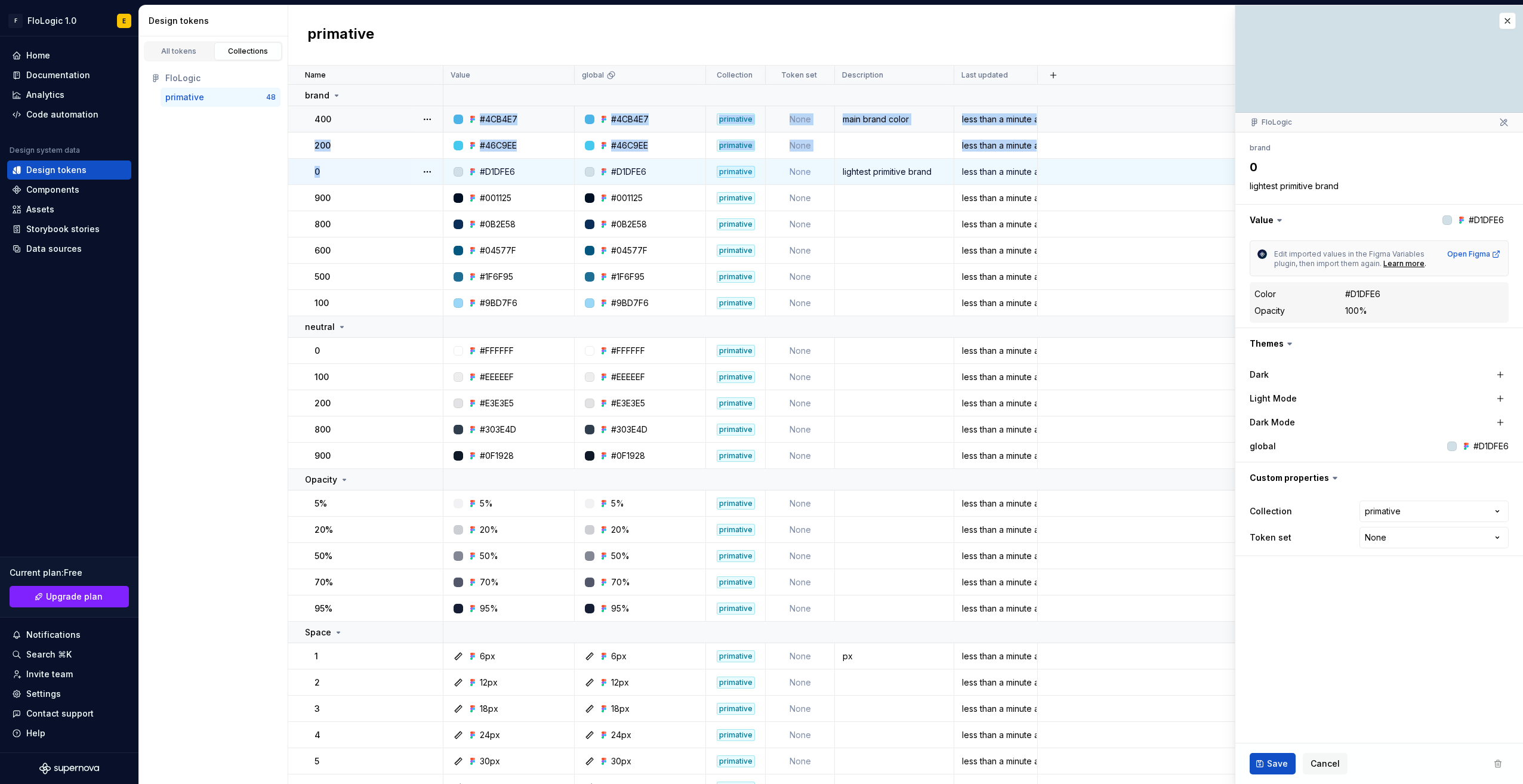
click at [189, 48] on div "All tokens" at bounding box center [179, 51] width 60 height 10
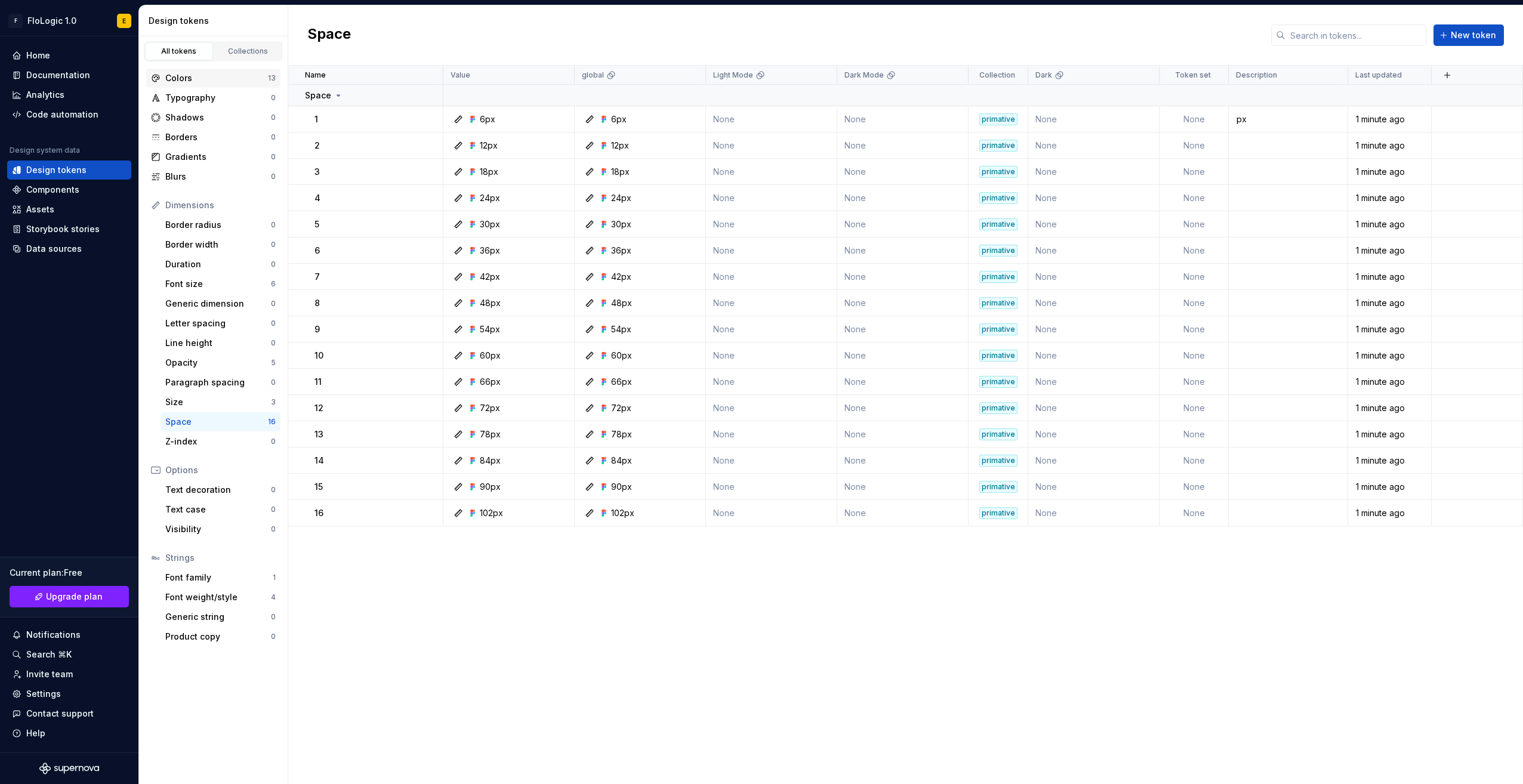
click at [203, 76] on div "Colors" at bounding box center [217, 78] width 103 height 12
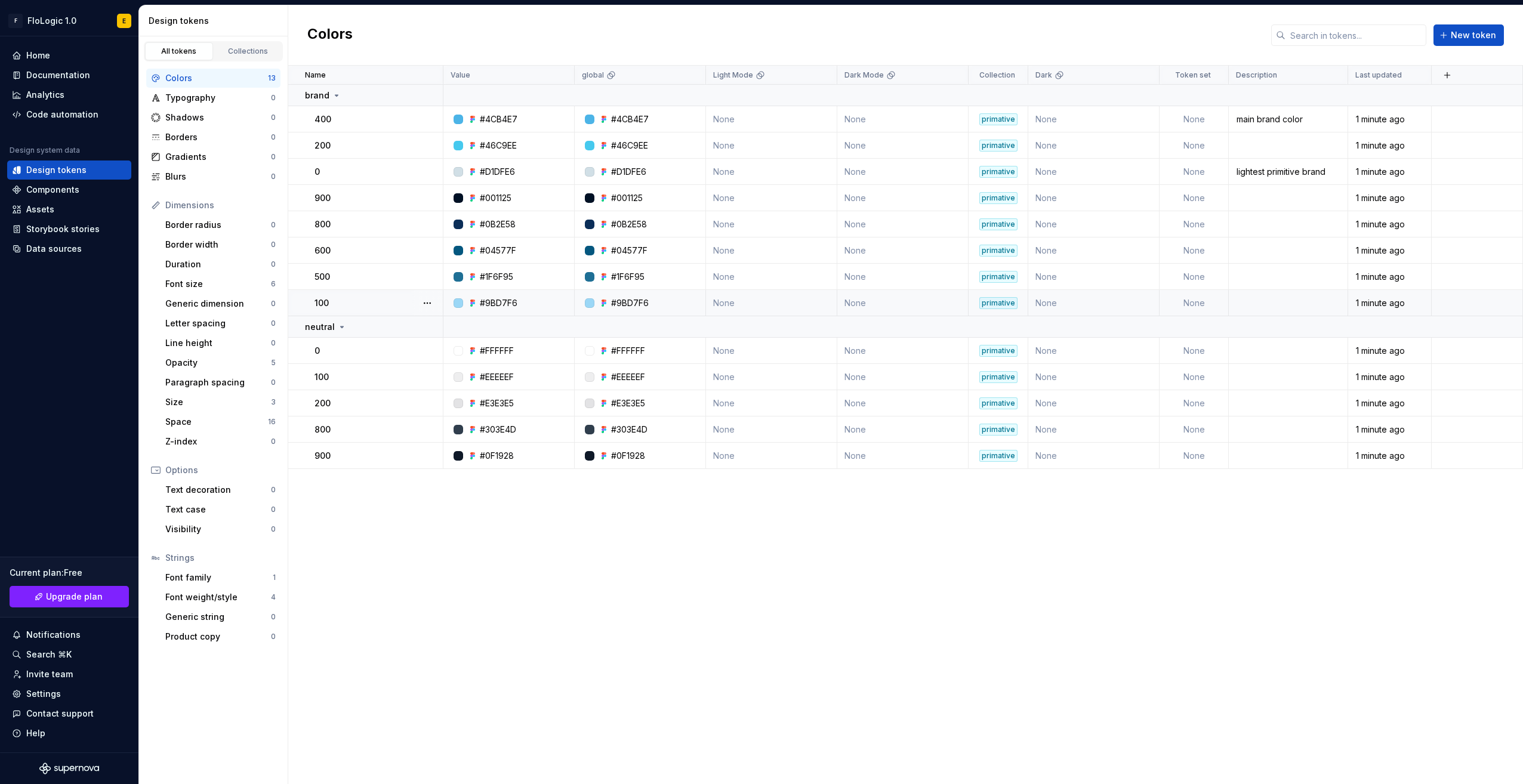
click at [392, 296] on td "100" at bounding box center [365, 302] width 155 height 26
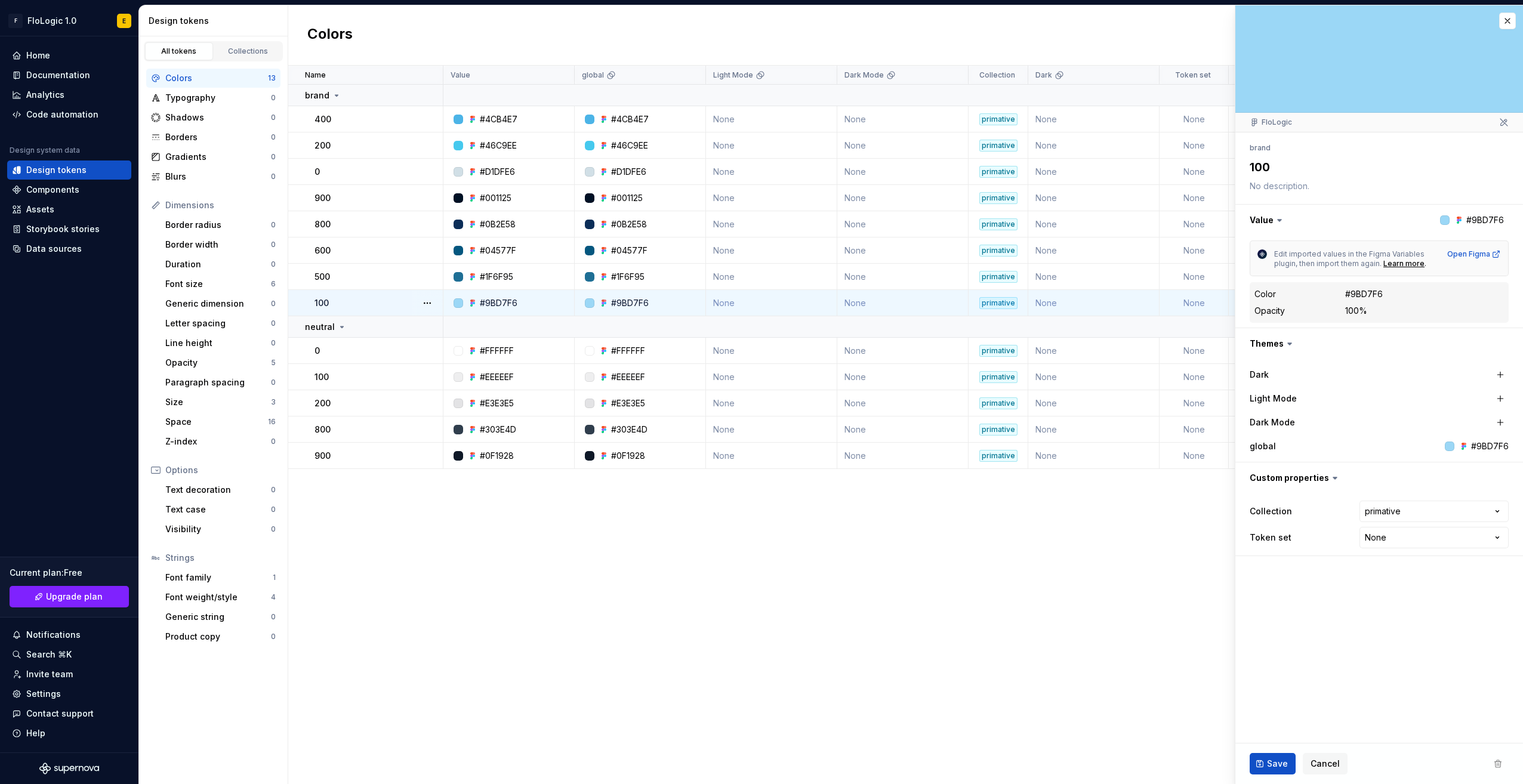
click at [377, 301] on div "100" at bounding box center [378, 303] width 128 height 12
click at [367, 169] on div "0" at bounding box center [378, 172] width 128 height 12
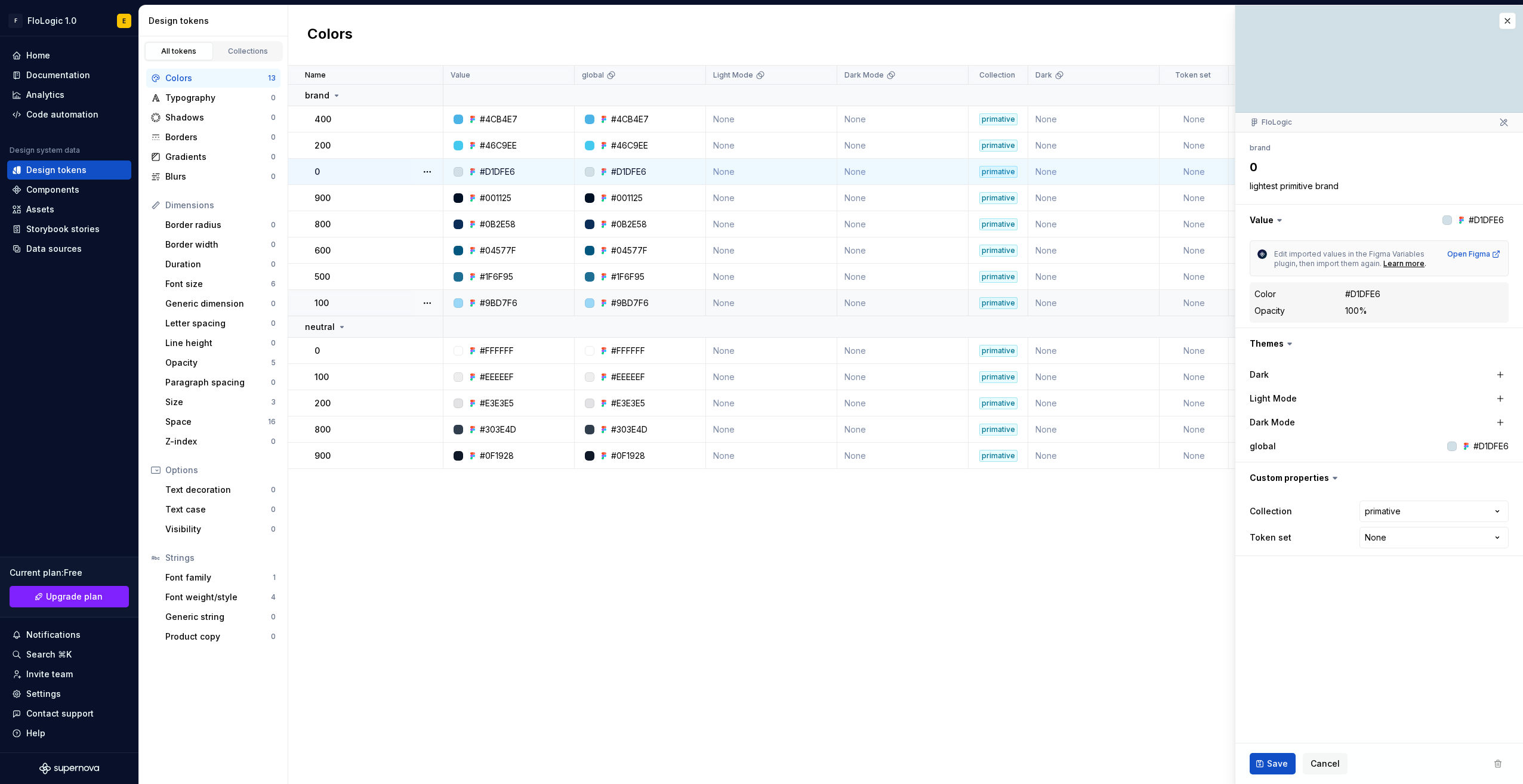
click at [721, 532] on div "Name Value global Light Mode Dark Mode Collection Dark Token set Description La…" at bounding box center [905, 424] width 1235 height 718
click at [221, 578] on div "Font family" at bounding box center [219, 578] width 108 height 12
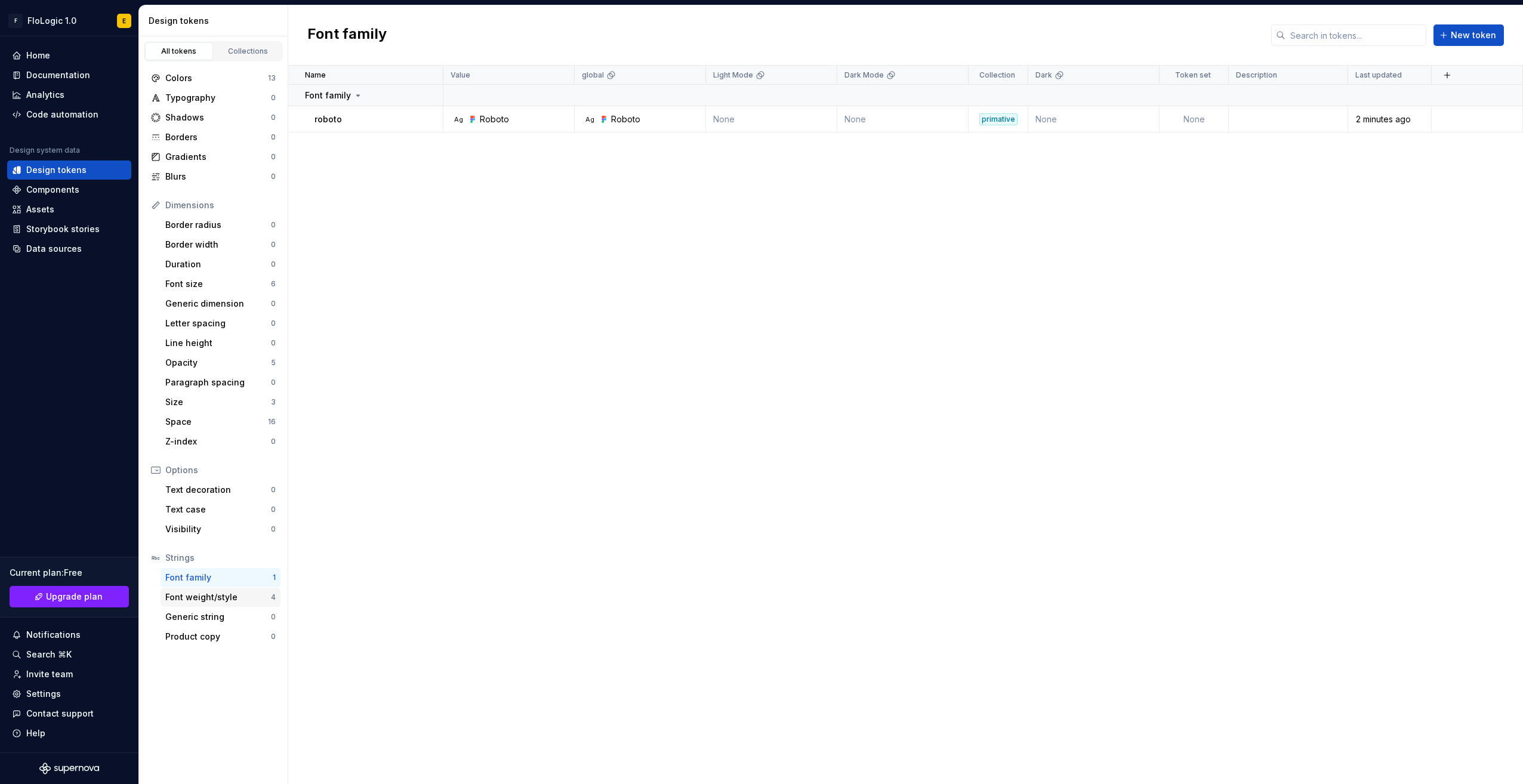
click at [223, 591] on div "Font weight/style" at bounding box center [218, 597] width 106 height 12
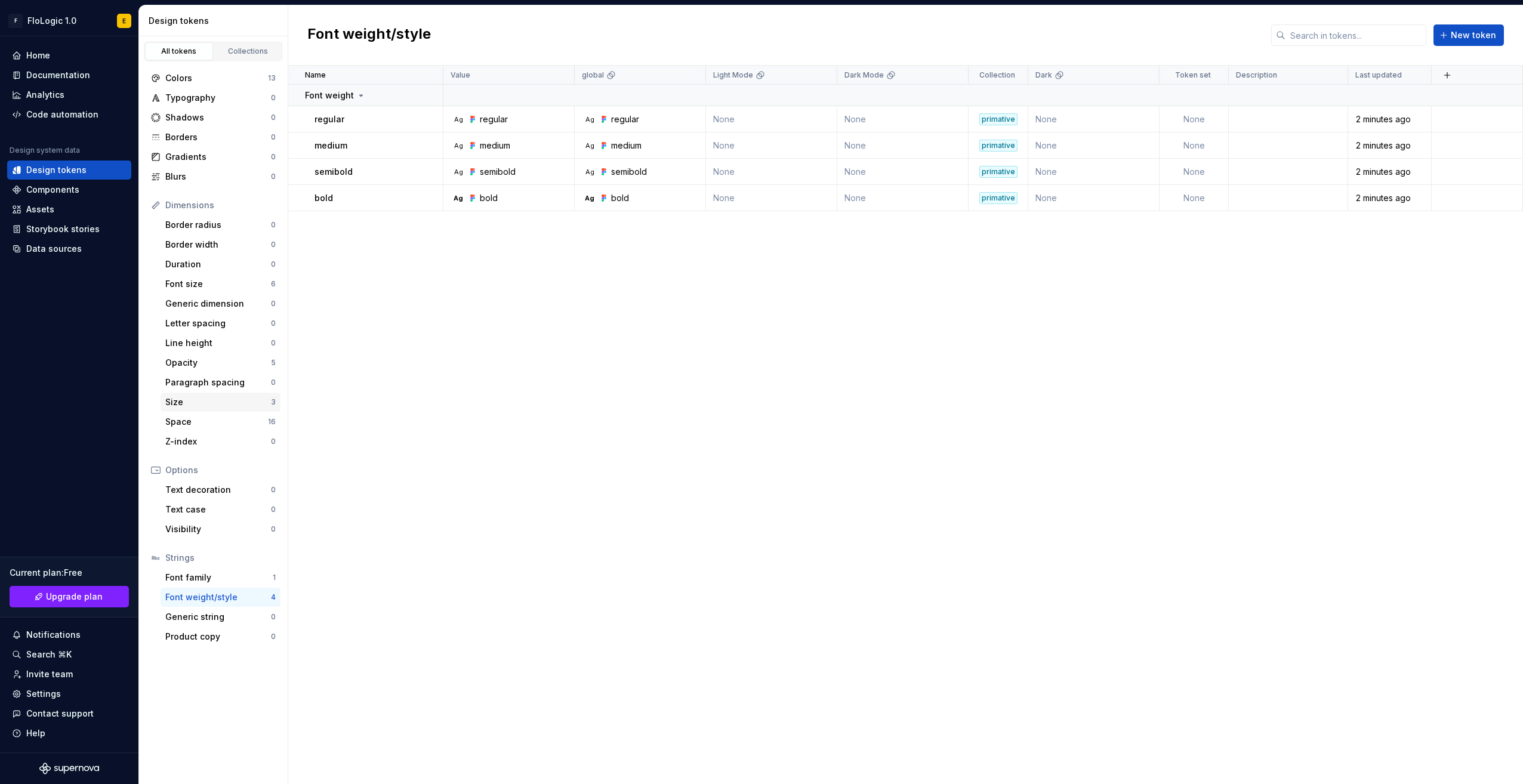
click at [192, 408] on div "Size 3" at bounding box center [221, 402] width 120 height 19
click at [192, 426] on div "Space" at bounding box center [217, 422] width 103 height 12
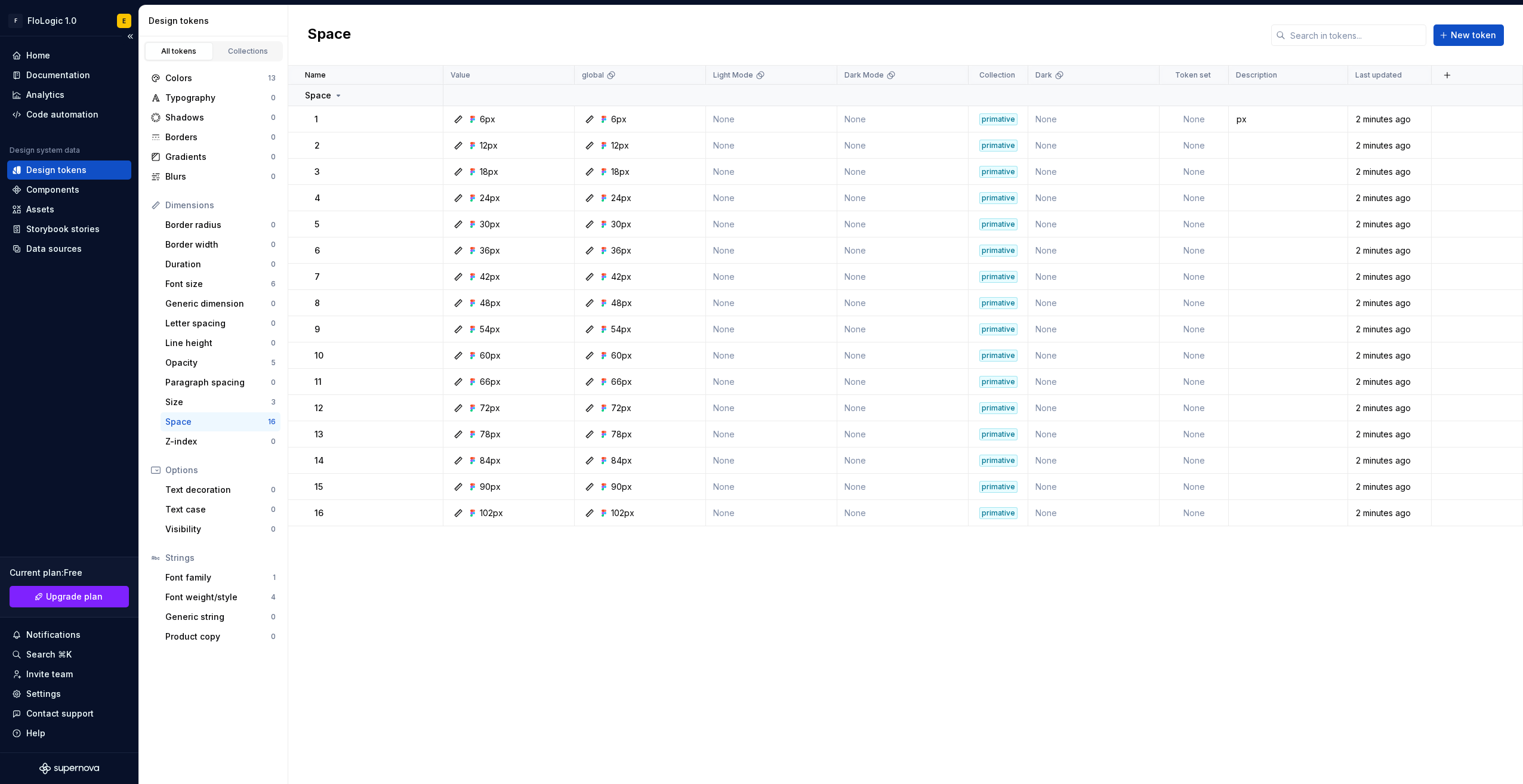
click at [72, 164] on div "Design tokens" at bounding box center [56, 170] width 60 height 12
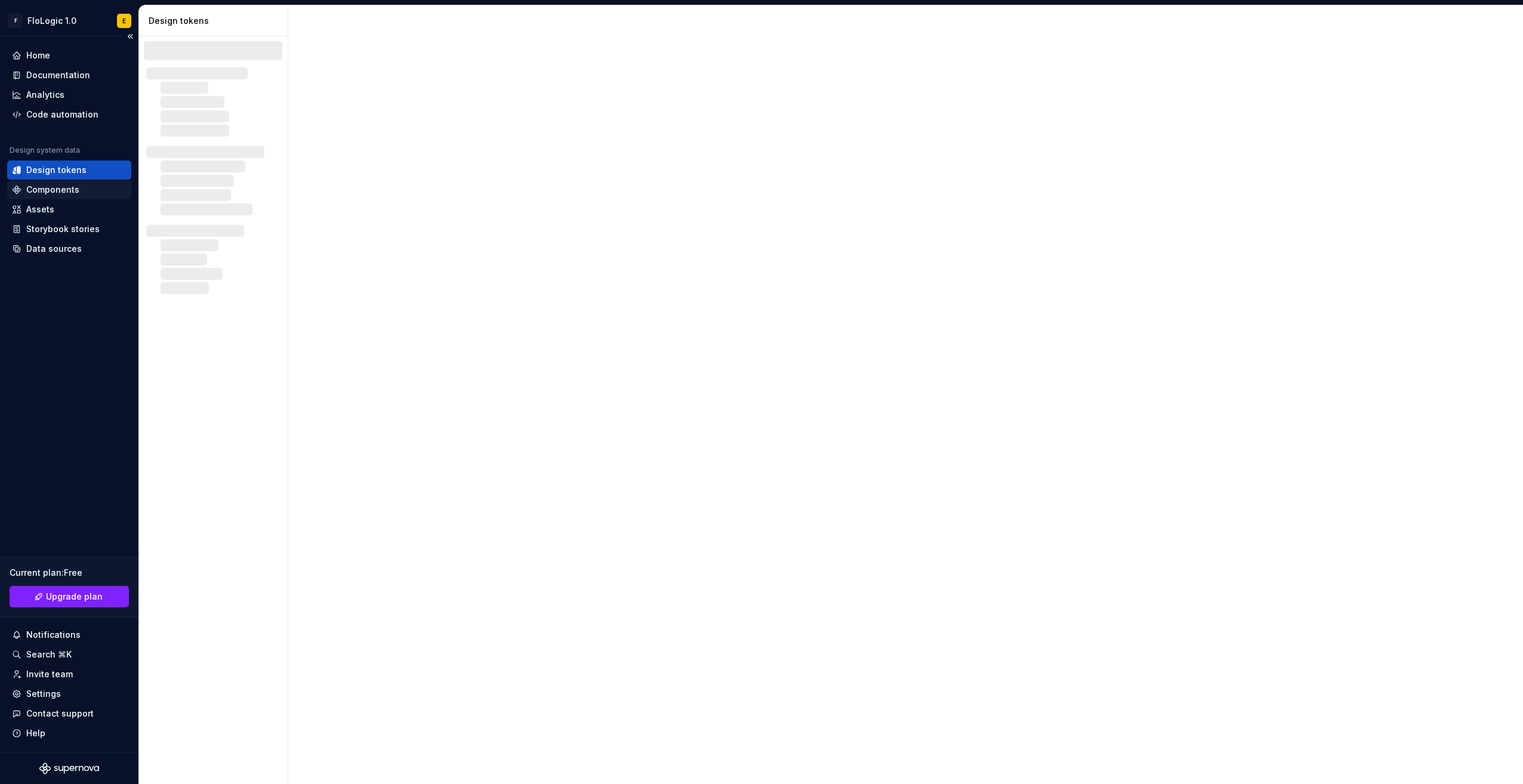
click at [66, 182] on div "Components" at bounding box center [69, 190] width 124 height 19
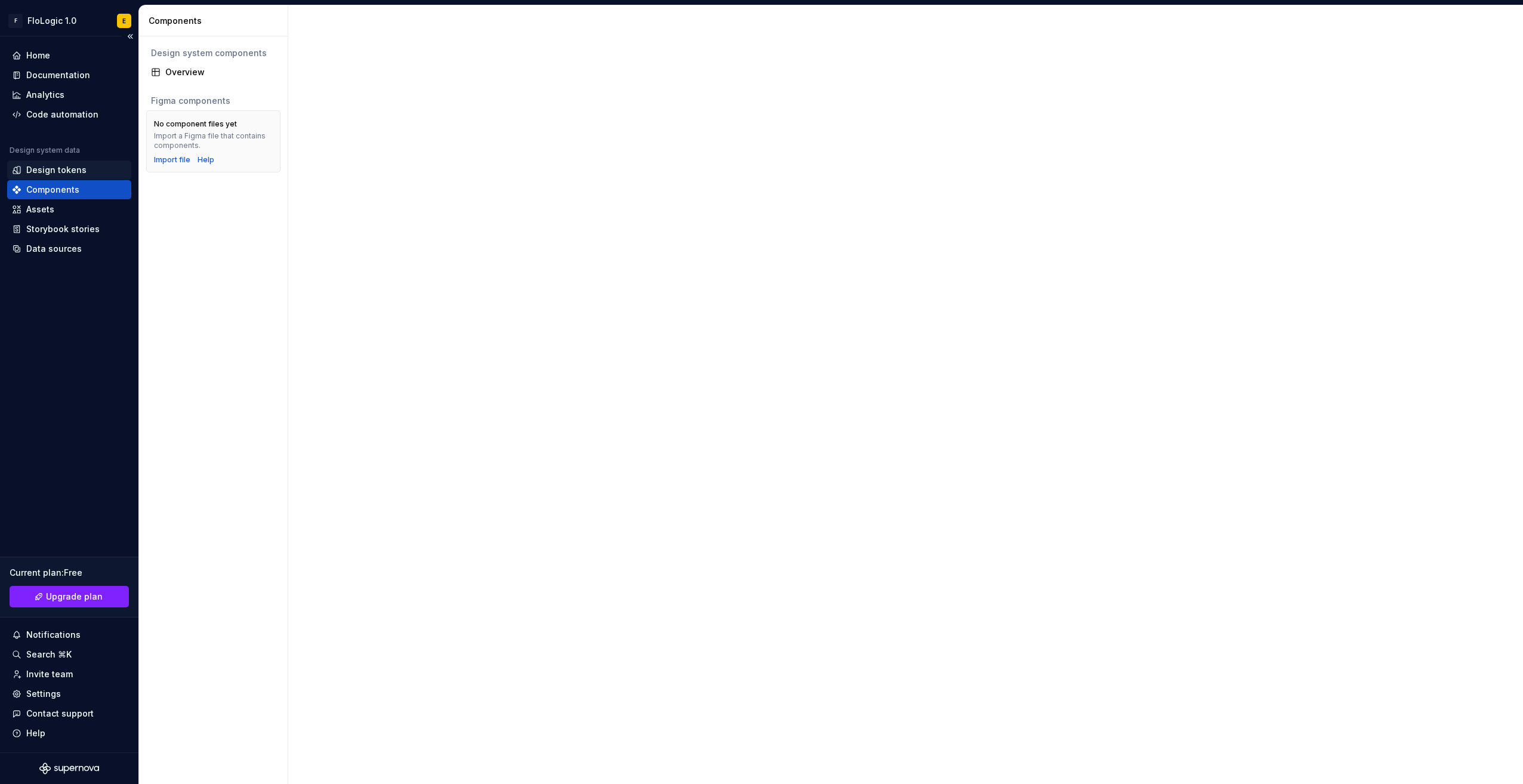
click at [64, 169] on div "Design tokens" at bounding box center [56, 170] width 60 height 12
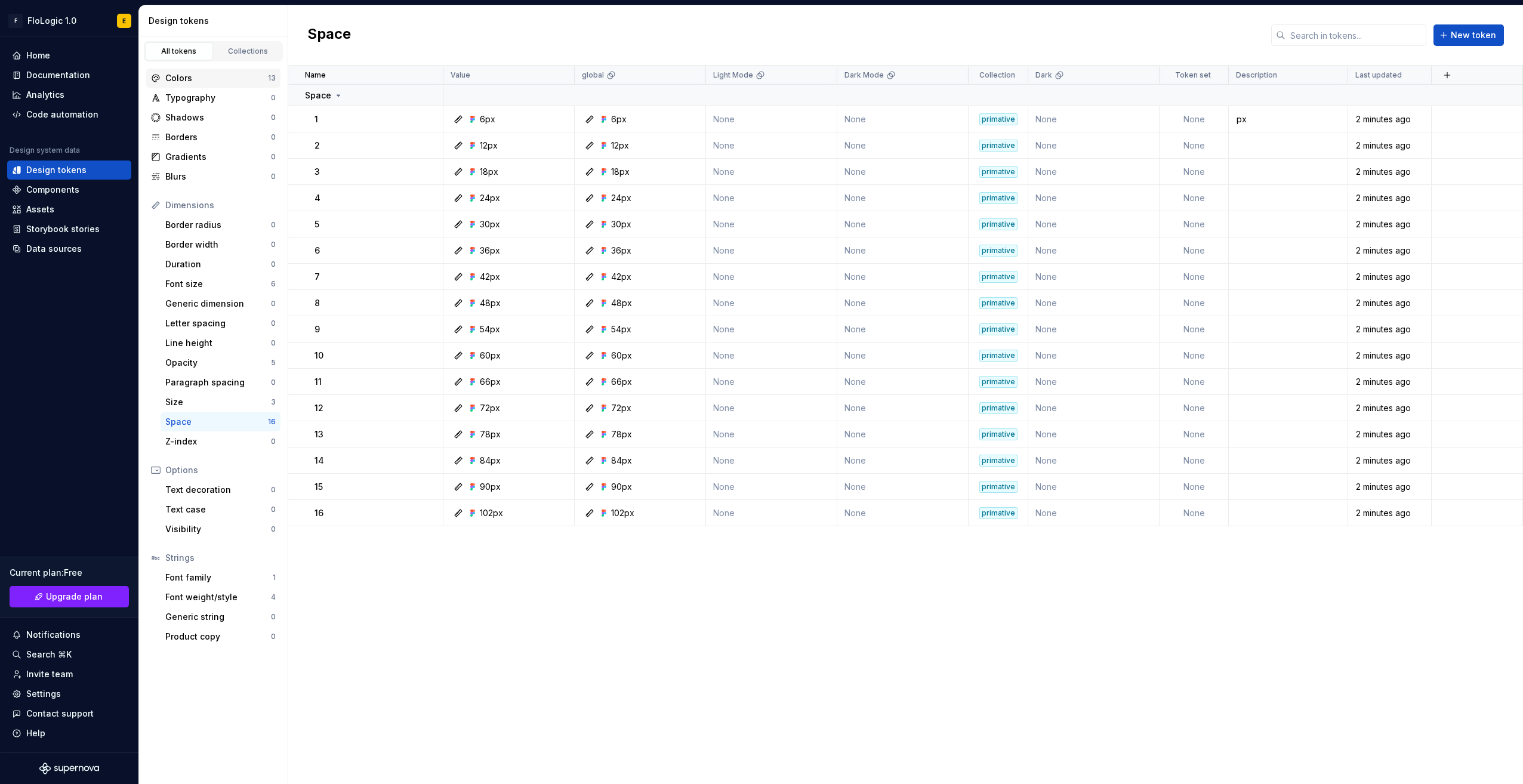
click at [206, 76] on div "Colors" at bounding box center [217, 78] width 103 height 12
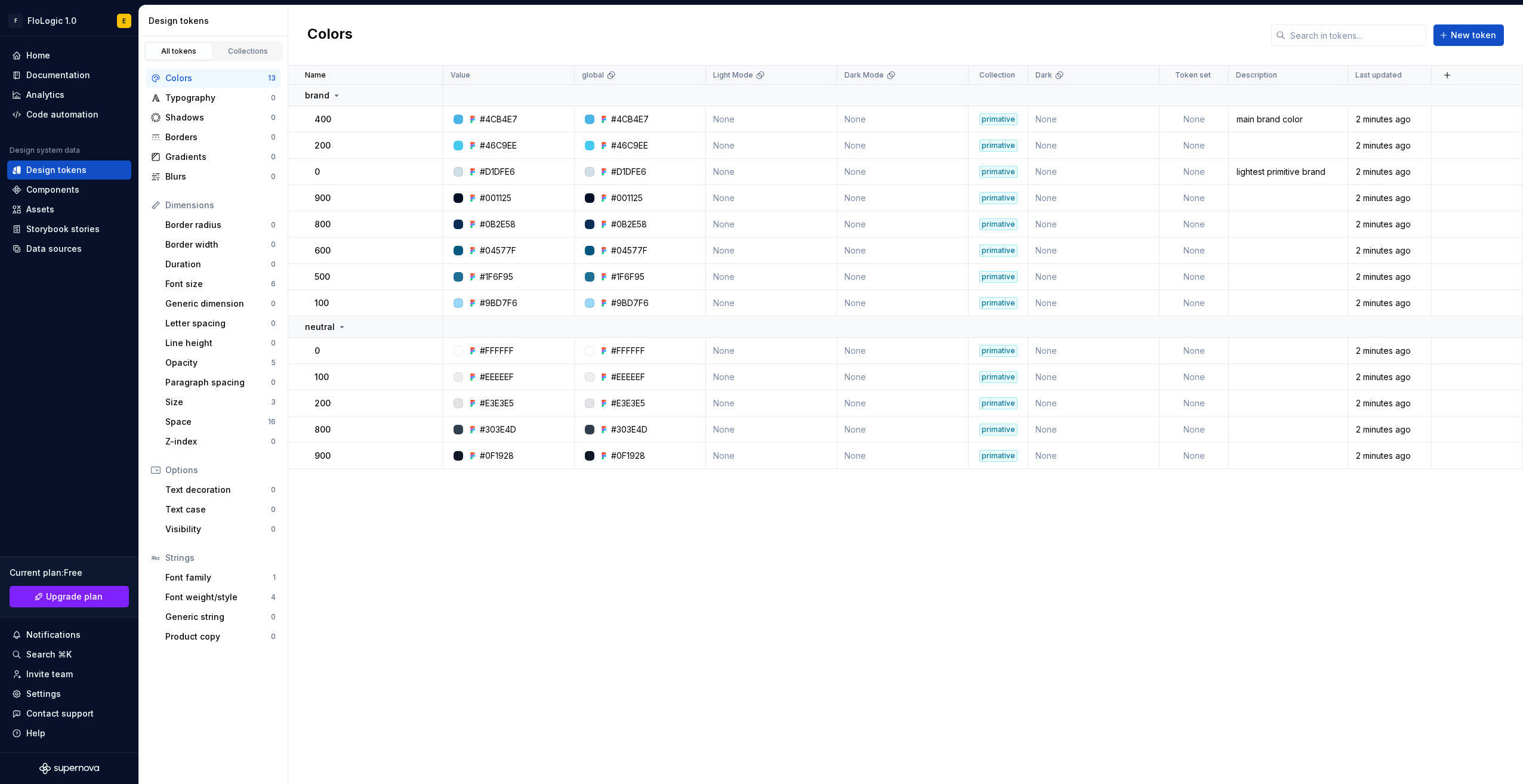
drag, startPoint x: 206, startPoint y: 76, endPoint x: 645, endPoint y: 582, distance: 669.9
click at [645, 582] on div "Name Value global Light Mode Dark Mode Collection Dark Token set Description La…" at bounding box center [905, 424] width 1235 height 718
click at [56, 74] on div "Documentation" at bounding box center [58, 75] width 64 height 12
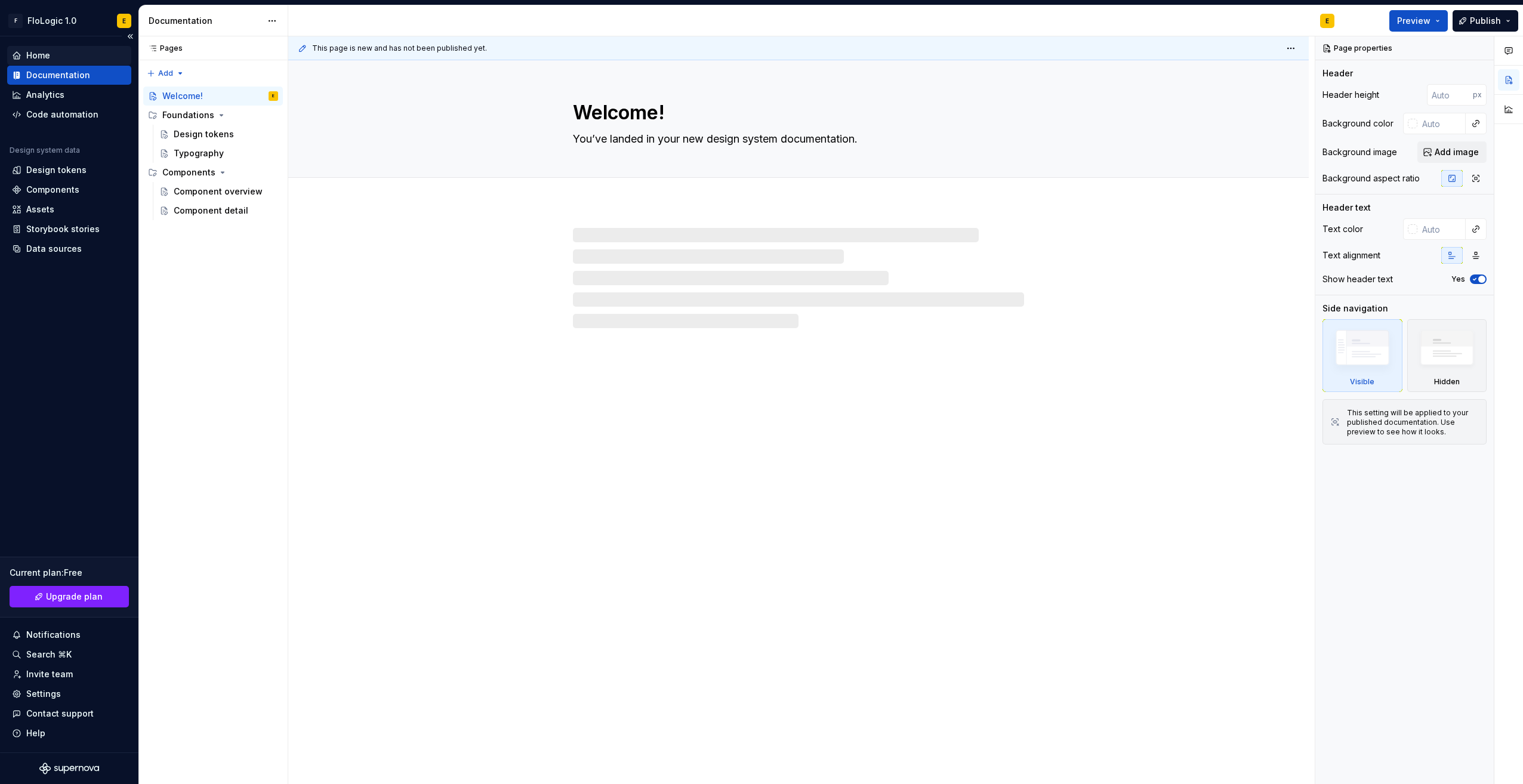
click at [50, 52] on div "Home" at bounding box center [69, 55] width 114 height 12
type textarea "*"
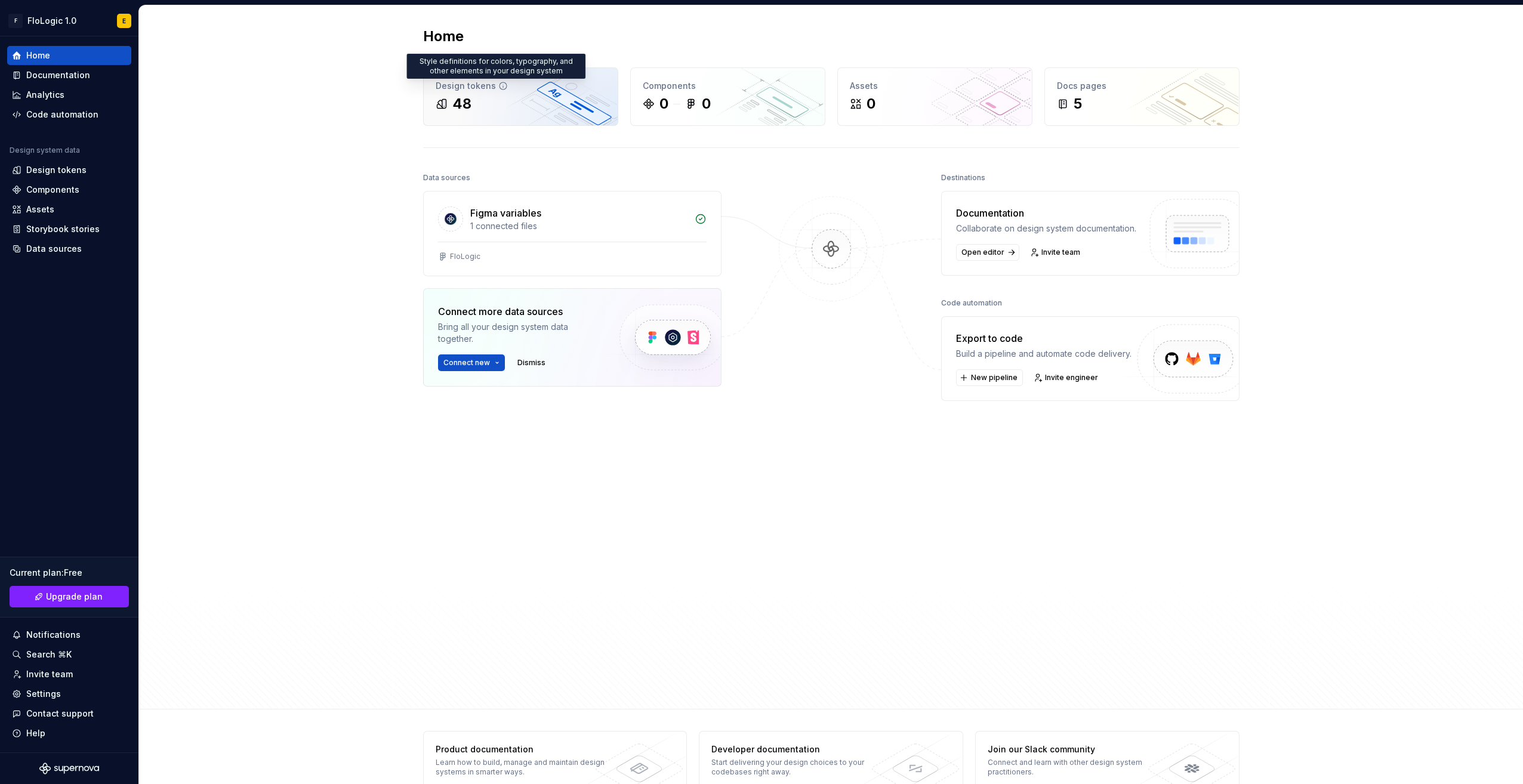
click at [498, 84] on icon at bounding box center [503, 86] width 10 height 10
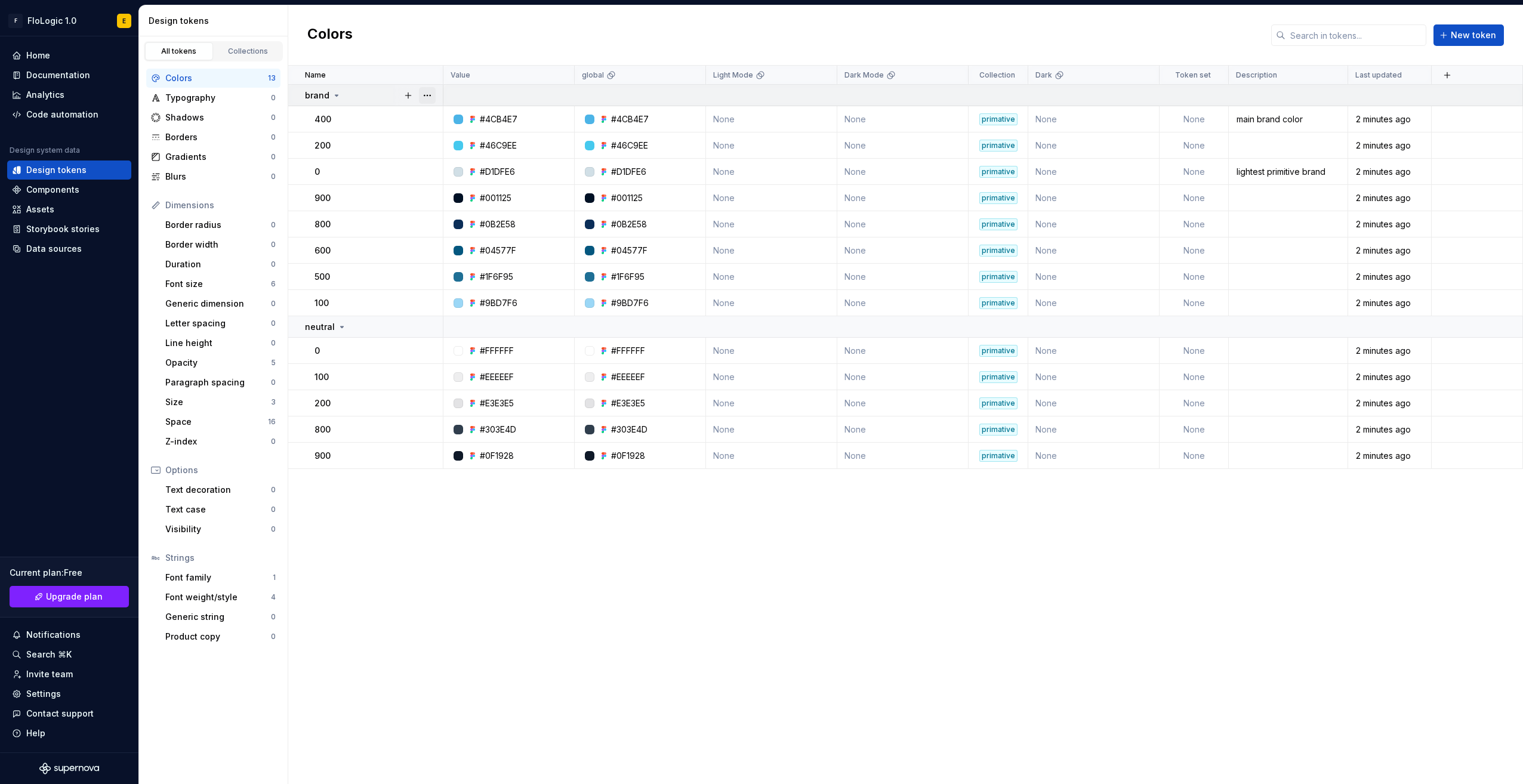
click at [432, 96] on button "button" at bounding box center [427, 95] width 16 height 16
click at [383, 548] on html "F FloLogic 1.0 E Home Documentation Analytics Code automation Design system dat…" at bounding box center [761, 392] width 1523 height 784
click at [55, 252] on div "Data sources" at bounding box center [53, 249] width 55 height 12
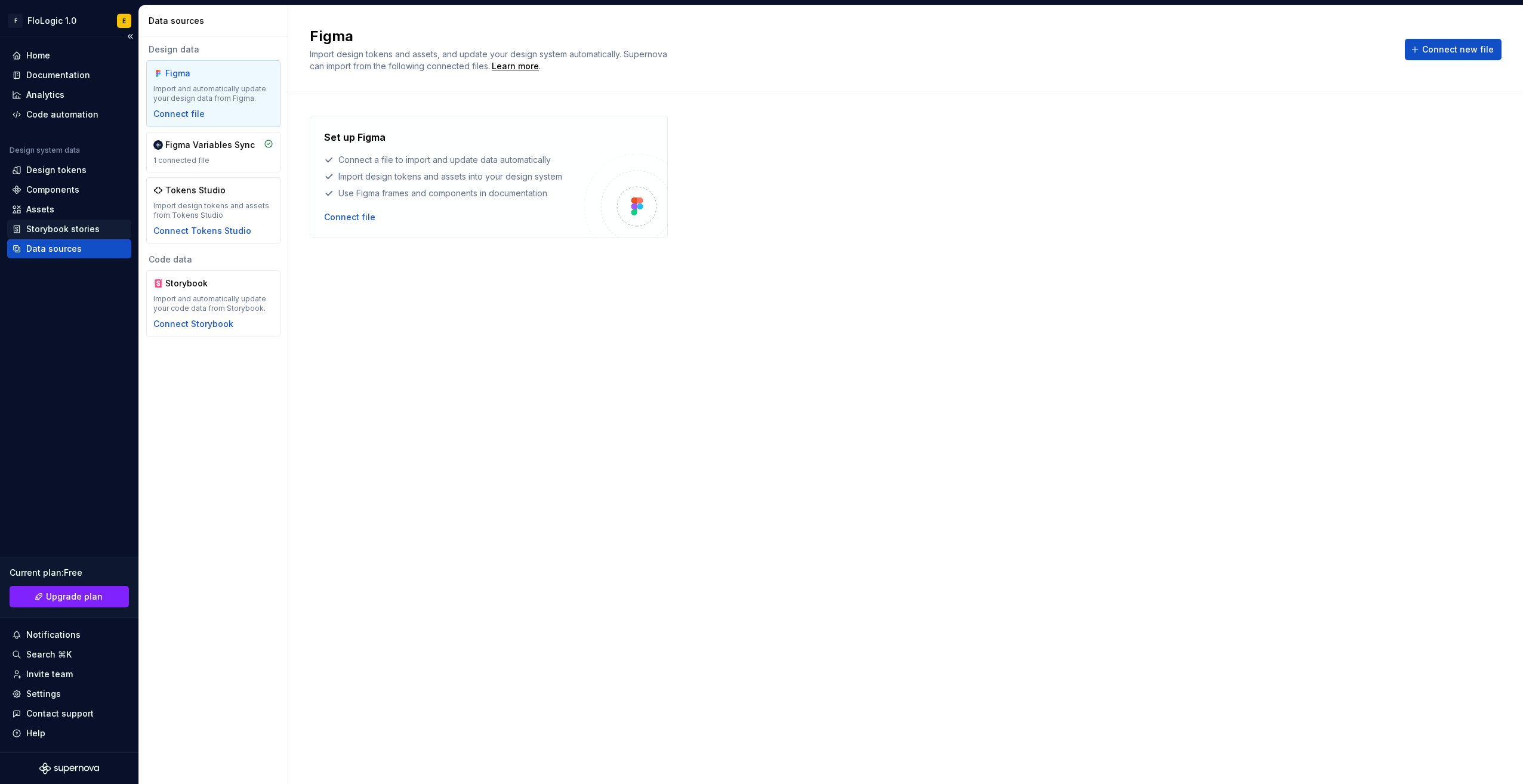
click at [55, 229] on div "Storybook stories" at bounding box center [63, 229] width 74 height 12
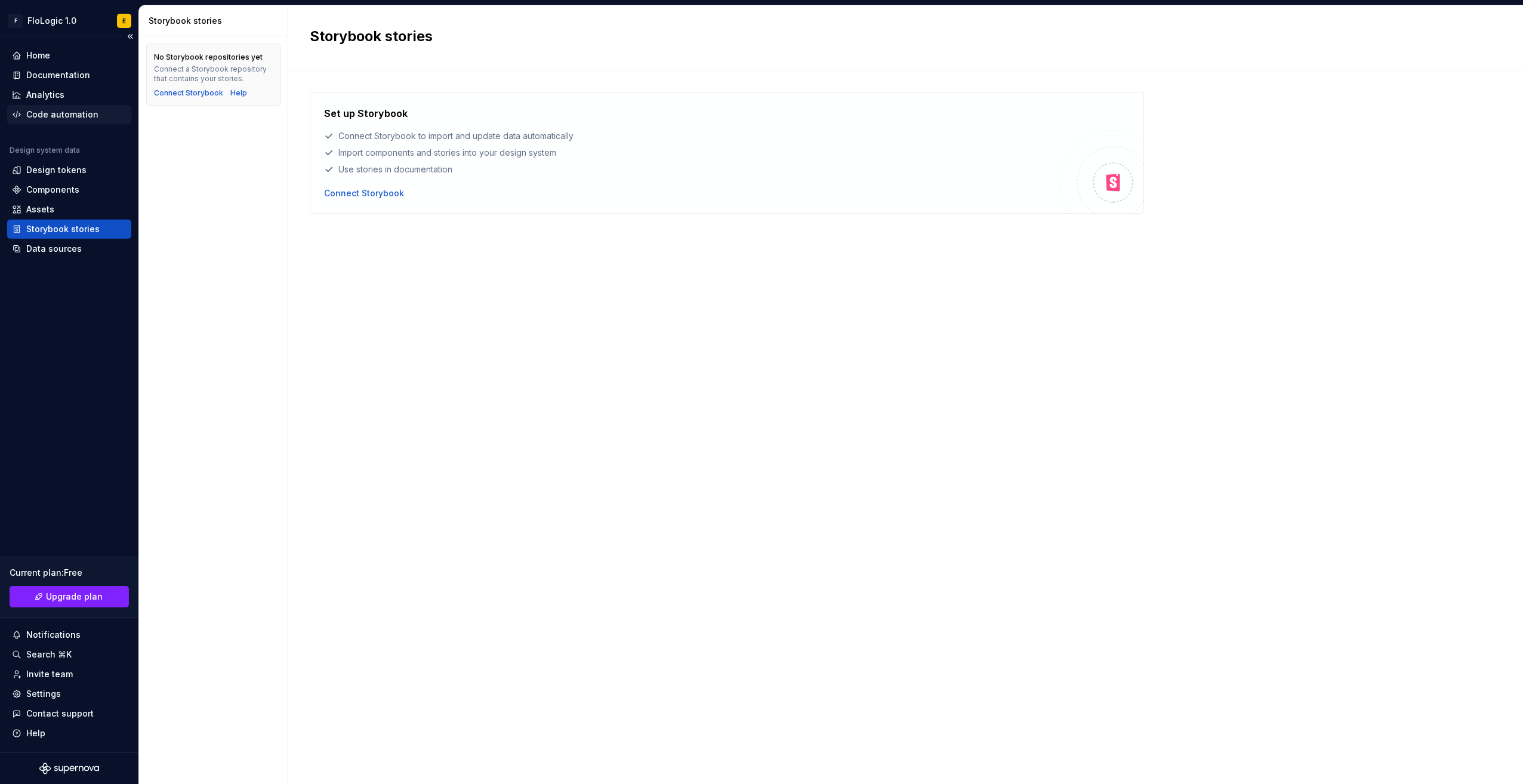
click at [55, 107] on div "Code automation" at bounding box center [69, 114] width 124 height 19
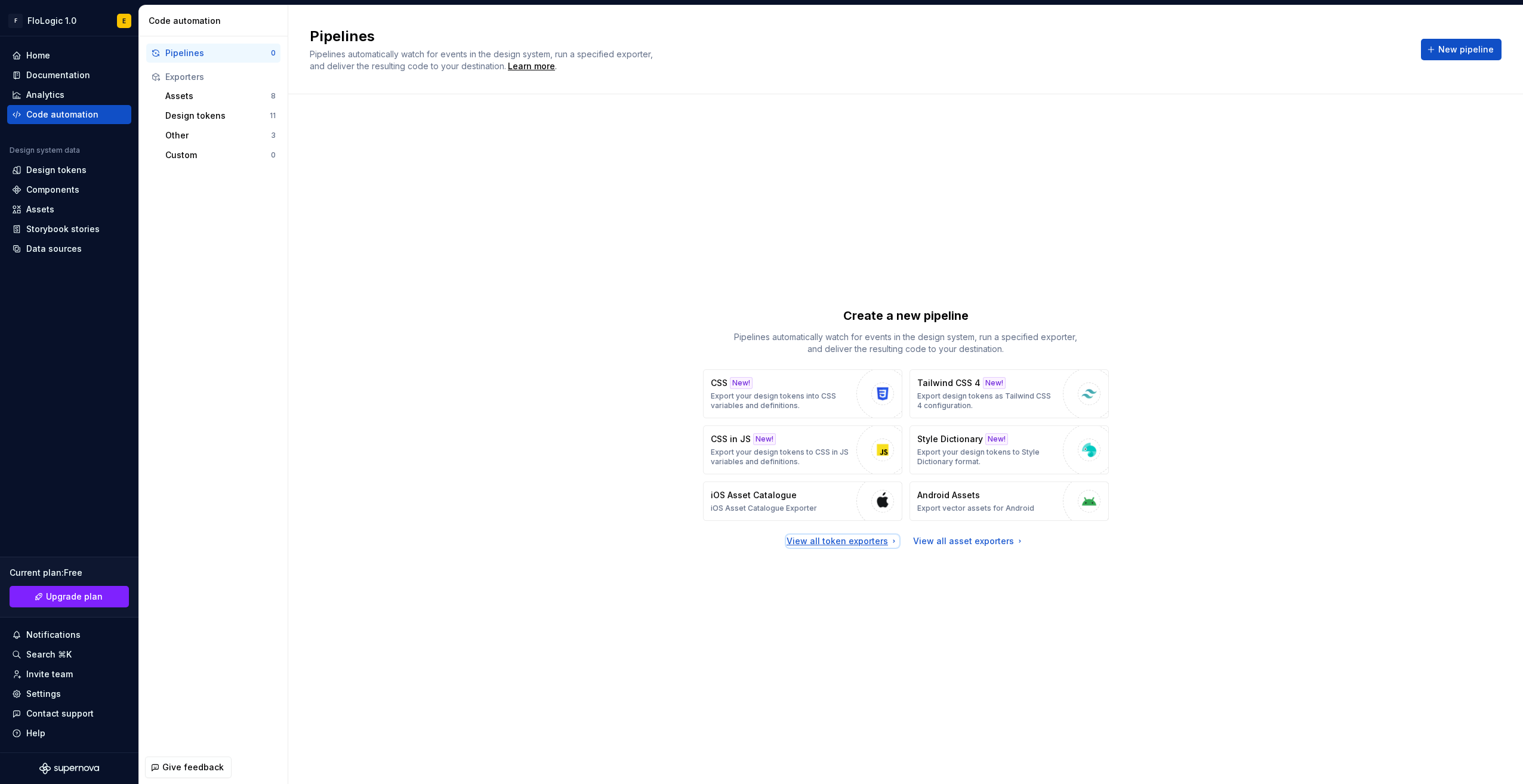
click at [876, 543] on div "View all token exporters" at bounding box center [842, 541] width 112 height 12
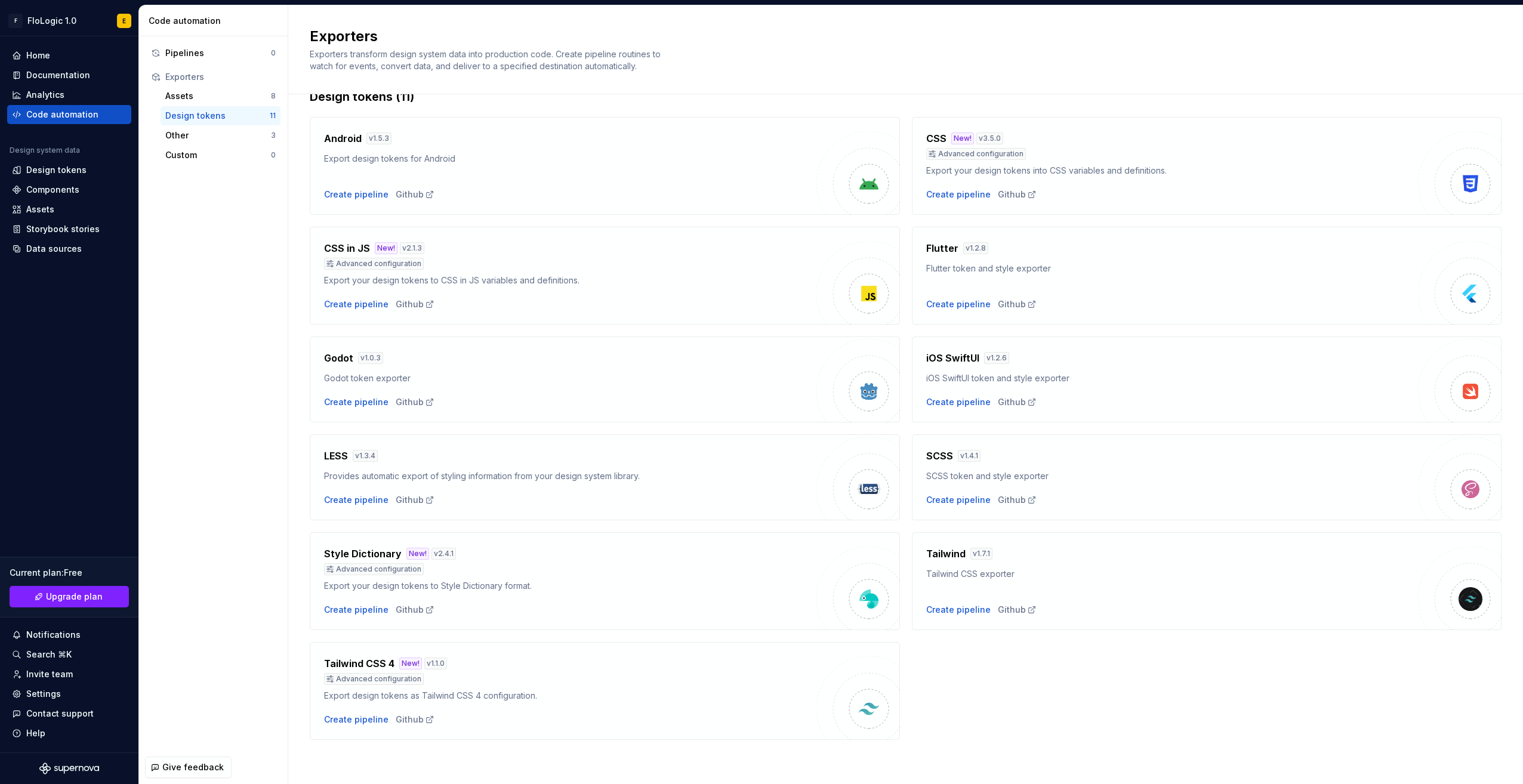
scroll to position [28, 0]
click at [301, 107] on div "Design tokens (11) Android v 1.5.3 Export design tokens for Android Create pipe…" at bounding box center [905, 424] width 1235 height 718
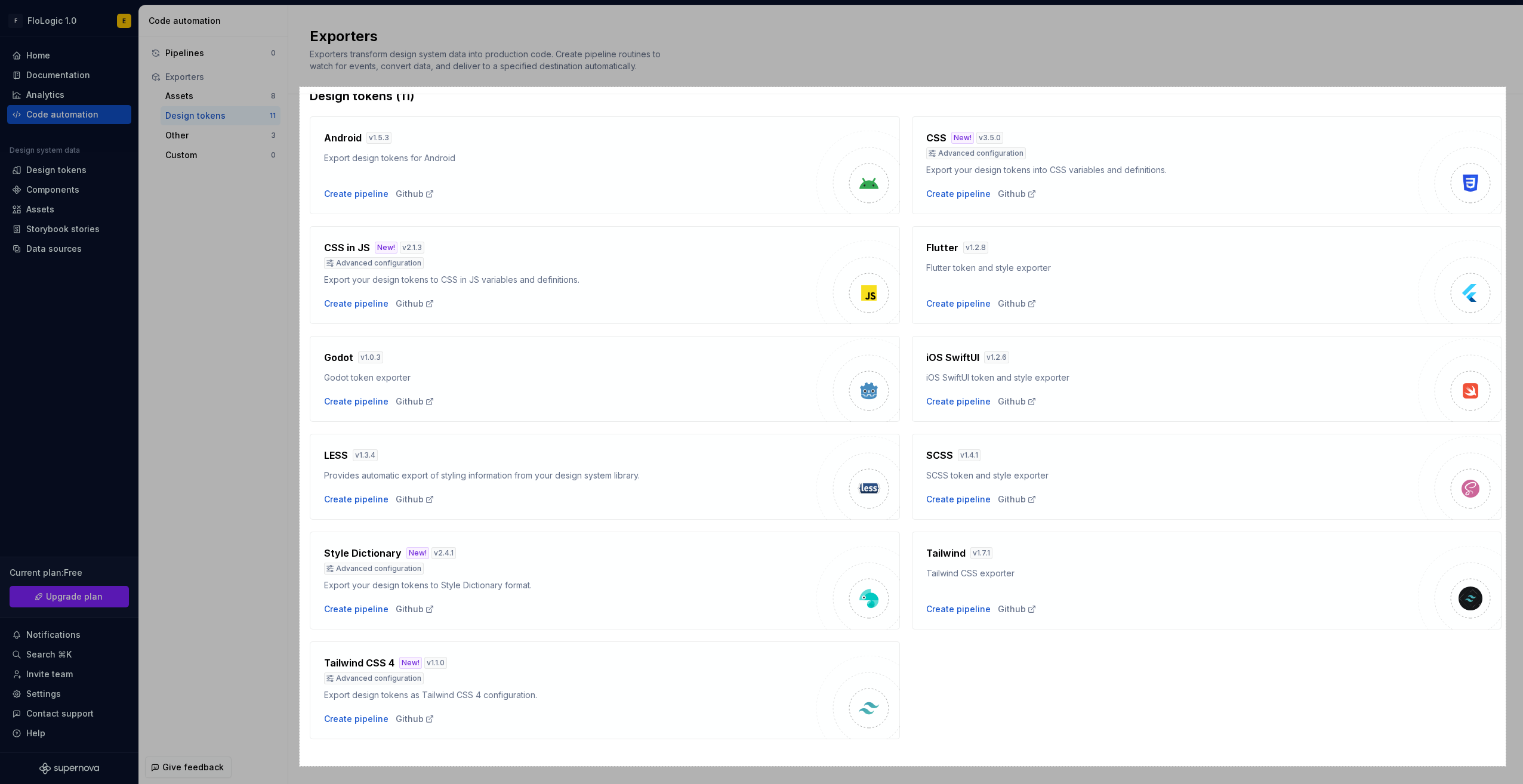
drag, startPoint x: 300, startPoint y: 87, endPoint x: 1502, endPoint y: 766, distance: 1380.5
click at [1504, 766] on div "2021 X 1138" at bounding box center [761, 392] width 1523 height 784
click at [280, 706] on link "Copy" at bounding box center [273, 712] width 31 height 14
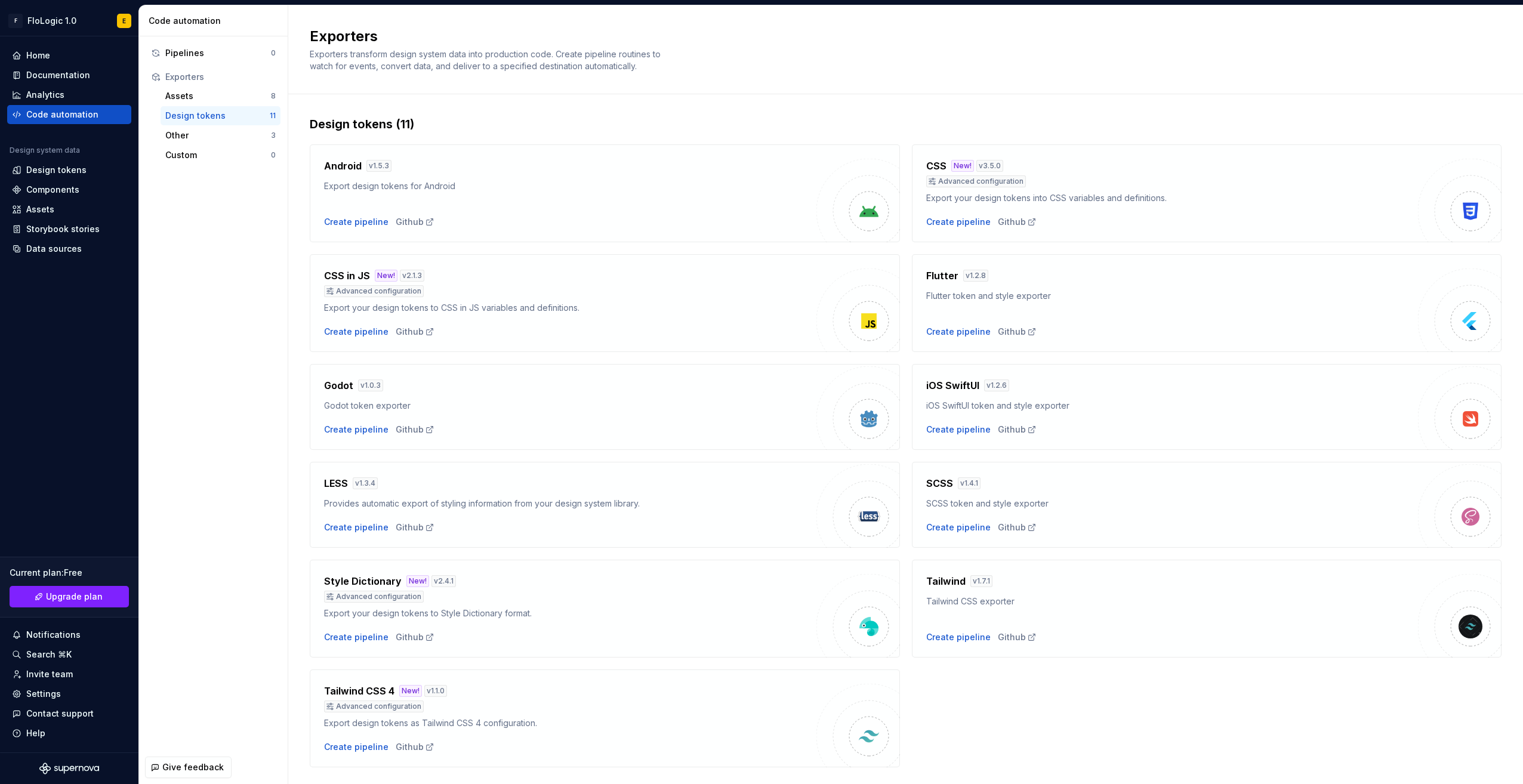
scroll to position [0, 0]
click at [200, 90] on div "Assets" at bounding box center [218, 96] width 106 height 12
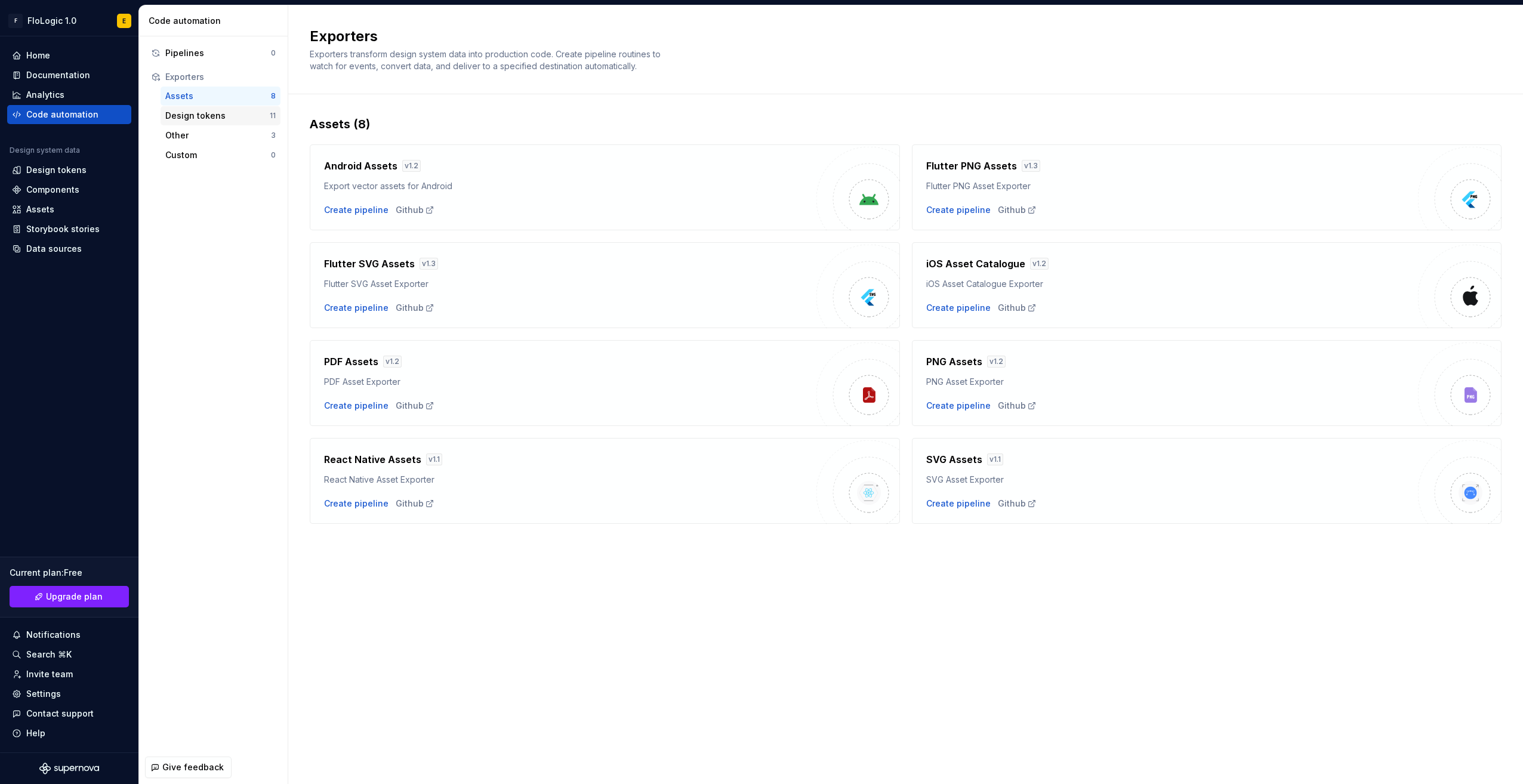
click at [234, 117] on div "Design tokens" at bounding box center [218, 115] width 105 height 12
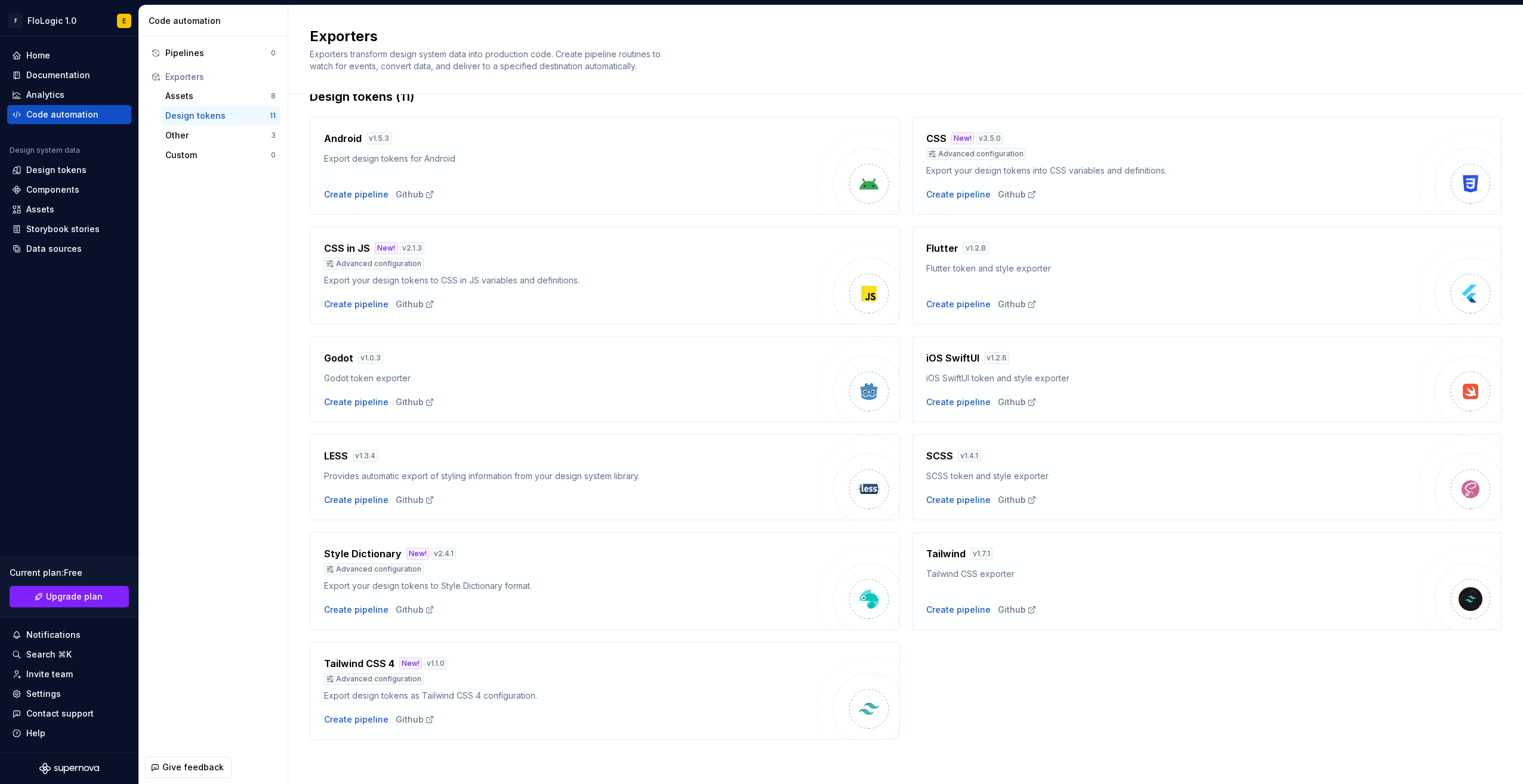
scroll to position [28, 0]
click at [242, 133] on div "Other" at bounding box center [218, 136] width 106 height 12
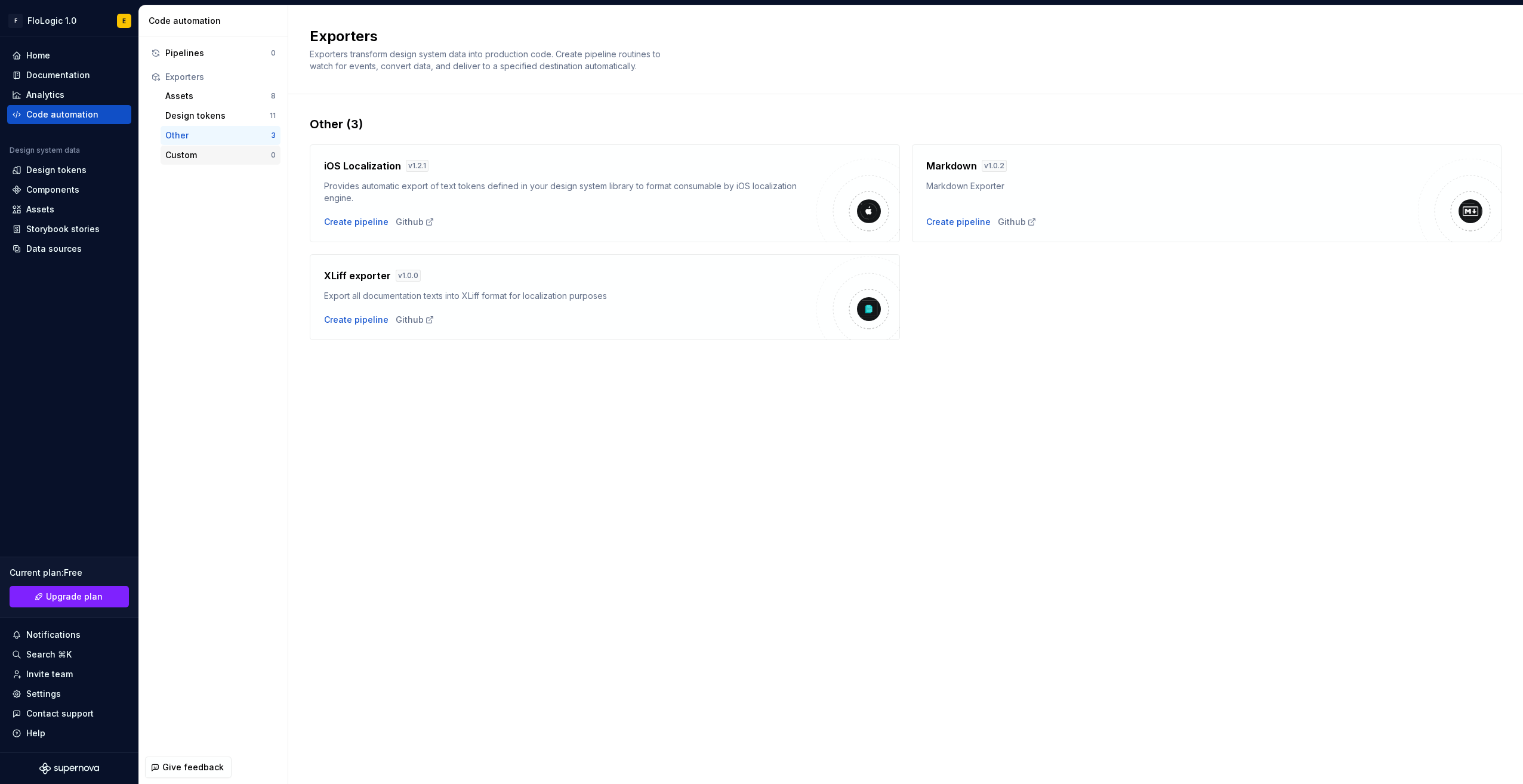
click at [179, 151] on div "Custom" at bounding box center [218, 155] width 106 height 12
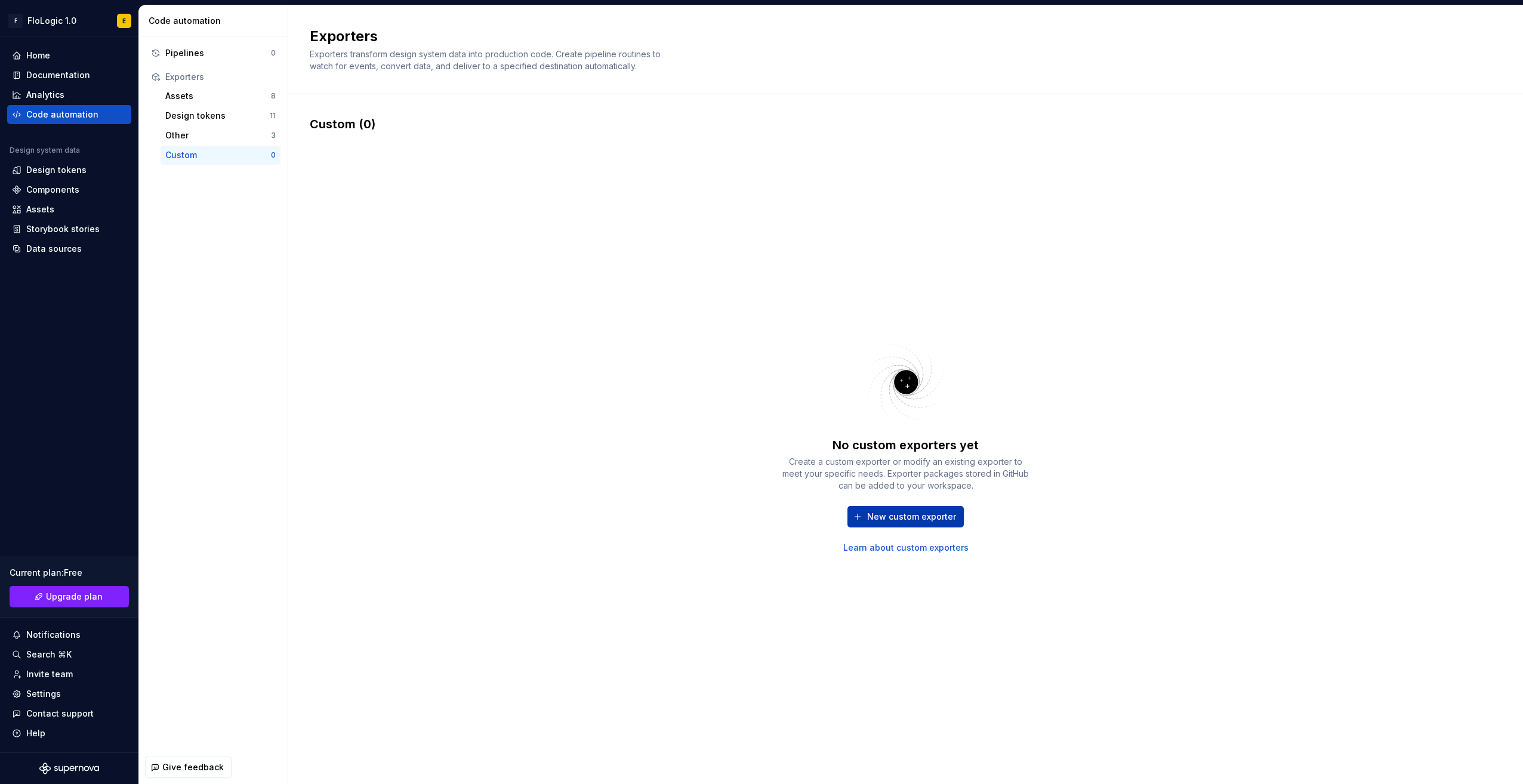
click at [873, 517] on span "New custom exporter" at bounding box center [911, 517] width 89 height 12
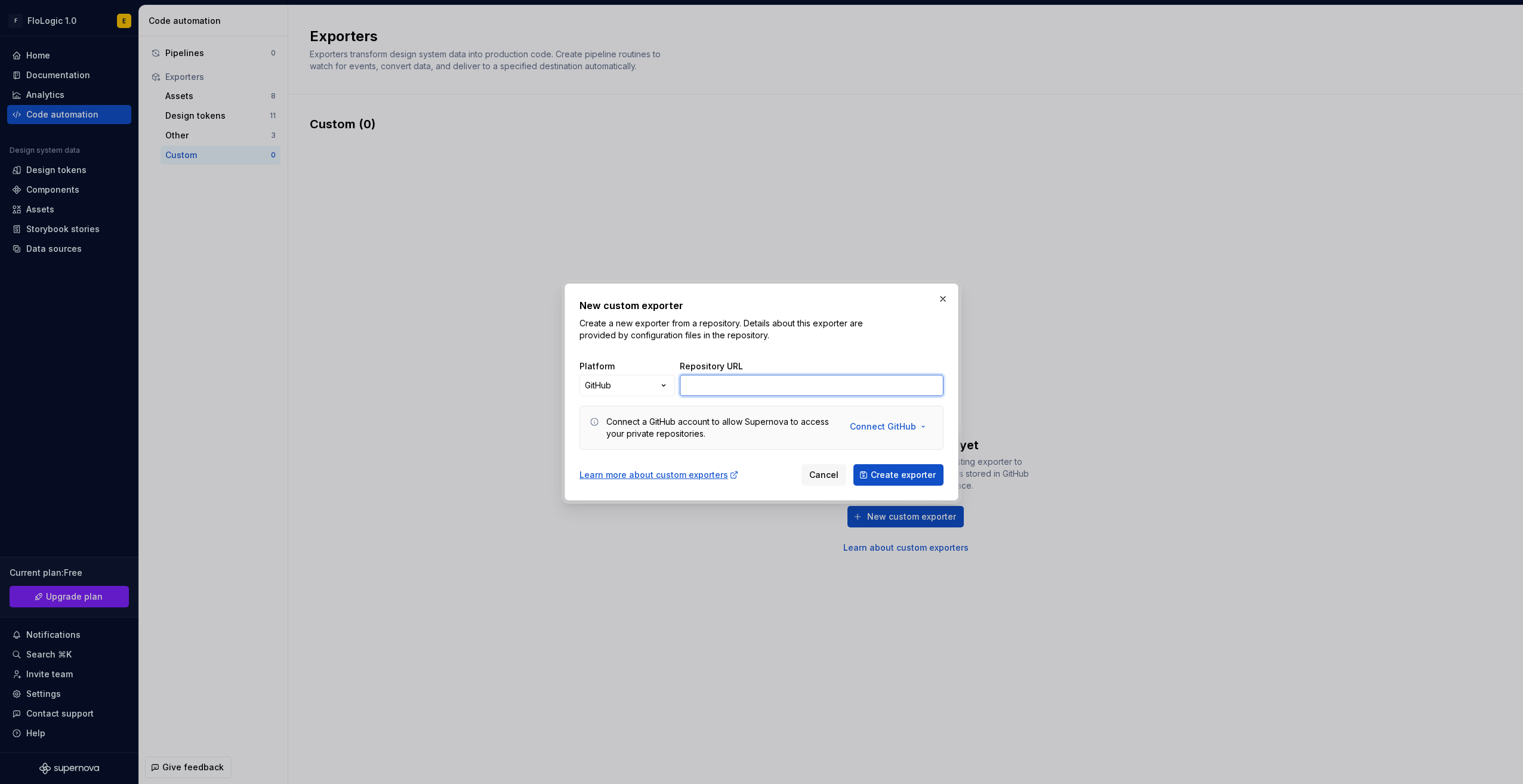
click at [744, 382] on input "Repository URL" at bounding box center [811, 386] width 264 height 21
click at [936, 296] on button "button" at bounding box center [942, 298] width 16 height 16
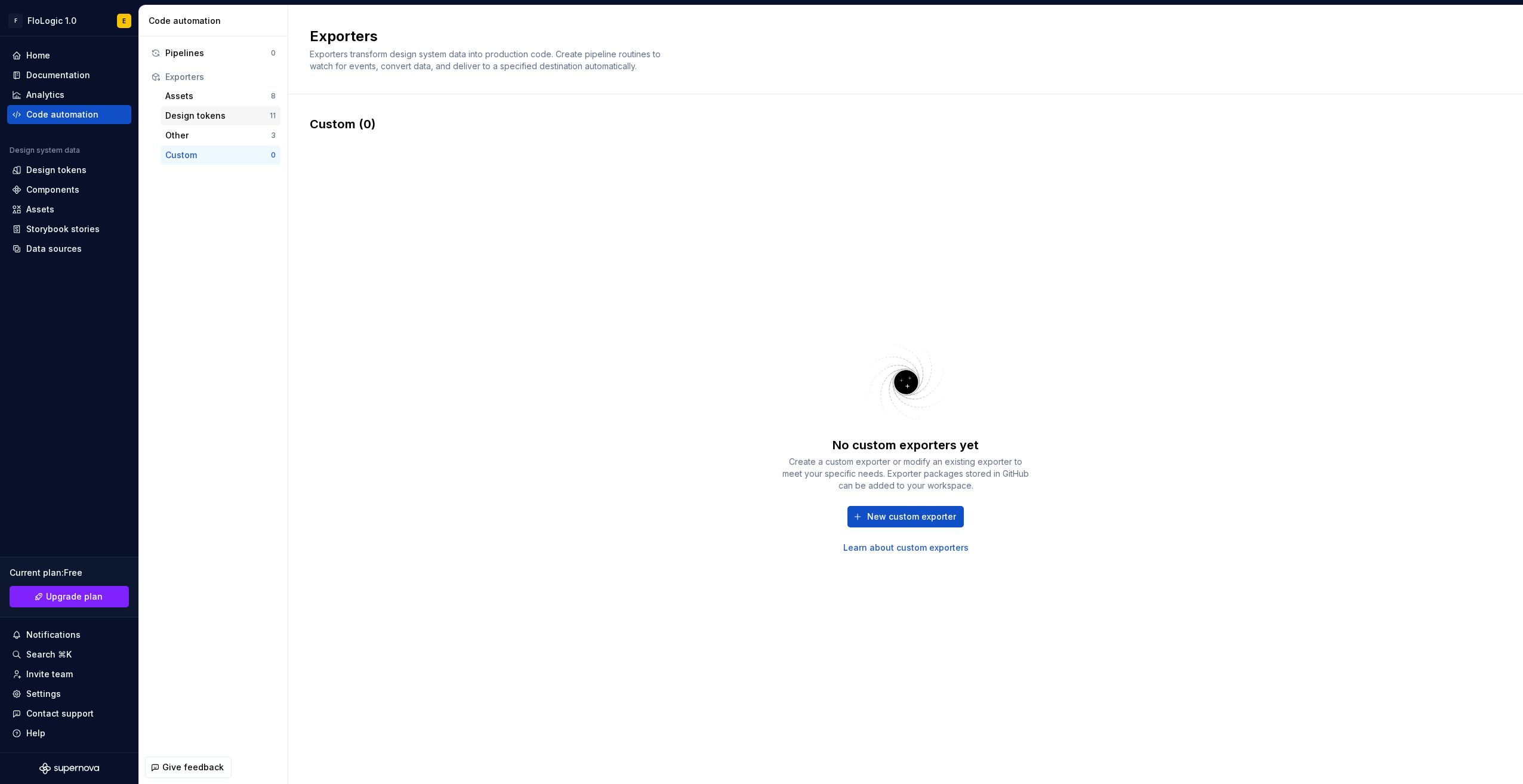
click at [212, 111] on div "Design tokens" at bounding box center [218, 115] width 105 height 12
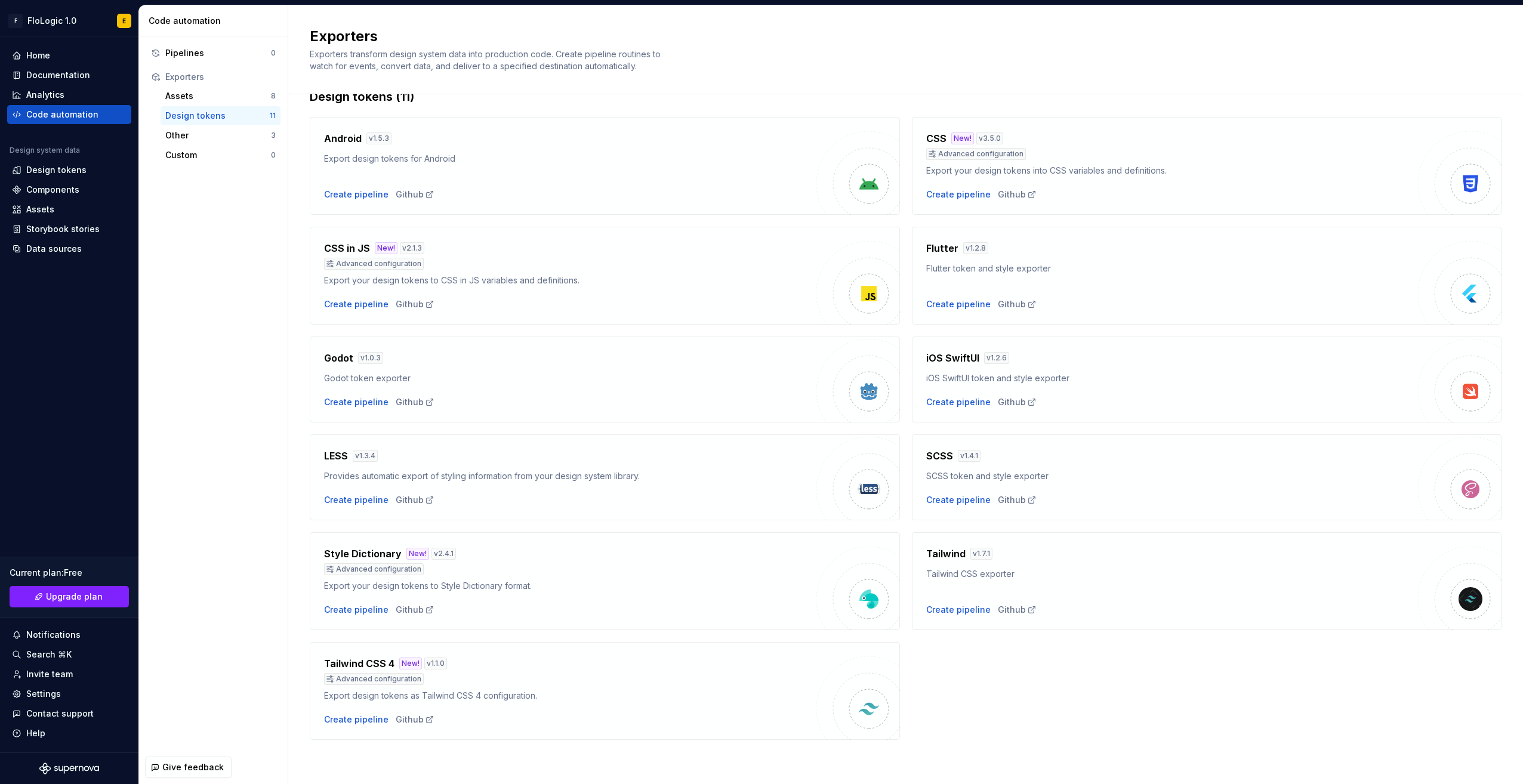
scroll to position [28, 0]
click at [213, 91] on div "Assets" at bounding box center [218, 96] width 106 height 12
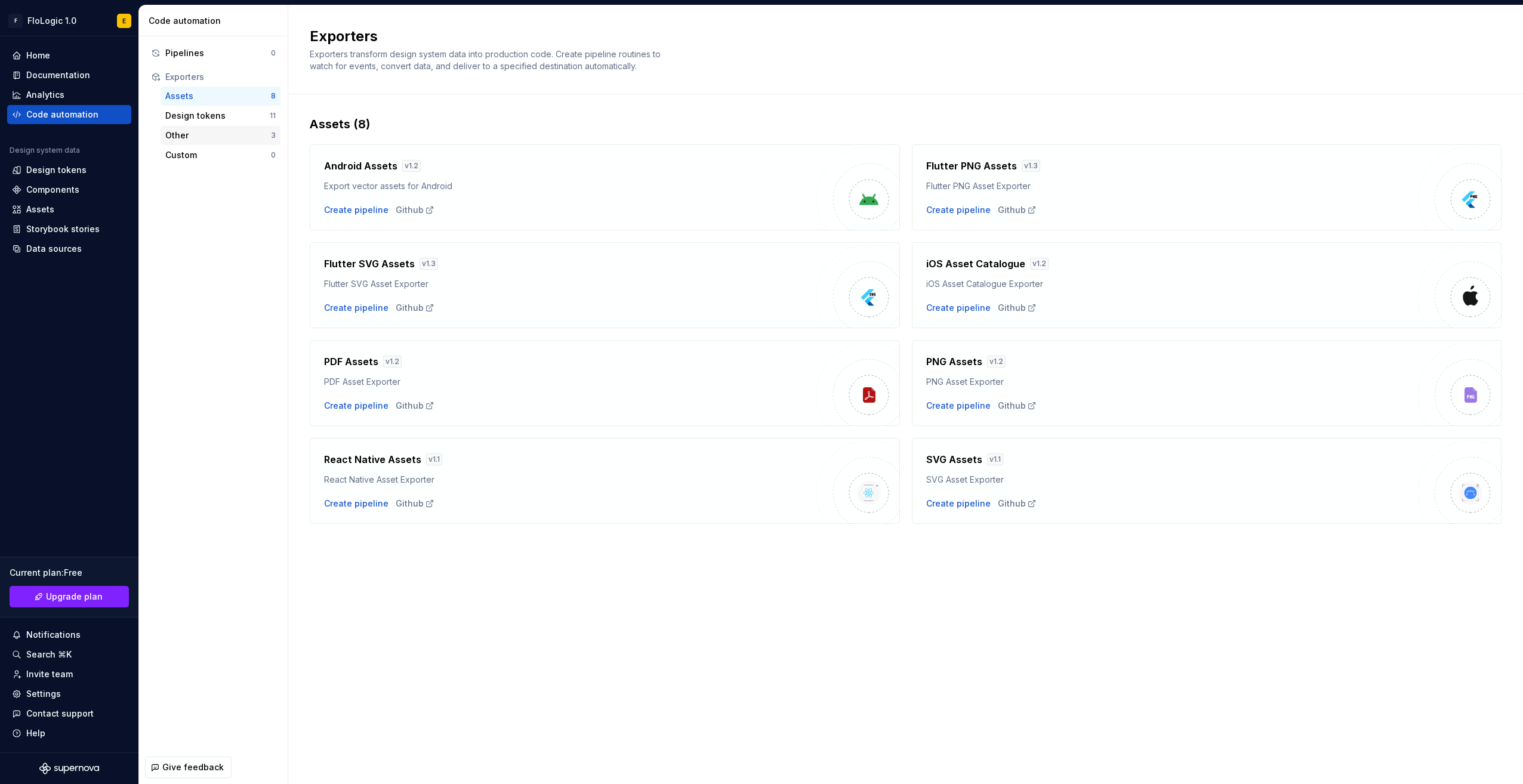
click at [212, 138] on div "Other" at bounding box center [218, 136] width 106 height 12
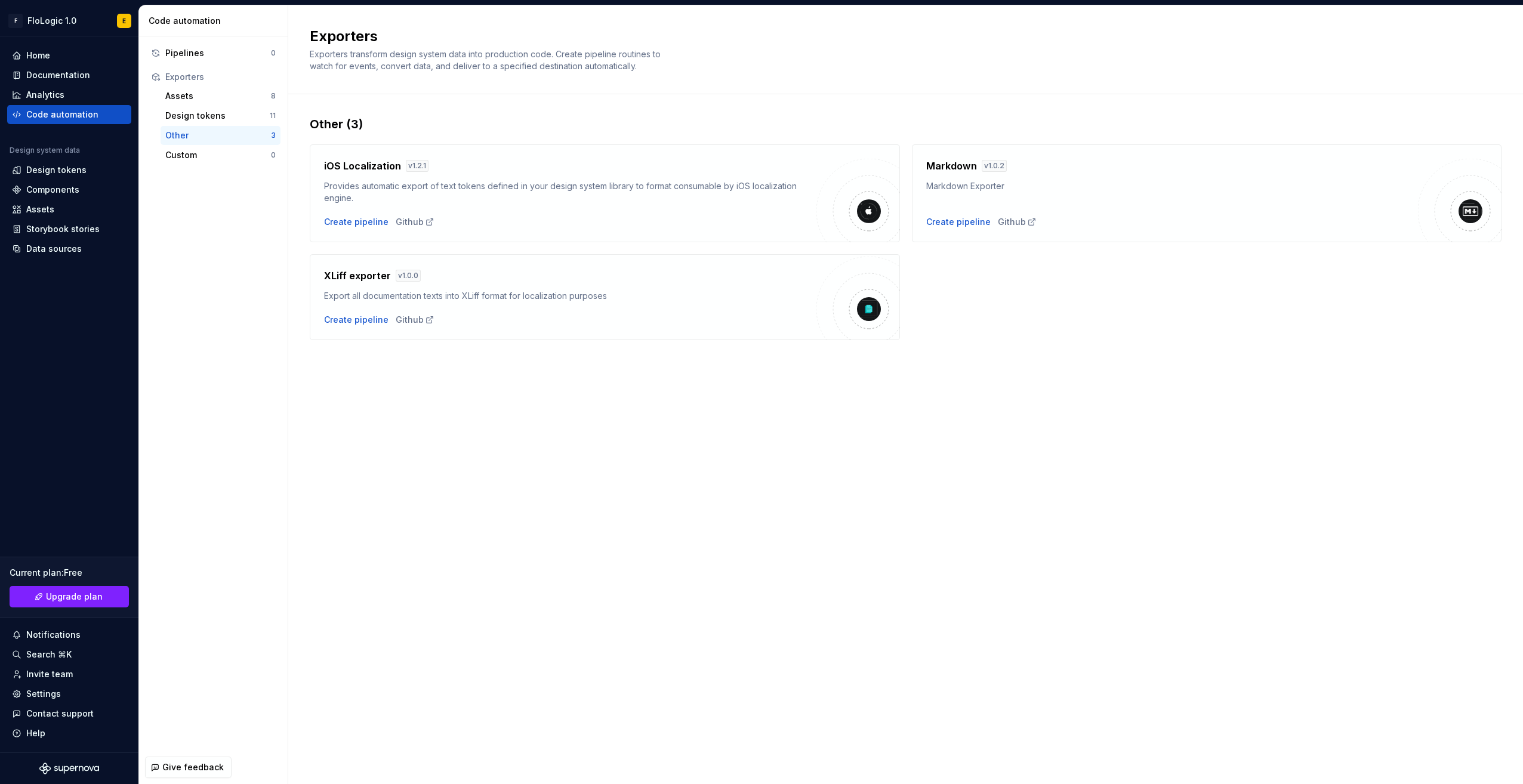
click at [417, 464] on div "Exporters Exporters transform design system data into production code. Create p…" at bounding box center [905, 394] width 1235 height 778
click at [1039, 96] on div "Other (3) iOS Localization v 1.2.1 Provides automatic export of text tokens def…" at bounding box center [904, 239] width 1191 height 291
